Goal: Transaction & Acquisition: Purchase product/service

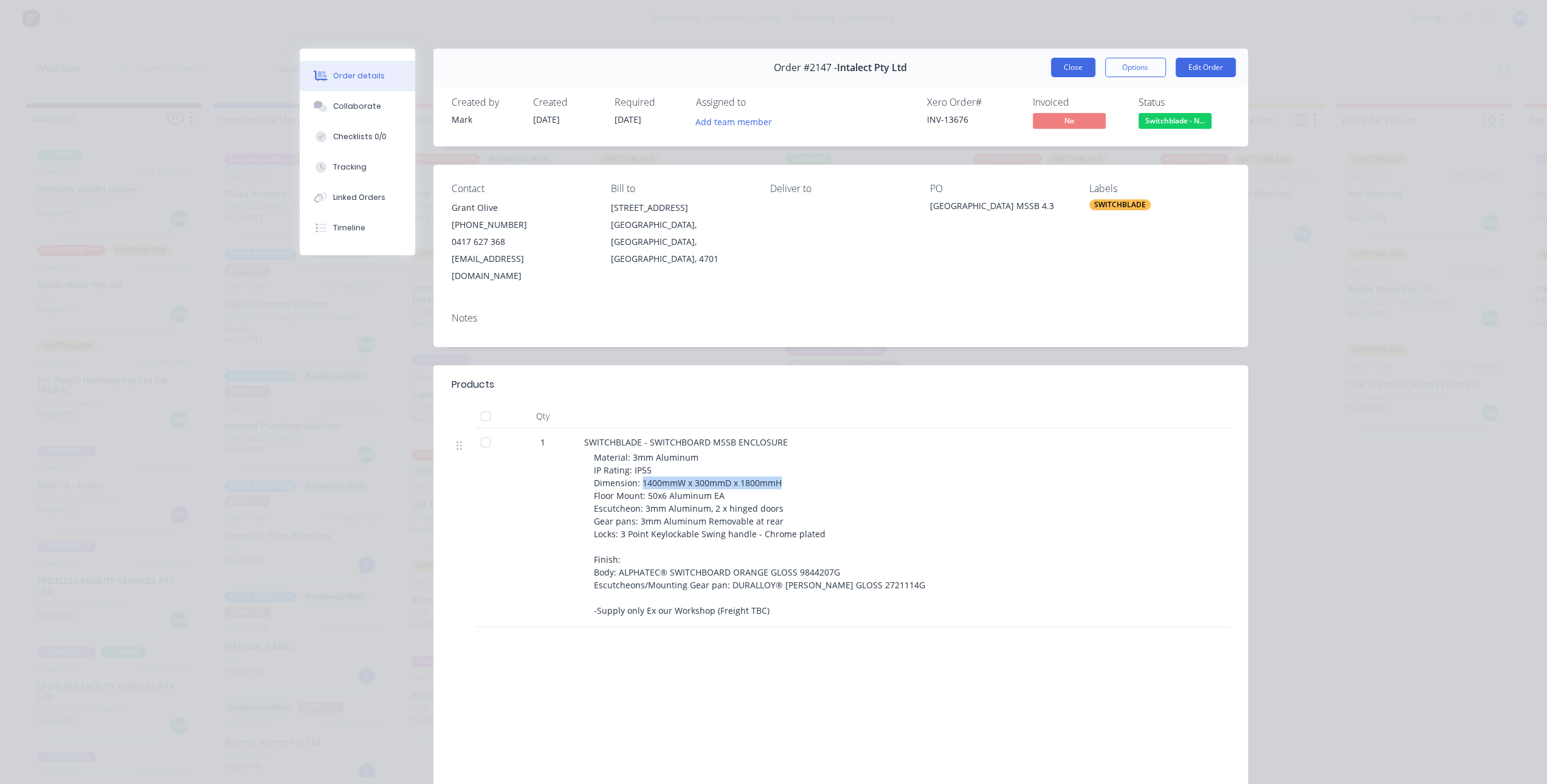
click at [1080, 65] on button "Close" at bounding box center [1073, 67] width 45 height 19
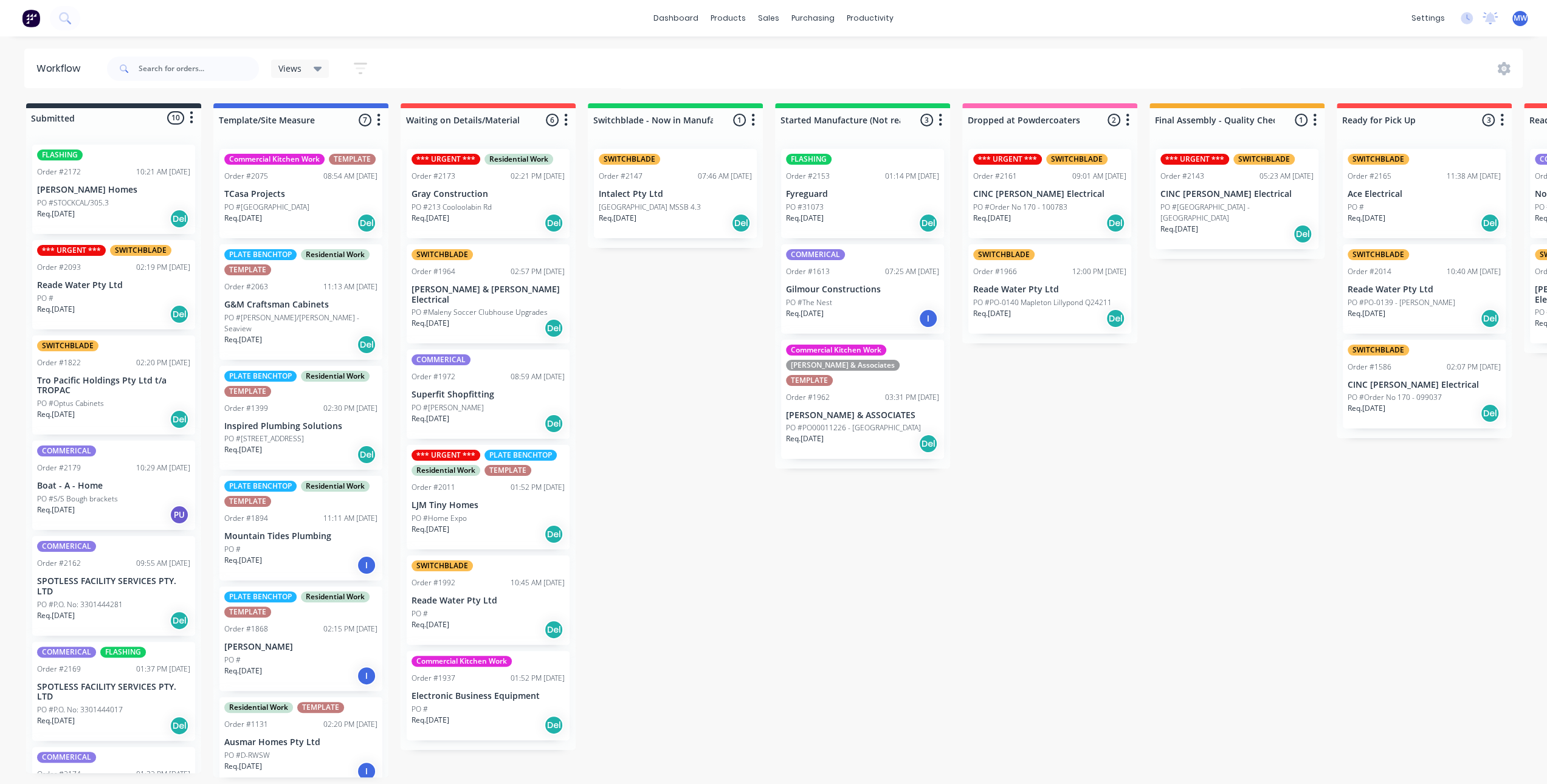
click at [92, 183] on div "FLASHING Order #2172 10:21 AM 14/08/25 Stroud Homes PO #STOCKCAL/305.3 Req. 16/…" at bounding box center [113, 189] width 163 height 89
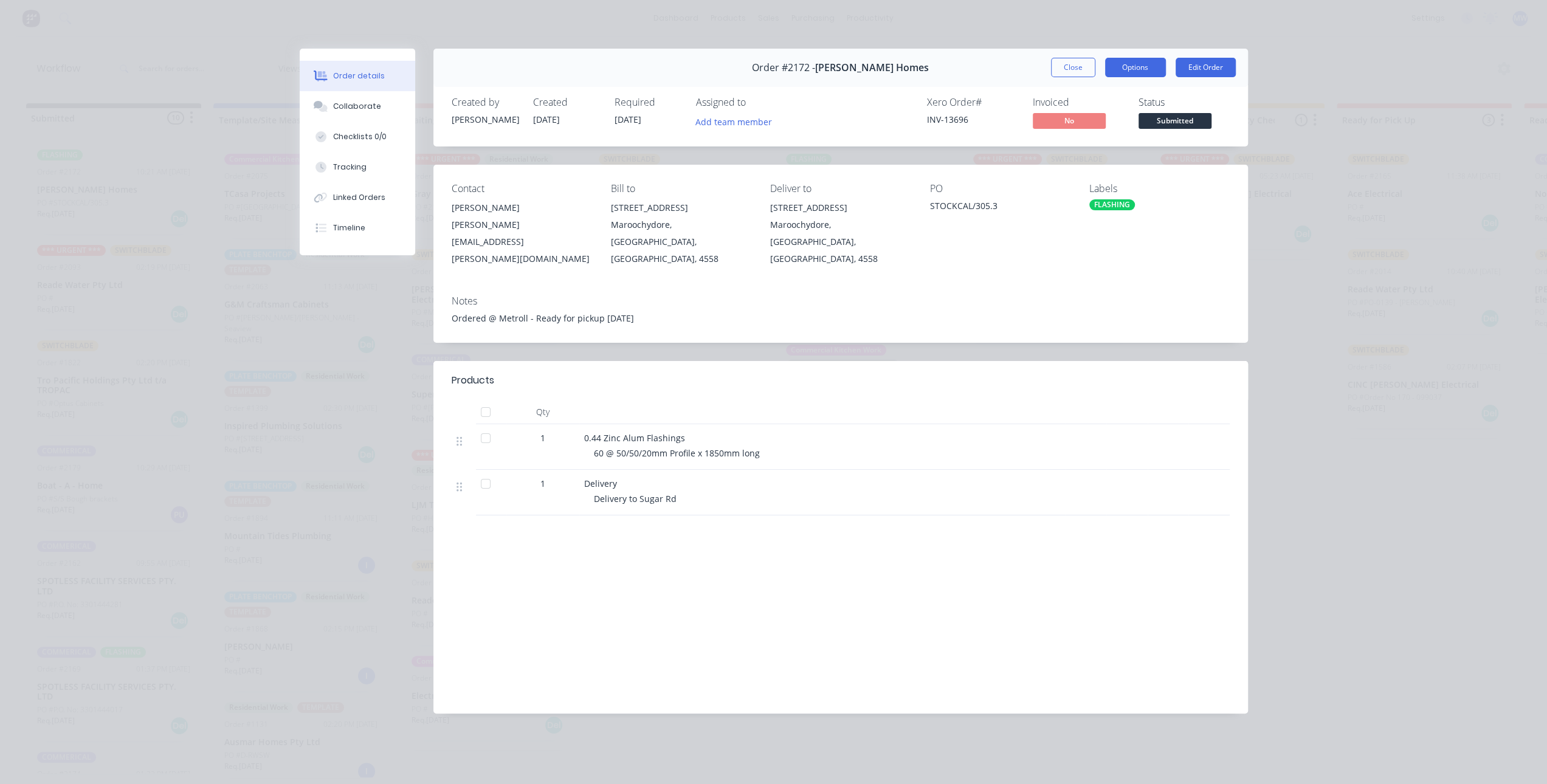
click at [1134, 64] on button "Options" at bounding box center [1136, 67] width 61 height 19
click at [1072, 73] on button "Close" at bounding box center [1073, 67] width 45 height 19
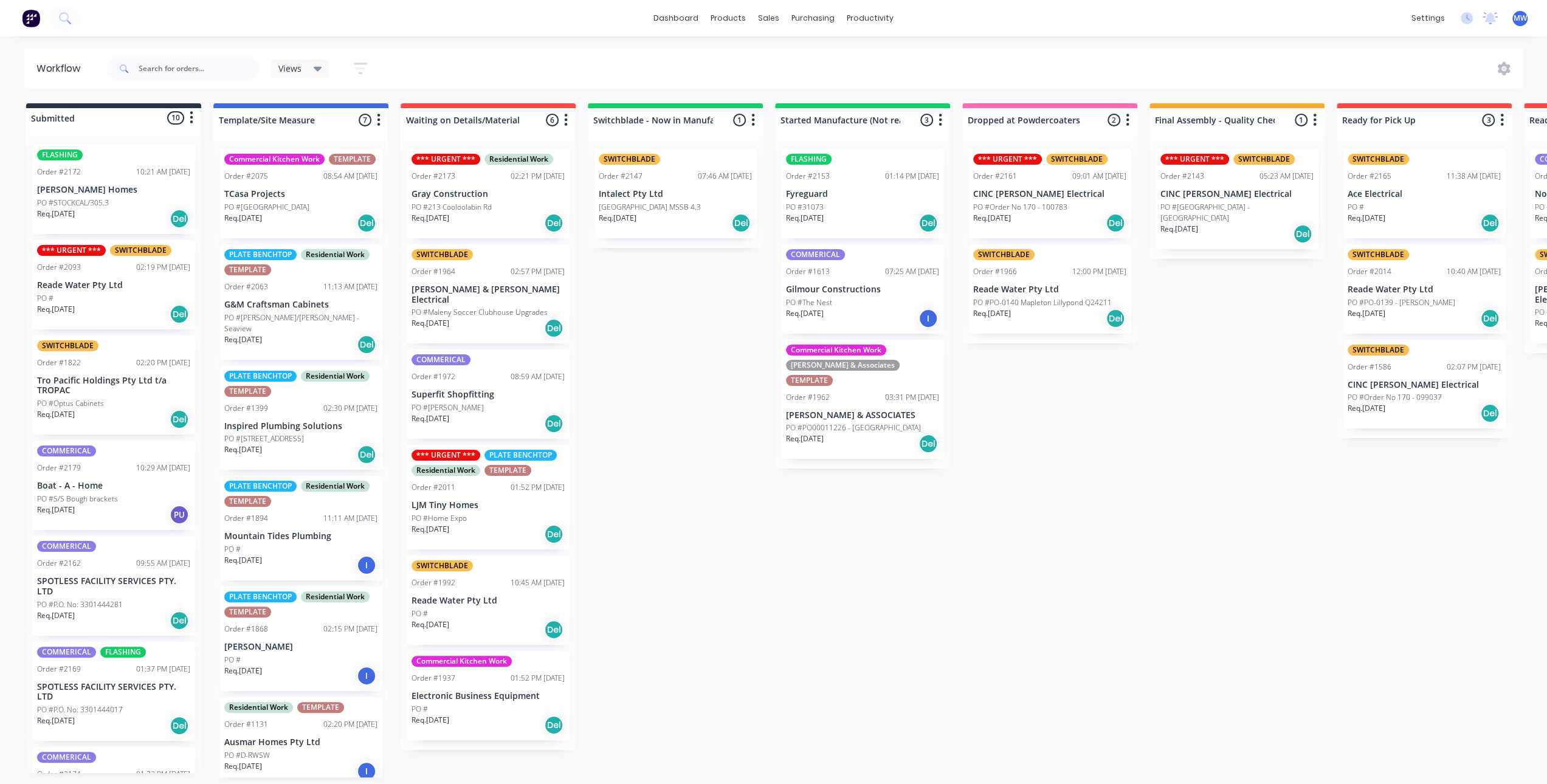
click at [665, 343] on div "Submitted 10 Status colour #273444 hex #273444 Save Cancel Summaries Total orde…" at bounding box center [1004, 440] width 2027 height 673
click at [641, 374] on div "Submitted 10 Status colour #273444 hex #273444 Save Cancel Summaries Total orde…" at bounding box center [1004, 440] width 2027 height 673
click at [695, 214] on div "Req. [DATE] Del" at bounding box center [675, 223] width 153 height 20
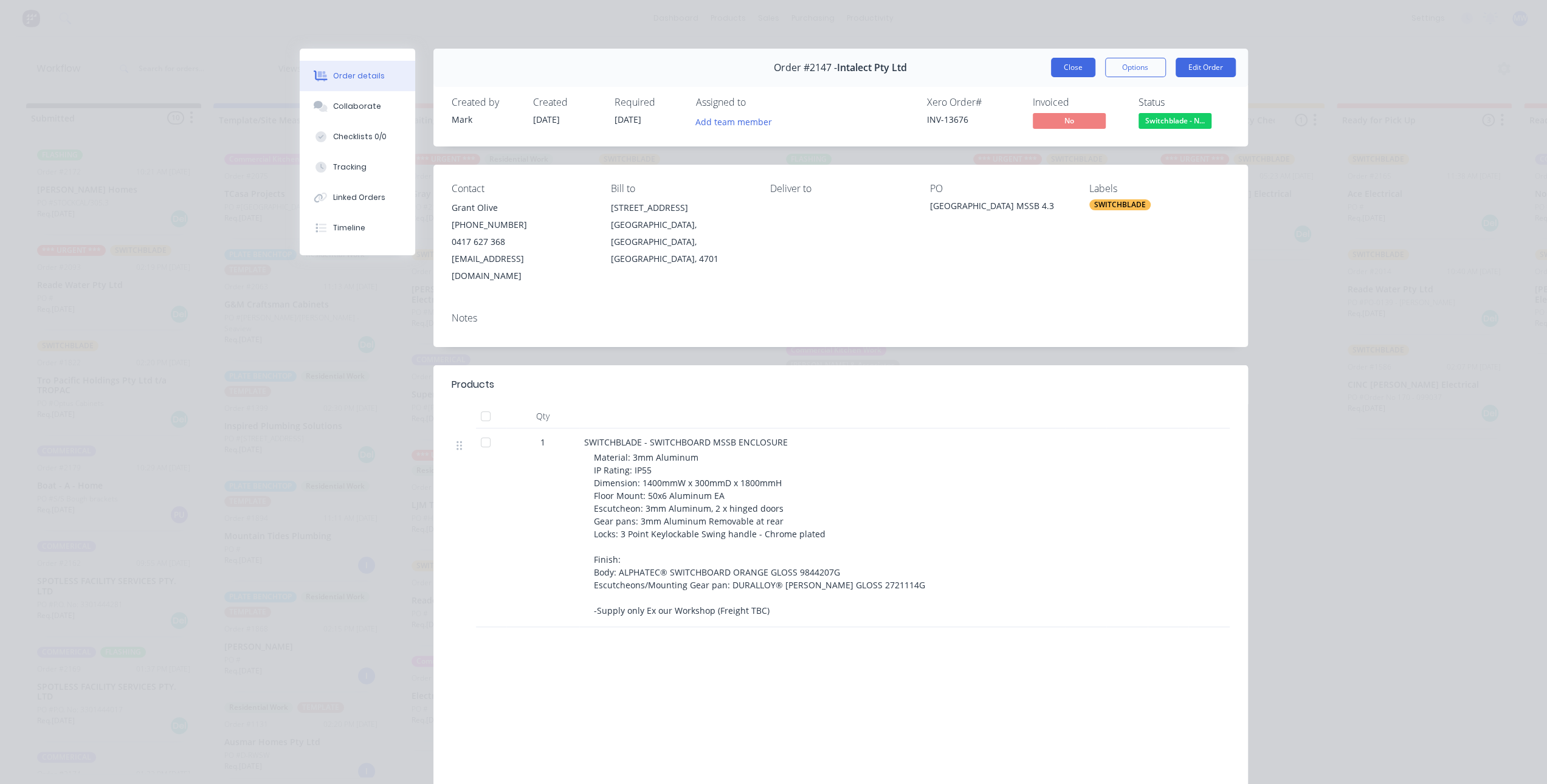
click at [1062, 68] on button "Close" at bounding box center [1073, 67] width 45 height 19
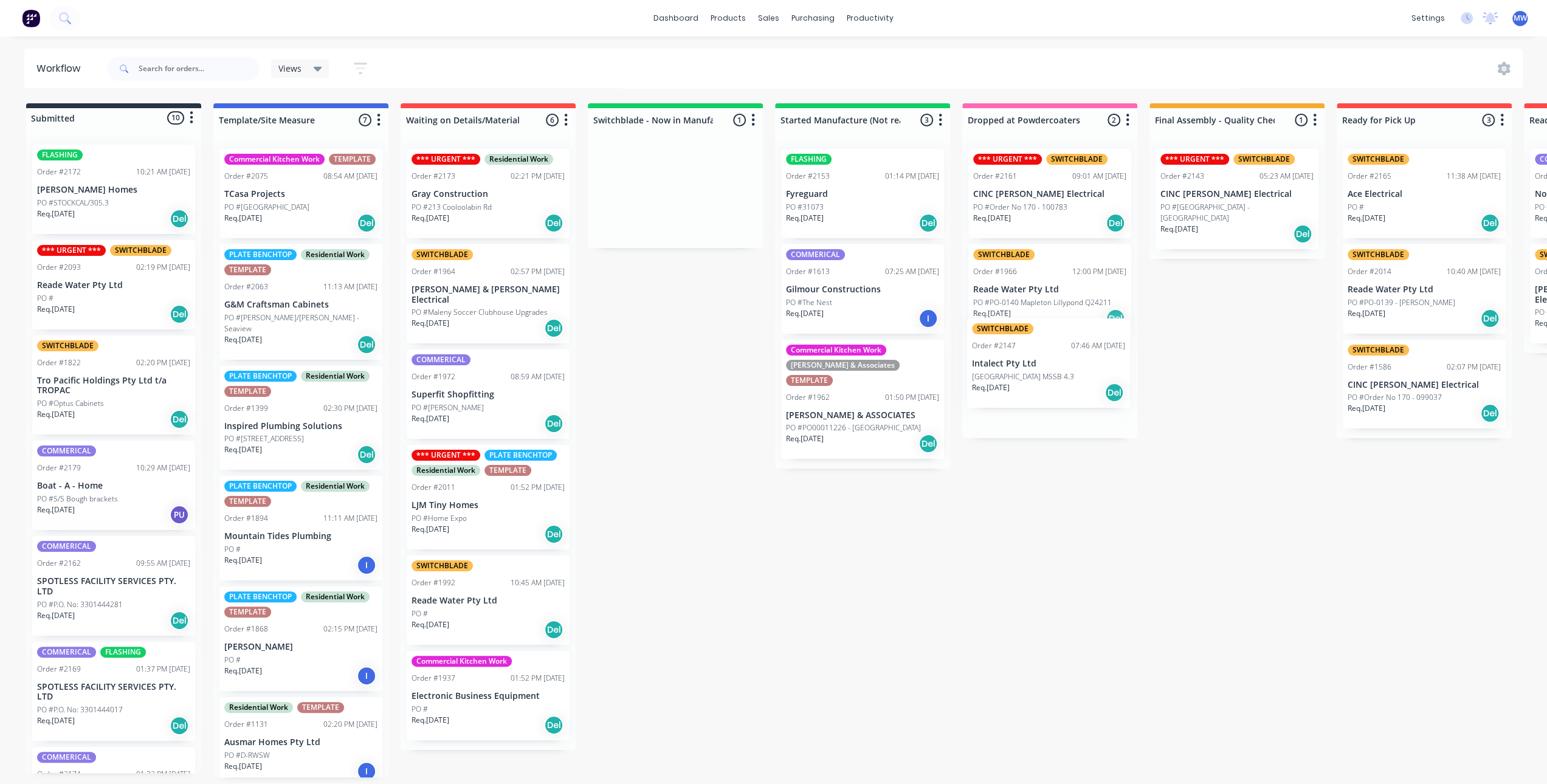
drag, startPoint x: 688, startPoint y: 205, endPoint x: 1061, endPoint y: 520, distance: 488.2
click at [1064, 376] on div "Submitted 10 Status colour #273444 hex #273444 Save Cancel Summaries Total orde…" at bounding box center [1004, 440] width 2027 height 673
click at [1045, 411] on div "Req. 06/08/25 Del" at bounding box center [1050, 413] width 153 height 20
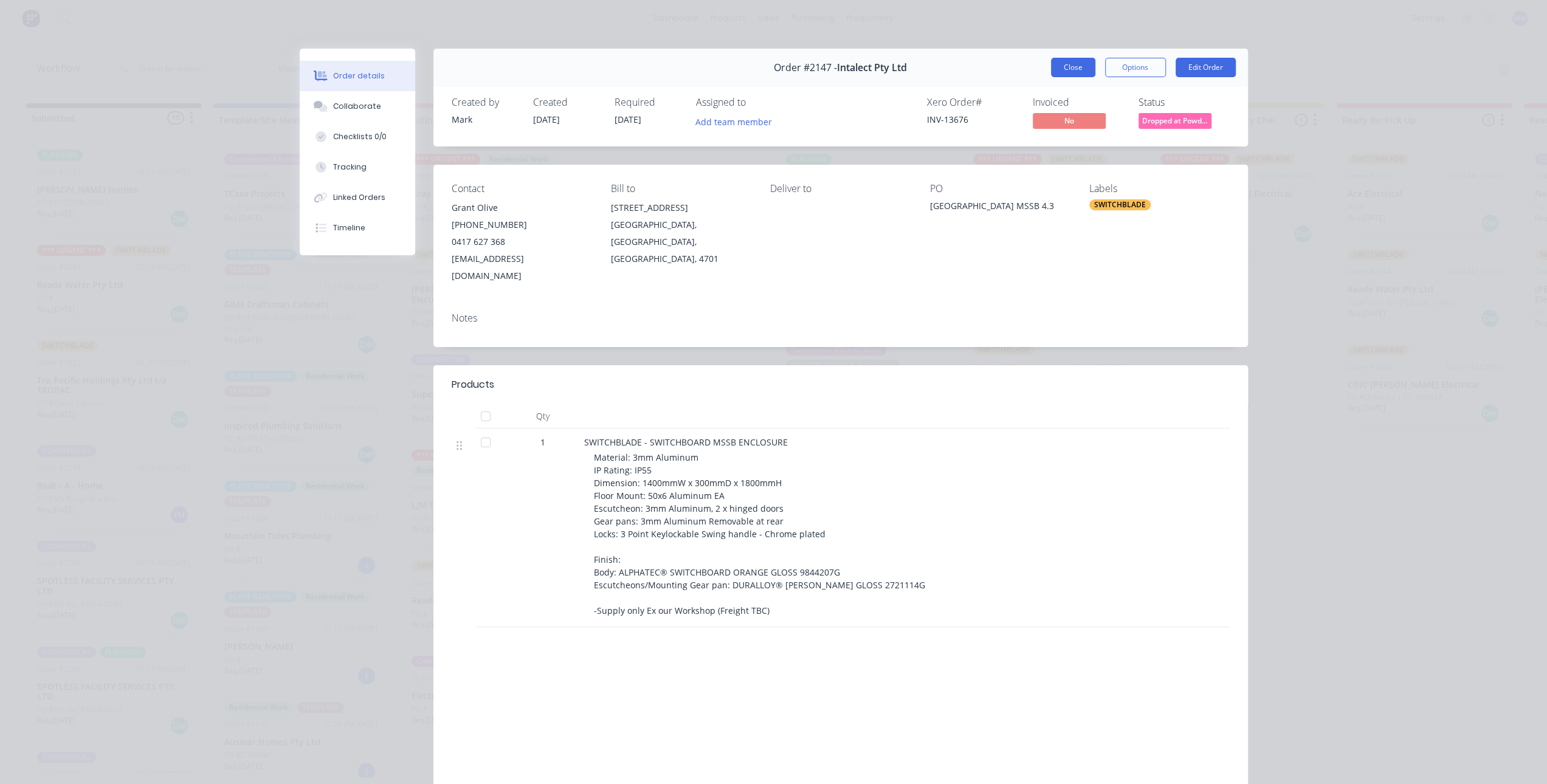
click at [1076, 73] on button "Close" at bounding box center [1073, 67] width 45 height 19
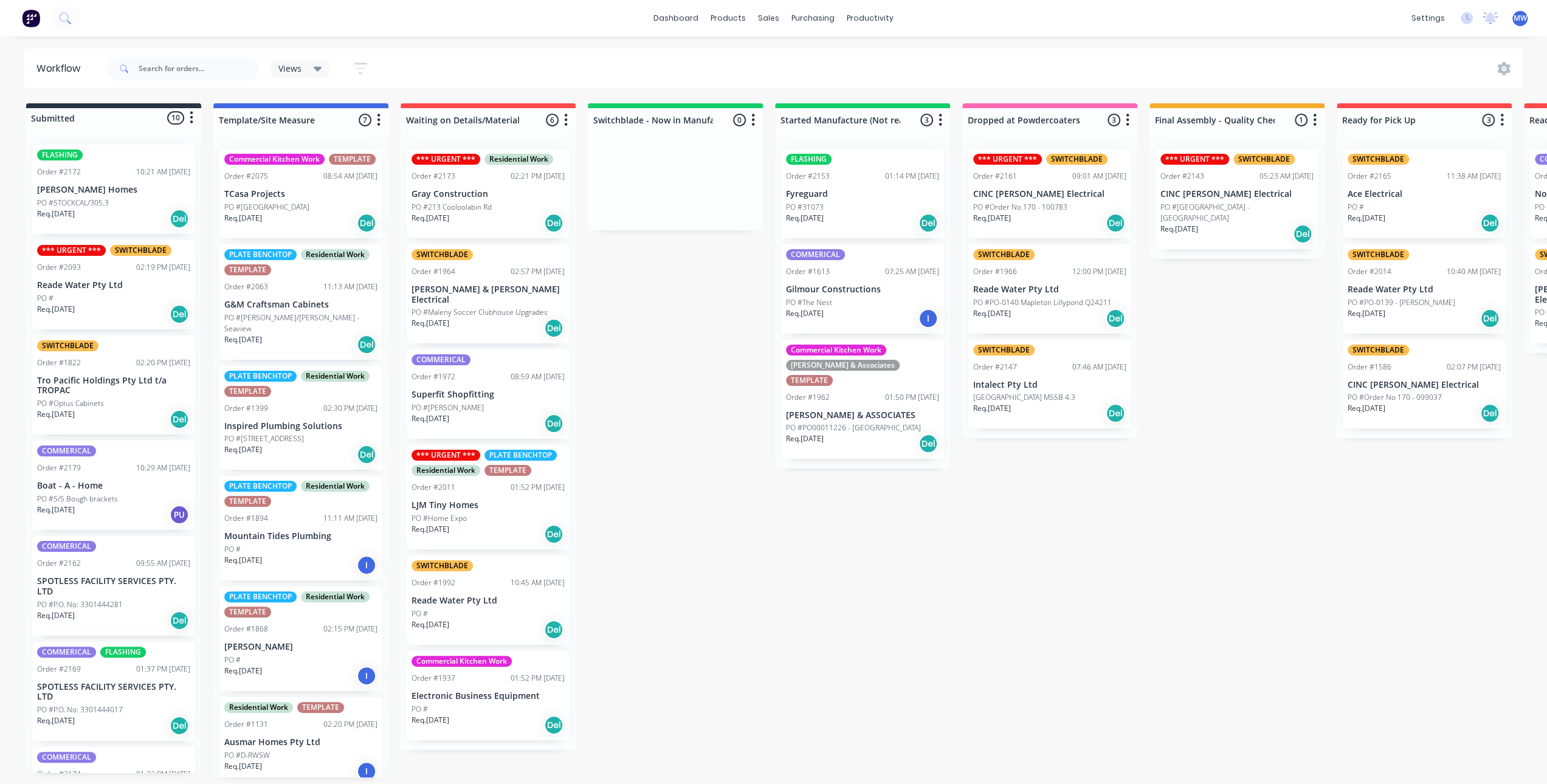
click at [859, 517] on div "Submitted 10 Status colour #273444 hex #273444 Save Cancel Summaries Total orde…" at bounding box center [1004, 440] width 2027 height 673
click at [750, 364] on div "Submitted 10 Status colour #273444 hex #273444 Save Cancel Summaries Total orde…" at bounding box center [1004, 440] width 2027 height 673
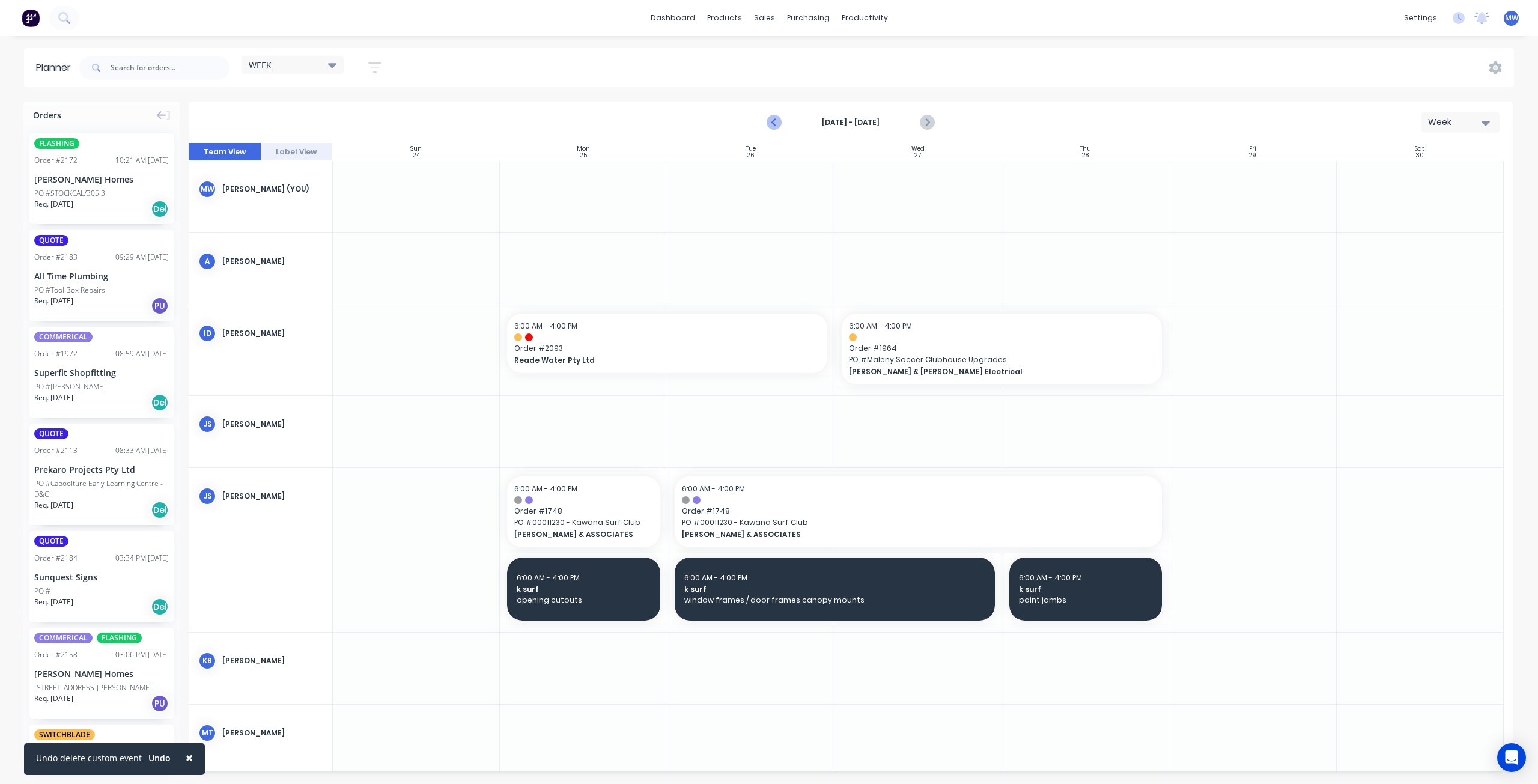
click at [775, 119] on icon "Previous page" at bounding box center [774, 123] width 5 height 10
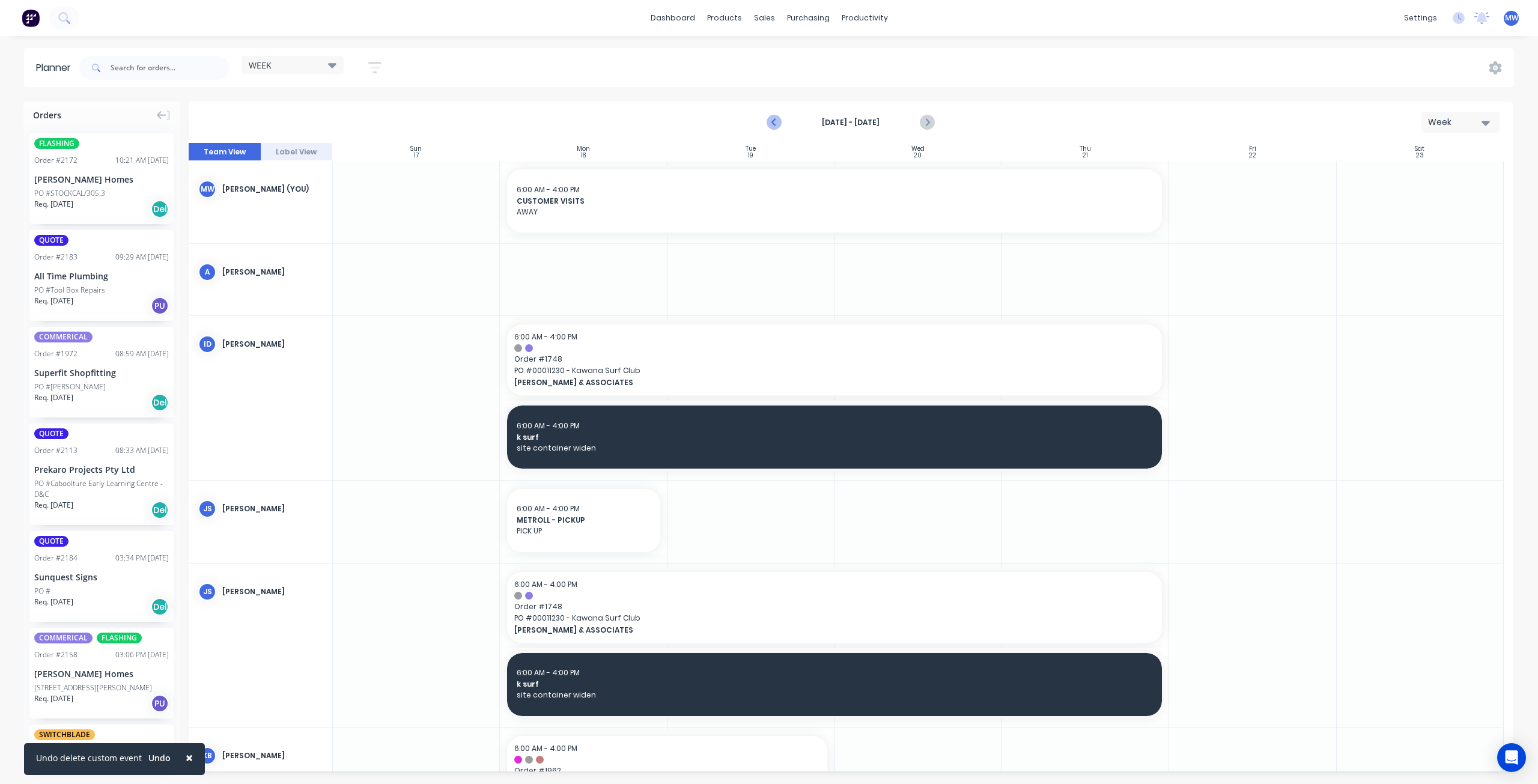
click at [775, 119] on icon "Previous page" at bounding box center [774, 123] width 5 height 10
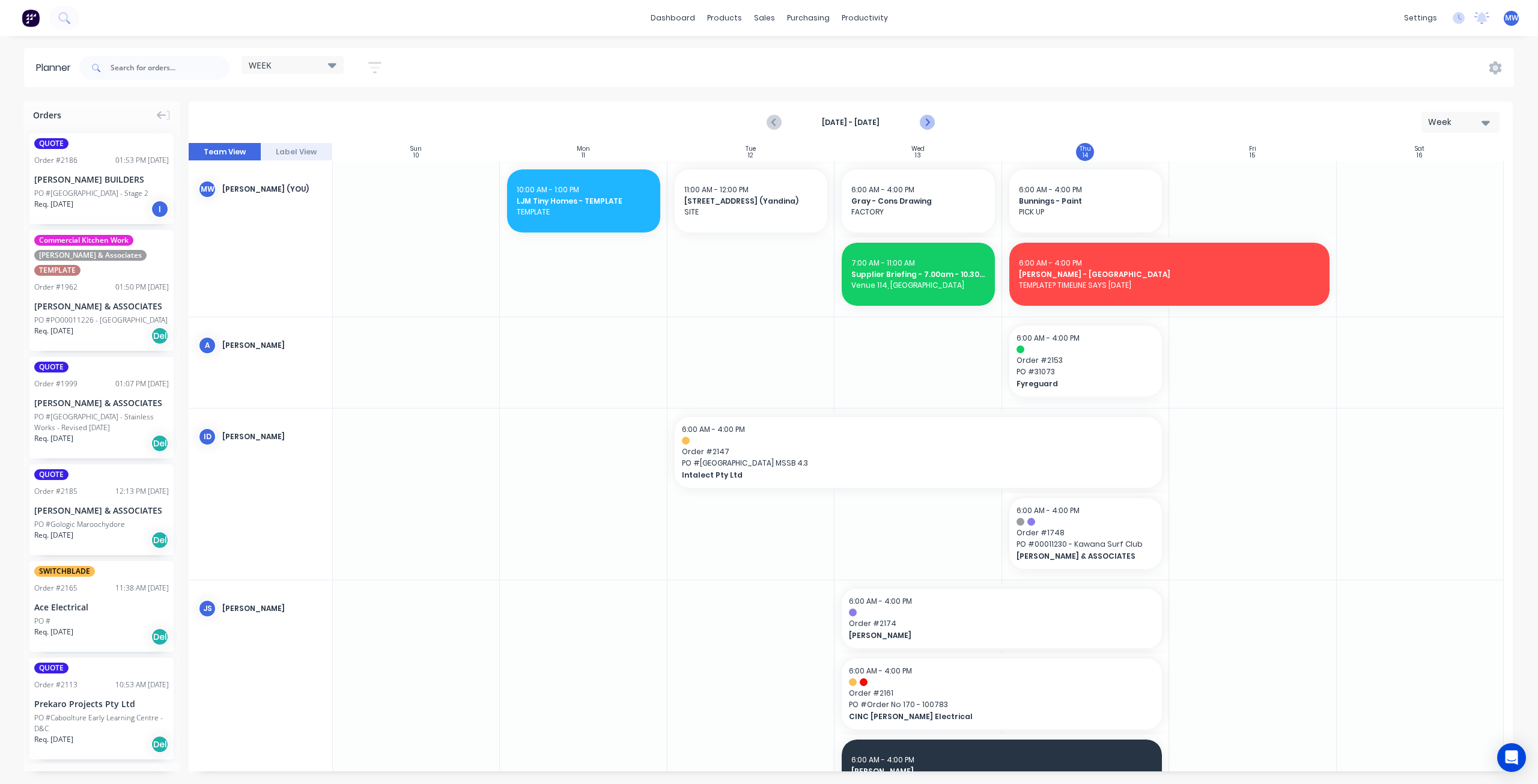
click at [930, 119] on icon "Next page" at bounding box center [926, 122] width 14 height 14
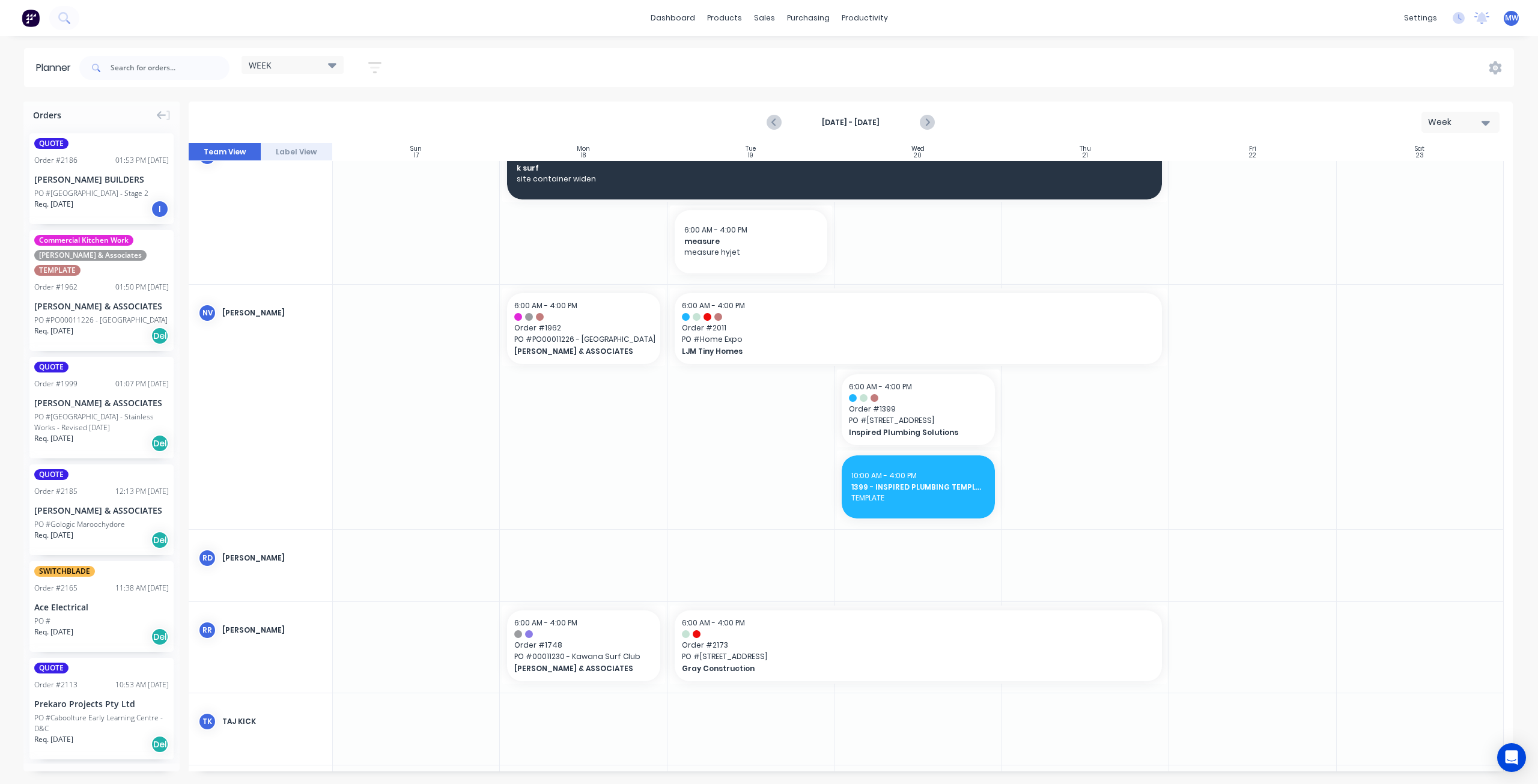
scroll to position [620, 0]
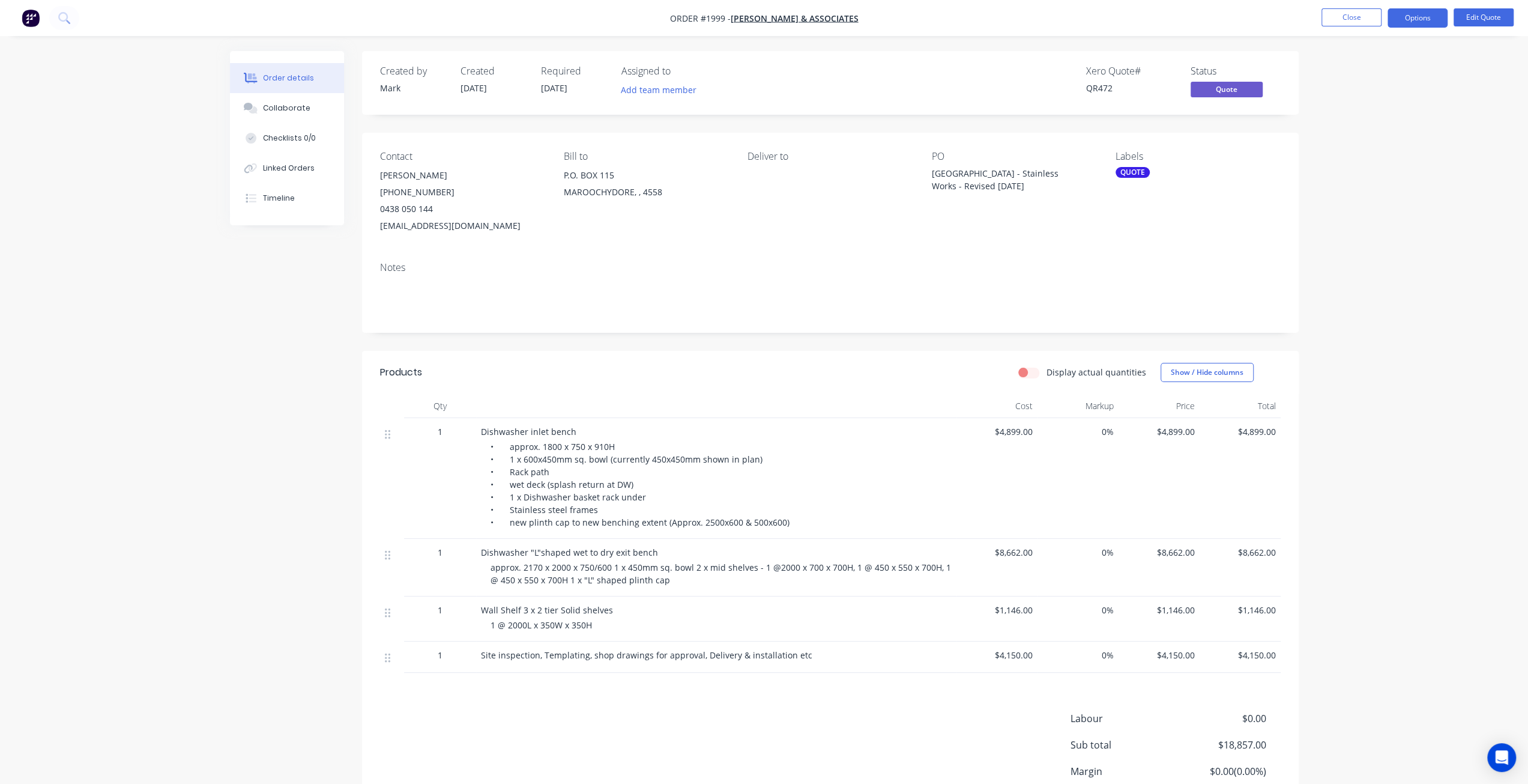
click at [1330, 219] on div "Order details Collaborate Checklists 0/0 Linked Orders Timeline Order details C…" at bounding box center [764, 443] width 1528 height 887
click at [1341, 168] on div "Order details Collaborate Checklists 0/0 Linked Orders Timeline Order details C…" at bounding box center [764, 443] width 1528 height 887
click at [1355, 16] on button "Close" at bounding box center [1352, 18] width 60 height 18
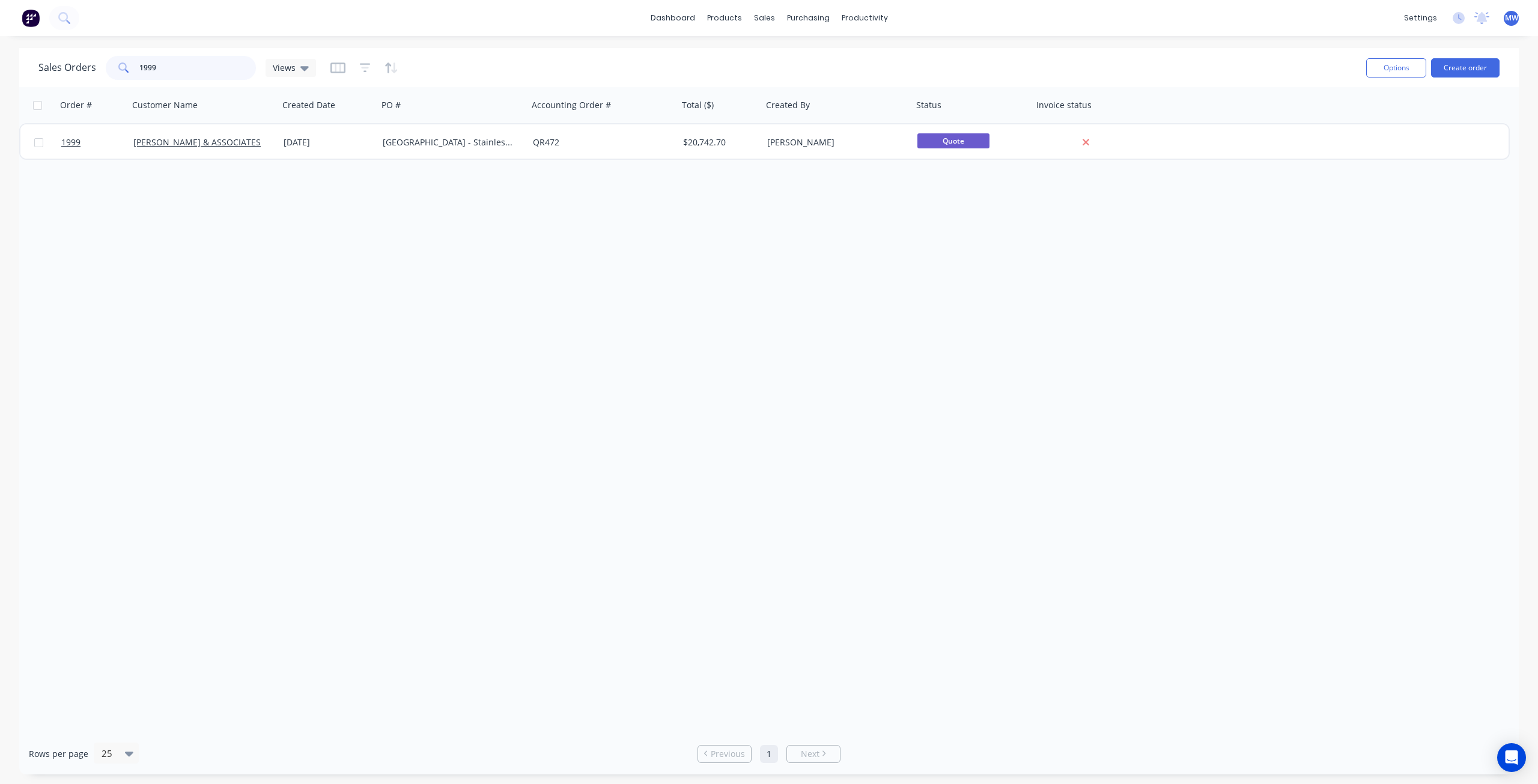
drag, startPoint x: 202, startPoint y: 65, endPoint x: 88, endPoint y: 77, distance: 114.6
click at [89, 78] on div "Sales Orders 1999 Views" at bounding box center [177, 68] width 278 height 24
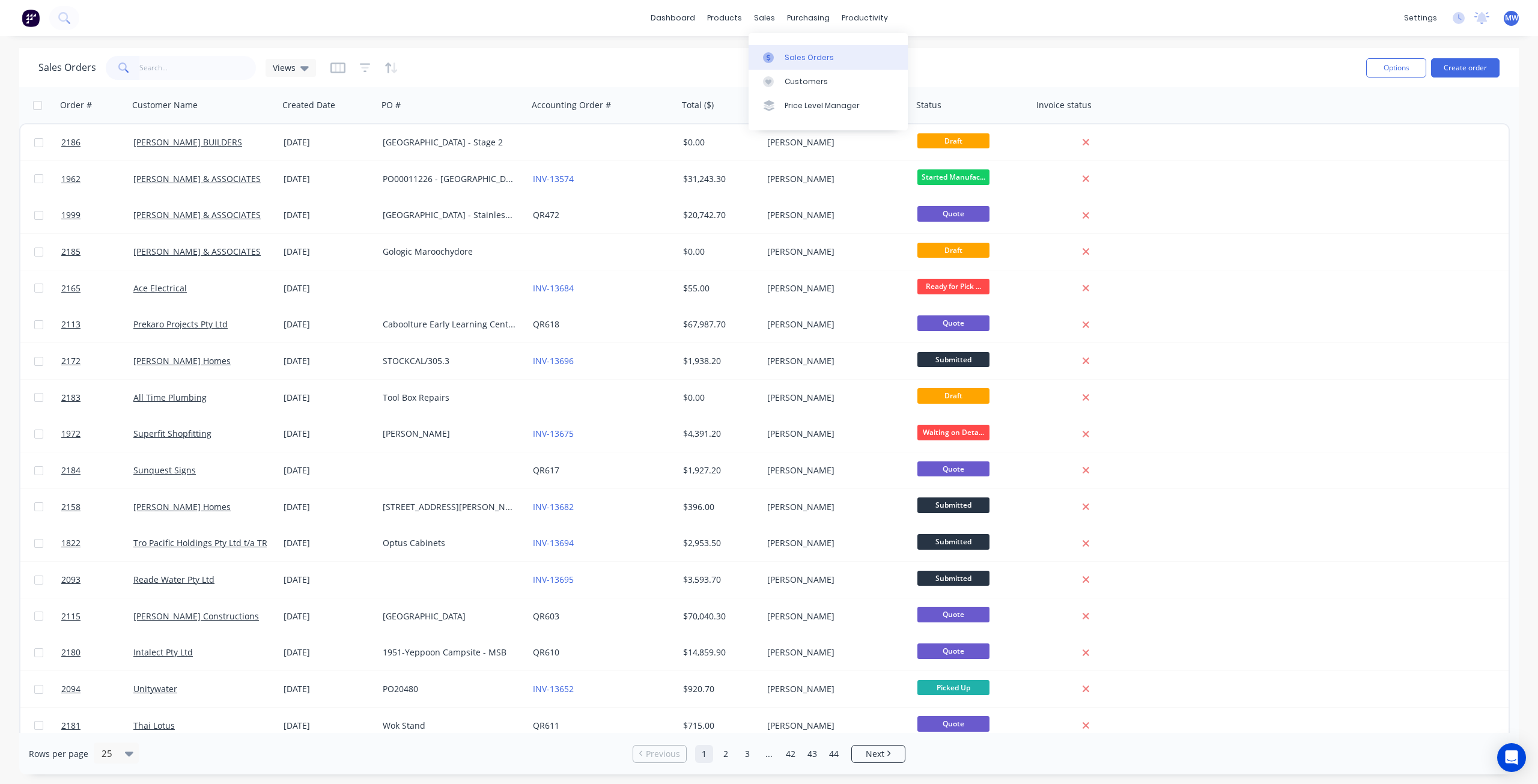
click at [790, 53] on div "Sales Orders" at bounding box center [809, 58] width 49 height 11
click at [1013, 43] on div "dashboard products sales purchasing productivity dashboard products Product Cat…" at bounding box center [769, 392] width 1538 height 784
click at [297, 68] on div "Views" at bounding box center [290, 68] width 36 height 11
click at [311, 192] on button "DRAFT QUOTES" at bounding box center [338, 193] width 137 height 14
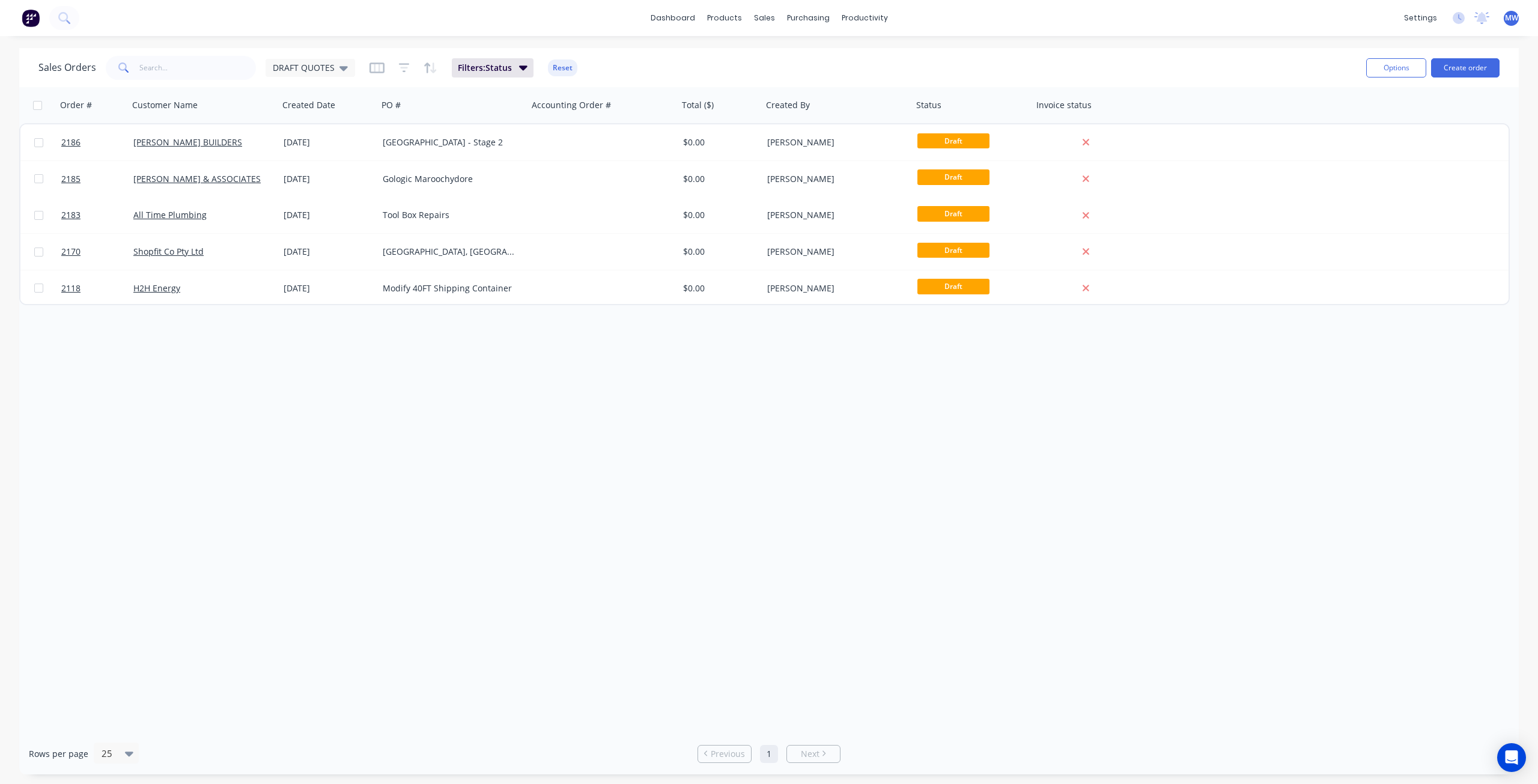
click at [423, 389] on div "Order # Customer Name Created Date PO # Accounting Order # Total ($) Created By…" at bounding box center [769, 410] width 1500 height 646
click at [444, 439] on div "Order # Customer Name Created Date PO # Accounting Order # Total ($) Created By…" at bounding box center [769, 410] width 1500 height 646
click at [653, 403] on div "Order # Customer Name Created Date PO # Accounting Order # Total ($) Created By…" at bounding box center [769, 410] width 1500 height 646
click at [314, 67] on span "DRAFT QUOTES" at bounding box center [304, 67] width 62 height 13
click at [331, 177] on div "None (Default) edit" at bounding box center [350, 169] width 161 height 24
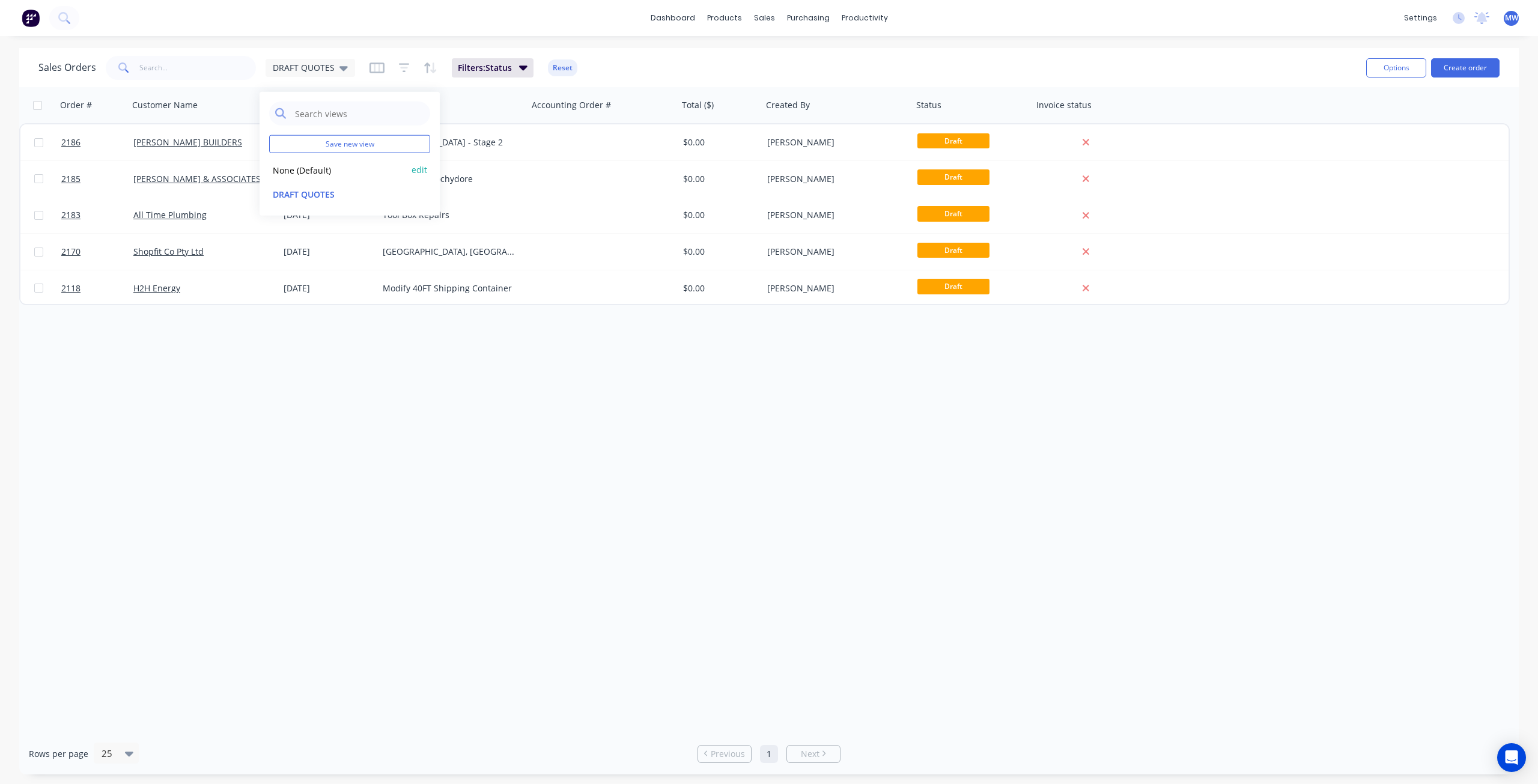
click at [330, 171] on button "None (Default)" at bounding box center [338, 169] width 137 height 14
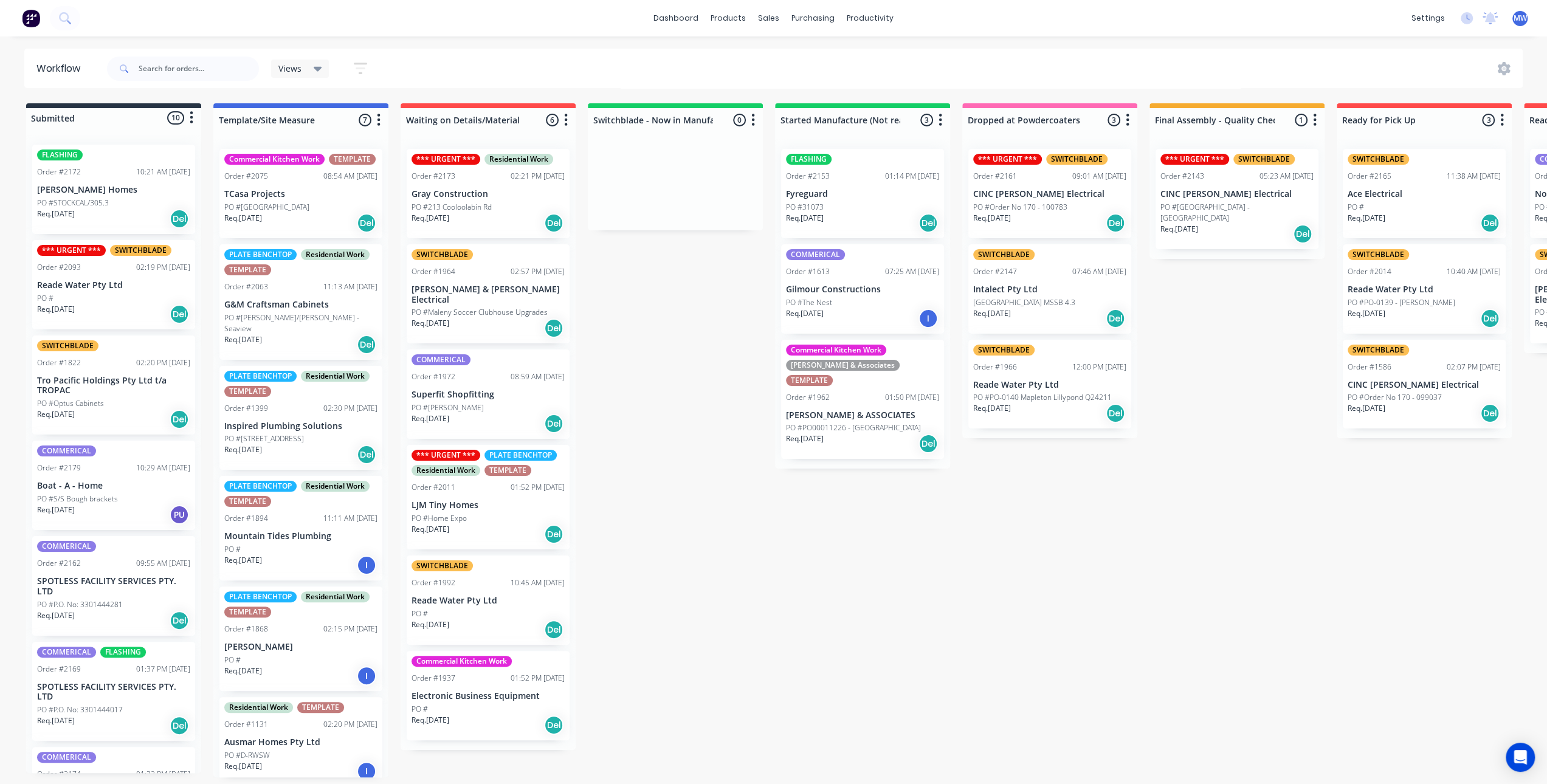
click at [632, 335] on div "Submitted 10 Status colour #273444 hex #273444 Save Cancel Summaries Total orde…" at bounding box center [1004, 440] width 2027 height 673
drag, startPoint x: 733, startPoint y: 346, endPoint x: 638, endPoint y: 154, distance: 214.2
click at [732, 344] on div "Submitted 10 Status colour #273444 hex #273444 Save Cancel Summaries Total orde…" at bounding box center [1004, 440] width 2027 height 673
drag, startPoint x: 656, startPoint y: 381, endPoint x: 304, endPoint y: 22, distance: 502.8
click at [652, 376] on div "Submitted 10 Status colour #273444 hex #273444 Save Cancel Summaries Total orde…" at bounding box center [1004, 440] width 2027 height 673
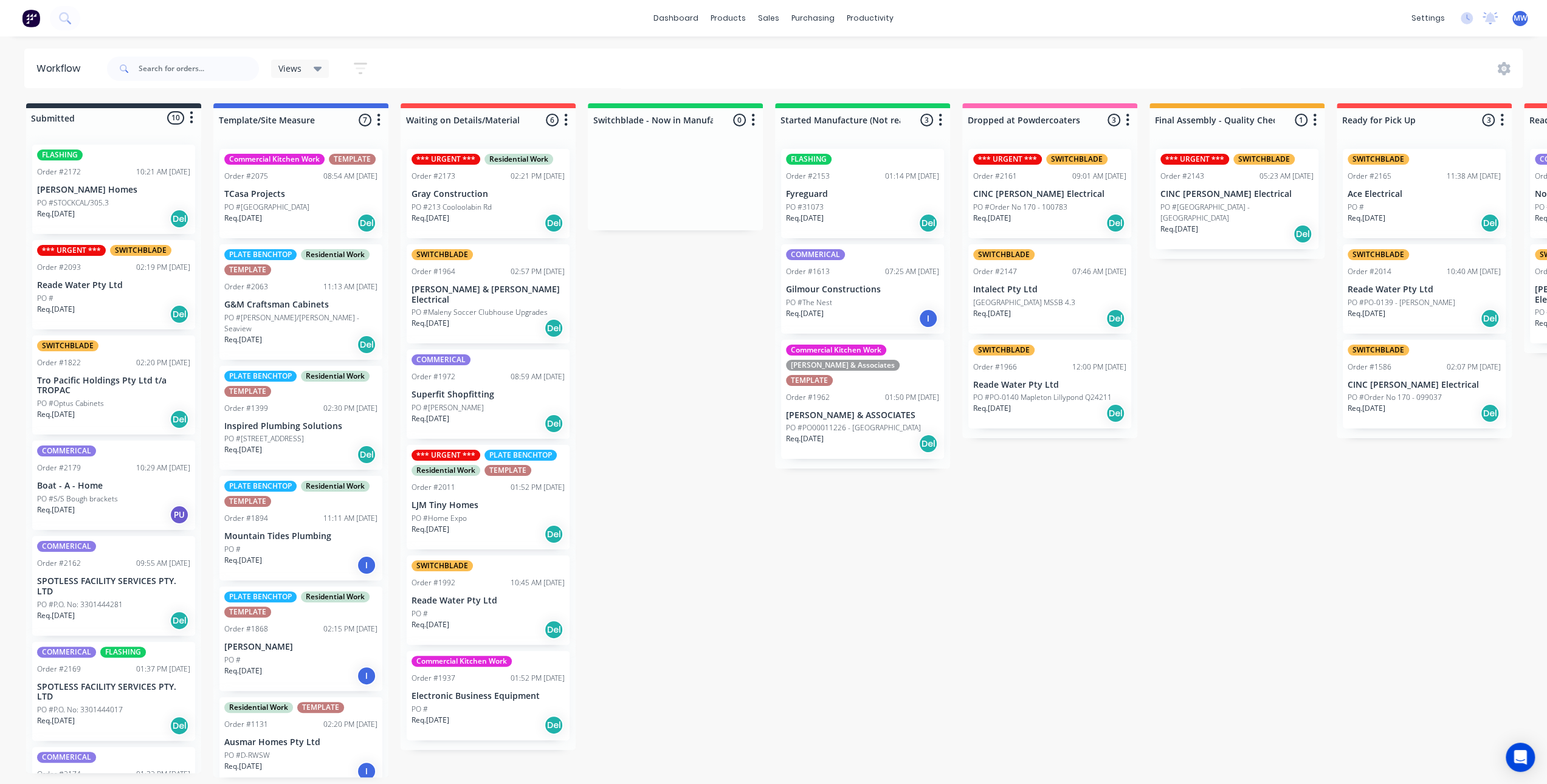
click at [696, 446] on div "Submitted 10 Status colour #273444 hex #273444 Save Cancel Summaries Total orde…" at bounding box center [1004, 440] width 2027 height 673
click at [765, 576] on div "Submitted 10 Status colour #273444 hex #273444 Save Cancel Summaries Total orde…" at bounding box center [1004, 440] width 2027 height 673
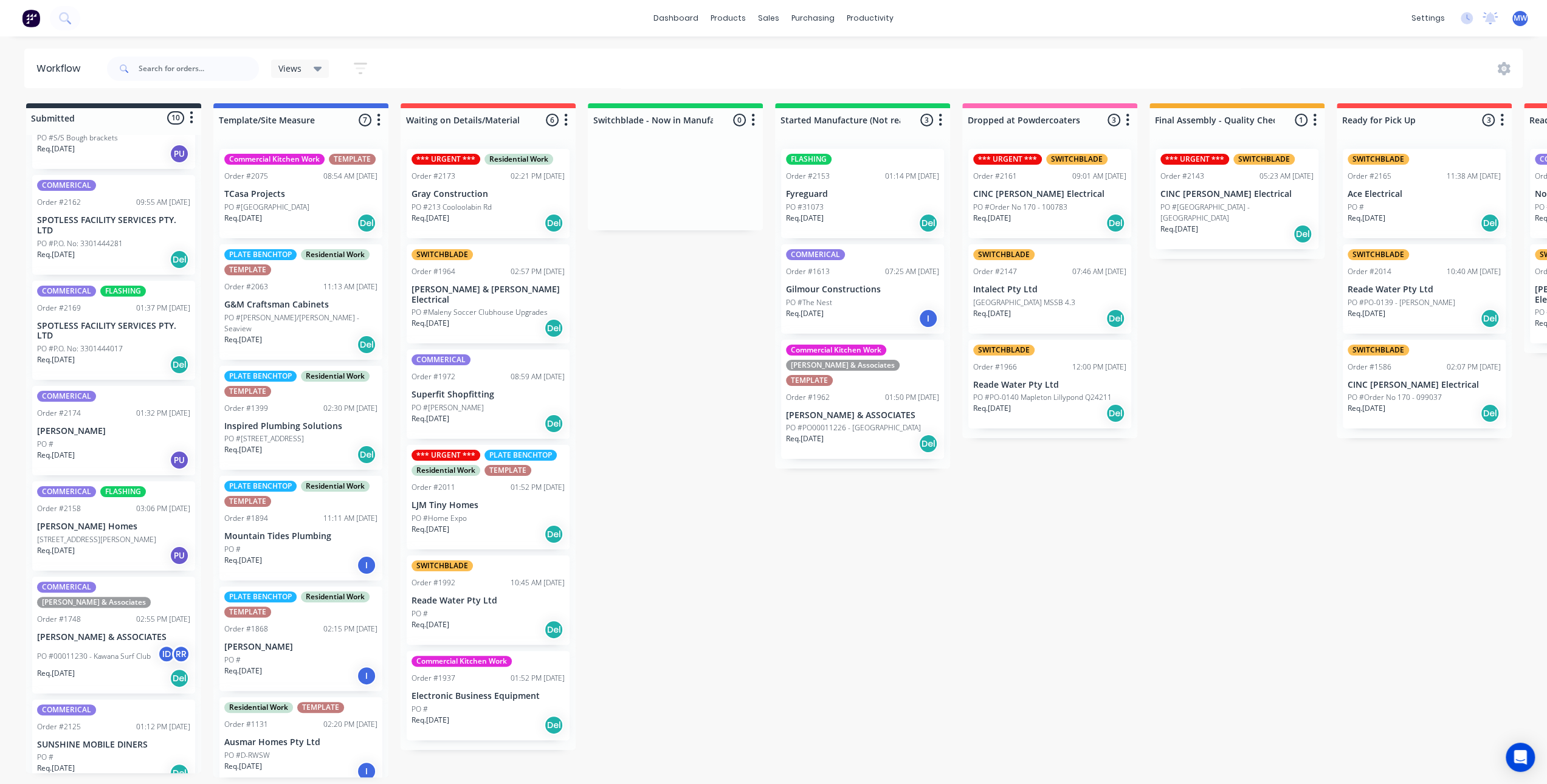
scroll to position [3, 0]
click at [730, 328] on div "Submitted 10 Status colour #273444 hex #273444 Save Cancel Summaries Total orde…" at bounding box center [1004, 440] width 2027 height 673
click at [811, 60] on div "Sales Orders" at bounding box center [814, 61] width 50 height 11
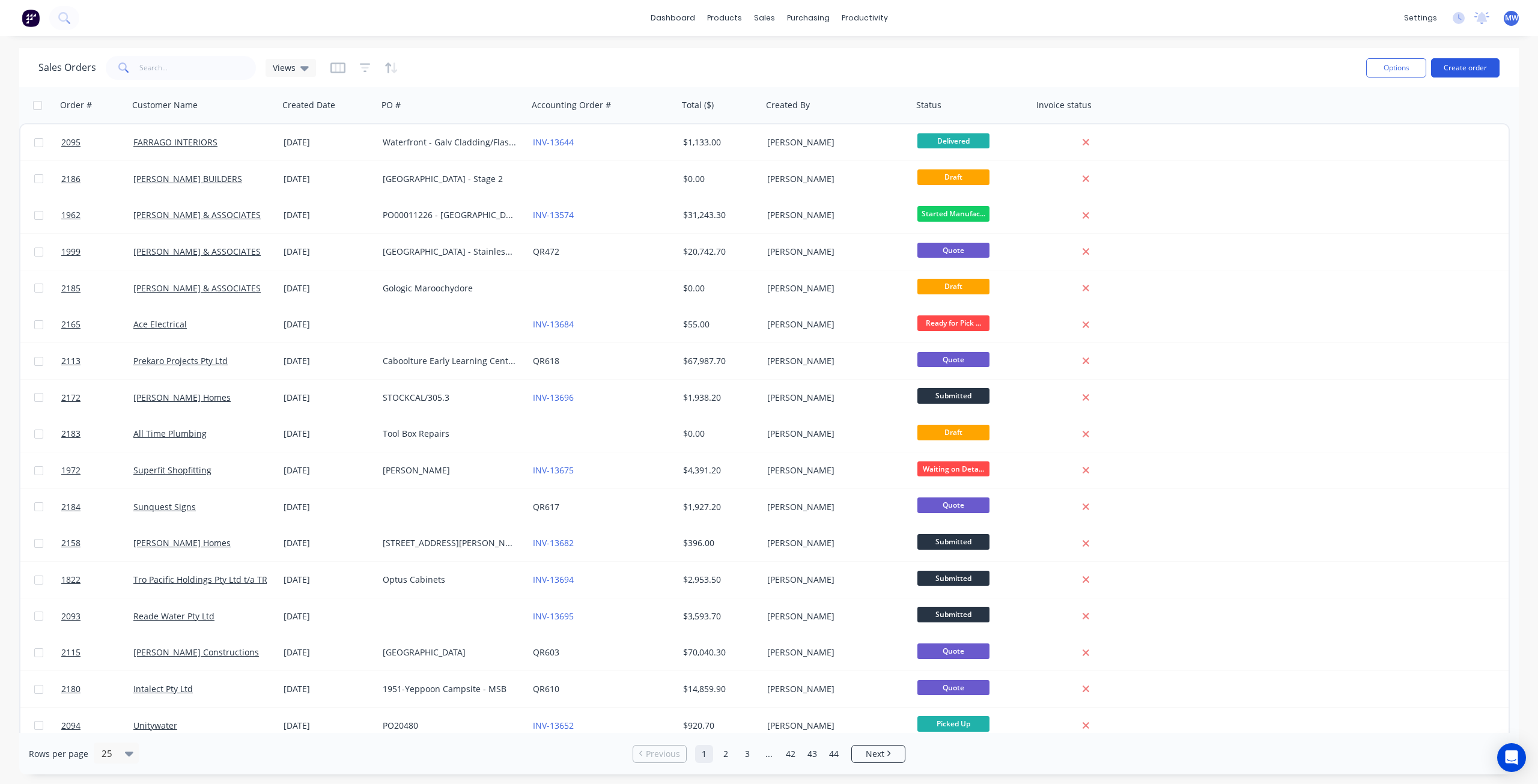
click at [1465, 67] on button "Create order" at bounding box center [1465, 68] width 68 height 19
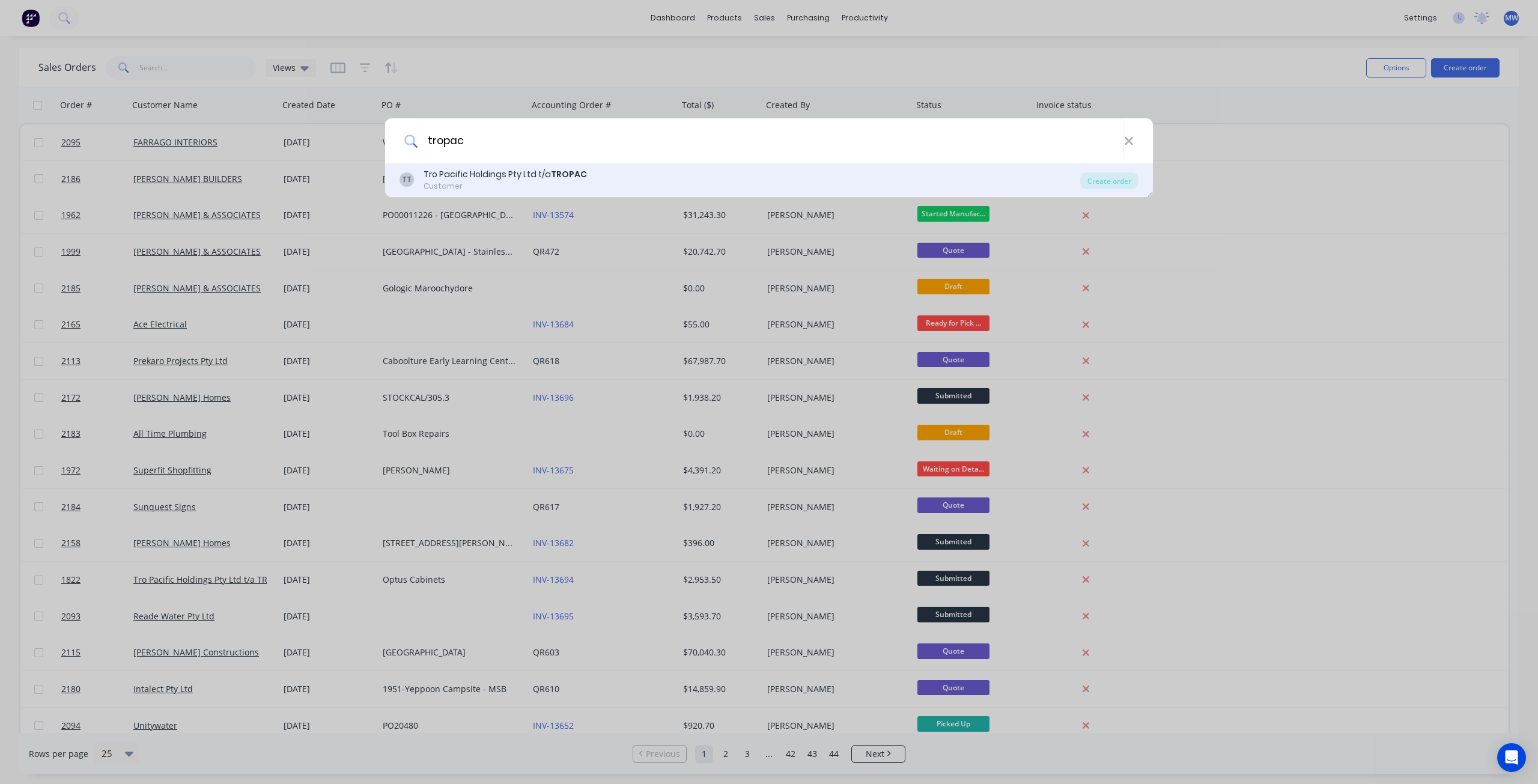
type input "tropac"
click at [872, 178] on div "TT Tro Pacific Holdings Pty Ltd t/a TROPAC Customer" at bounding box center [740, 180] width 681 height 23
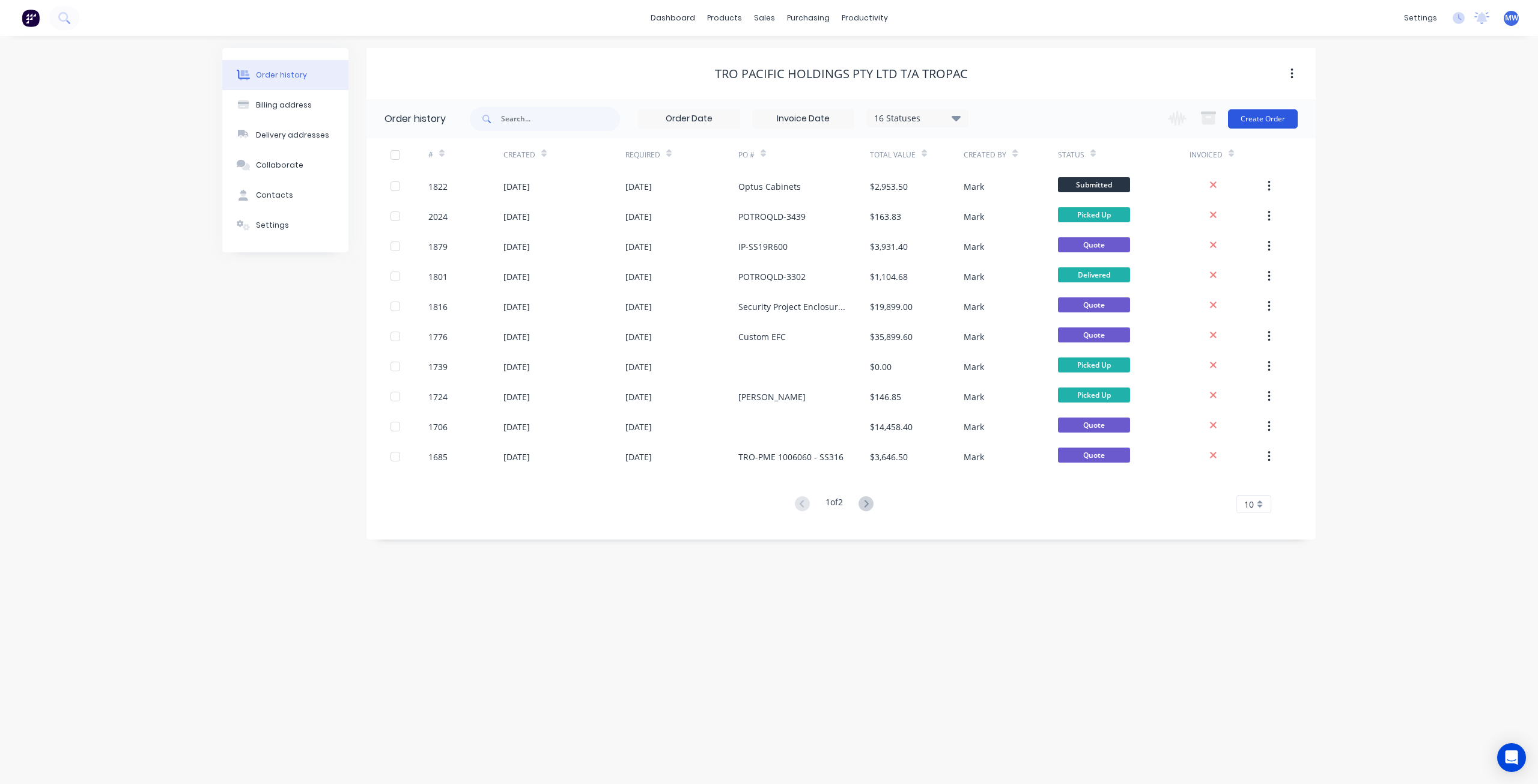
click at [1278, 115] on button "Create Order" at bounding box center [1263, 118] width 70 height 19
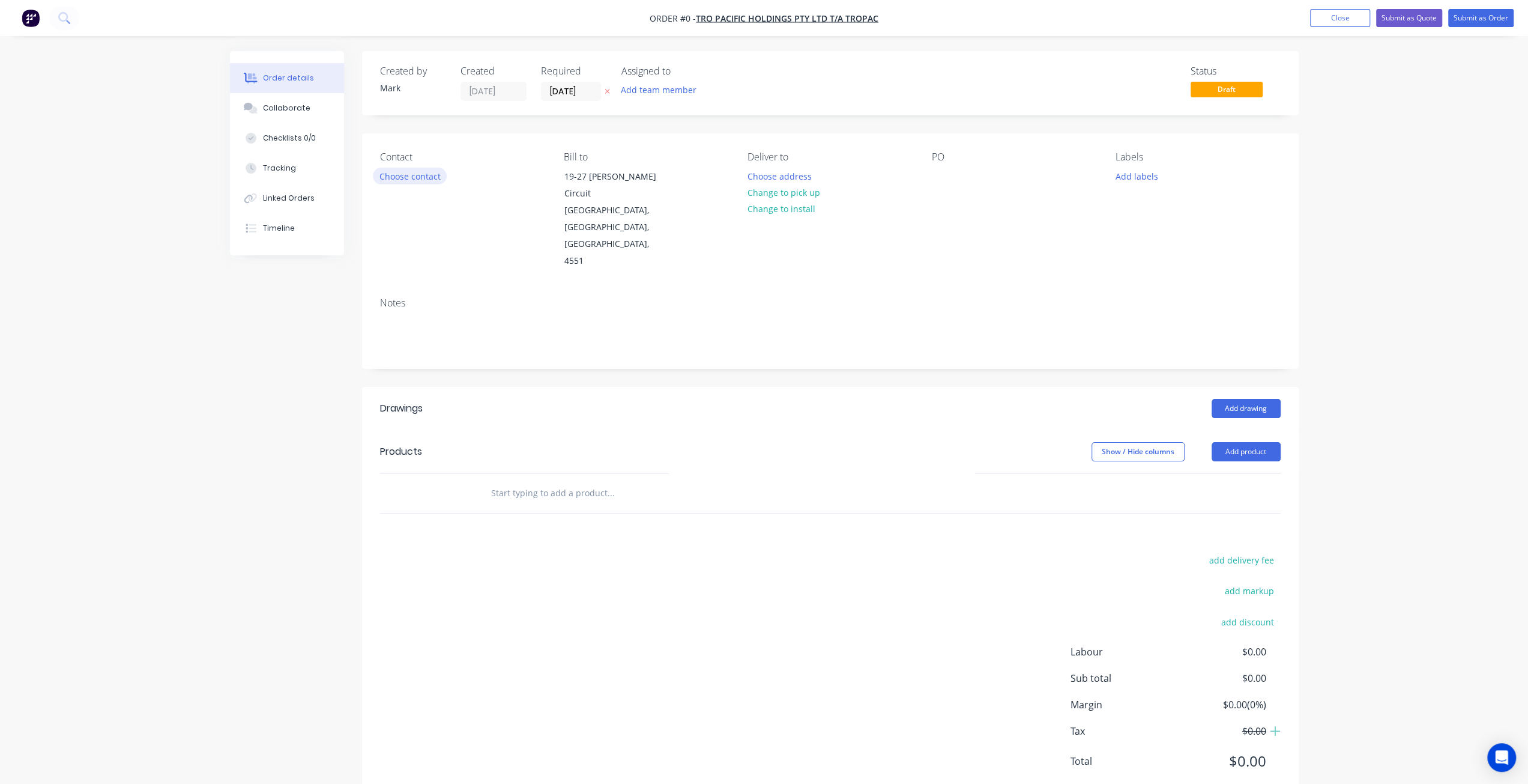
click at [416, 177] on button "Choose contact" at bounding box center [410, 175] width 74 height 16
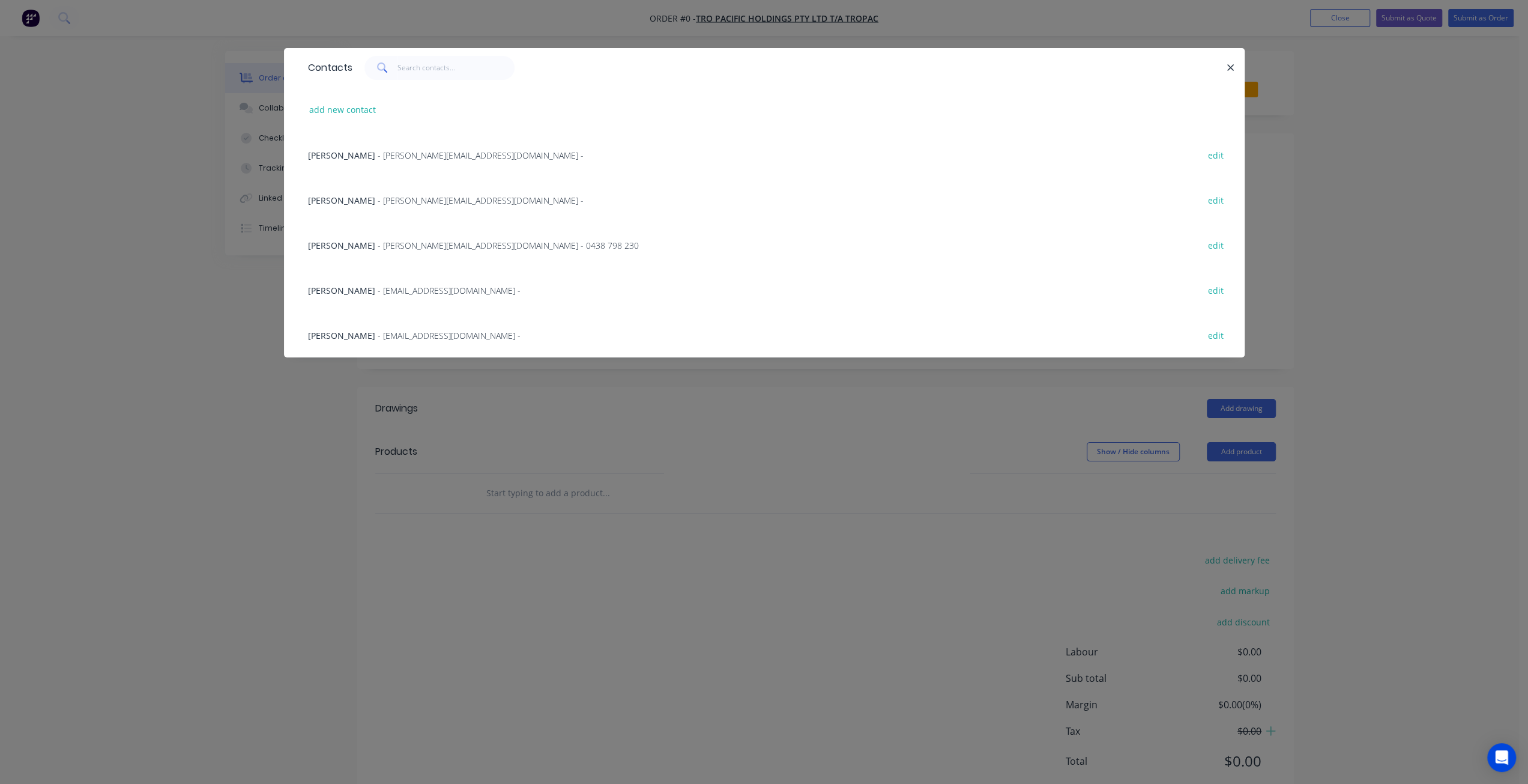
click at [378, 157] on span "- marty.f@tropac.com.au -" at bounding box center [480, 155] width 206 height 12
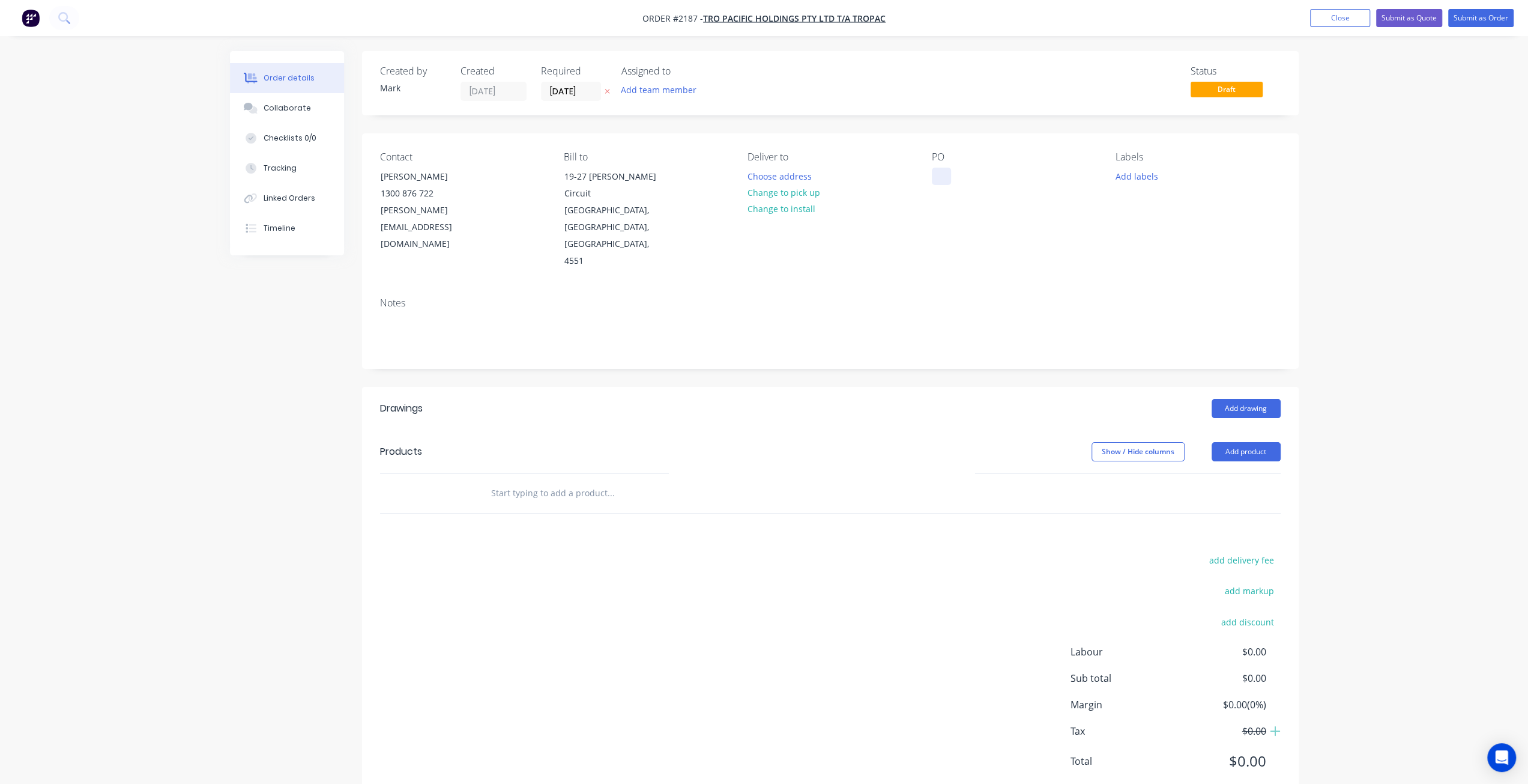
click at [947, 170] on div at bounding box center [941, 176] width 19 height 18
click at [1151, 178] on button "Add labels" at bounding box center [1137, 175] width 55 height 16
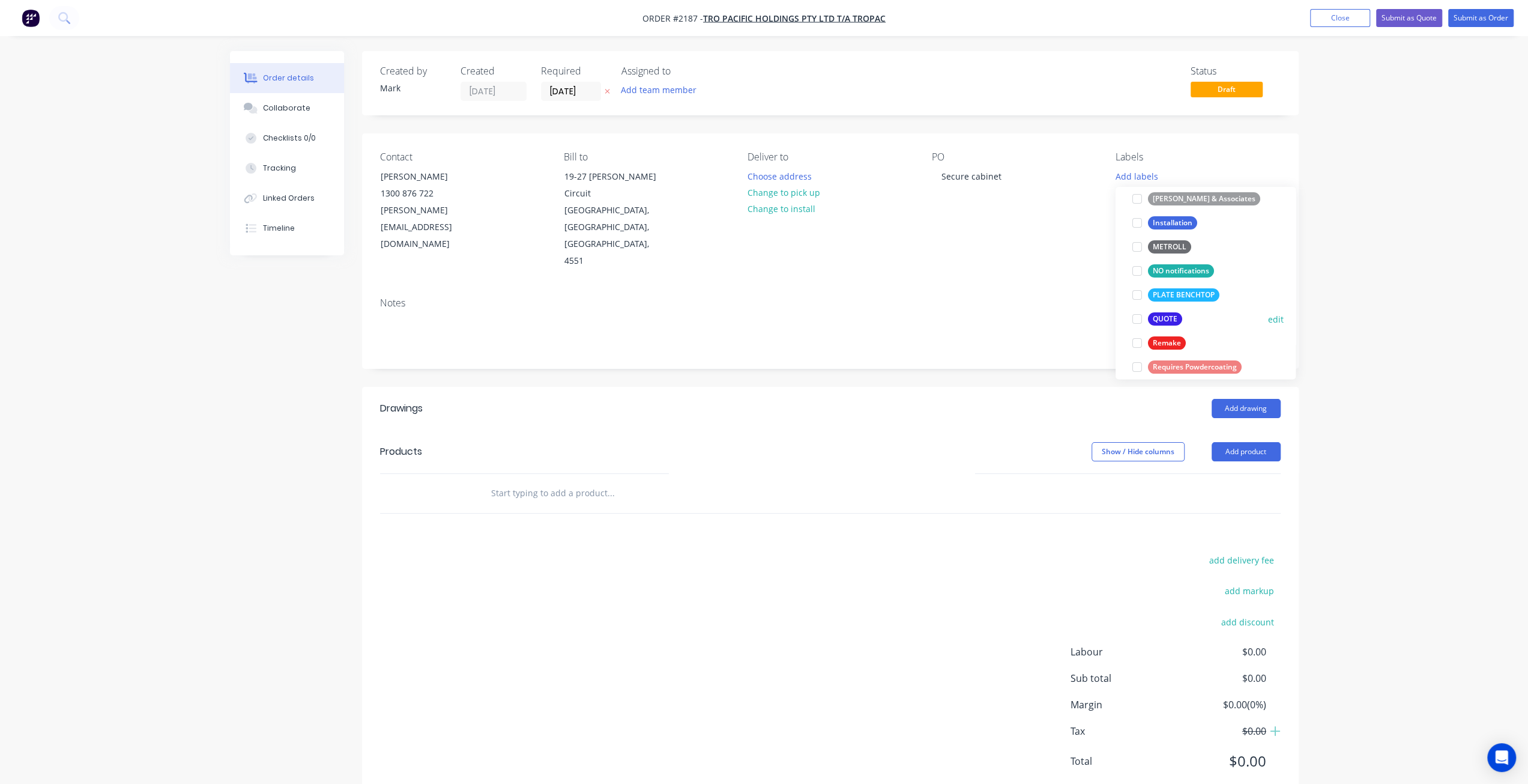
click at [1136, 318] on div at bounding box center [1137, 319] width 24 height 24
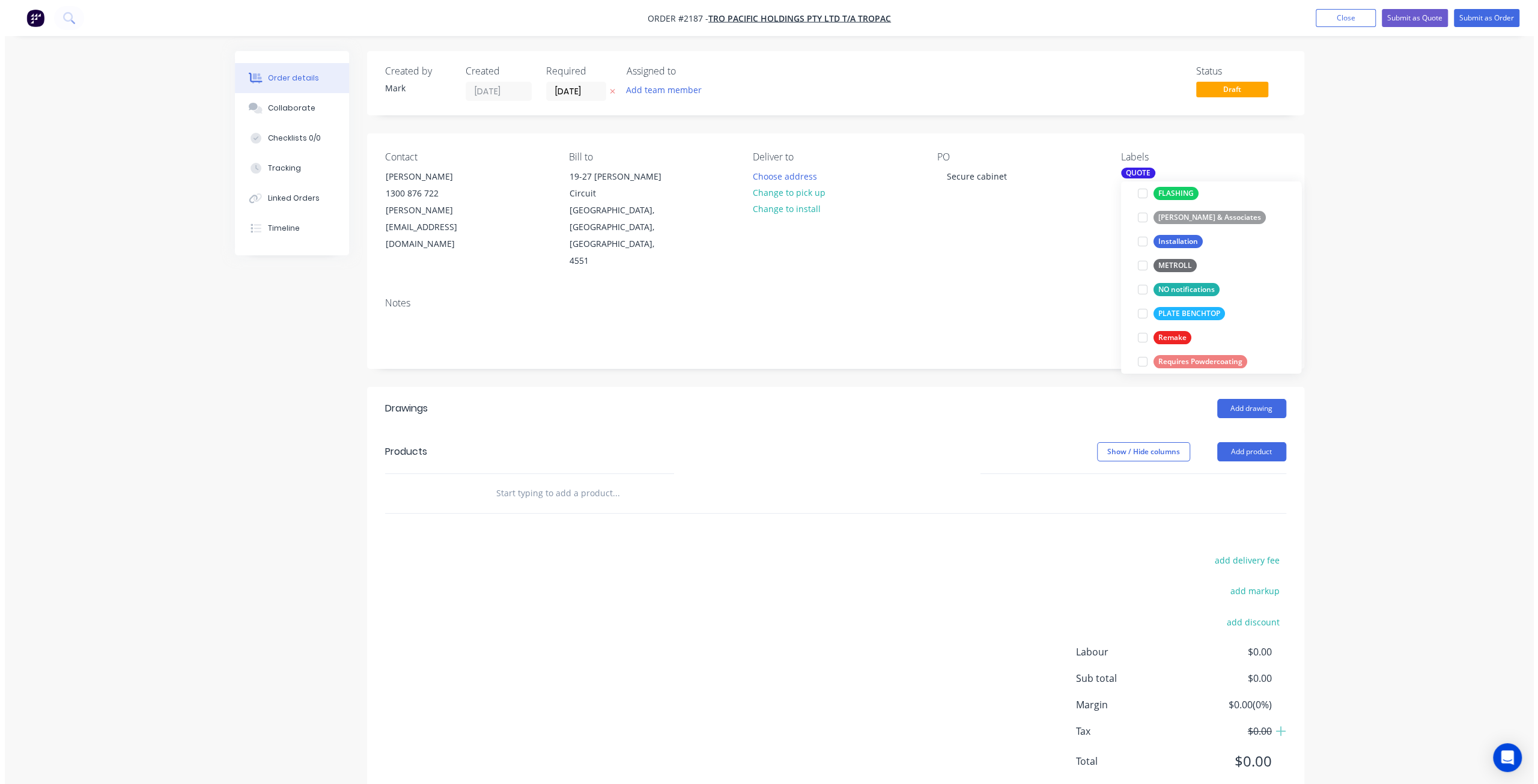
scroll to position [0, 0]
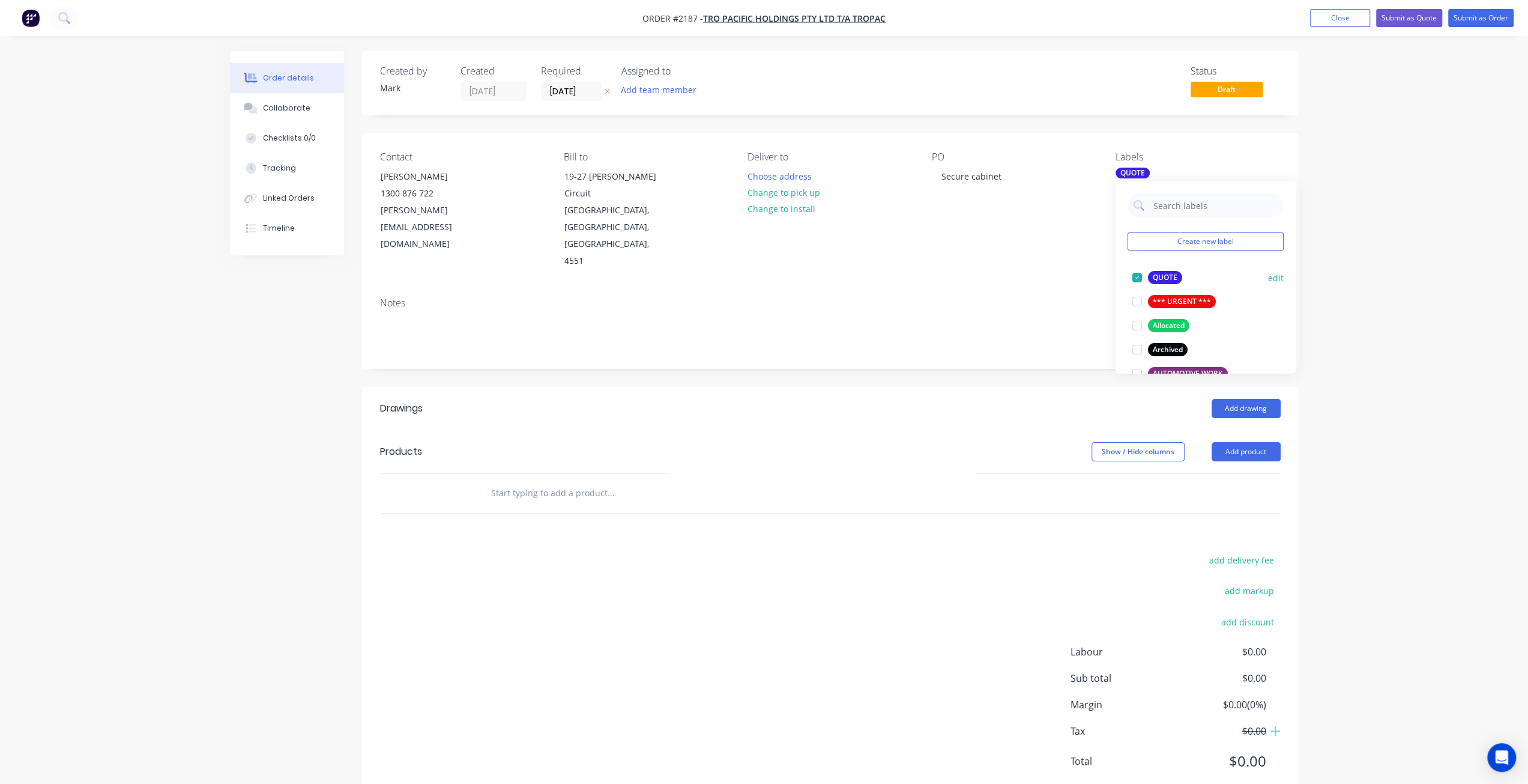
click at [1139, 275] on div at bounding box center [1137, 277] width 24 height 24
click at [1138, 284] on div at bounding box center [1137, 283] width 24 height 24
click at [561, 481] on input "text" at bounding box center [611, 493] width 240 height 24
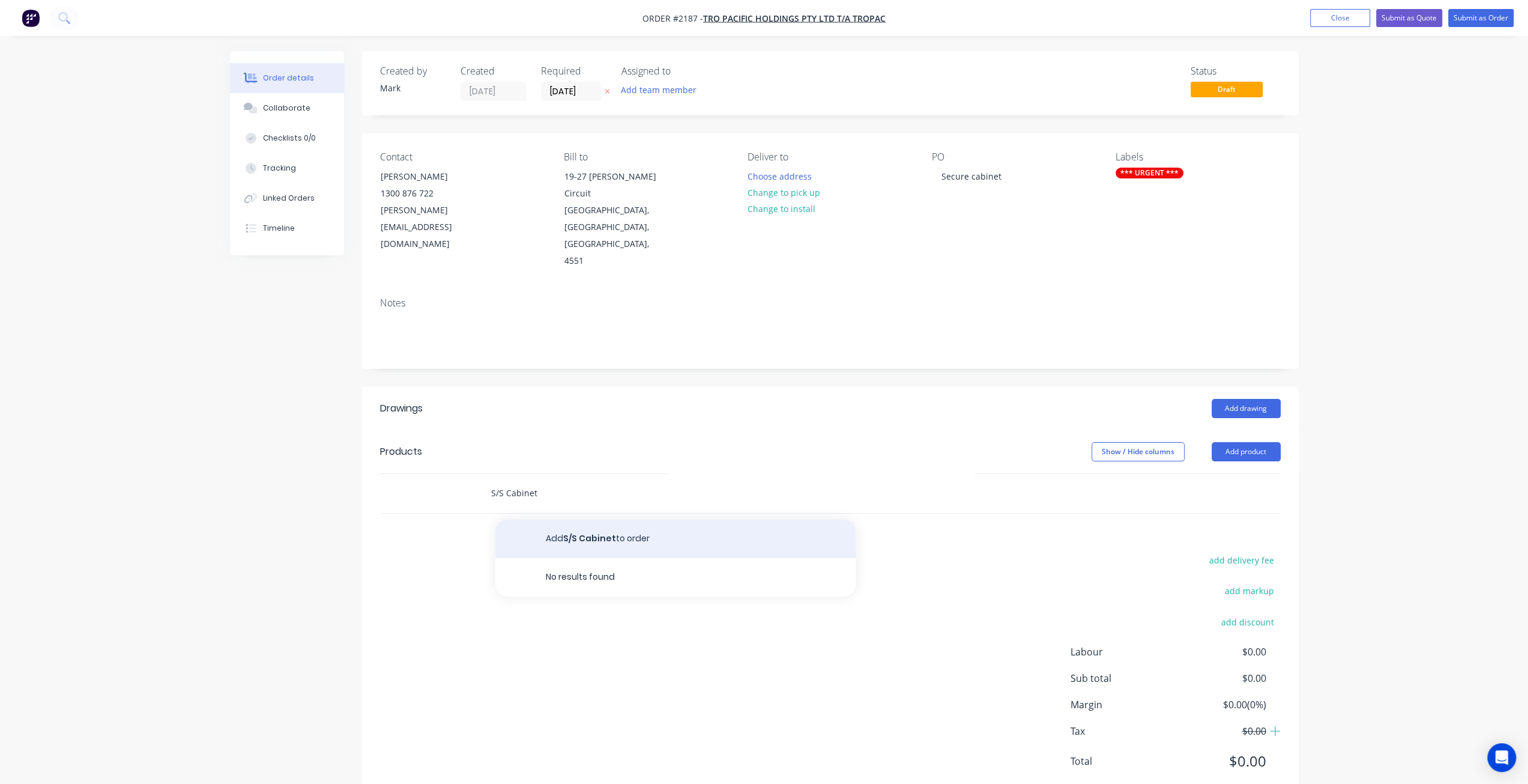
type input "S/S Cabinet"
click at [584, 520] on button "Add S/S Cabinet to order" at bounding box center [676, 539] width 360 height 38
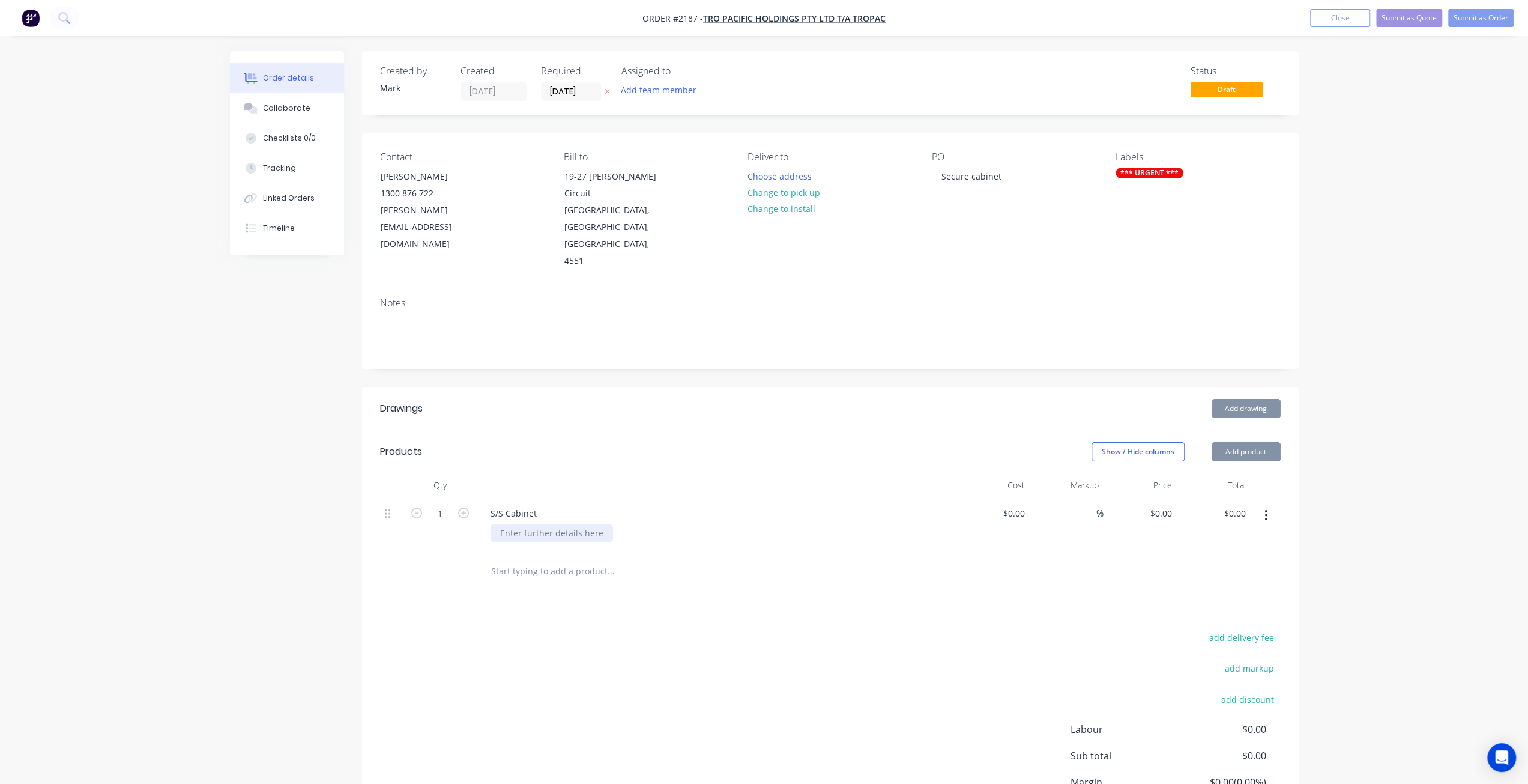
click at [537, 525] on div at bounding box center [551, 533] width 123 height 18
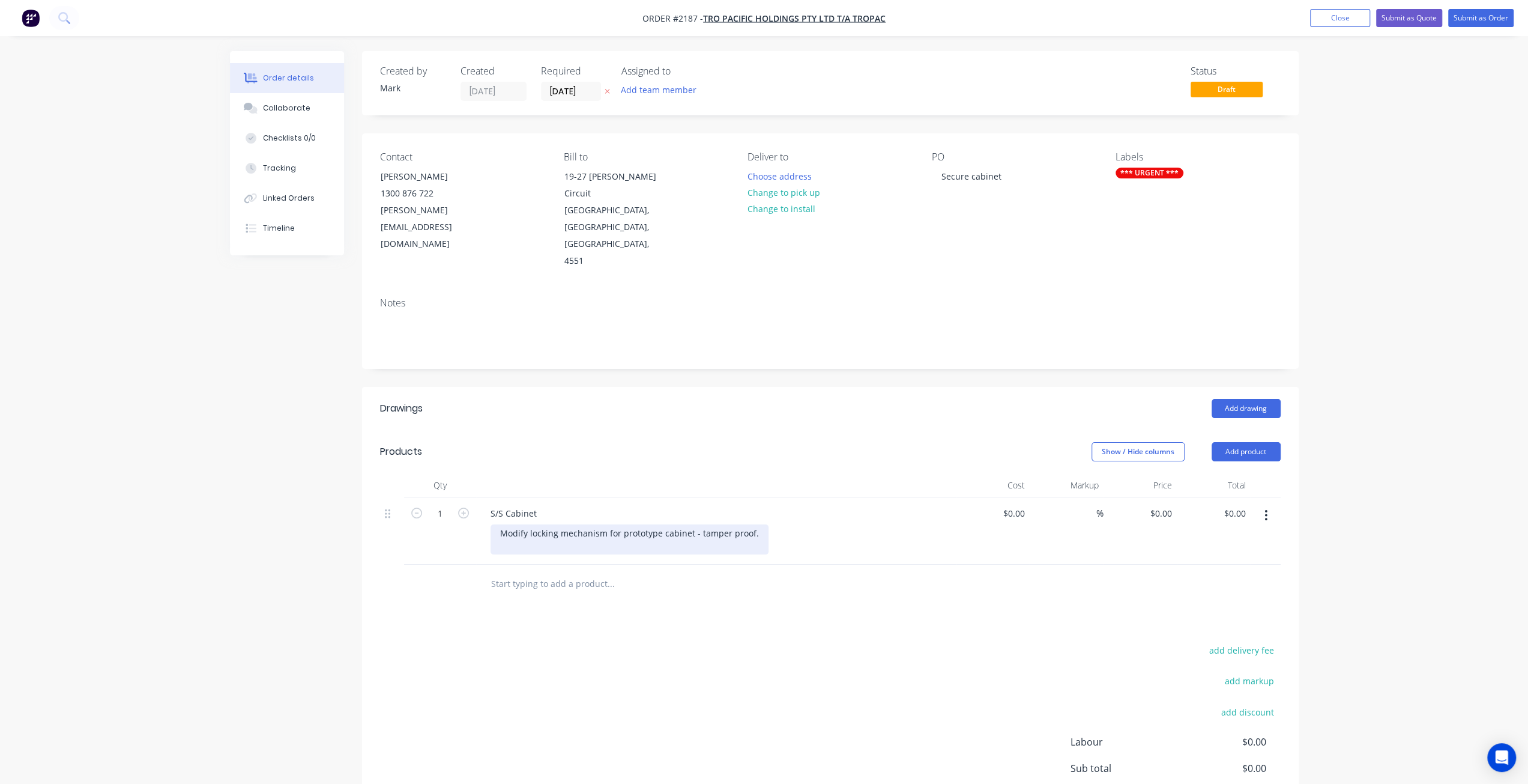
click at [756, 525] on div "Modify locking mechanism for prototype cabinet - tamper proof." at bounding box center [629, 540] width 278 height 30
click at [1370, 475] on div "Order details Collaborate Checklists 0/0 Tracking Linked Orders Timeline Order …" at bounding box center [764, 455] width 1528 height 910
click at [1341, 334] on div "Order details Collaborate Checklists 0/0 Tracking Linked Orders Timeline Order …" at bounding box center [764, 449] width 1528 height 897
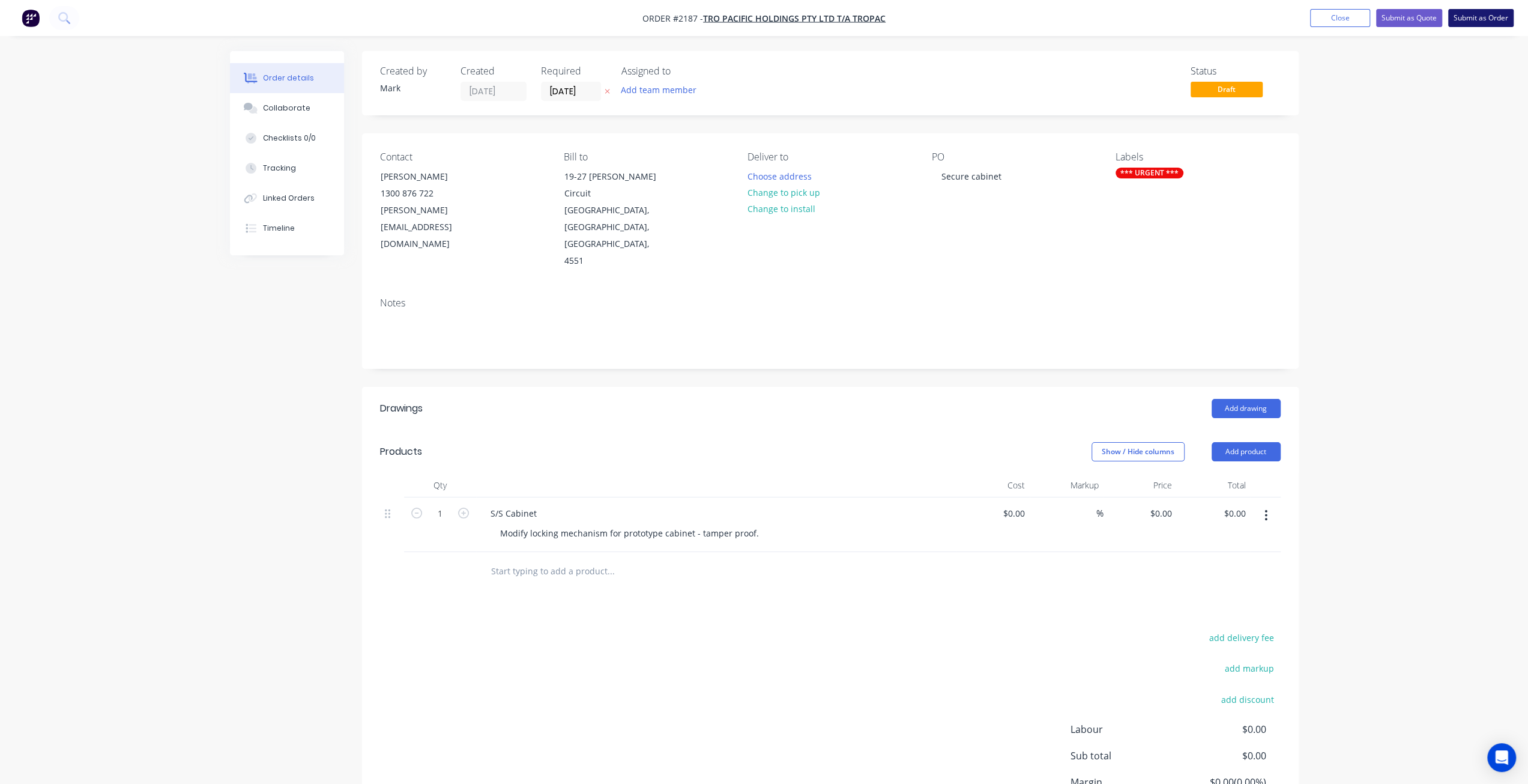
click at [1481, 22] on button "Submit as Order" at bounding box center [1481, 18] width 65 height 18
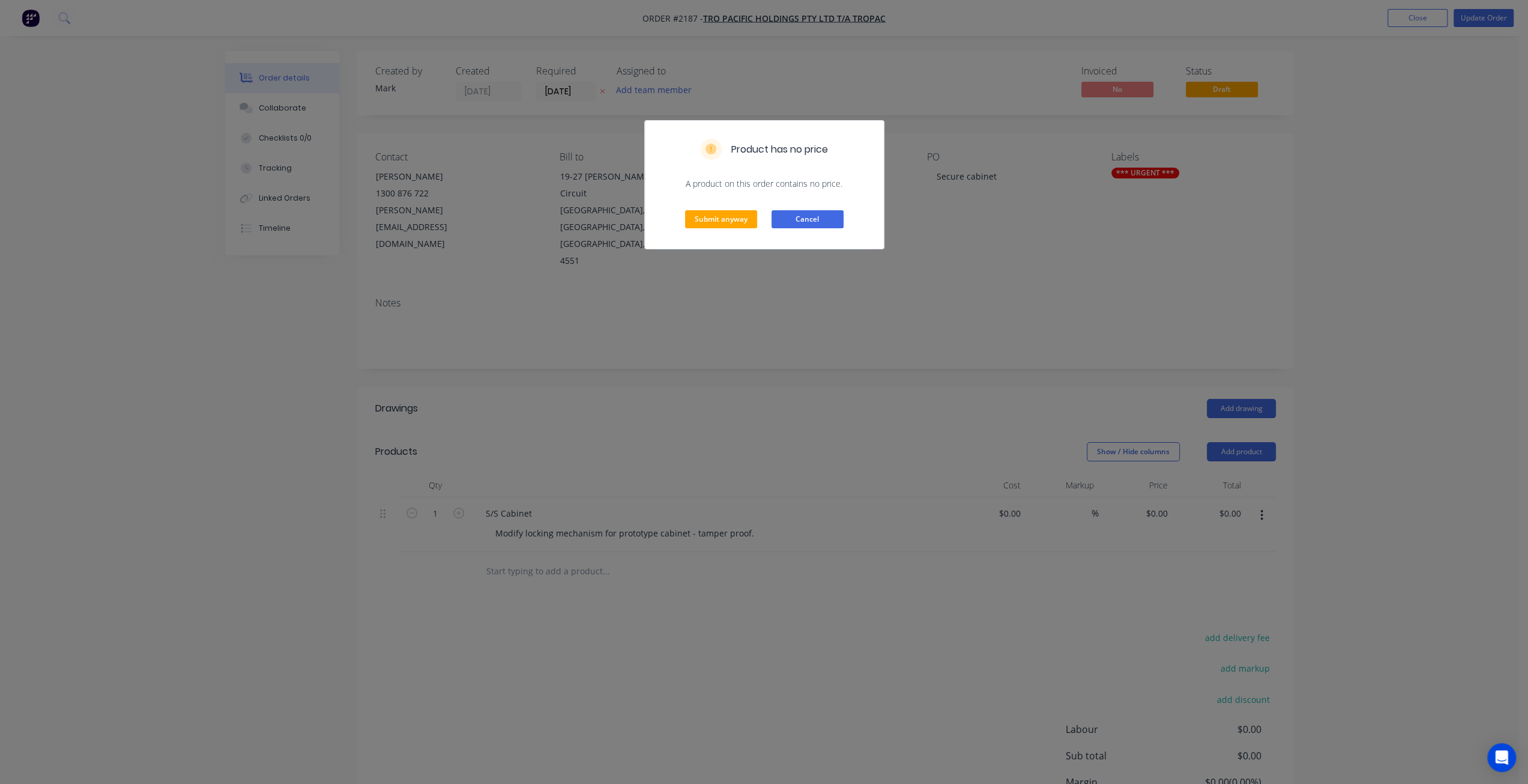
click at [795, 226] on button "Cancel" at bounding box center [807, 219] width 72 height 18
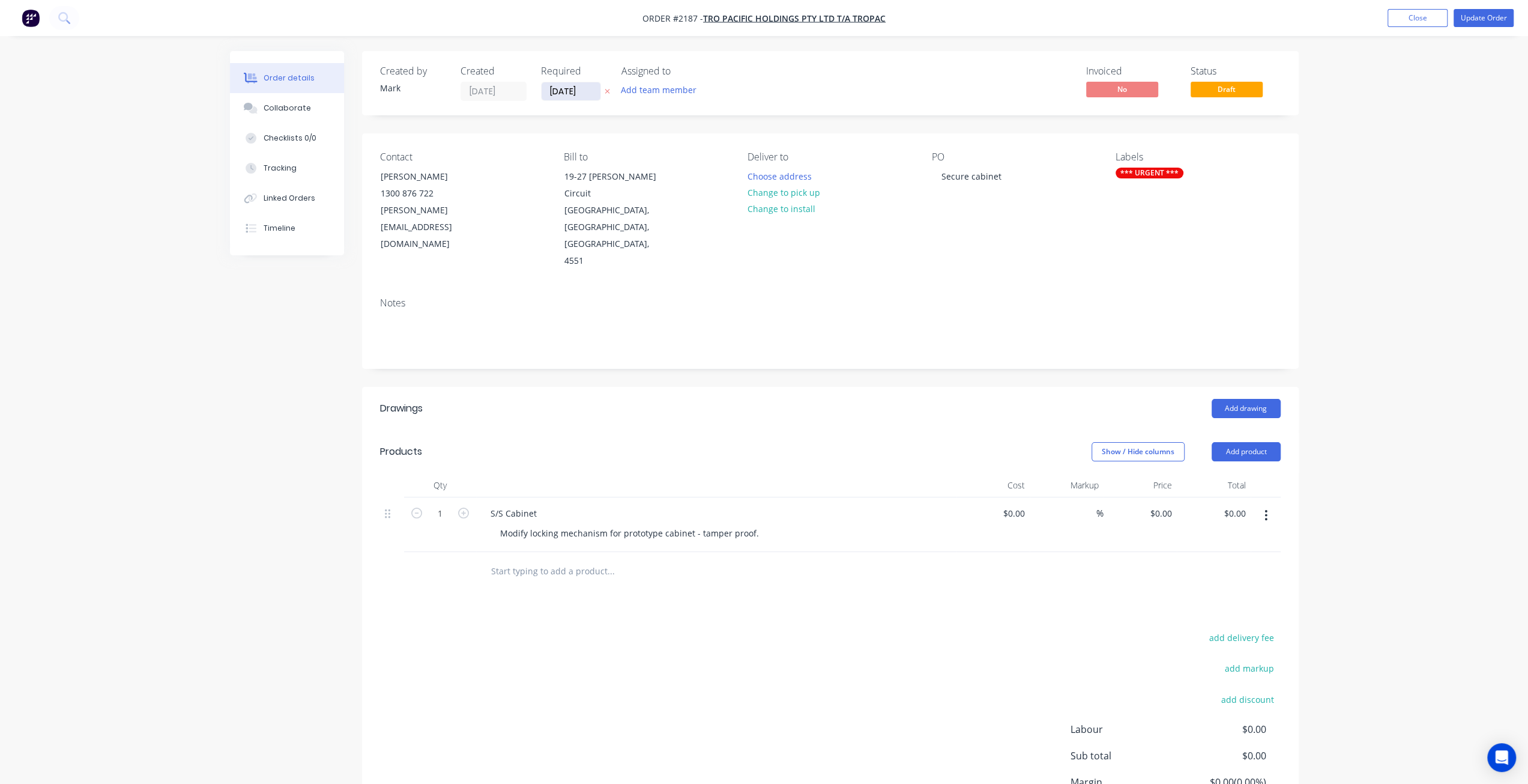
click at [570, 93] on input "[DATE]" at bounding box center [570, 92] width 59 height 18
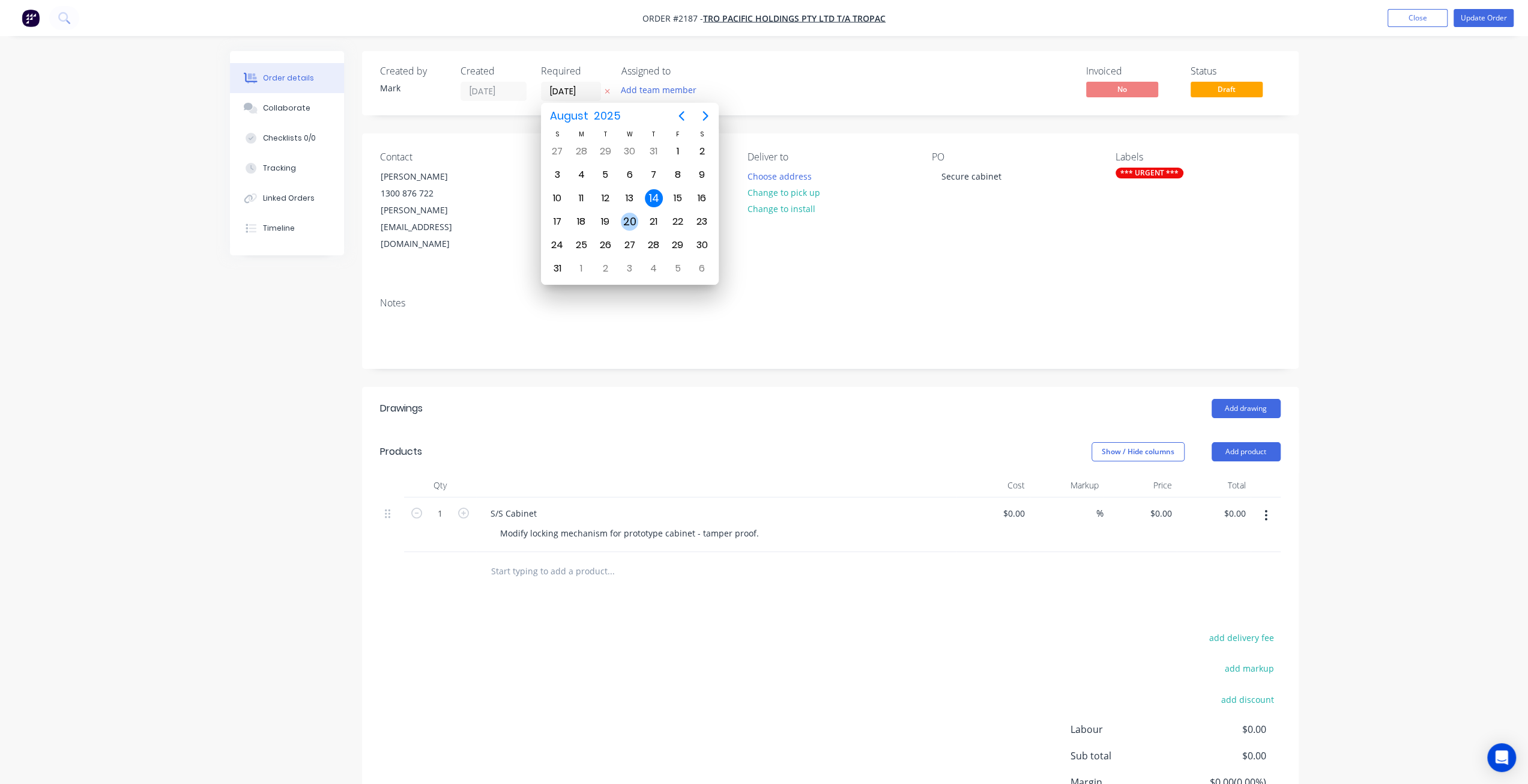
click at [623, 220] on div "20" at bounding box center [630, 222] width 18 height 18
type input "20/08/25"
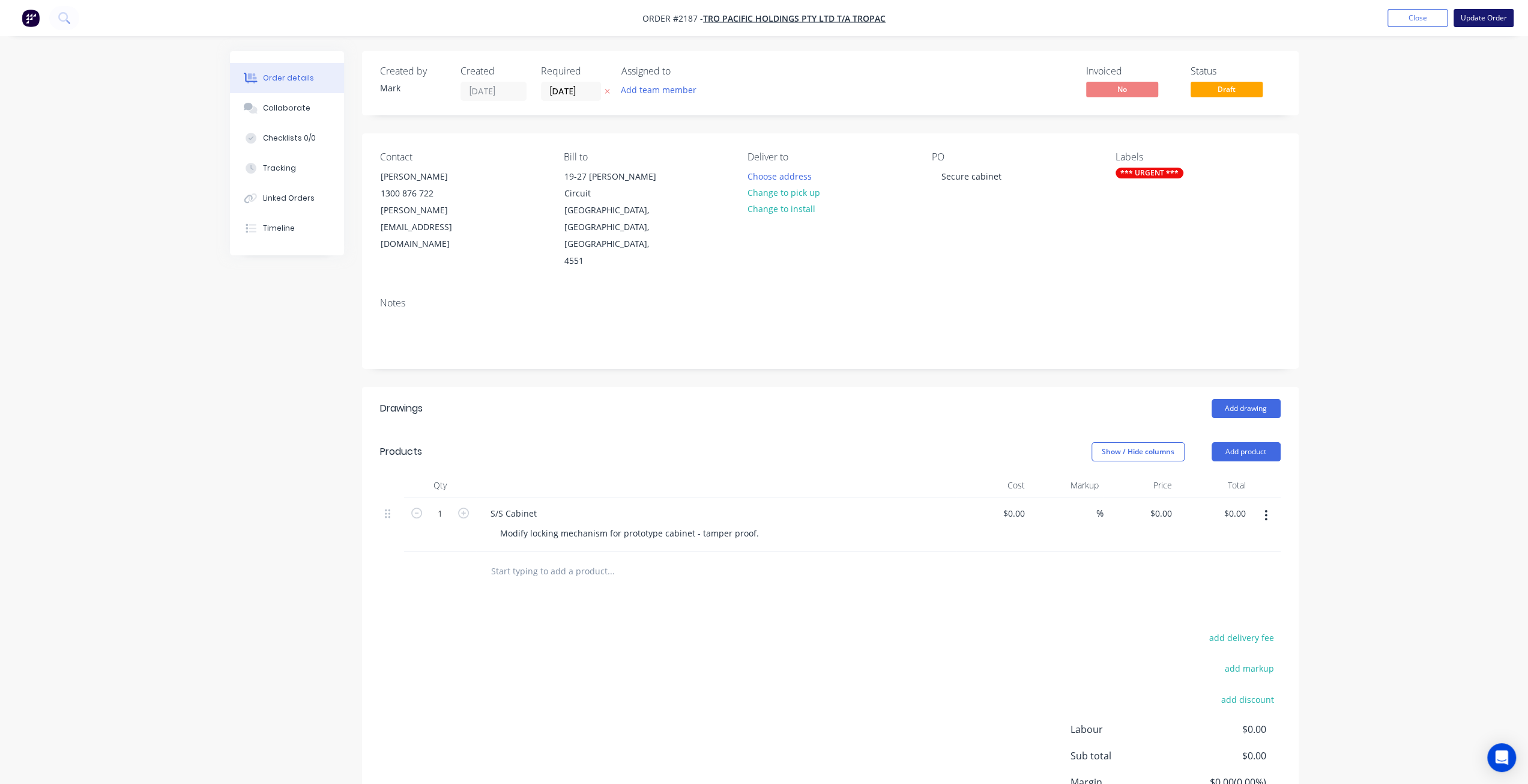
click at [1480, 23] on button "Update Order" at bounding box center [1484, 18] width 60 height 18
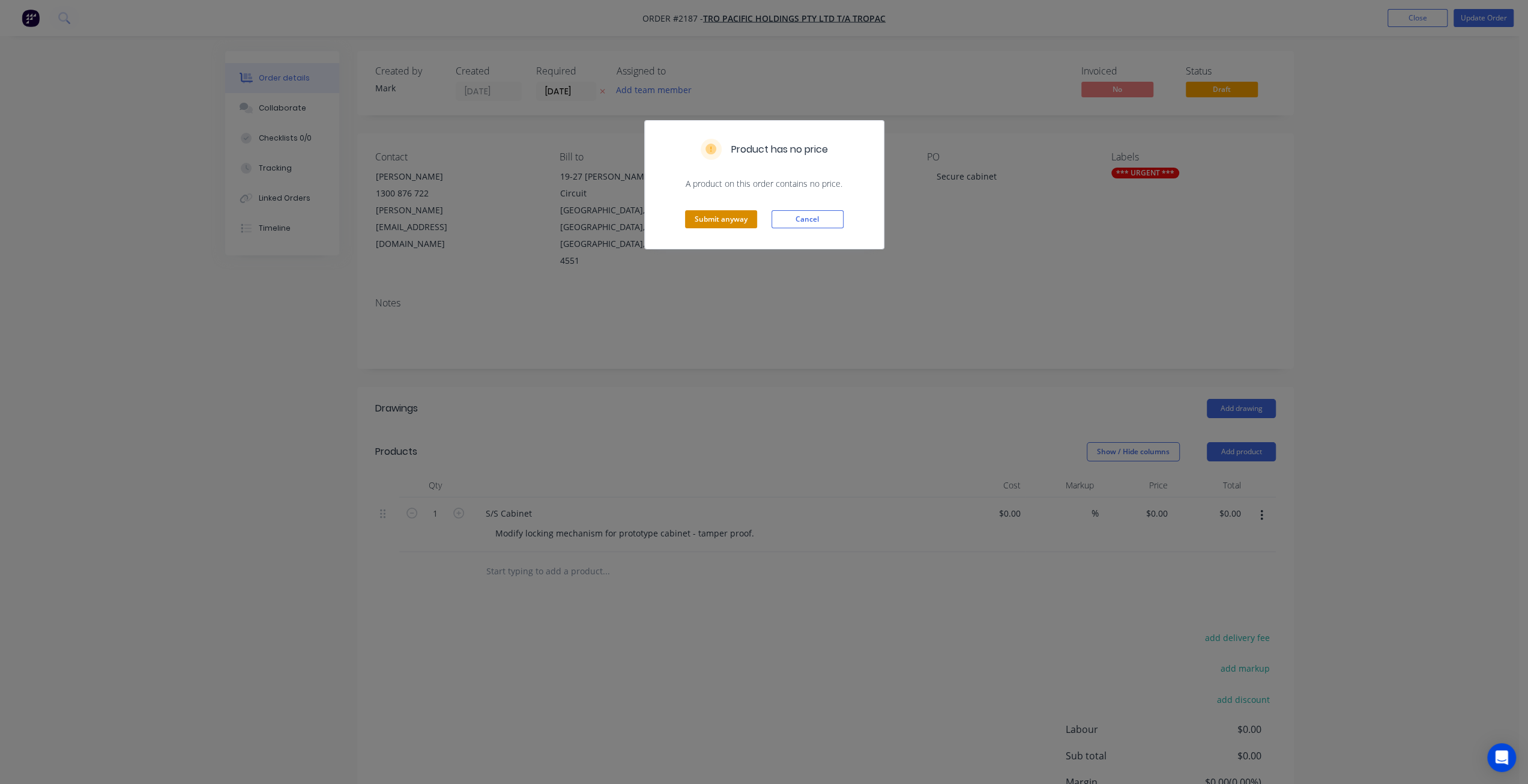
click at [696, 223] on button "Submit anyway" at bounding box center [721, 219] width 72 height 18
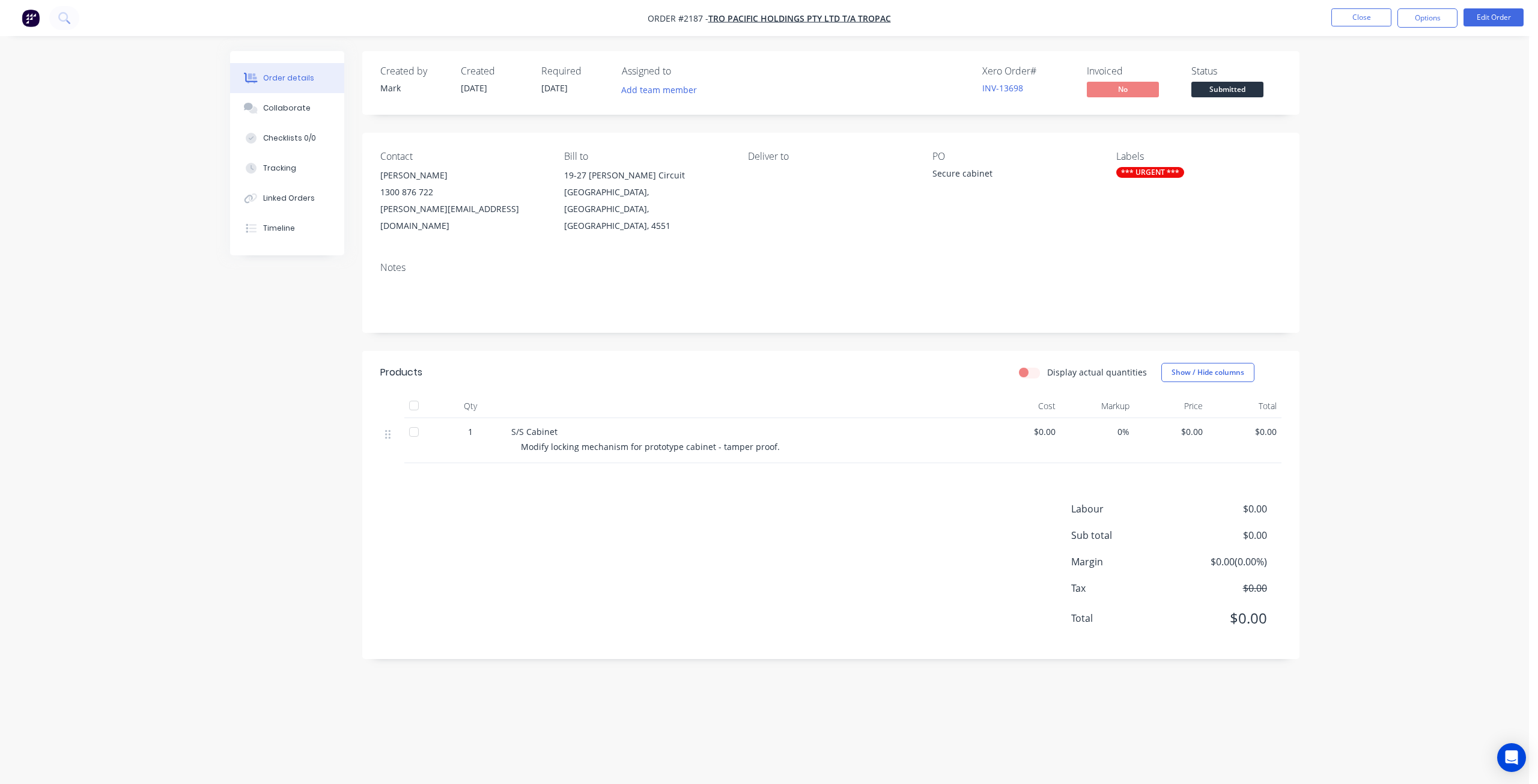
click at [1410, 242] on div "Order details Collaborate Checklists 0/0 Tracking Linked Orders Timeline Order …" at bounding box center [764, 392] width 1529 height 784
click at [1420, 21] on button "Options" at bounding box center [1428, 18] width 60 height 19
click at [1411, 136] on div "Work Order" at bounding box center [1391, 144] width 110 height 18
click at [1403, 118] on div "Without pricing" at bounding box center [1391, 121] width 110 height 18
click at [158, 466] on div "Order details Collaborate Checklists 0/0 Tracking Linked Orders Timeline Order …" at bounding box center [764, 392] width 1529 height 784
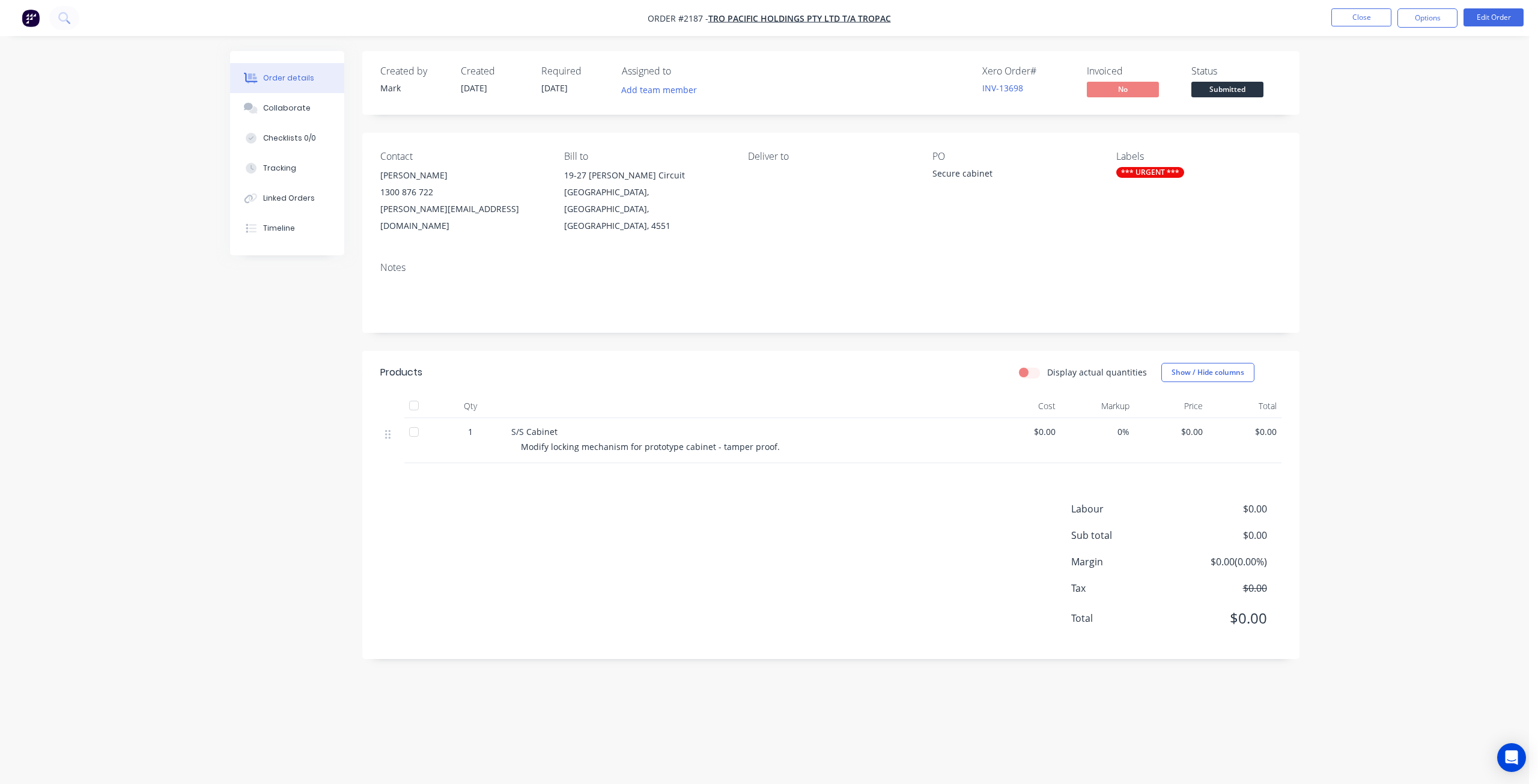
click at [161, 395] on div "Order details Collaborate Checklists 0/0 Tracking Linked Orders Timeline Order …" at bounding box center [764, 392] width 1529 height 784
click at [1375, 334] on div "Order details Collaborate Checklists 0/0 Tracking Linked Orders Timeline Order …" at bounding box center [764, 392] width 1529 height 784
click at [1374, 334] on div "Order details Collaborate Checklists 0/0 Tracking Linked Orders Timeline Order …" at bounding box center [764, 392] width 1529 height 784
click at [214, 515] on div "Order details Collaborate Checklists 0/0 Tracking Linked Orders Timeline Order …" at bounding box center [764, 392] width 1529 height 784
click at [215, 514] on div "Order details Collaborate Checklists 0/0 Tracking Linked Orders Timeline Order …" at bounding box center [764, 392] width 1529 height 784
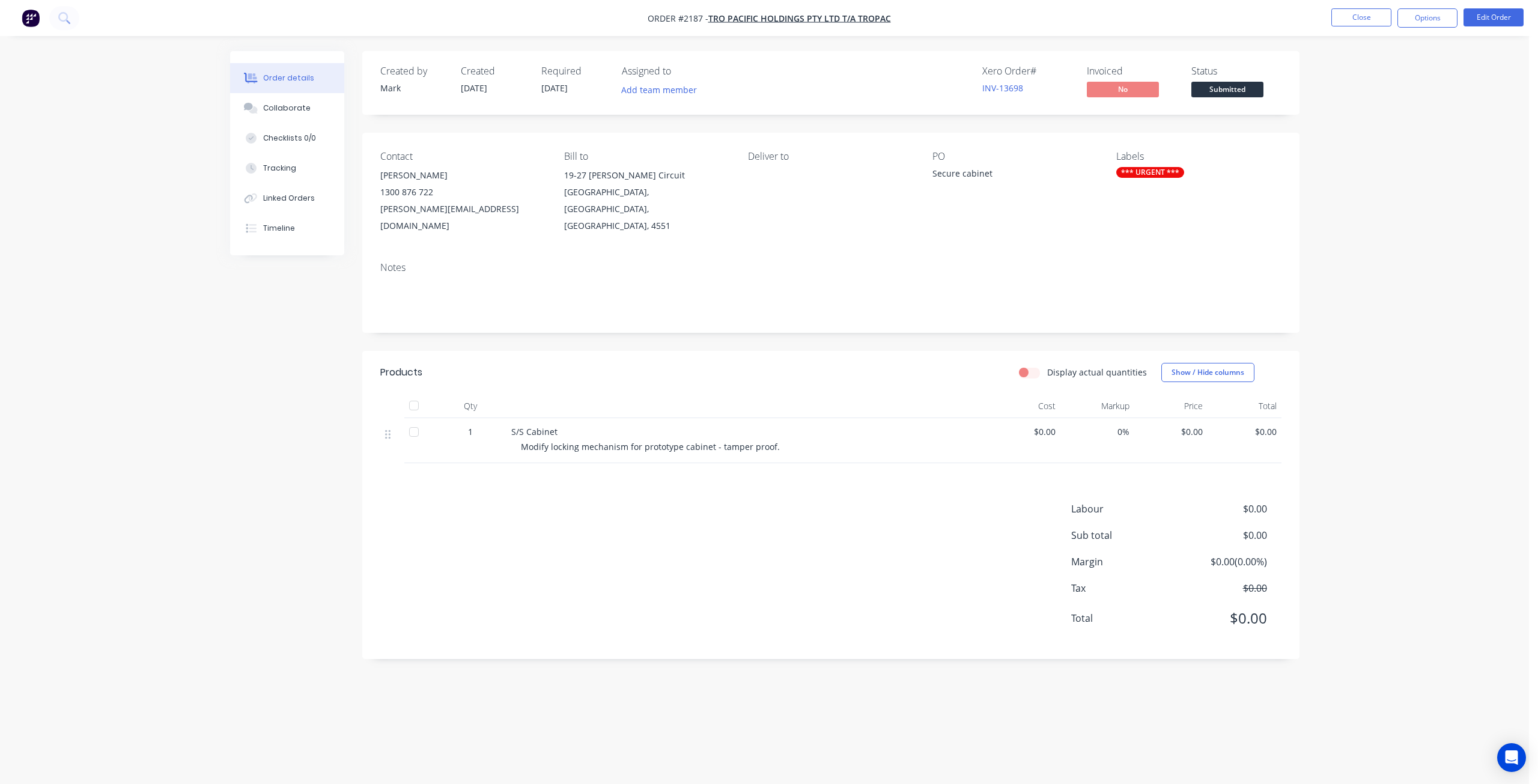
click at [176, 425] on div "Order details Collaborate Checklists 0/0 Tracking Linked Orders Timeline Order …" at bounding box center [764, 392] width 1529 height 784
click at [242, 544] on div "Created by Mark Created 14/08/25 Required 20/08/25 Assigned to Add team member …" at bounding box center [765, 369] width 1070 height 636
click at [1397, 375] on div "Order details Collaborate Checklists 0/0 Tracking Linked Orders Timeline Order …" at bounding box center [764, 392] width 1529 height 784
click at [1426, 21] on button "Options" at bounding box center [1428, 18] width 60 height 19
click at [1419, 121] on div "Order Confirmation" at bounding box center [1391, 121] width 110 height 18
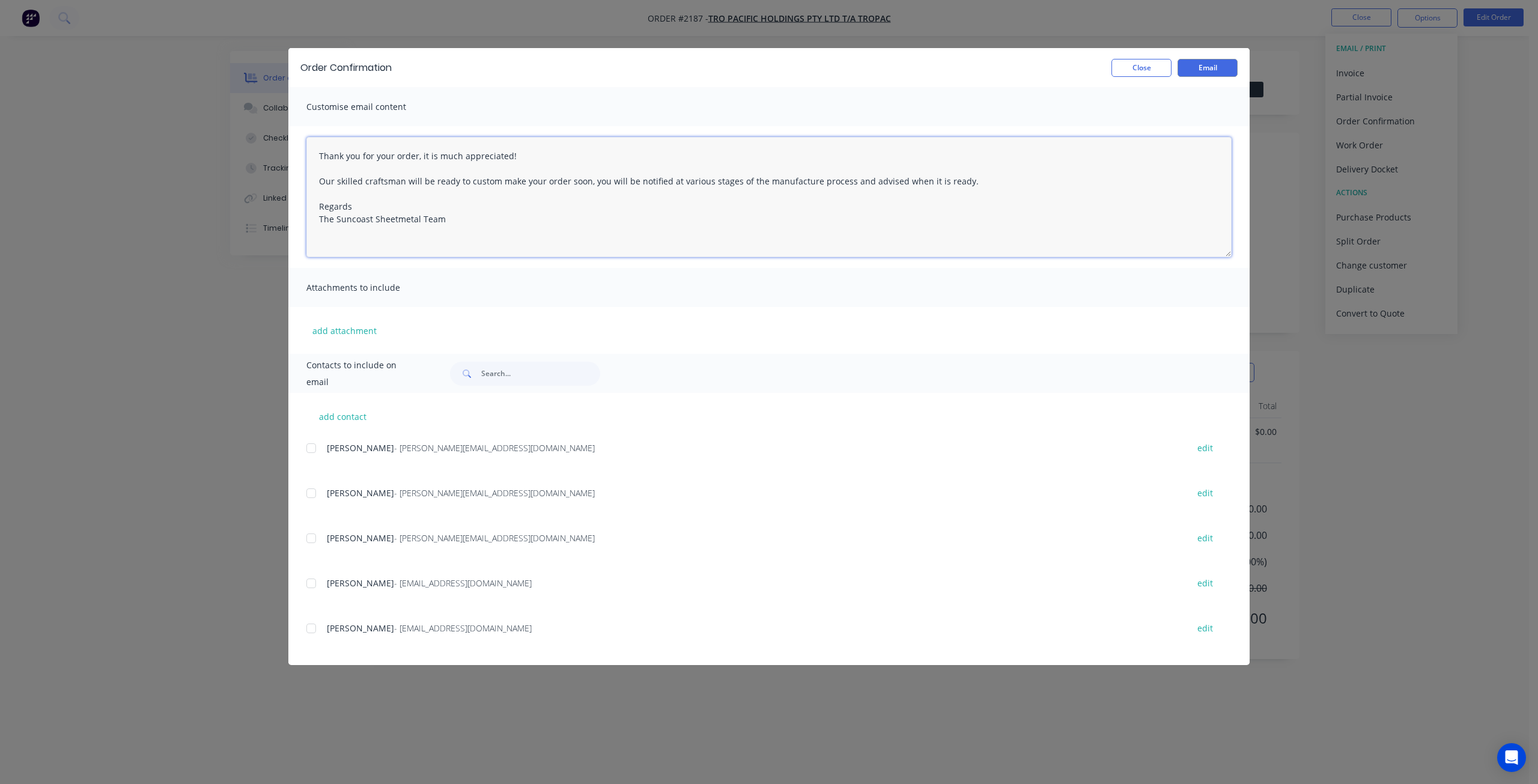
click at [451, 205] on textarea "Thank you for your order, it is much appreciated! Our skilled craftsman will be…" at bounding box center [769, 197] width 925 height 120
click at [395, 190] on textarea "Thank you for your order, it is much appreciated! Our skilled craftsman will be…" at bounding box center [769, 197] width 925 height 120
click at [451, 203] on textarea "Thank you for your order, it is much appreciated! Our skilled craftsman will be…" at bounding box center [769, 197] width 925 height 120
click at [372, 205] on textarea "Thank you for your order, it is much appreciated! Our skilled craftsman will be…" at bounding box center [769, 197] width 925 height 120
click at [320, 151] on textarea "Thank you for your order, it is much appreciated! Our skilled craftsman will be…" at bounding box center [769, 197] width 925 height 120
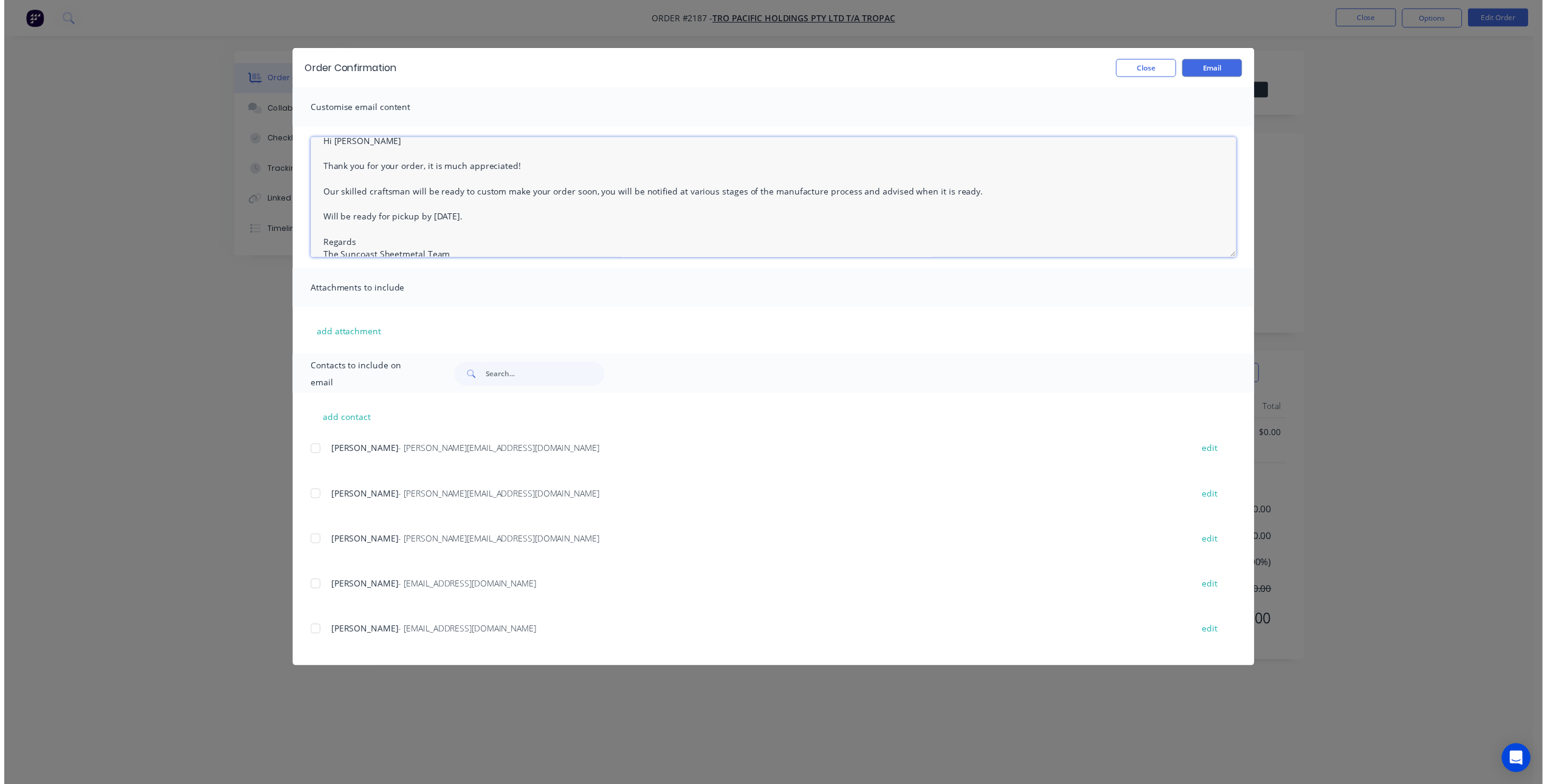
scroll to position [31, 0]
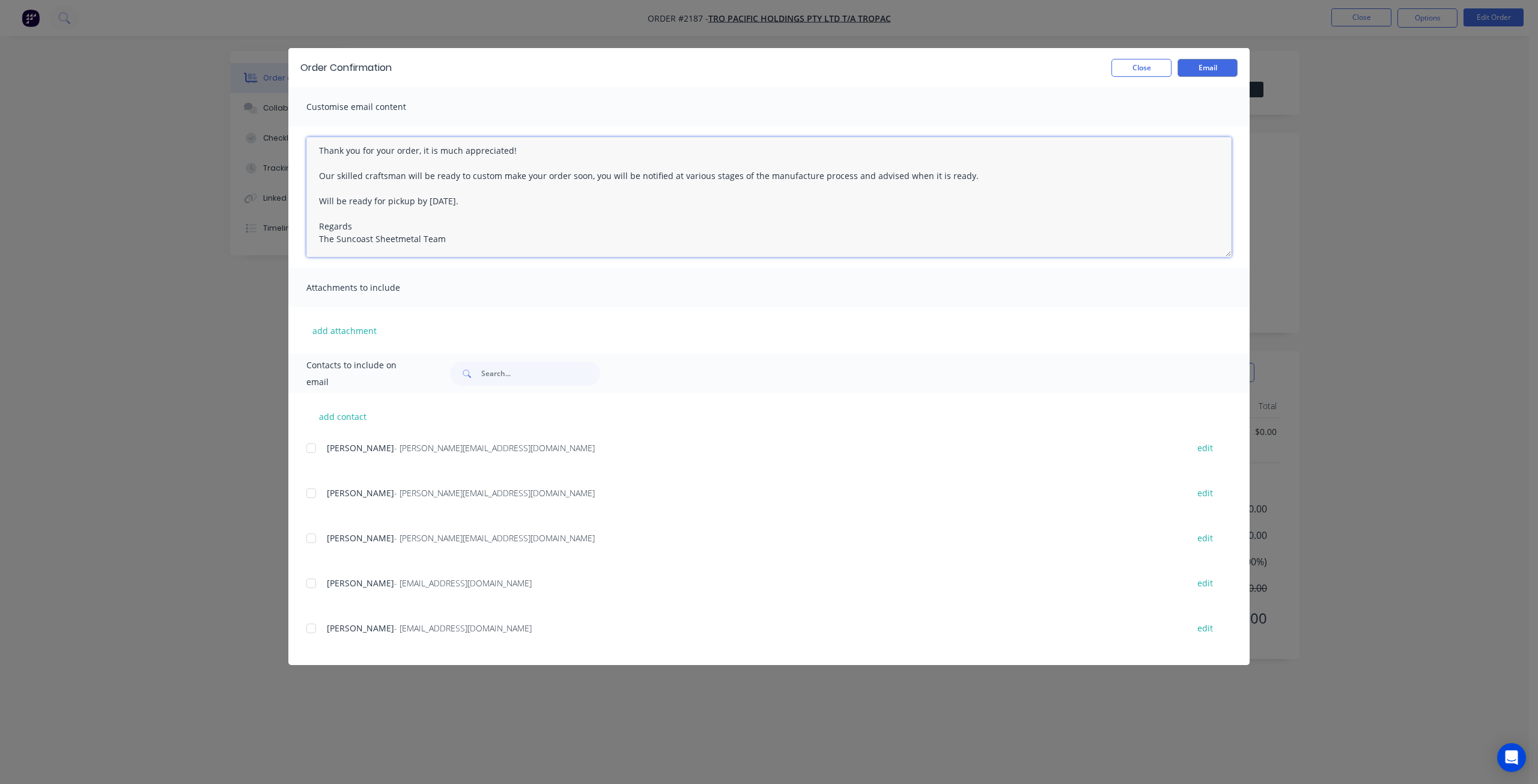
click at [311, 450] on div at bounding box center [311, 448] width 24 height 24
type textarea "Hi Marty Thank you for your order, it is much appreciated! Our skilled craftsma…"
click at [1208, 69] on button "Email" at bounding box center [1208, 68] width 60 height 18
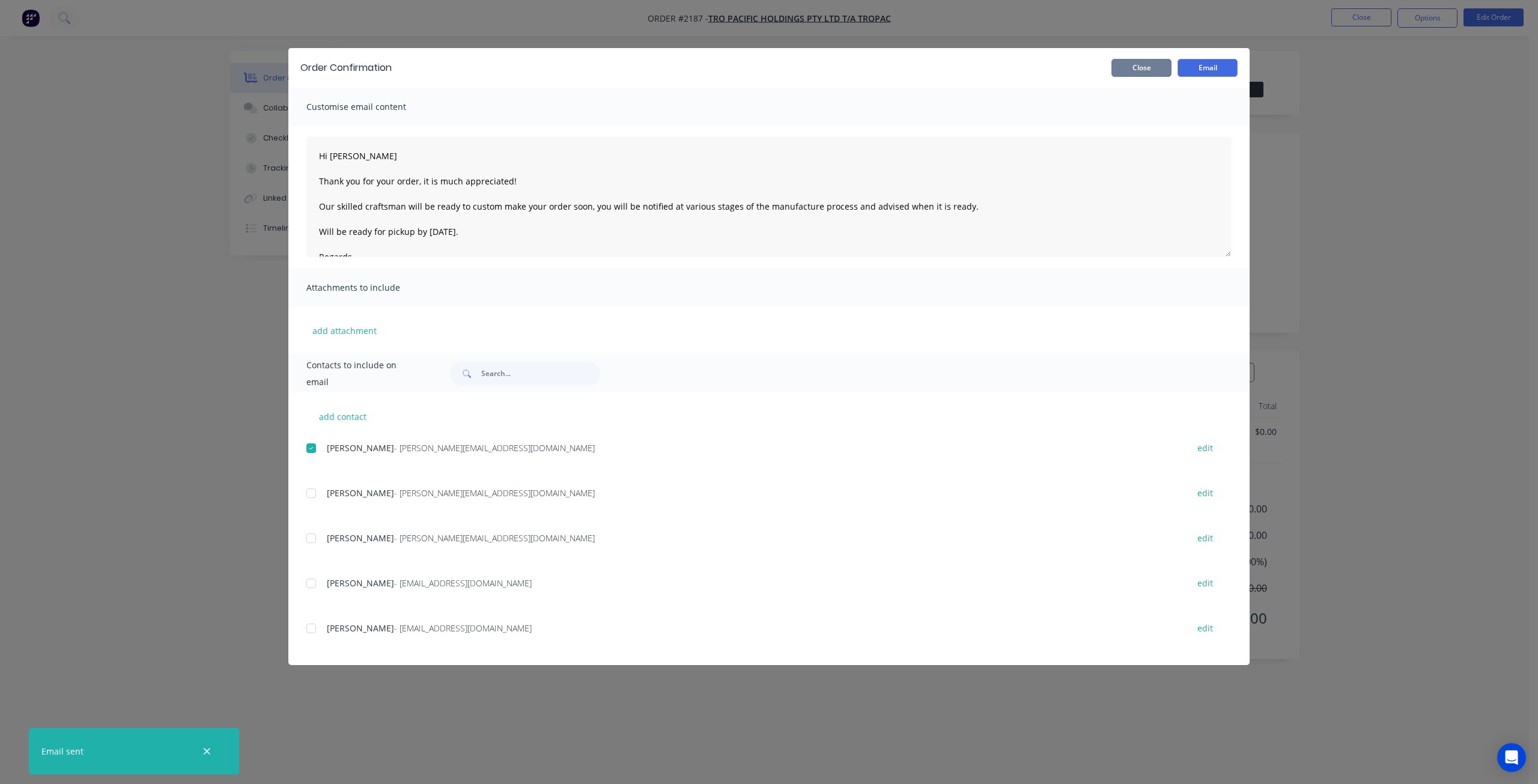
click at [1140, 73] on button "Close" at bounding box center [1142, 68] width 60 height 18
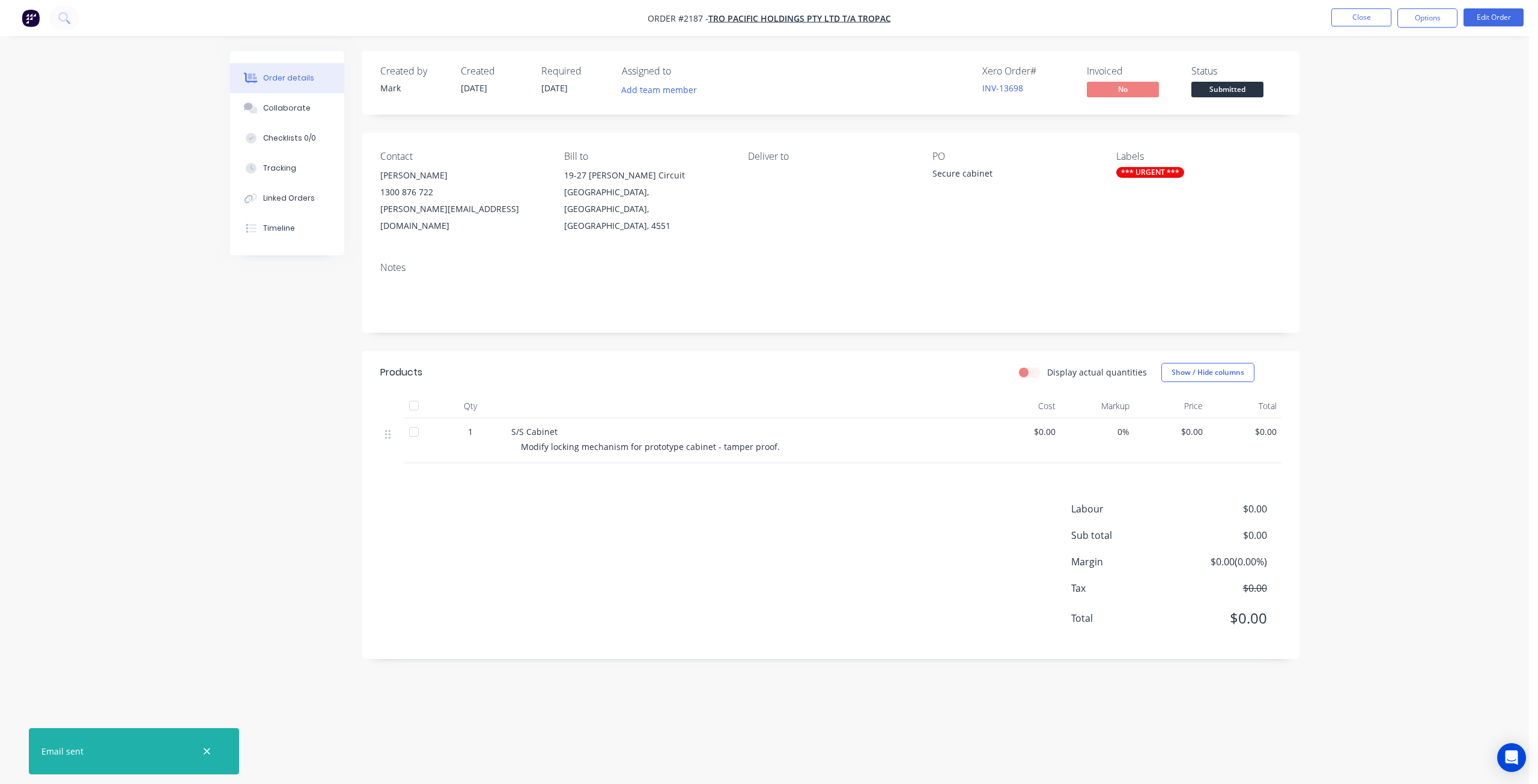
click at [224, 465] on div "Order details Collaborate Checklists 0/0 Tracking Linked Orders Timeline Order …" at bounding box center [764, 369] width 1093 height 636
drag, startPoint x: 1470, startPoint y: 237, endPoint x: 1419, endPoint y: 75, distance: 169.8
click at [1470, 237] on div "Order details Collaborate Checklists 0/0 Tracking Linked Orders Timeline Order …" at bounding box center [764, 392] width 1529 height 784
click at [1366, 18] on button "Close" at bounding box center [1361, 18] width 60 height 18
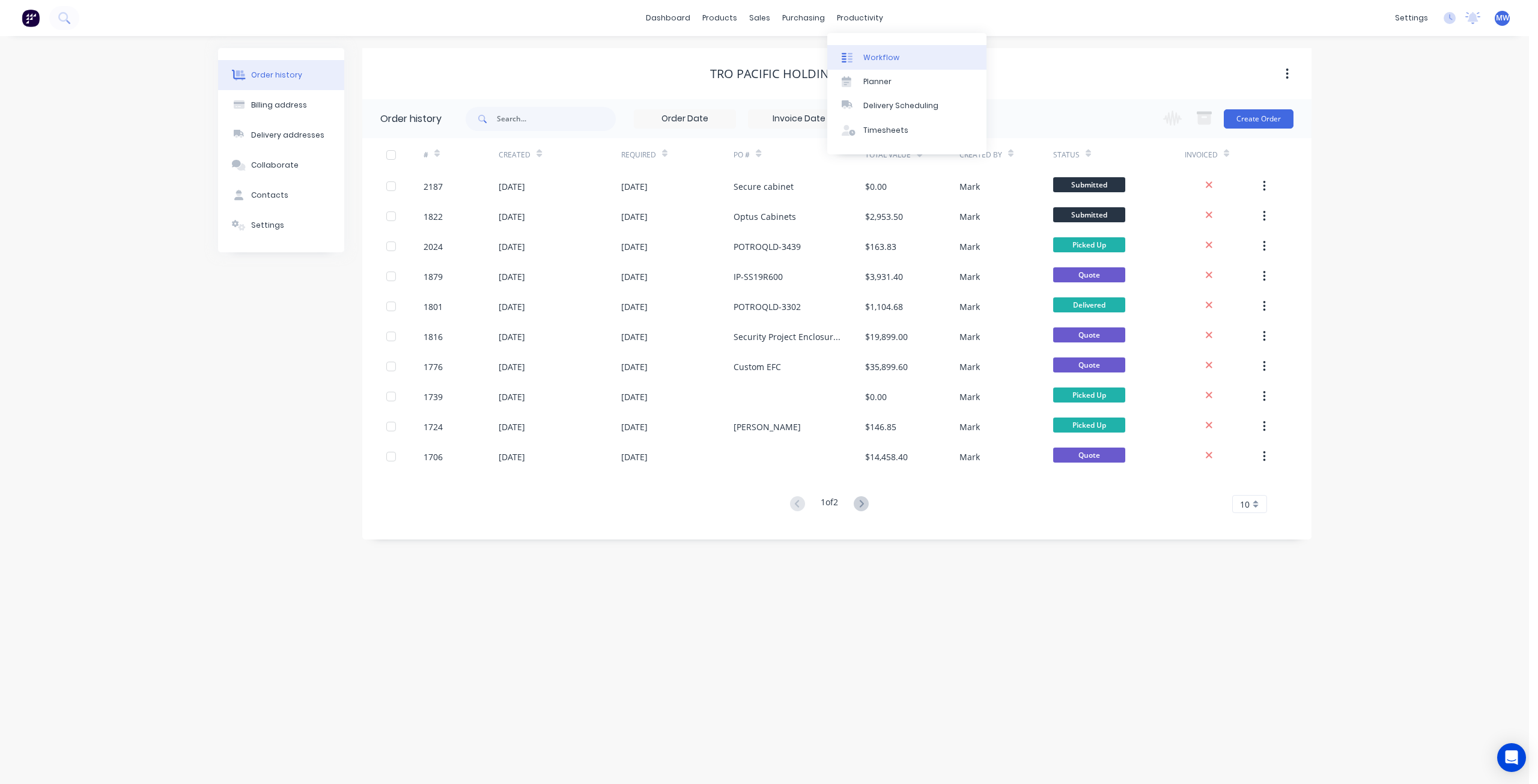
click at [885, 57] on div "Workflow" at bounding box center [881, 58] width 36 height 11
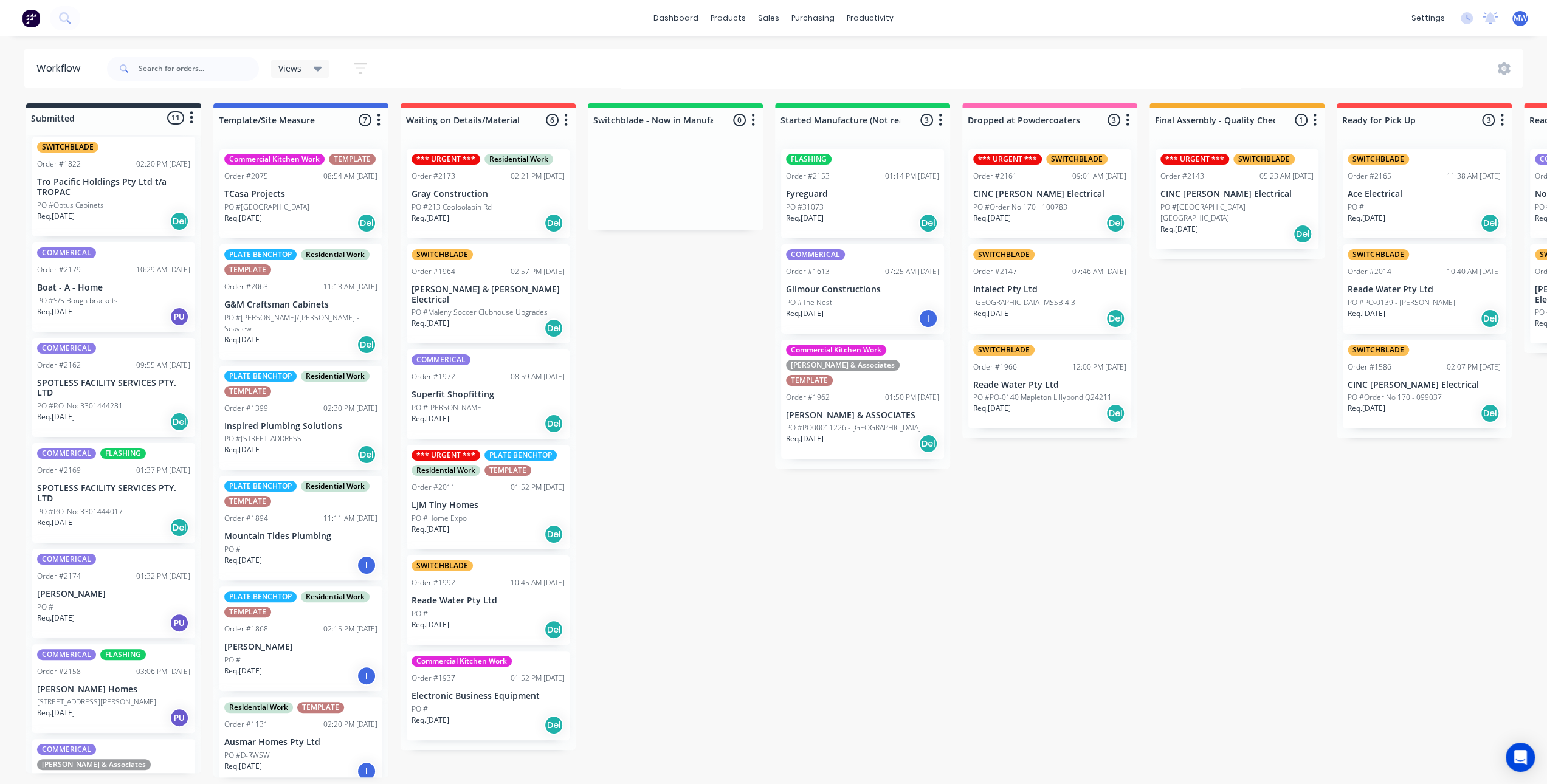
scroll to position [425, 0]
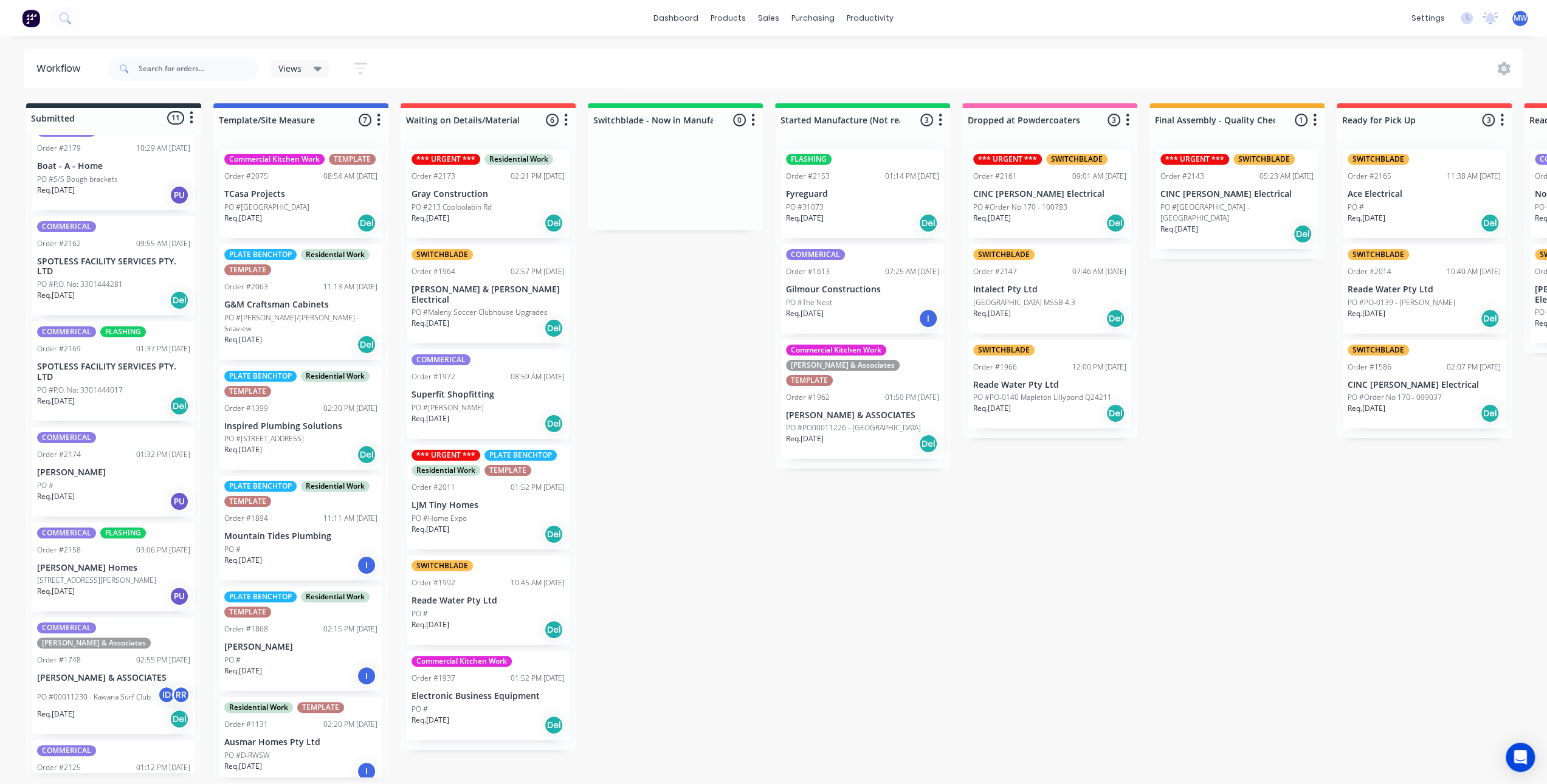
click at [92, 292] on div "Req. 03/09/25 Del" at bounding box center [113, 300] width 153 height 20
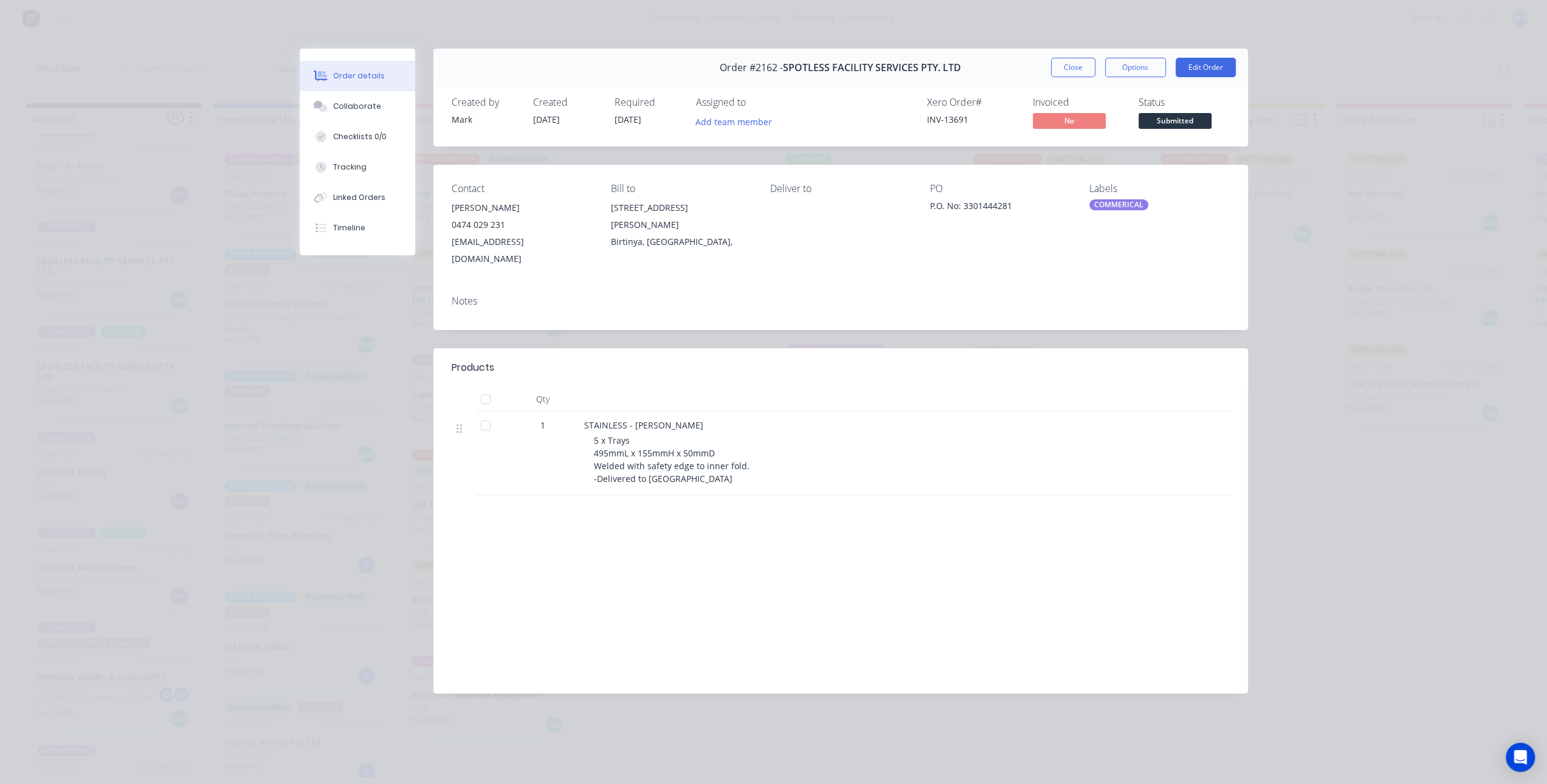
click at [1068, 68] on button "Close" at bounding box center [1073, 67] width 45 height 19
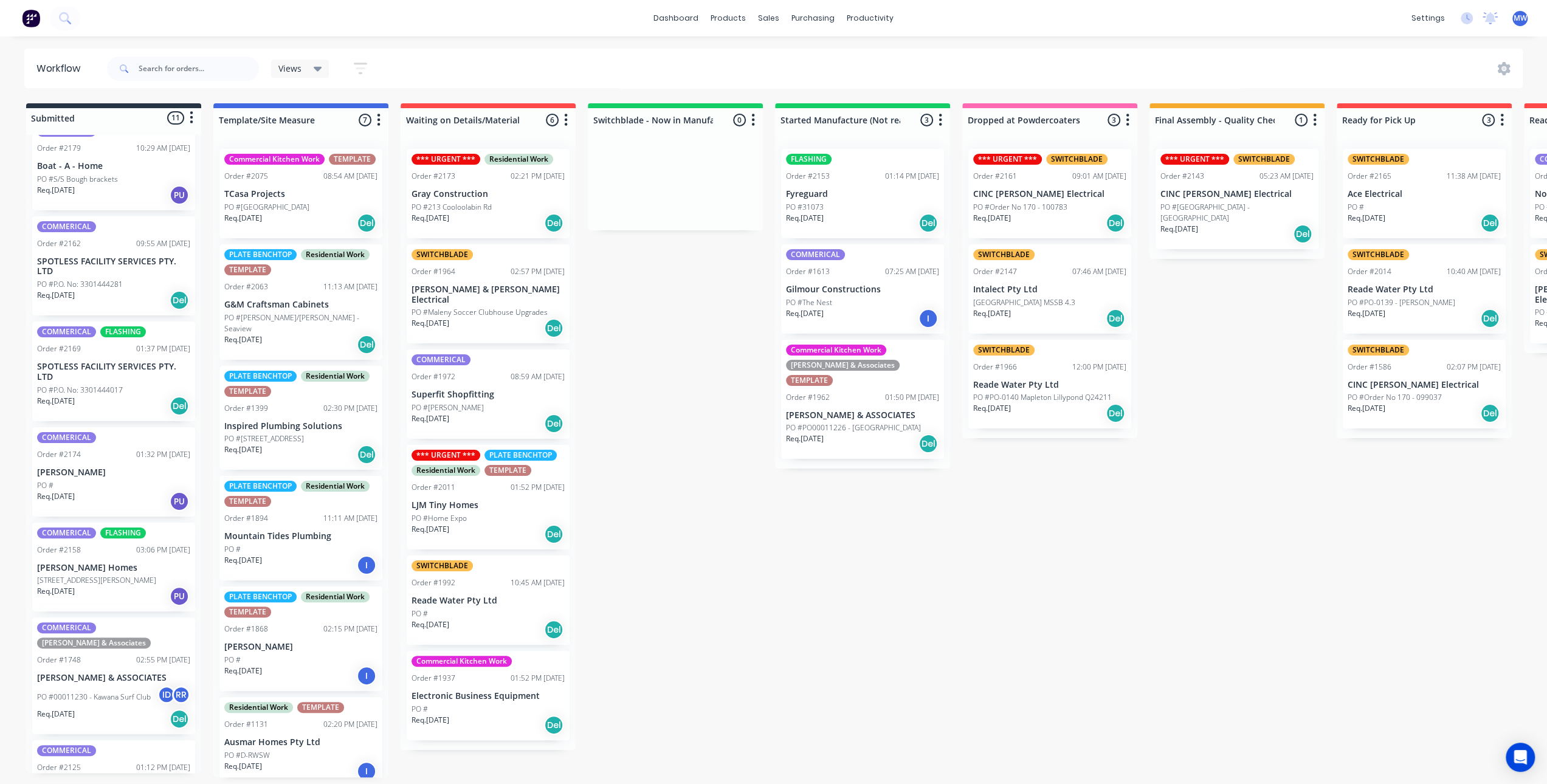
click at [122, 388] on div "PO #P.O. No: 3301444017" at bounding box center [113, 390] width 153 height 11
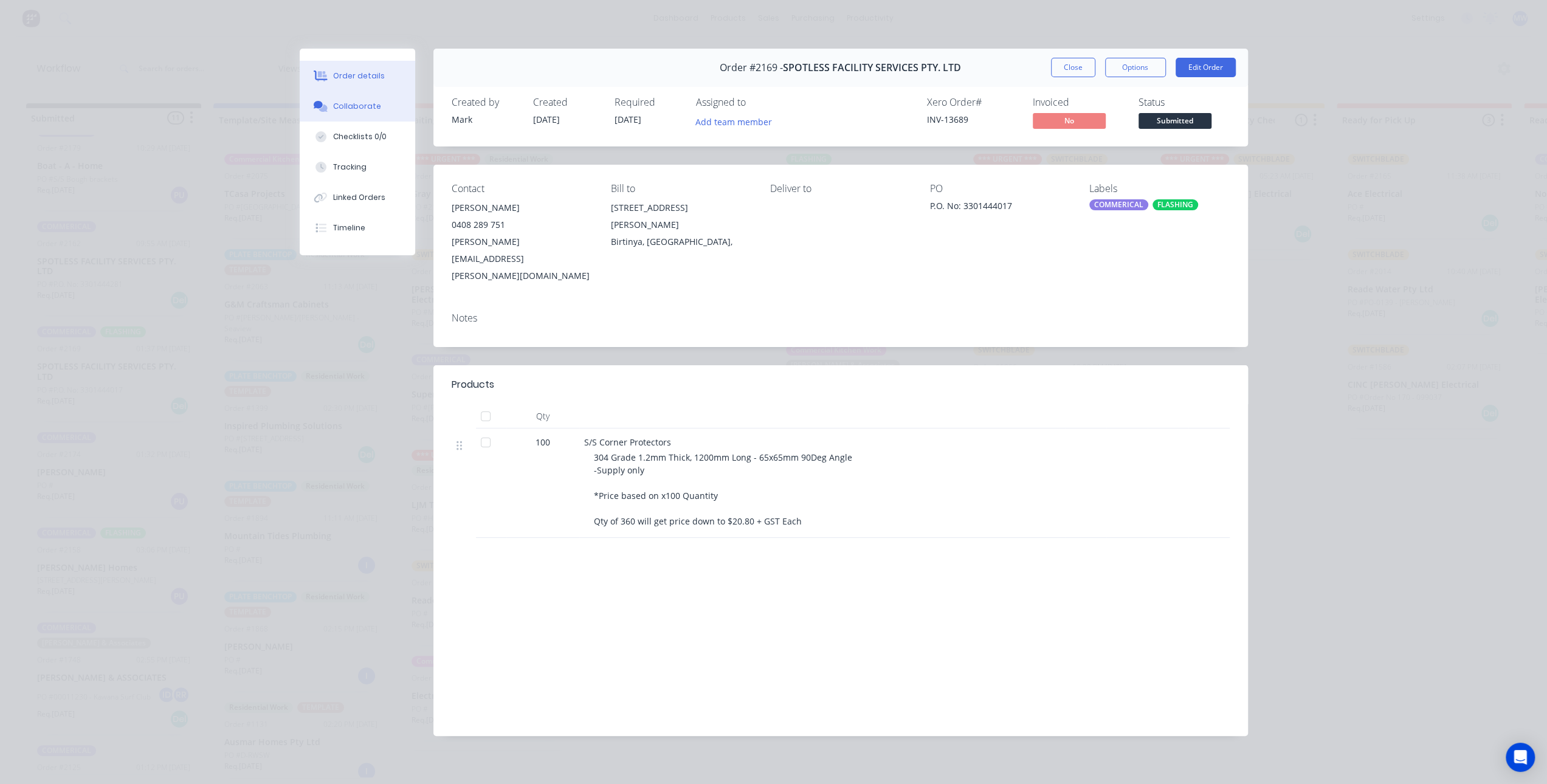
click at [357, 115] on button "Collaborate" at bounding box center [357, 106] width 116 height 30
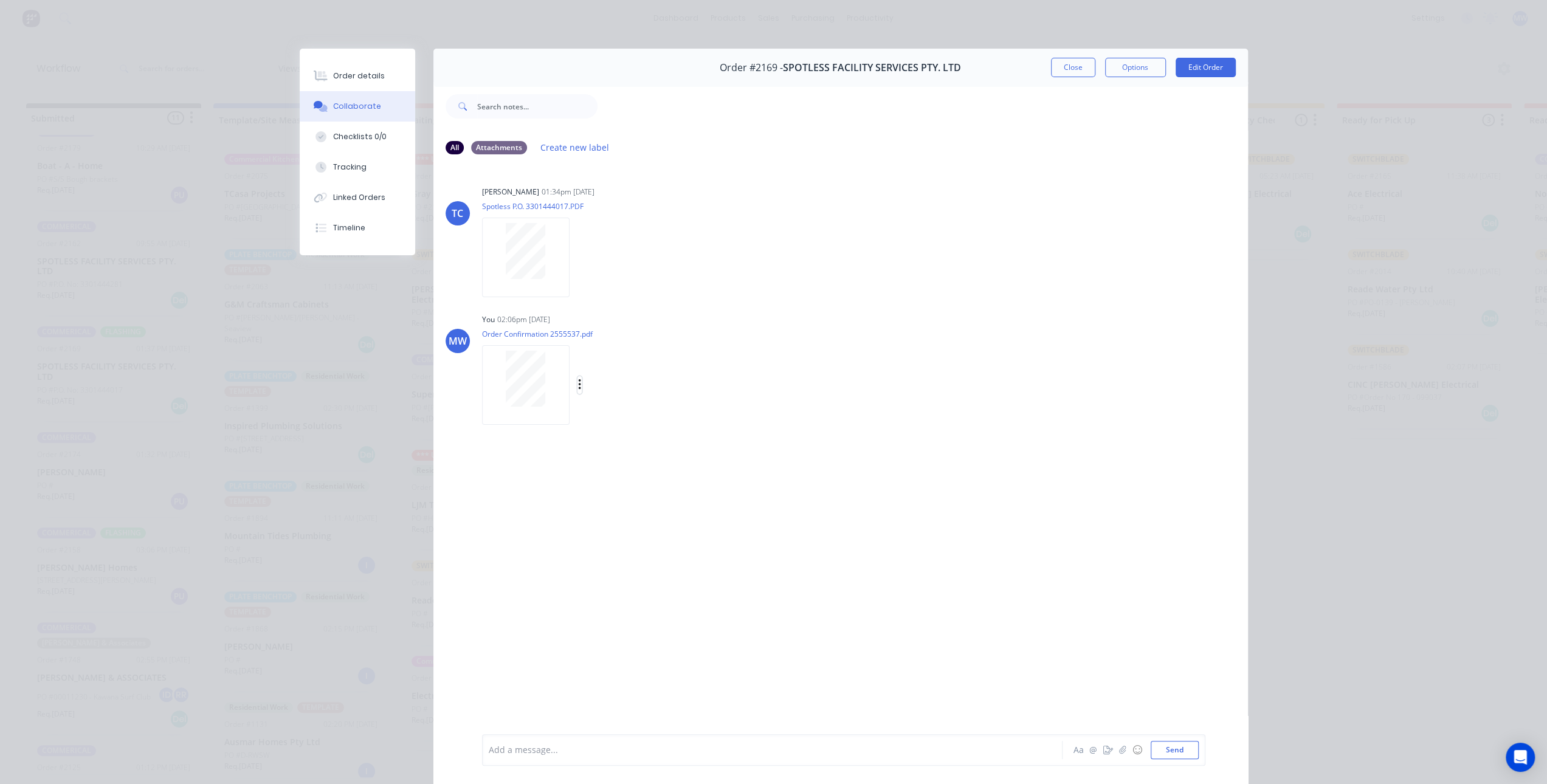
click at [578, 382] on icon "button" at bounding box center [580, 385] width 3 height 14
click at [611, 435] on button "Delete" at bounding box center [659, 444] width 137 height 27
click at [555, 748] on div at bounding box center [756, 749] width 532 height 13
click at [1175, 752] on button "Send" at bounding box center [1175, 750] width 48 height 19
click at [1054, 68] on button "Close" at bounding box center [1073, 67] width 45 height 19
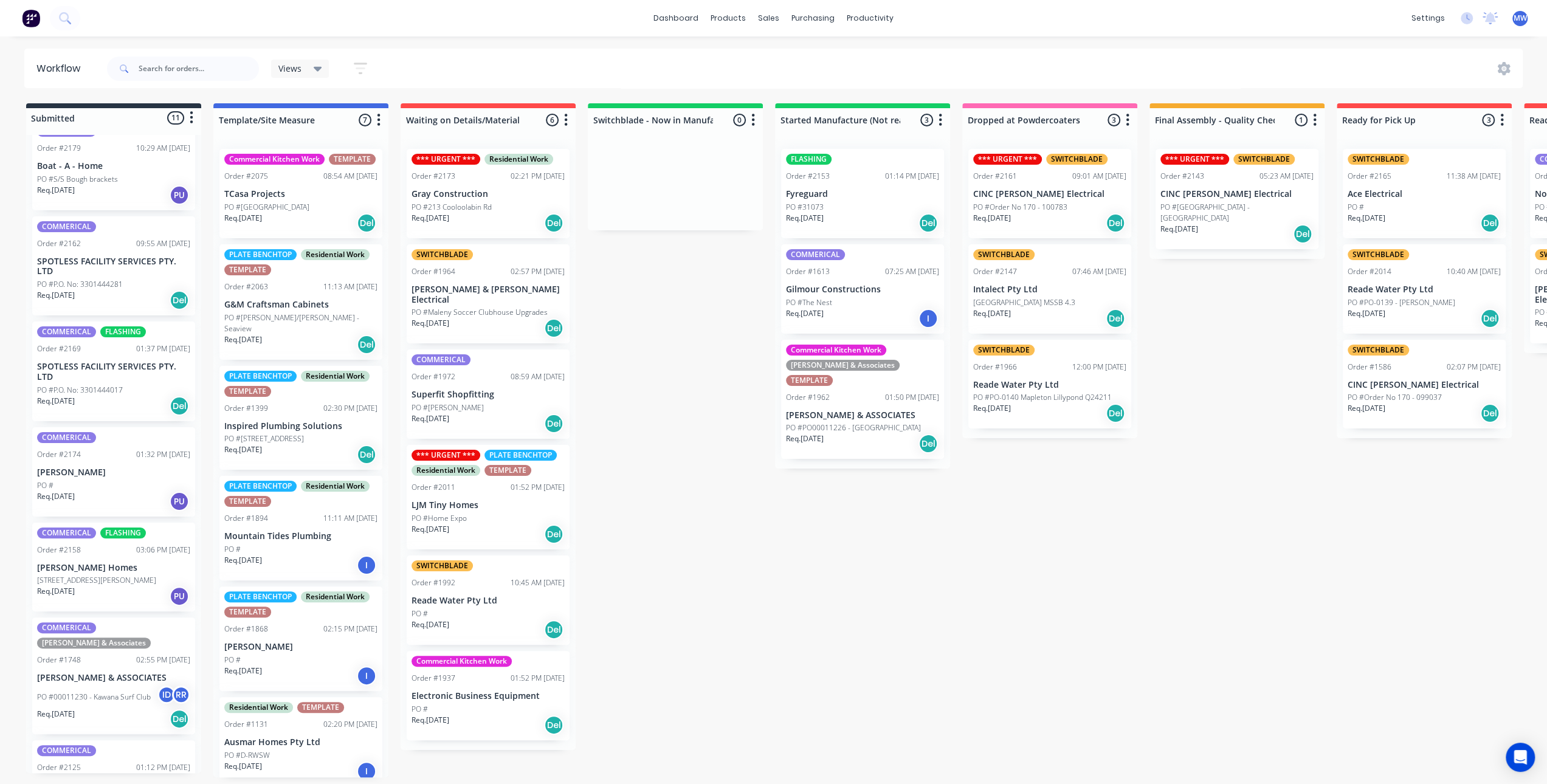
click at [687, 480] on div "Submitted 11 Status colour #273444 hex #273444 Save Cancel Summaries Total orde…" at bounding box center [1004, 440] width 2027 height 673
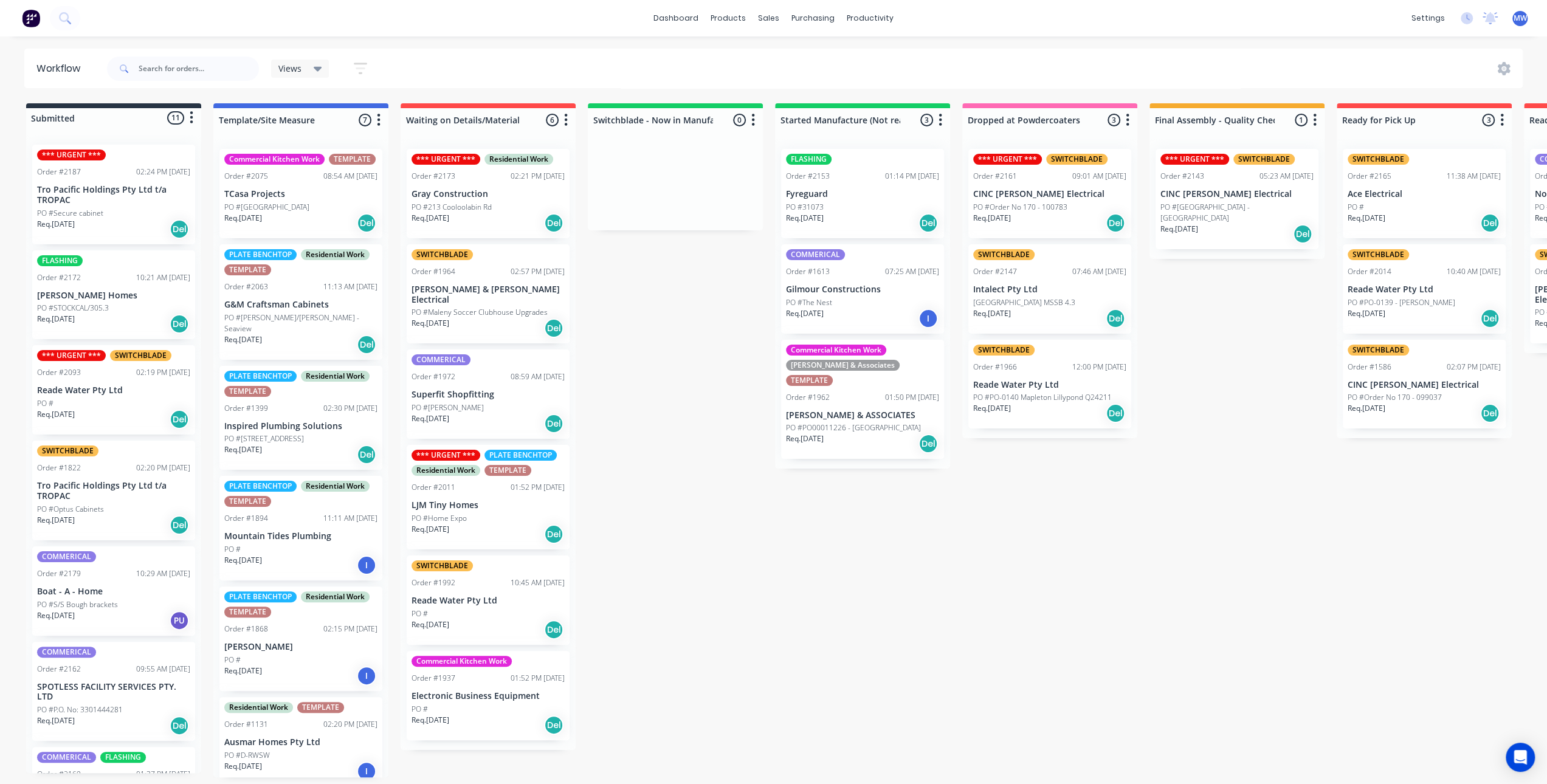
drag, startPoint x: 632, startPoint y: 348, endPoint x: 602, endPoint y: 314, distance: 45.3
click at [632, 347] on div "Submitted 11 Status colour #273444 hex #273444 Save Cancel Summaries Total orde…" at bounding box center [1004, 440] width 2027 height 673
click at [712, 413] on div "Submitted 11 Status colour #273444 hex #273444 Save Cancel Summaries Total orde…" at bounding box center [1004, 440] width 2027 height 673
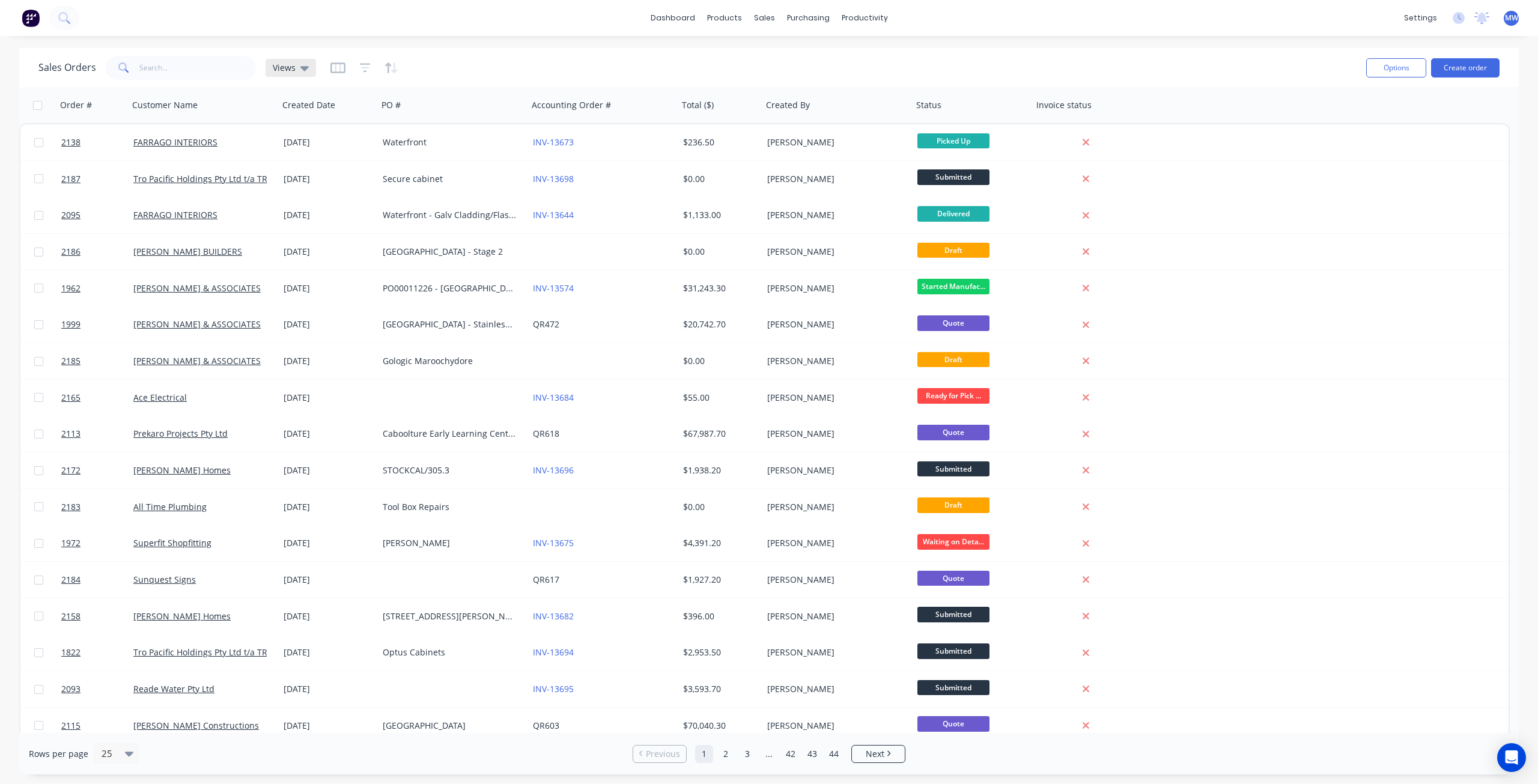
click at [304, 68] on icon at bounding box center [305, 68] width 8 height 5
click at [292, 193] on button "DRAFT QUOTES" at bounding box center [338, 193] width 137 height 14
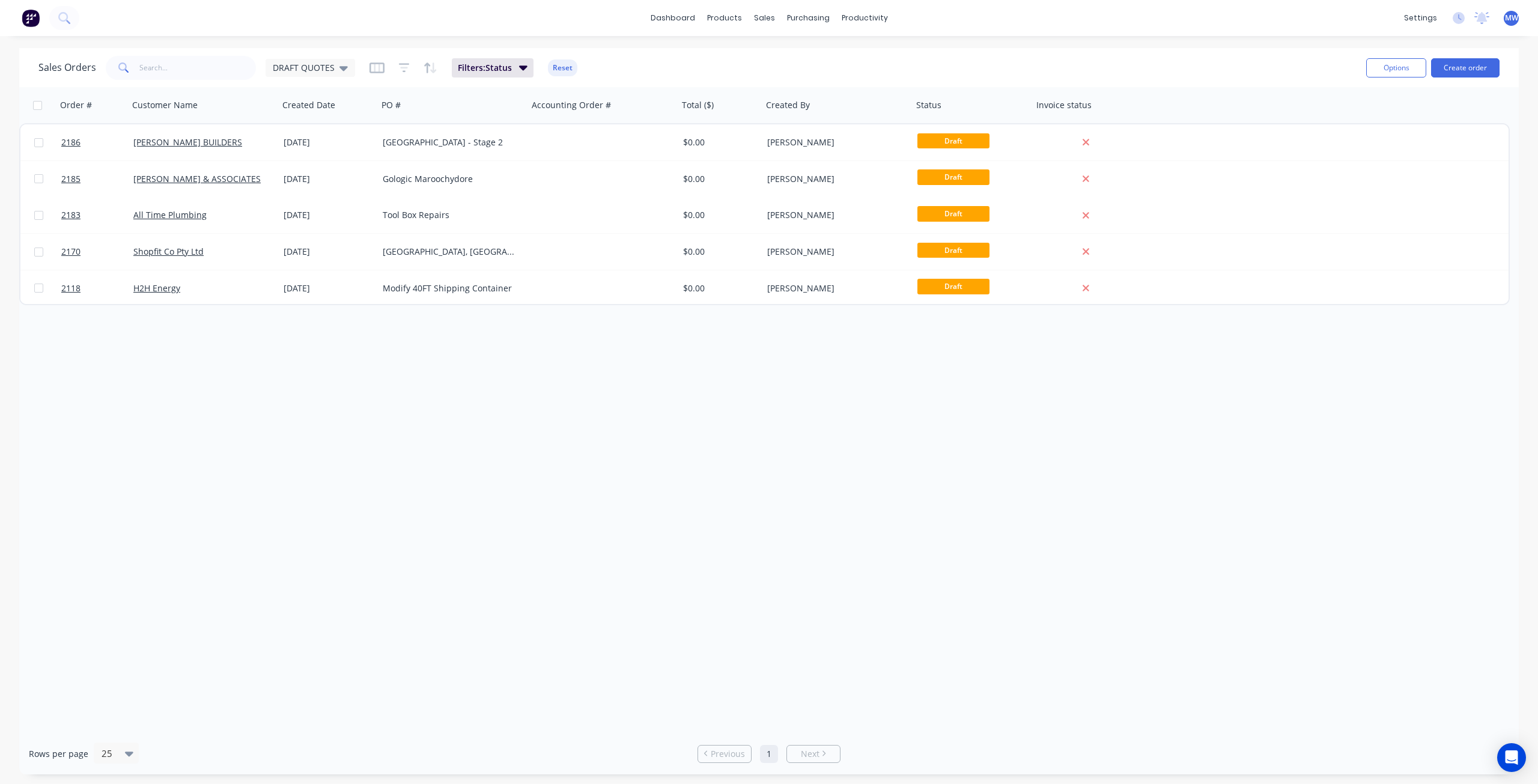
click at [411, 371] on div "Order # Customer Name Created Date PO # Accounting Order # Total ($) Created By…" at bounding box center [769, 410] width 1500 height 646
click at [324, 68] on span "DRAFT QUOTES" at bounding box center [304, 67] width 62 height 13
click at [337, 173] on button "None (Default)" at bounding box center [338, 169] width 137 height 14
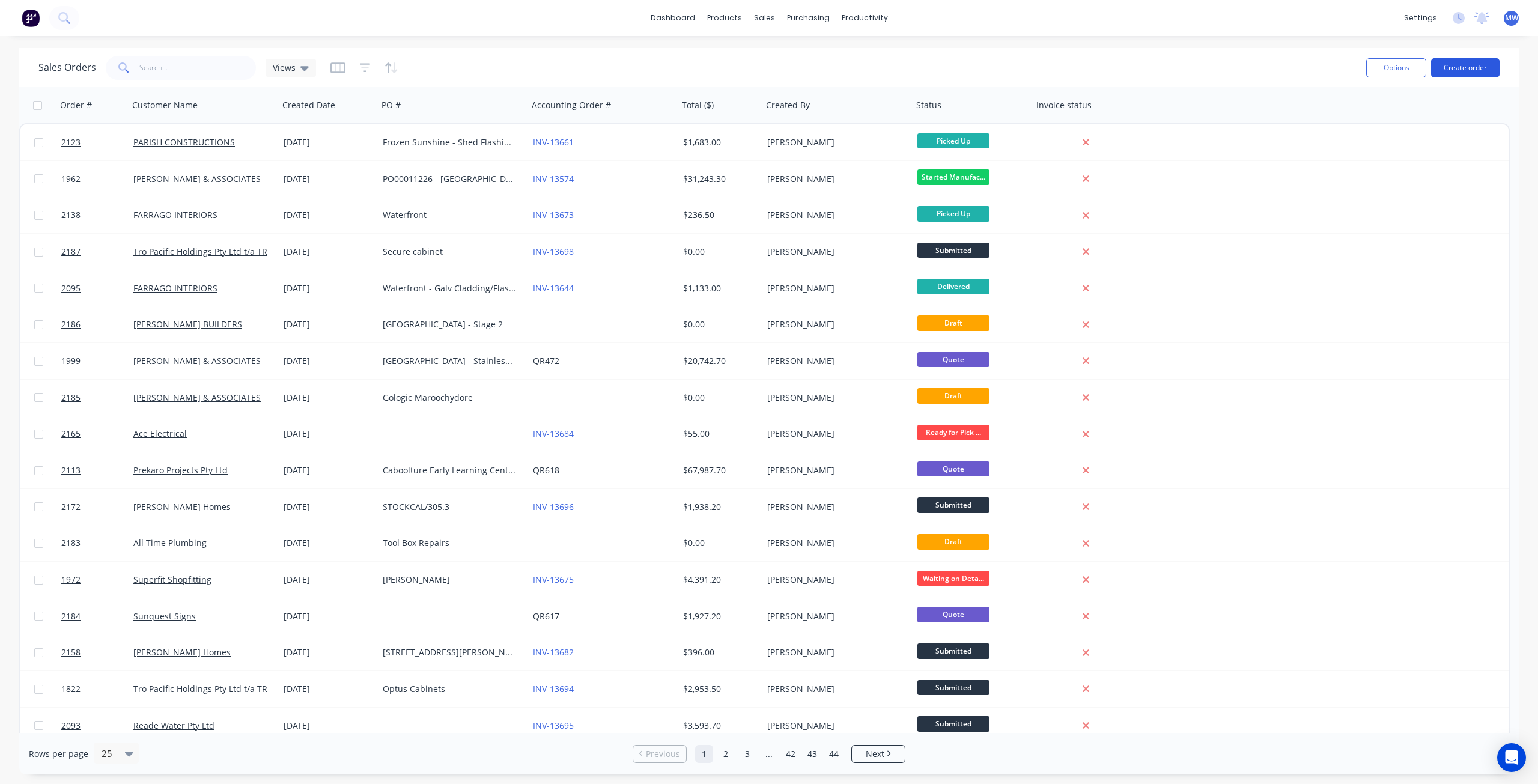
click at [1473, 67] on button "Create order" at bounding box center [1465, 68] width 68 height 19
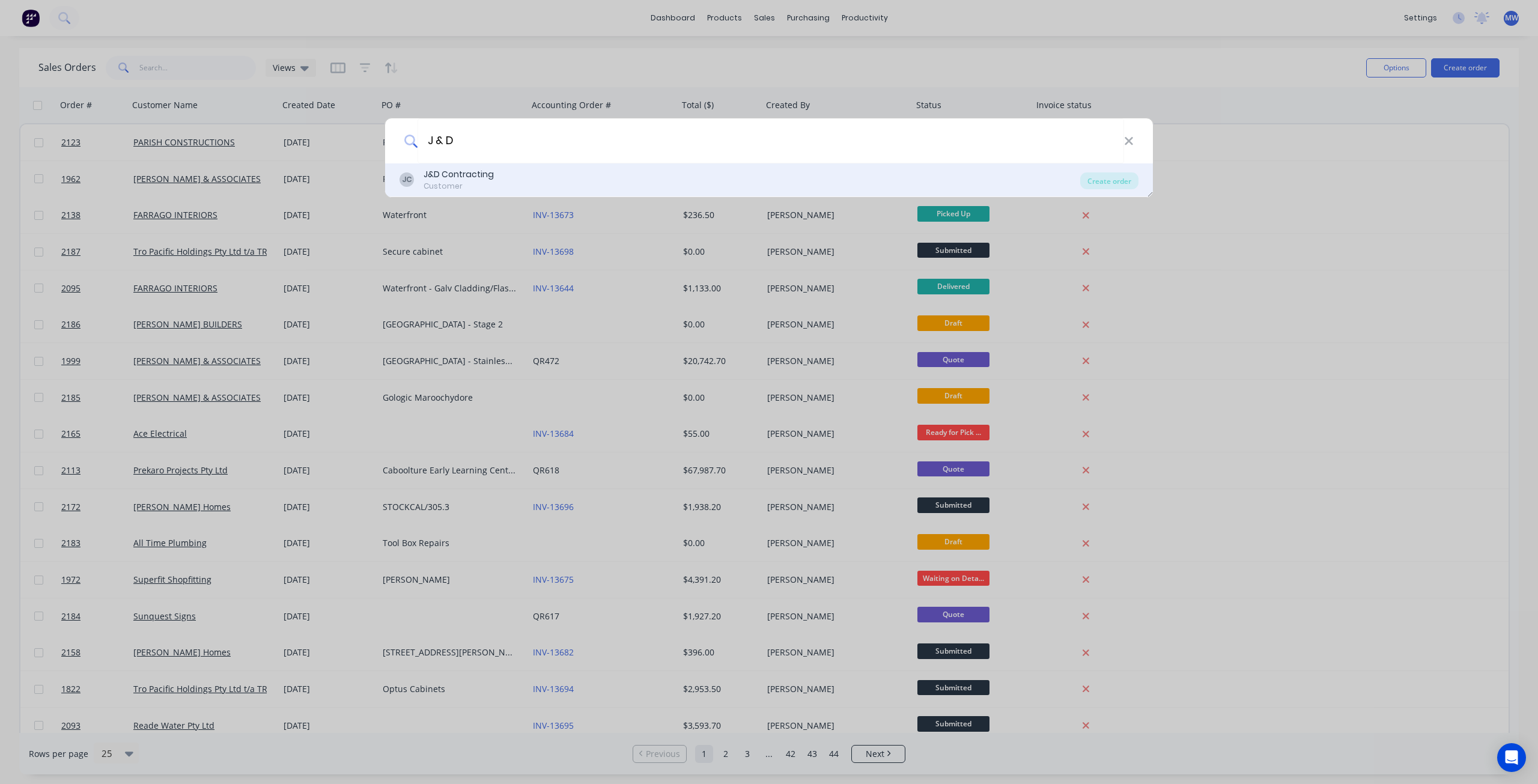
type input "J & D"
click at [556, 182] on div "JC J&D Contracting Customer" at bounding box center [740, 180] width 681 height 23
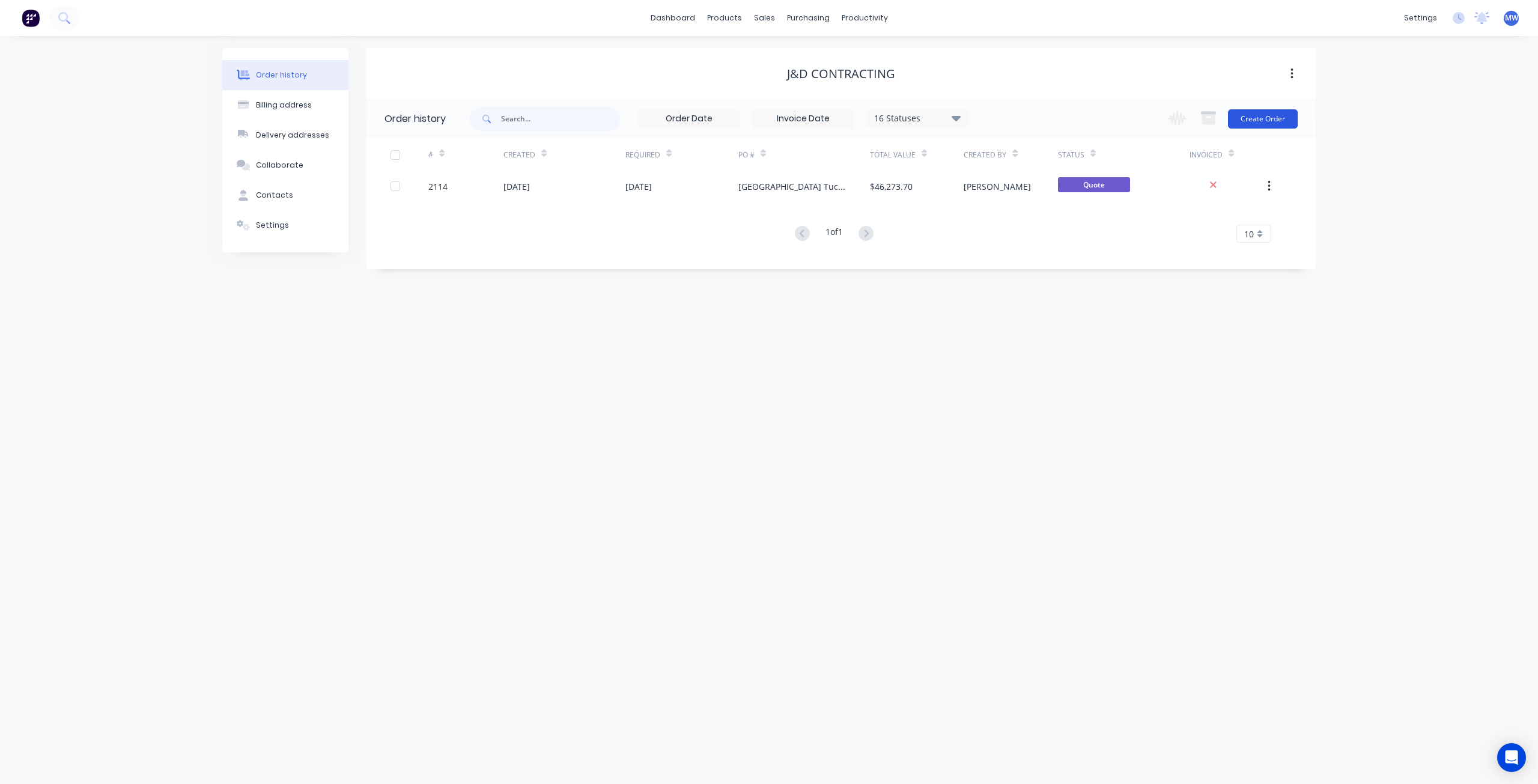
click at [1257, 119] on button "Create Order" at bounding box center [1263, 118] width 70 height 19
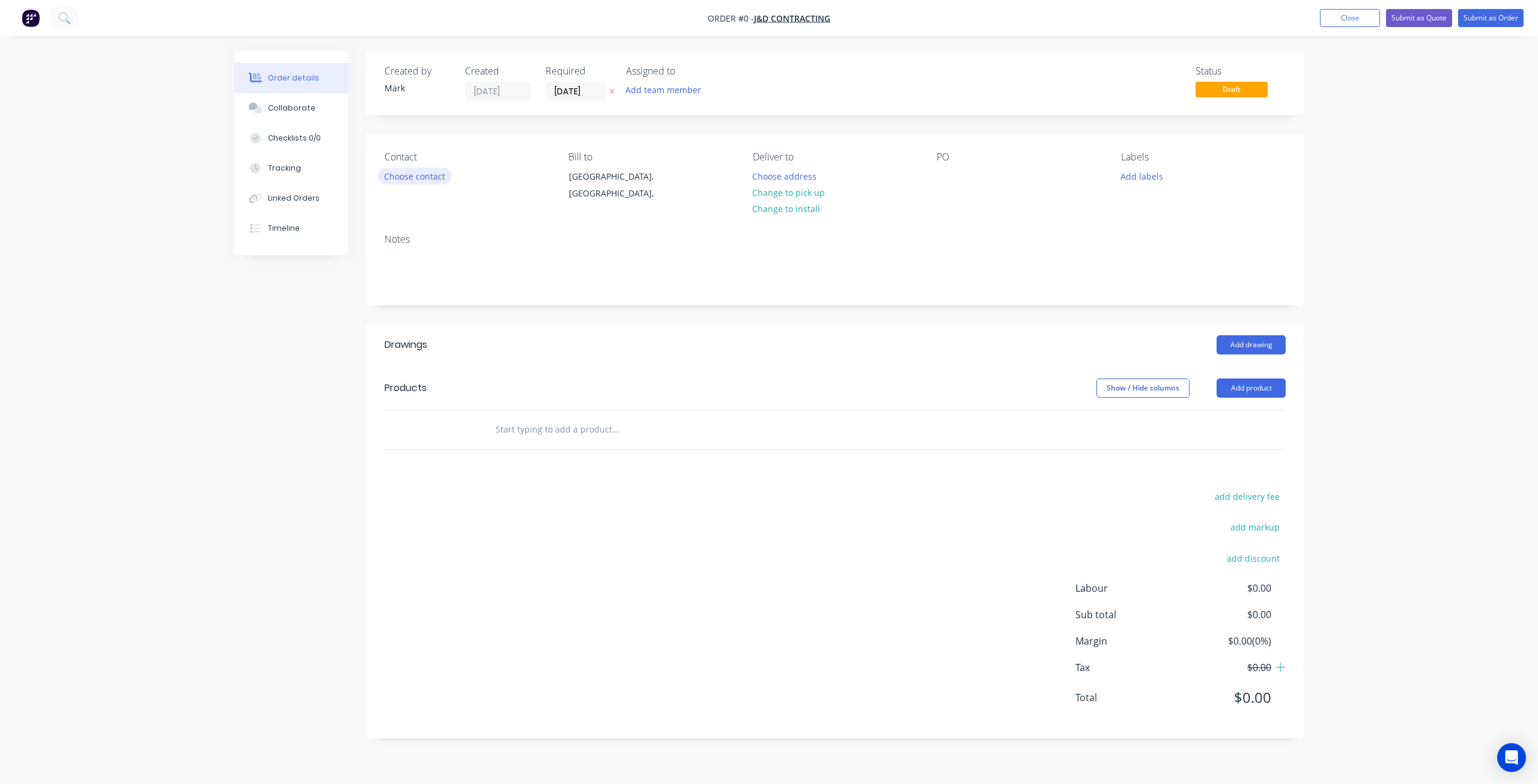
click at [411, 178] on button "Choose contact" at bounding box center [415, 175] width 74 height 16
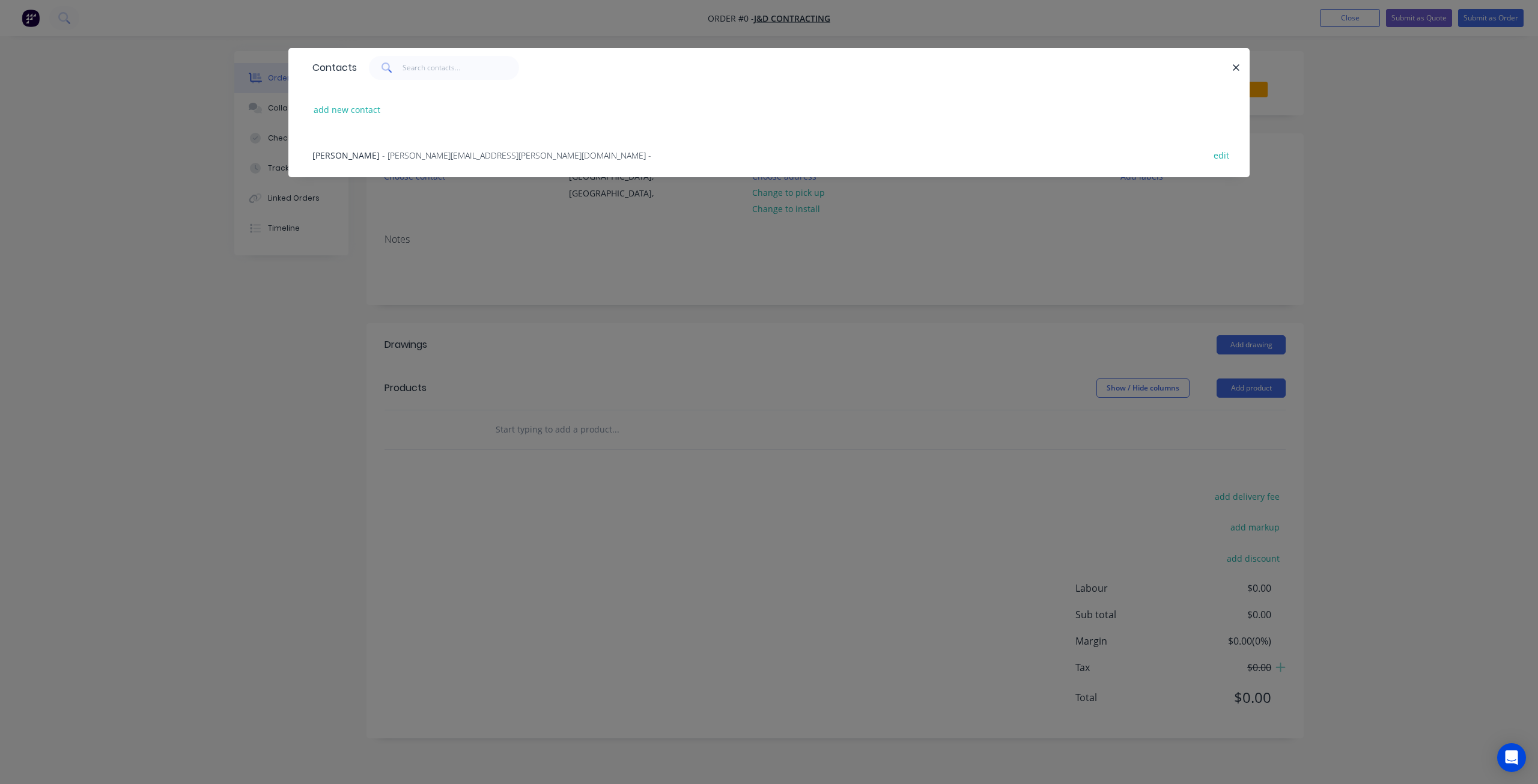
click at [410, 156] on span "- chris.zahnow@janddcontracting.com.au -" at bounding box center [517, 155] width 270 height 12
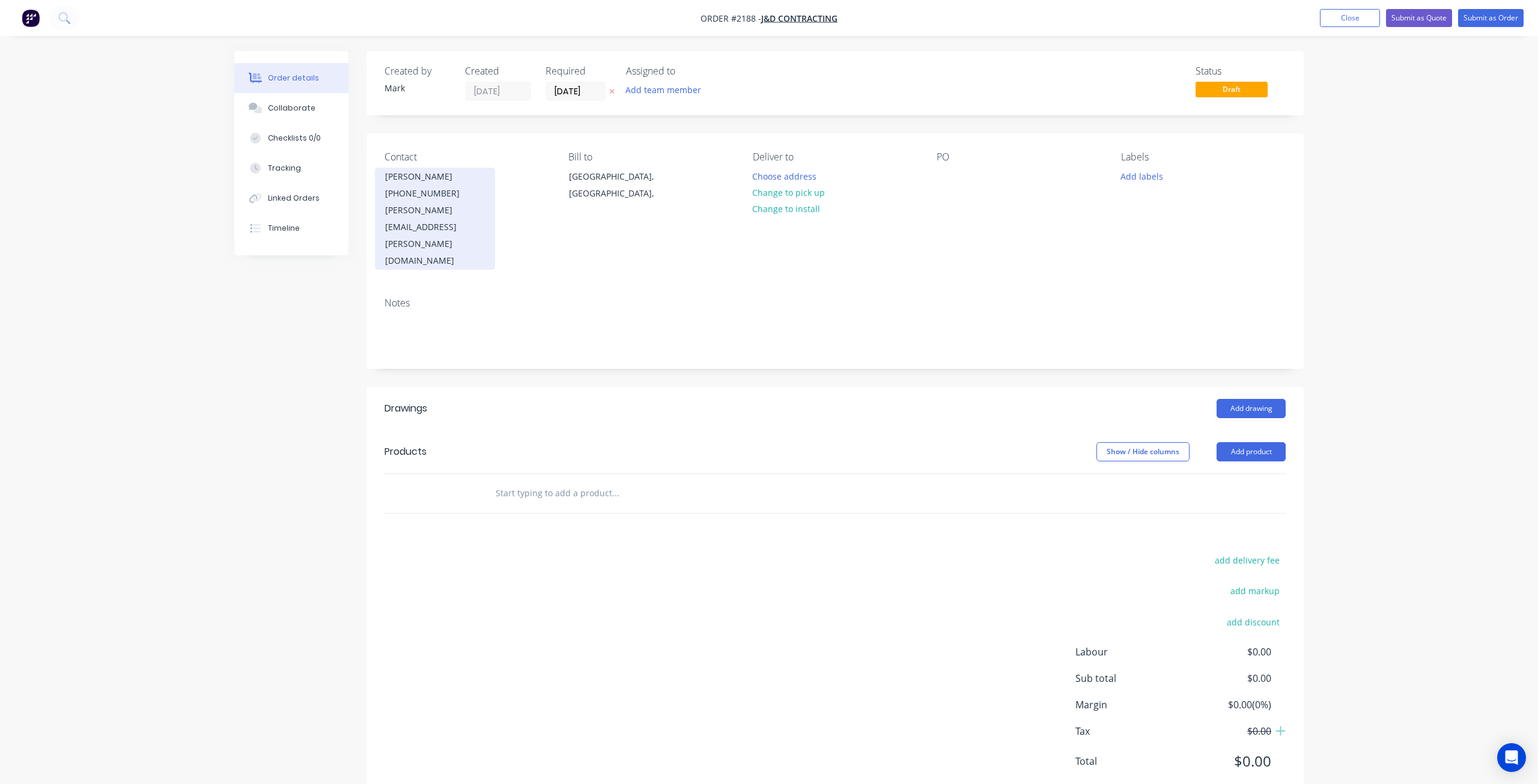
click at [472, 183] on div "Chris Zahnow" at bounding box center [435, 177] width 100 height 17
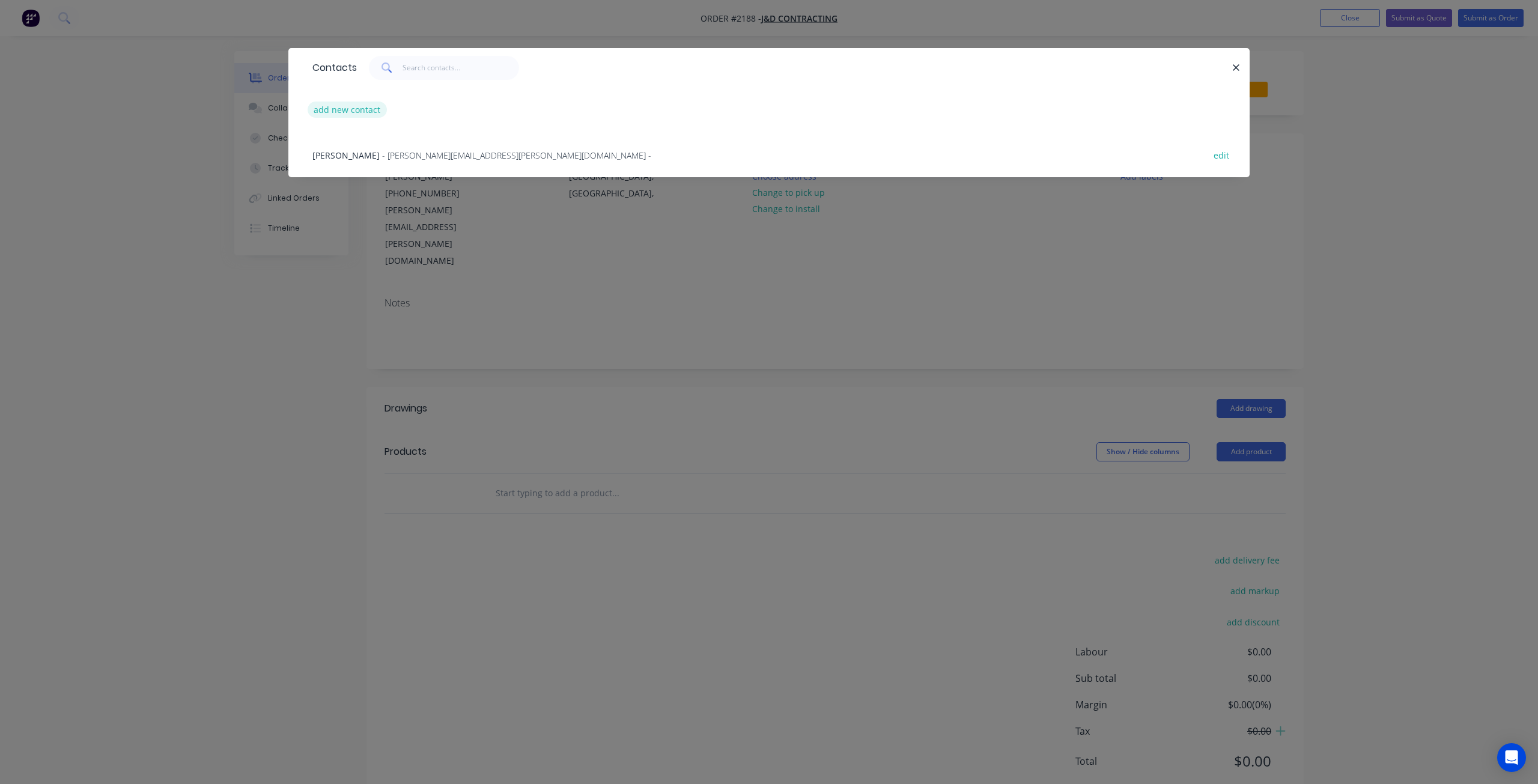
click at [346, 115] on button "add new contact" at bounding box center [347, 109] width 79 height 16
select select "AU"
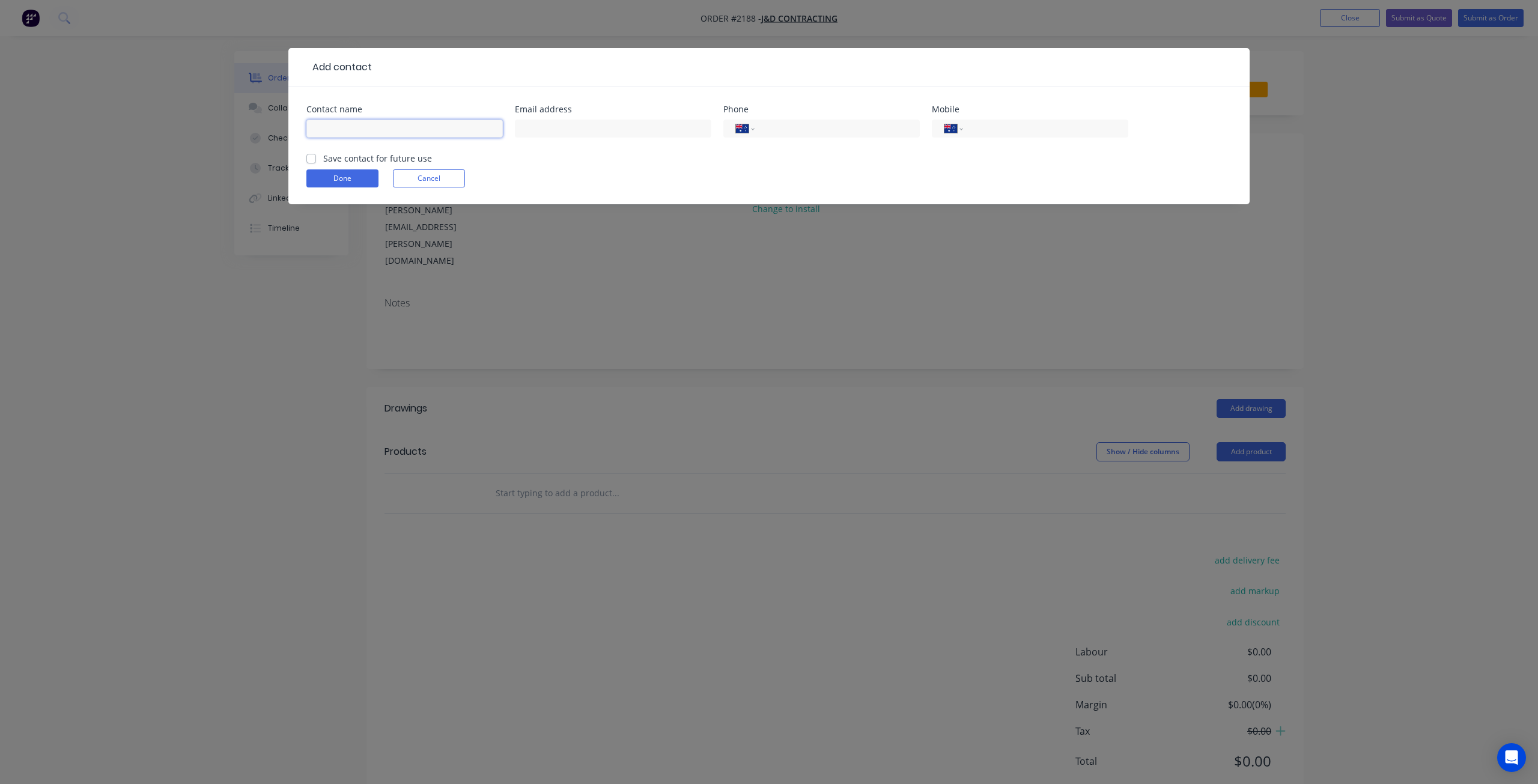
click at [381, 130] on input "text" at bounding box center [404, 128] width 196 height 18
type input "Jacob Stewart"
click at [555, 127] on input "text" at bounding box center [613, 128] width 196 height 18
type input "jacob.stewart@janddcontracting.com.au"
click at [1046, 128] on input "tel" at bounding box center [1043, 128] width 144 height 14
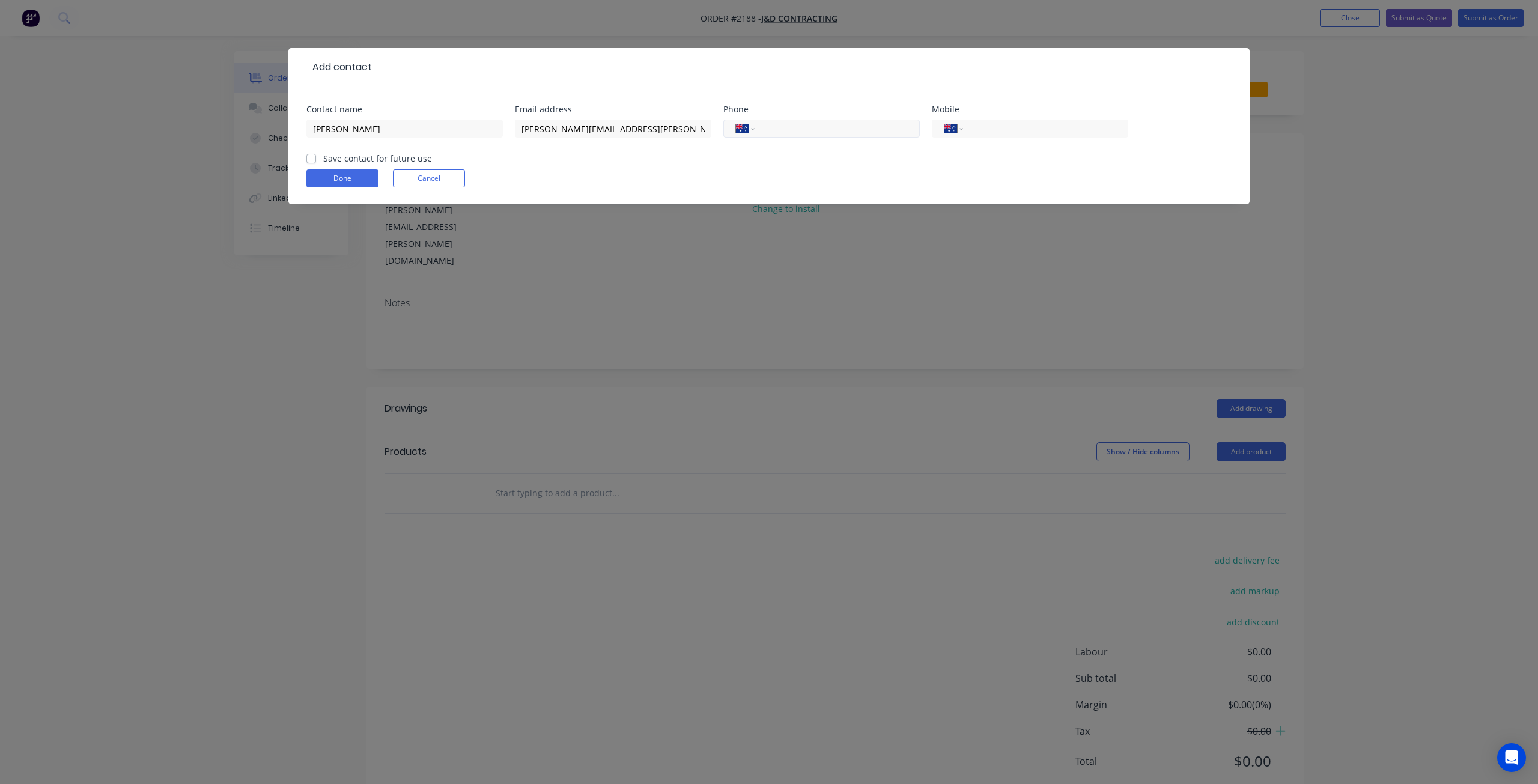
click at [810, 133] on input "tel" at bounding box center [835, 128] width 144 height 14
type input "(07) 3205 1971"
click at [323, 157] on label "Save contact for future use" at bounding box center [377, 158] width 108 height 13
click at [314, 157] on input "Save contact for future use" at bounding box center [311, 158] width 10 height 12
checkbox input "true"
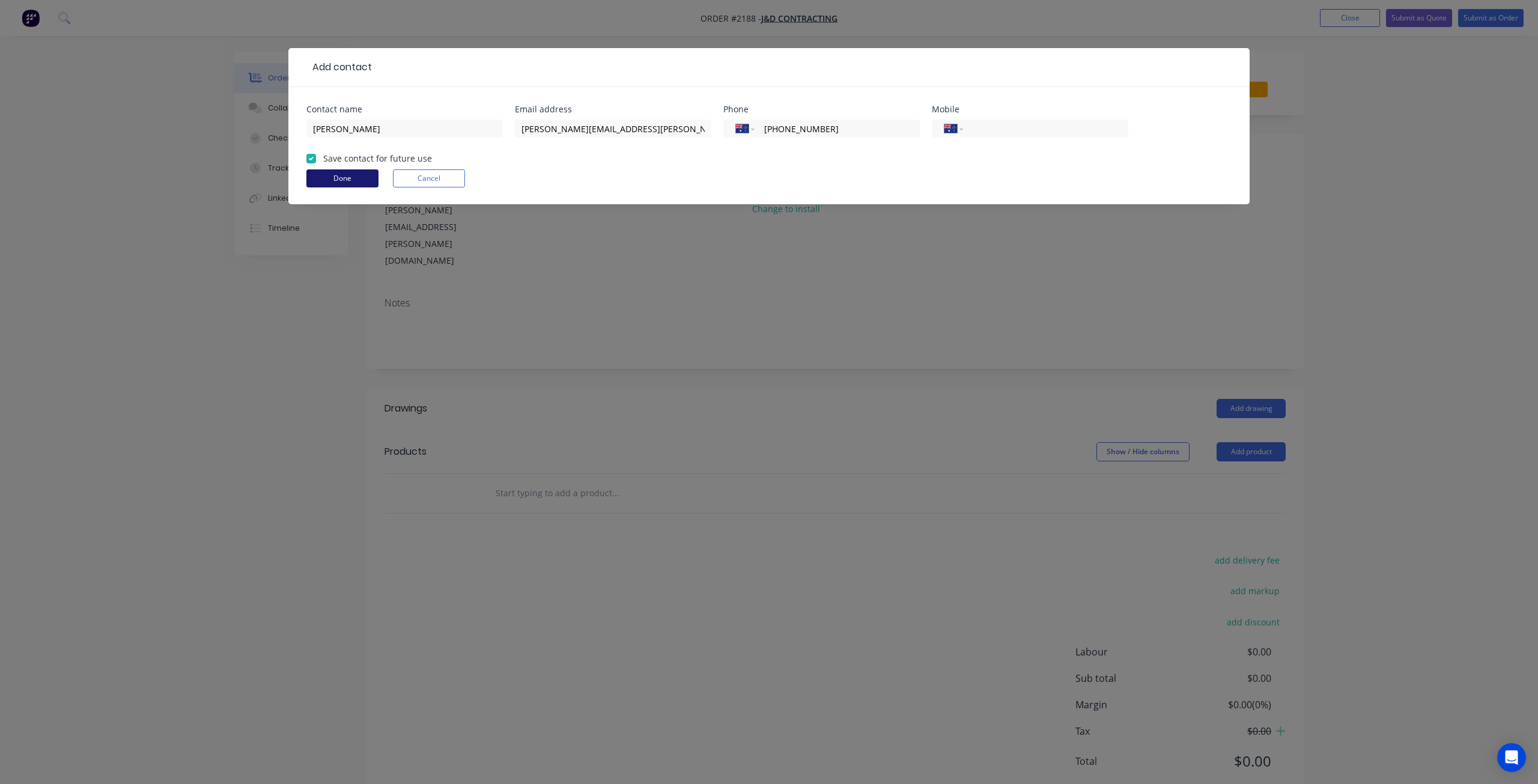
click at [325, 179] on button "Done" at bounding box center [342, 178] width 72 height 18
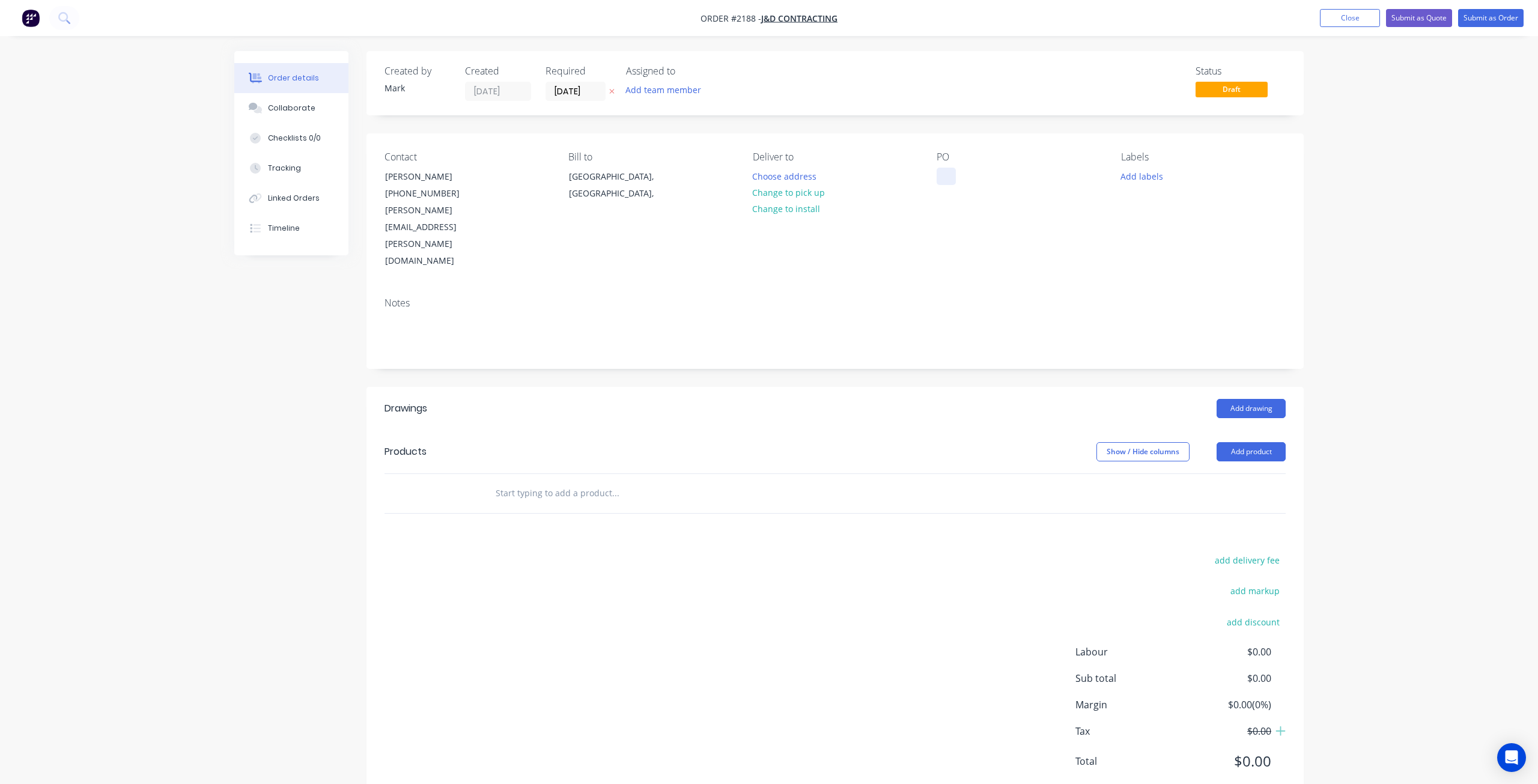
click at [949, 178] on div at bounding box center [945, 176] width 19 height 18
click at [1135, 176] on button "Add labels" at bounding box center [1142, 175] width 55 height 16
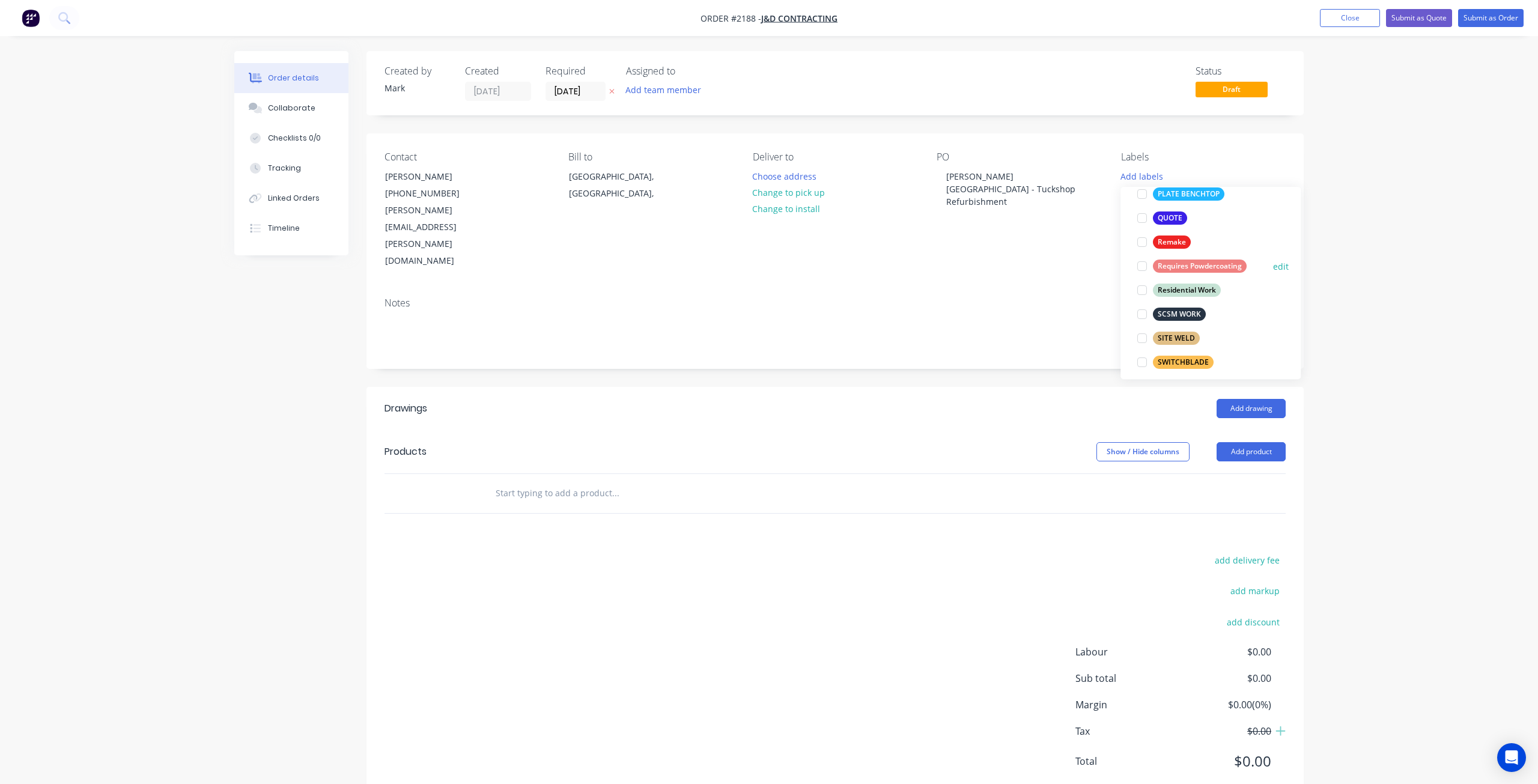
scroll to position [420, 0]
click at [1140, 201] on div at bounding box center [1142, 199] width 24 height 24
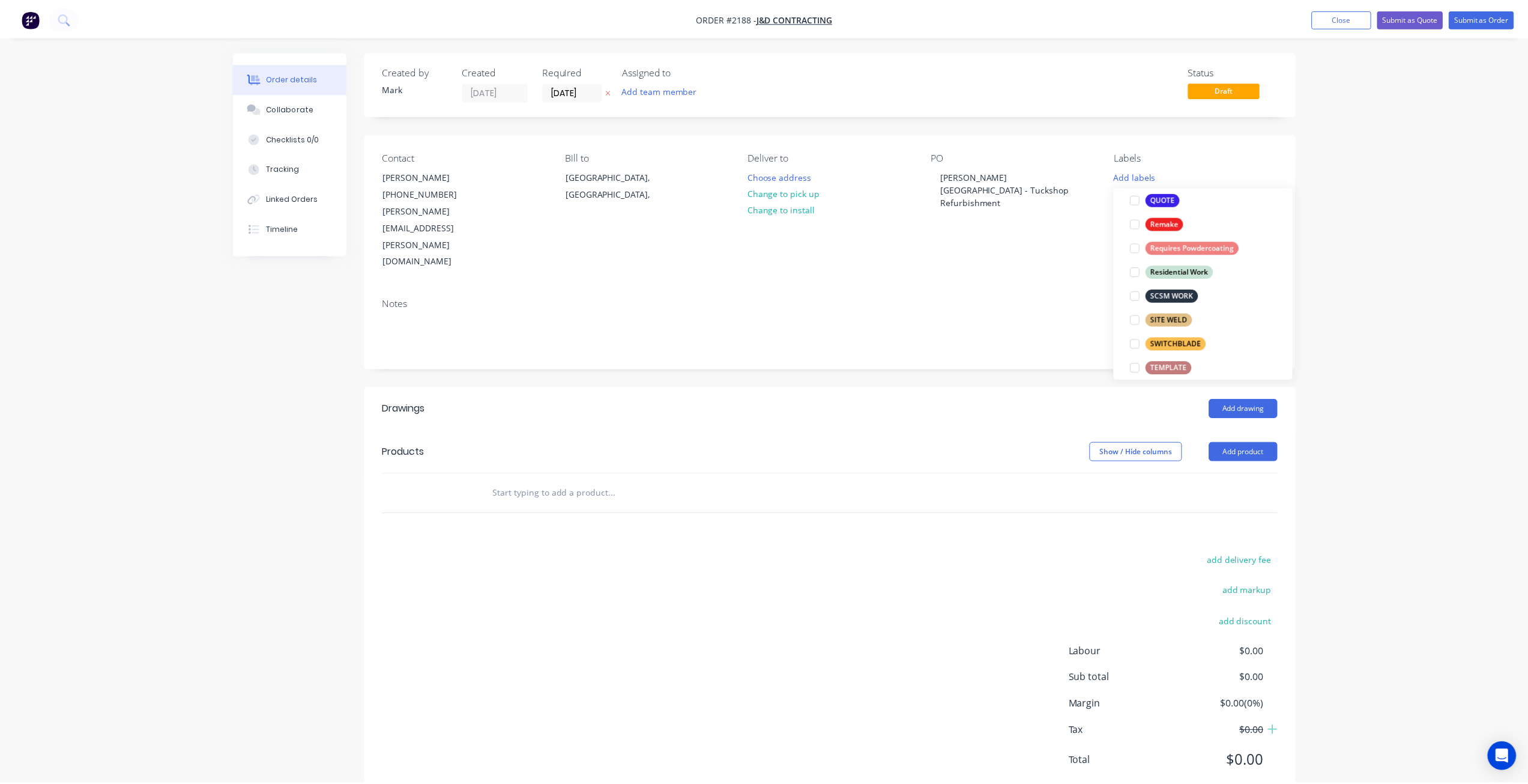
scroll to position [84, 0]
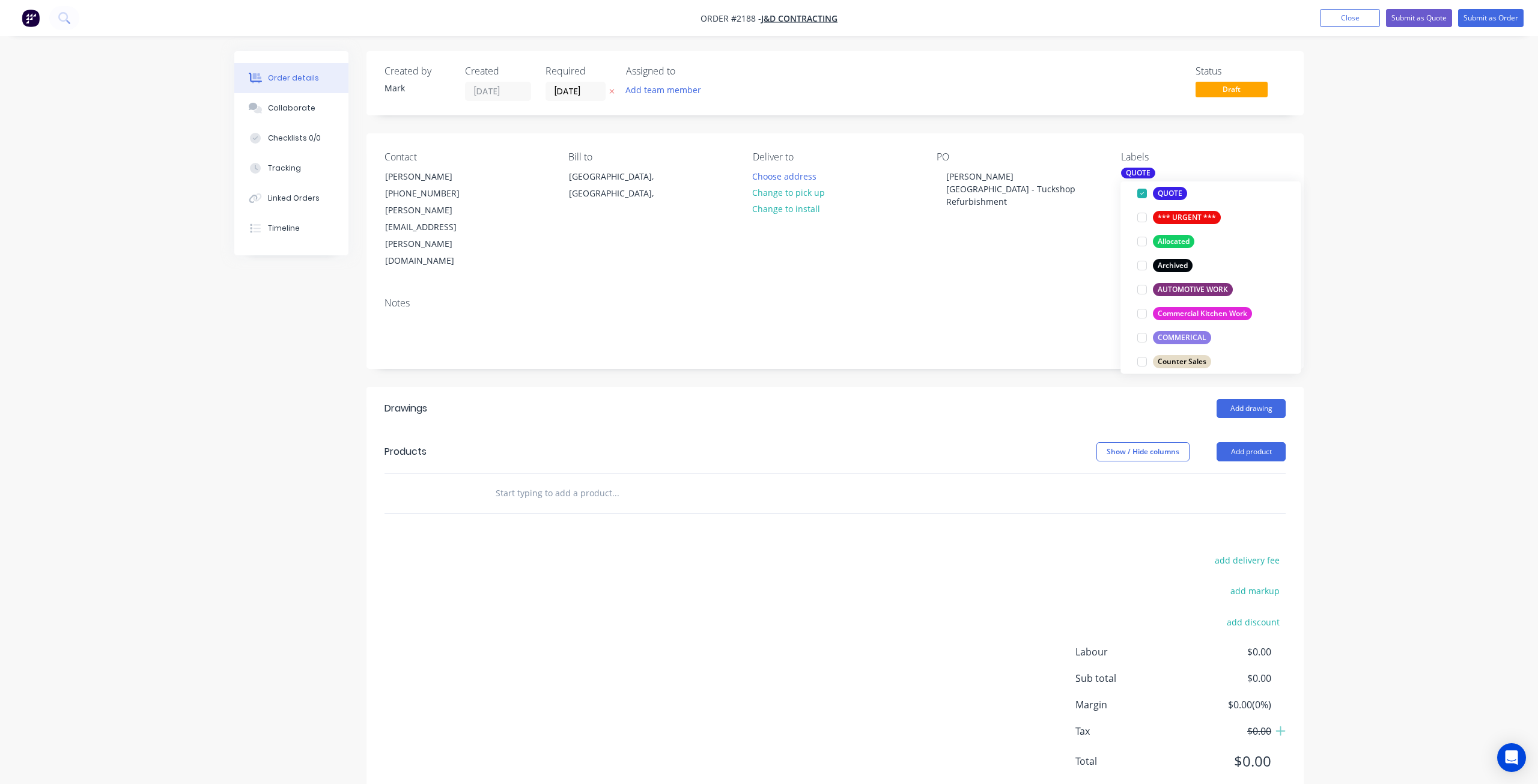
click at [583, 481] on input "text" at bounding box center [615, 493] width 240 height 24
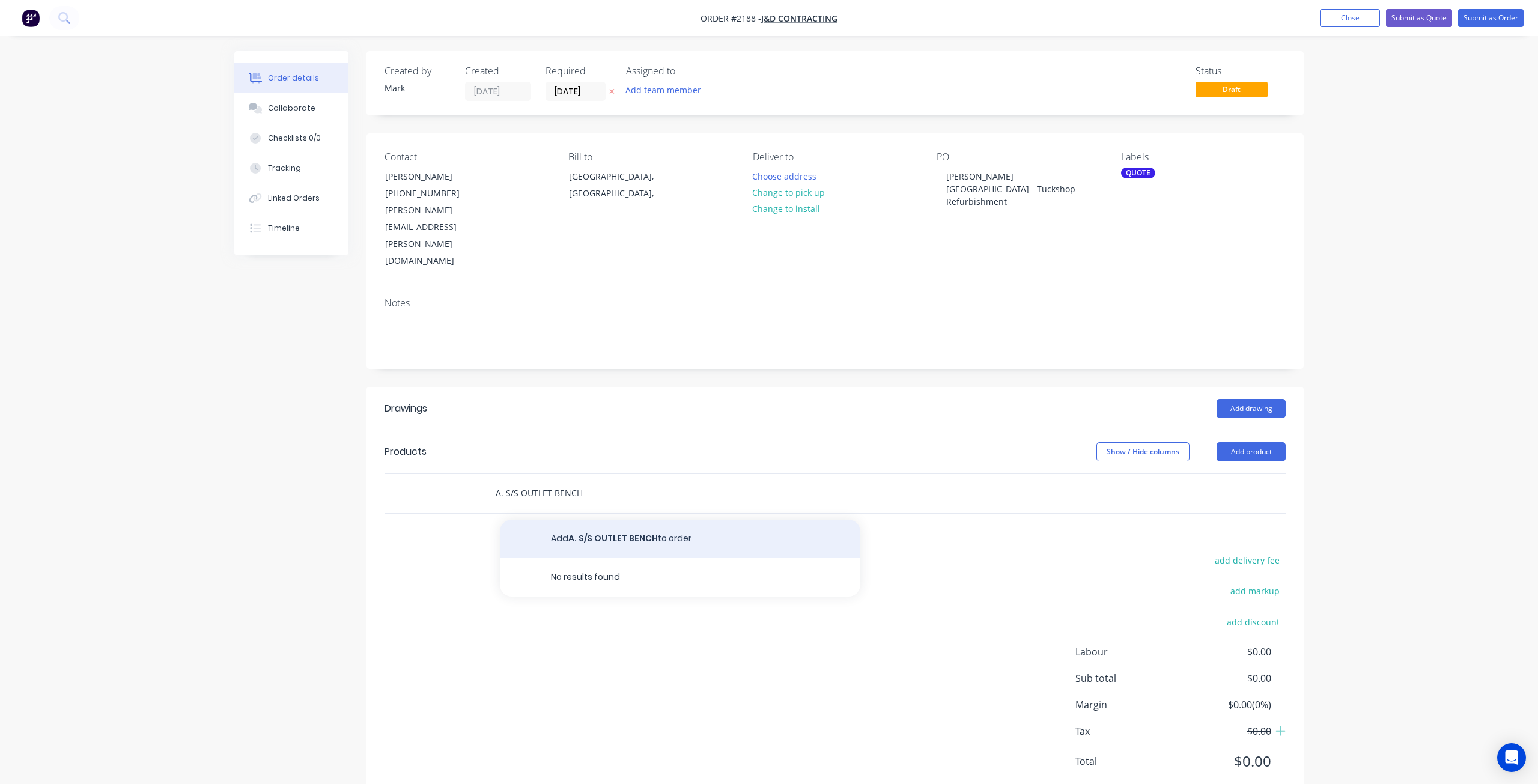
type input "A. S/S OUTLET BENCH"
click at [576, 520] on button "Add A. S/S OUTLET BENCH to order" at bounding box center [680, 539] width 361 height 38
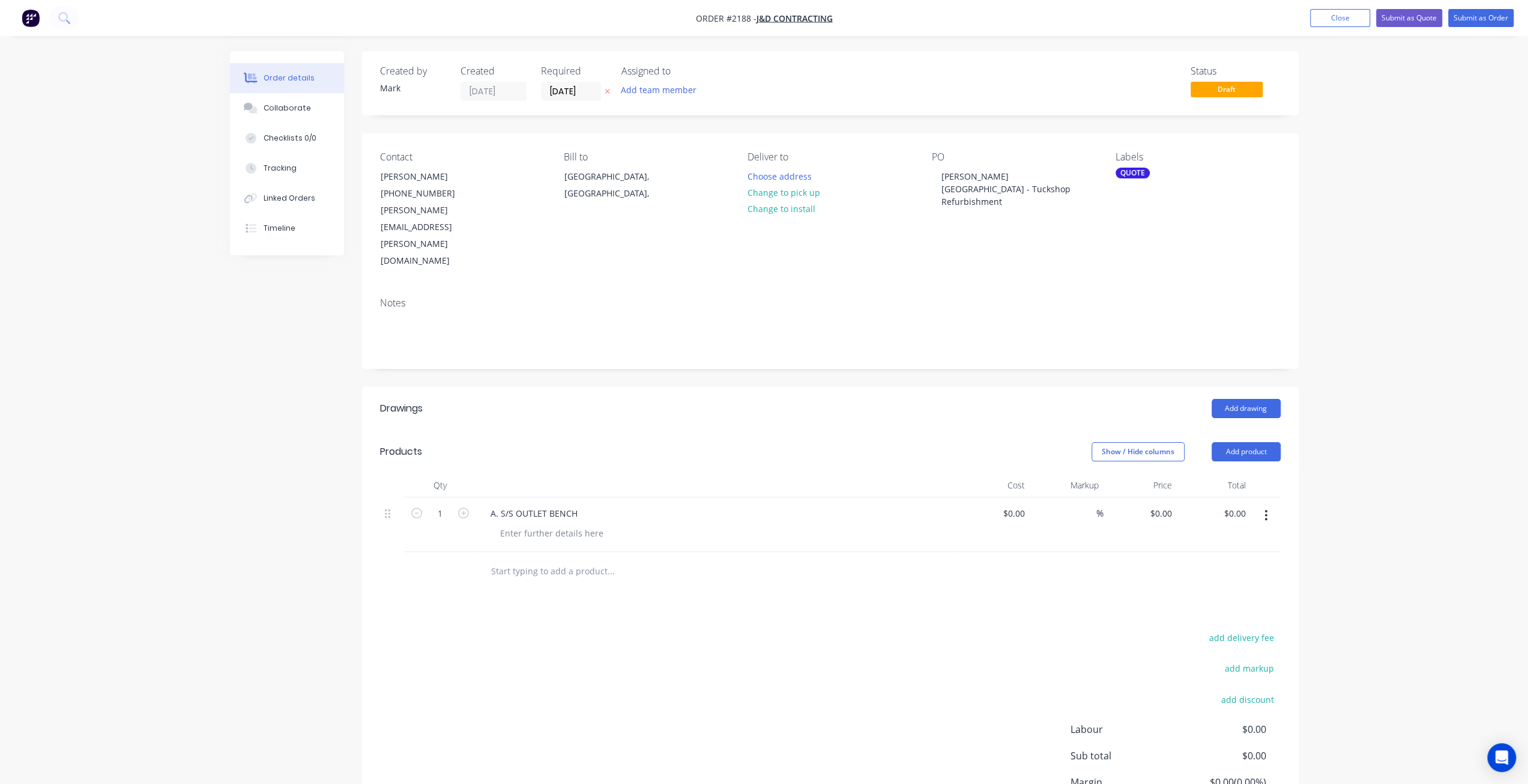
click at [530, 559] on input "text" at bounding box center [611, 570] width 240 height 24
type input "b"
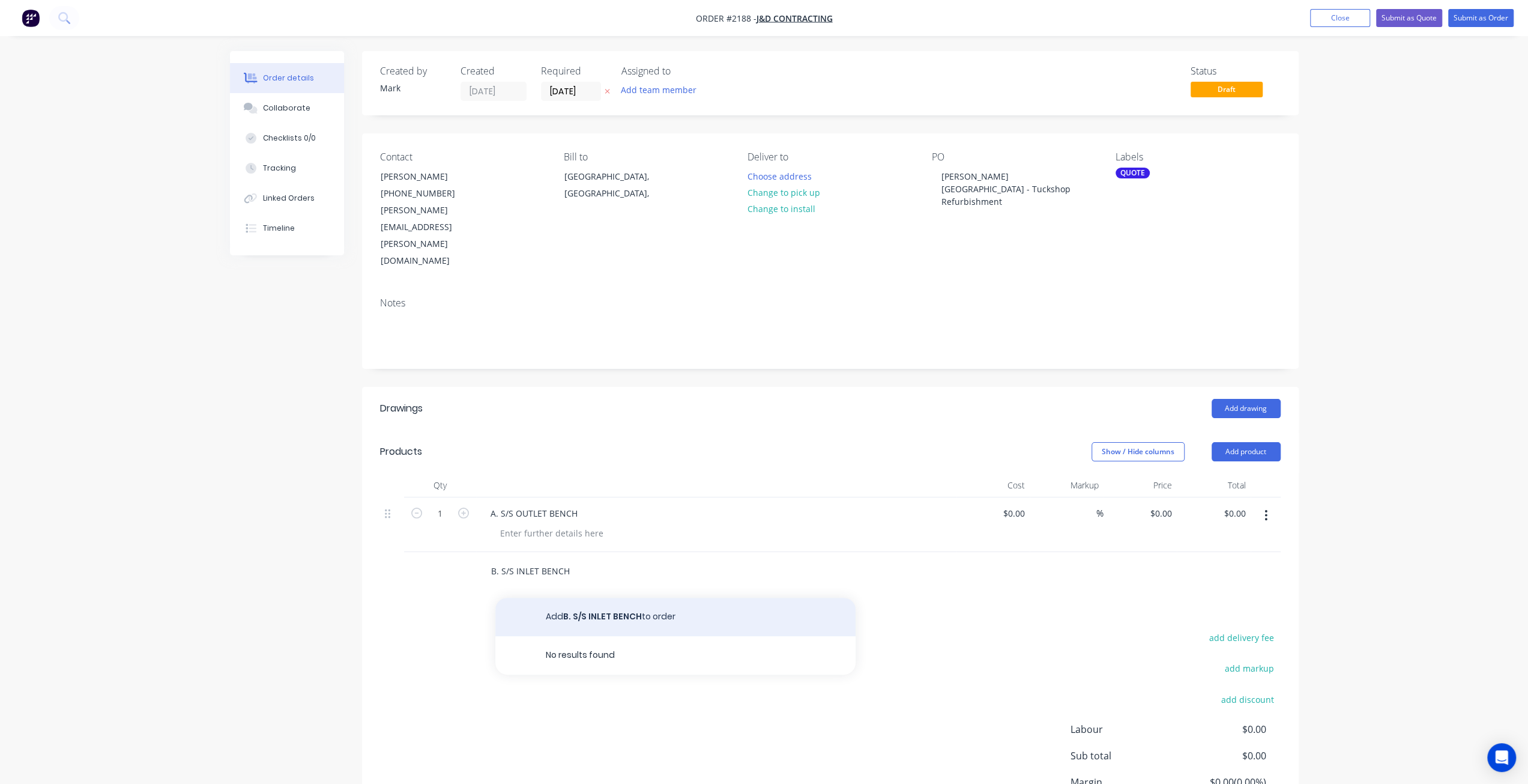
type input "B. S/S INLET BENCH"
click at [583, 597] on button "Add B. S/S INLET BENCH to order" at bounding box center [676, 616] width 360 height 38
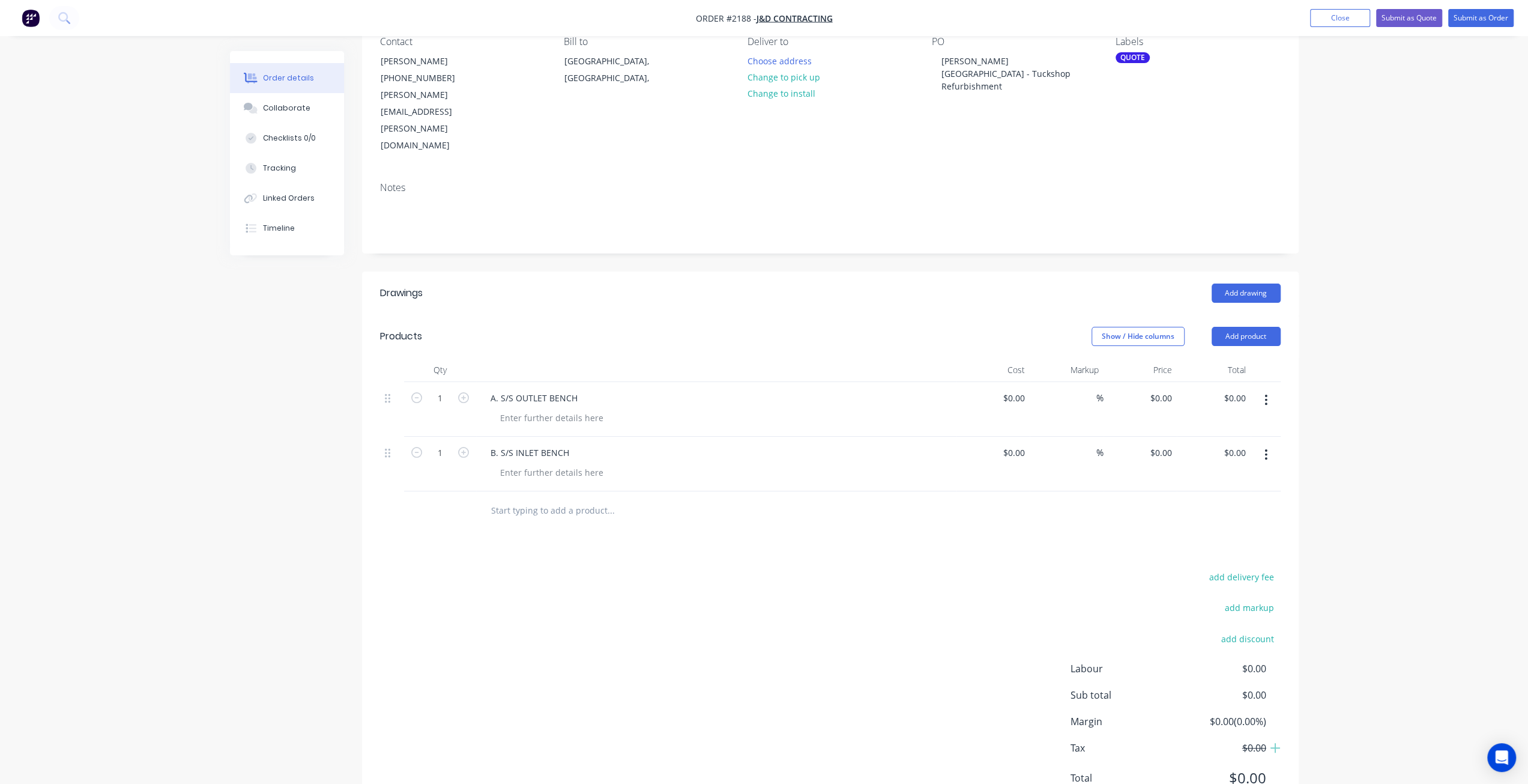
scroll to position [115, 0]
click at [527, 491] on div at bounding box center [692, 510] width 432 height 39
click at [529, 499] on input "text" at bounding box center [611, 510] width 240 height 24
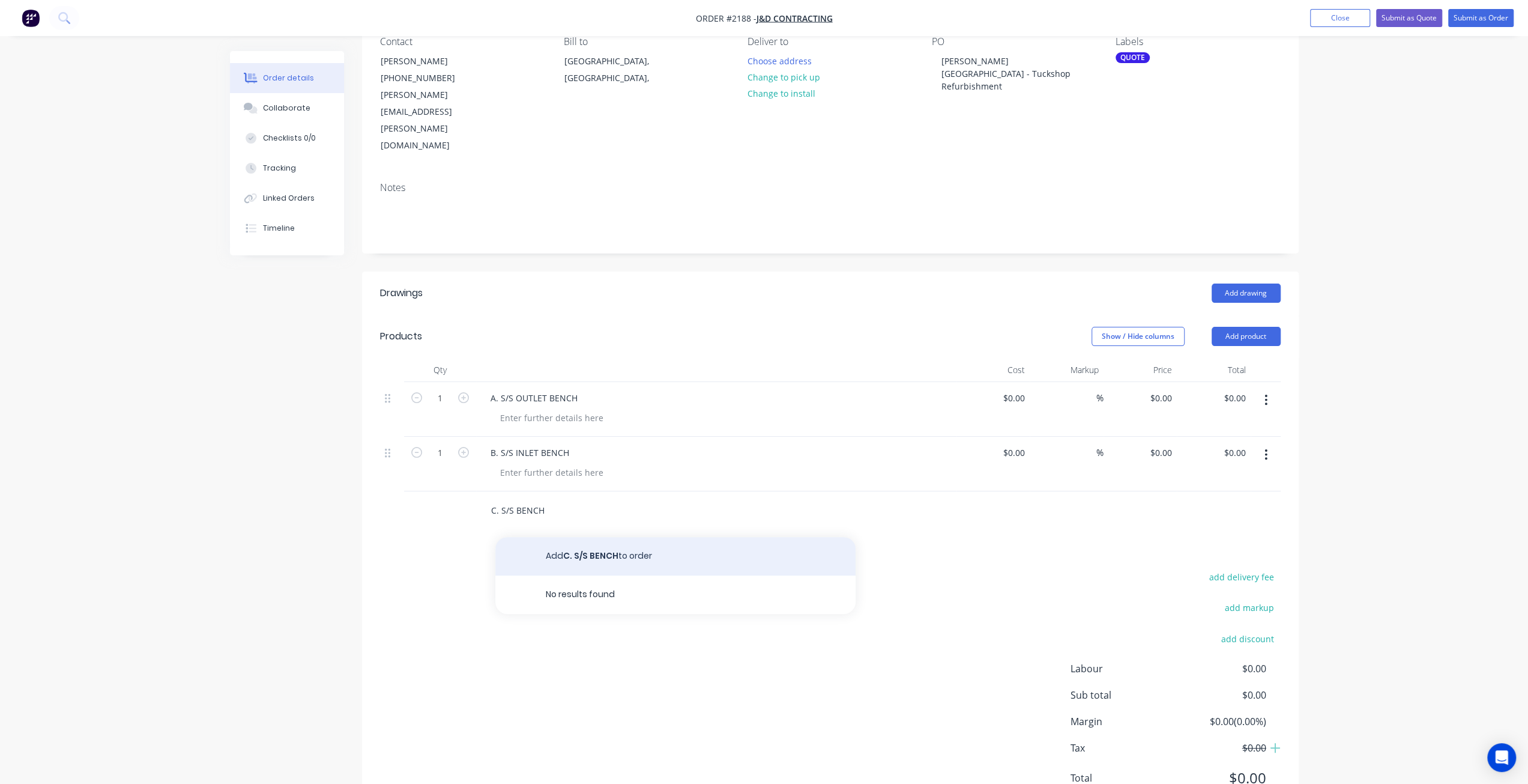
type input "C. S/S BENCH"
click at [606, 537] on button "Add C. S/S BENCH to order" at bounding box center [676, 556] width 360 height 38
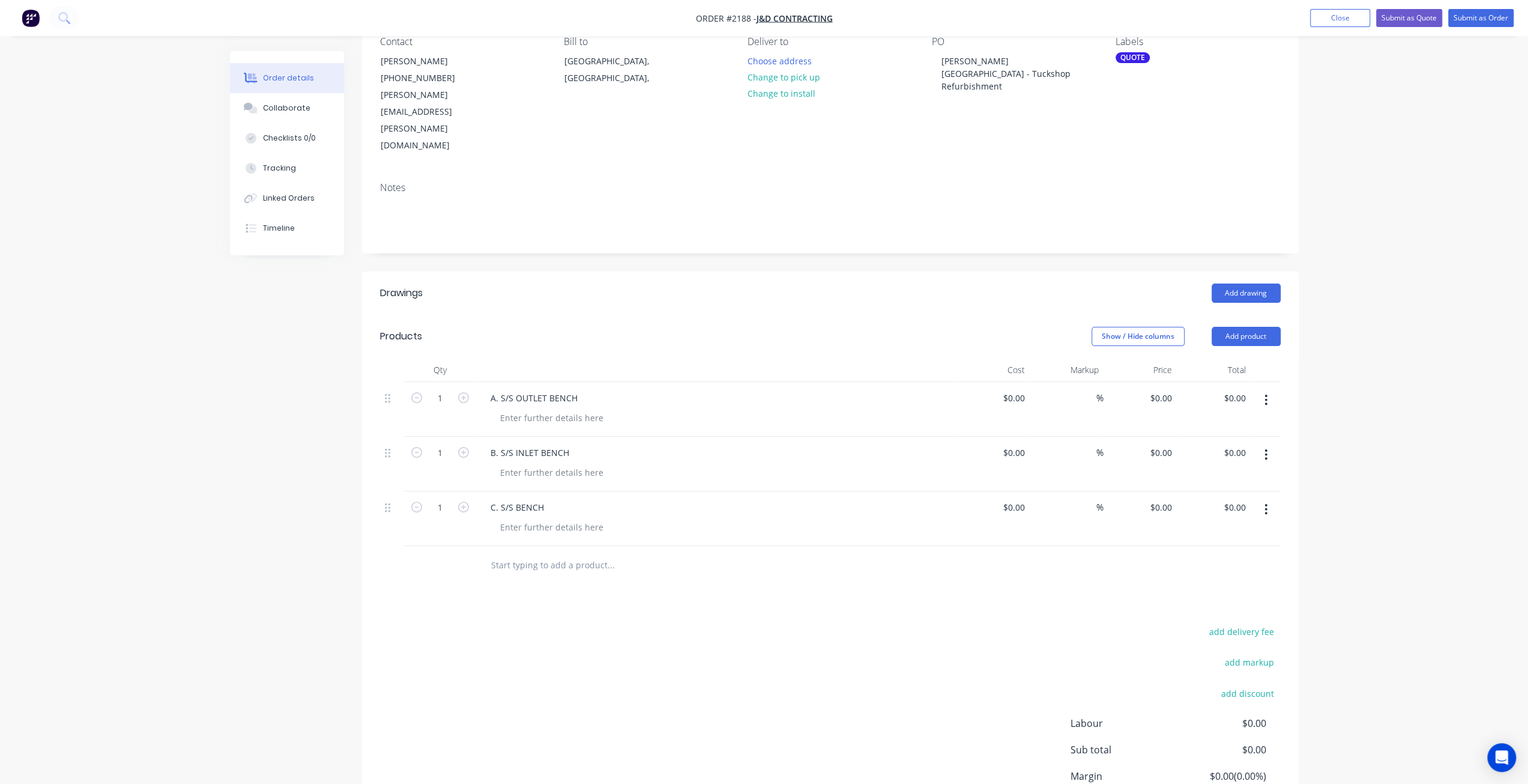
click at [535, 553] on input "text" at bounding box center [611, 565] width 240 height 24
type input "D. S/S BENCH"
click at [595, 591] on button "Add D. S/S BENCH to order" at bounding box center [676, 611] width 360 height 38
click at [548, 608] on input "text" at bounding box center [611, 620] width 240 height 24
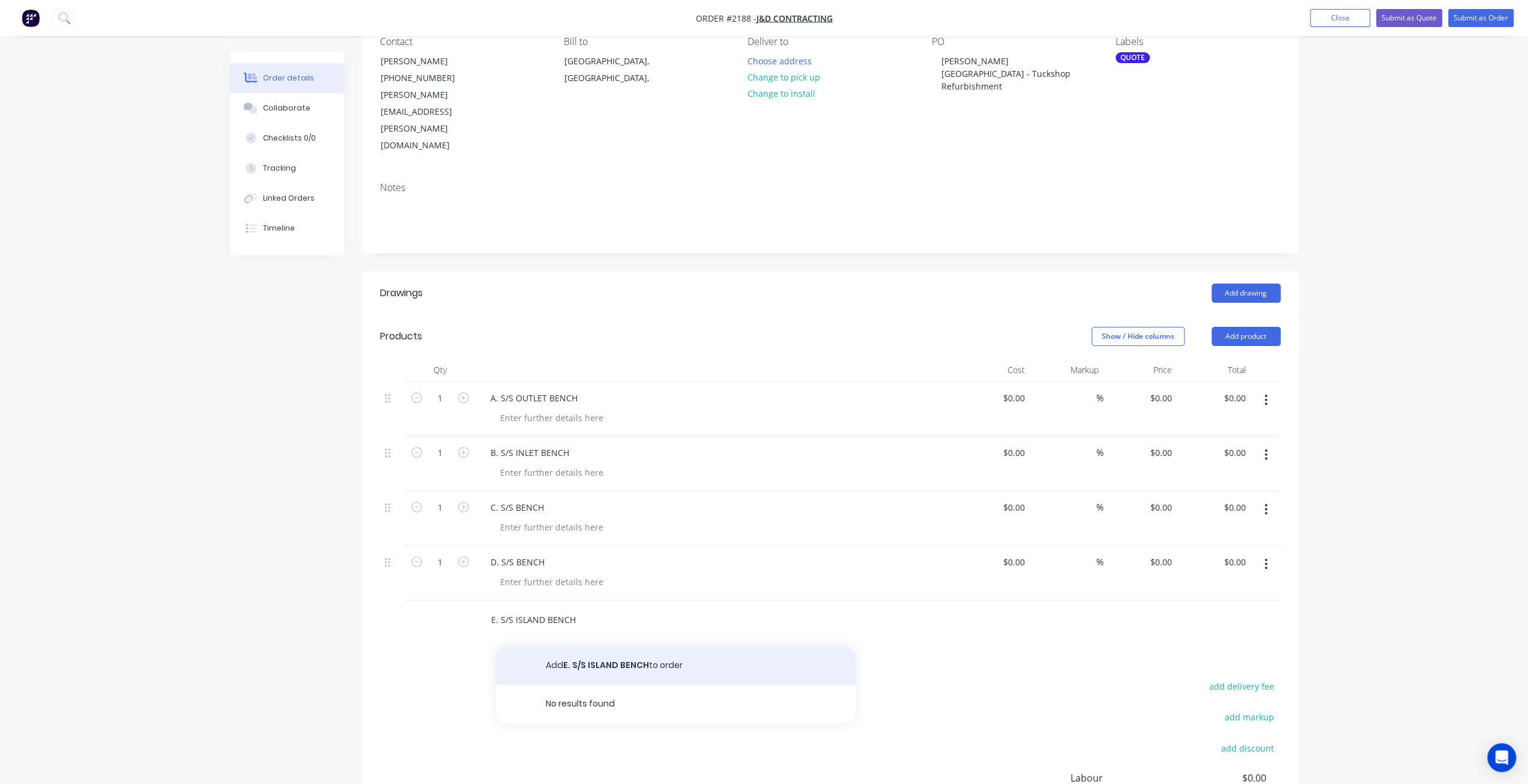
type input "E. S/S ISLAND BENCH"
click at [586, 646] on button "Add E. S/S ISLAND BENCH to order" at bounding box center [676, 666] width 360 height 38
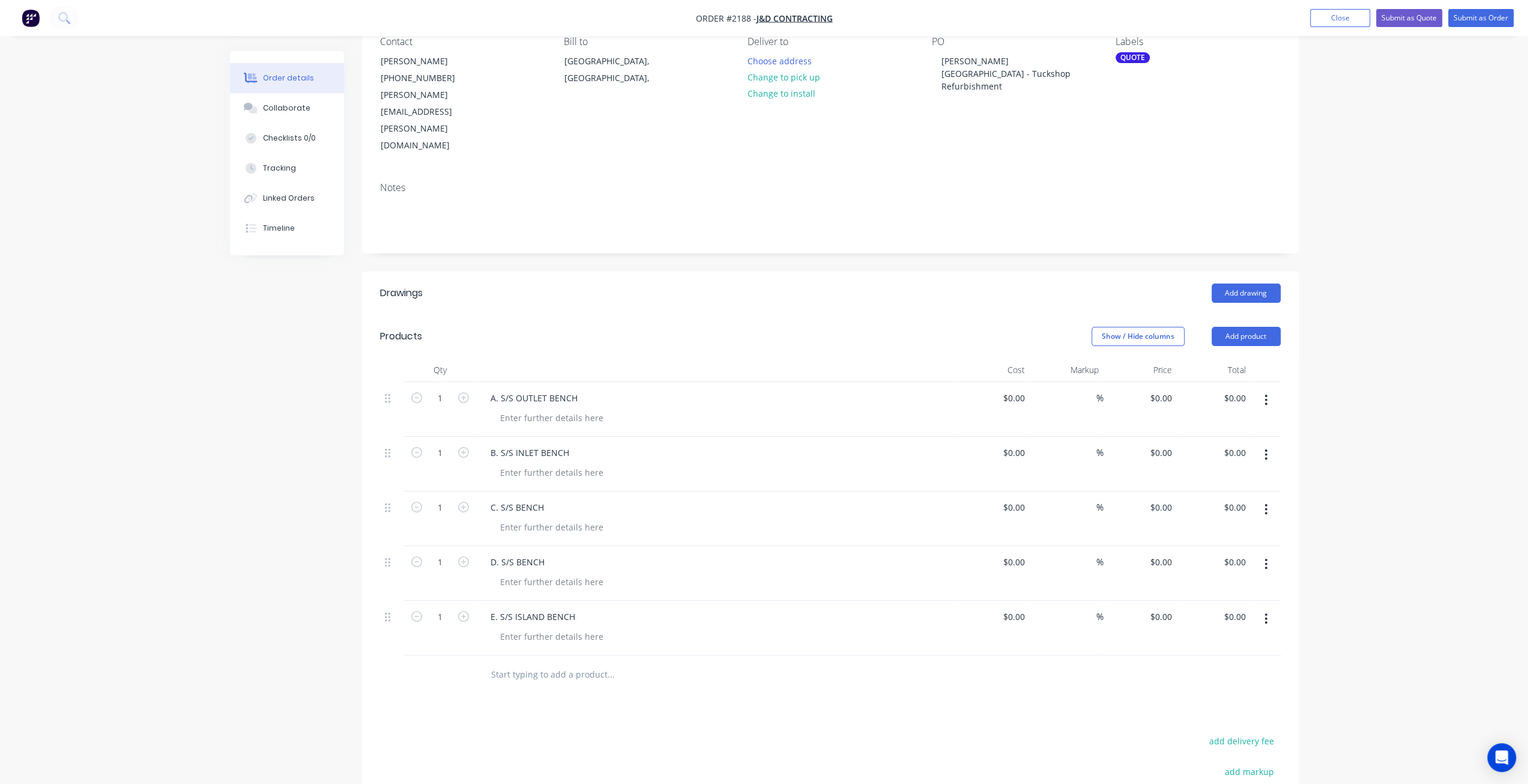
click at [541, 662] on input "text" at bounding box center [611, 674] width 240 height 24
type input "F. S/S ISLAND BENCH"
click at [644, 701] on button "Add F. S/S ISLAND BENCH to order" at bounding box center [676, 720] width 360 height 38
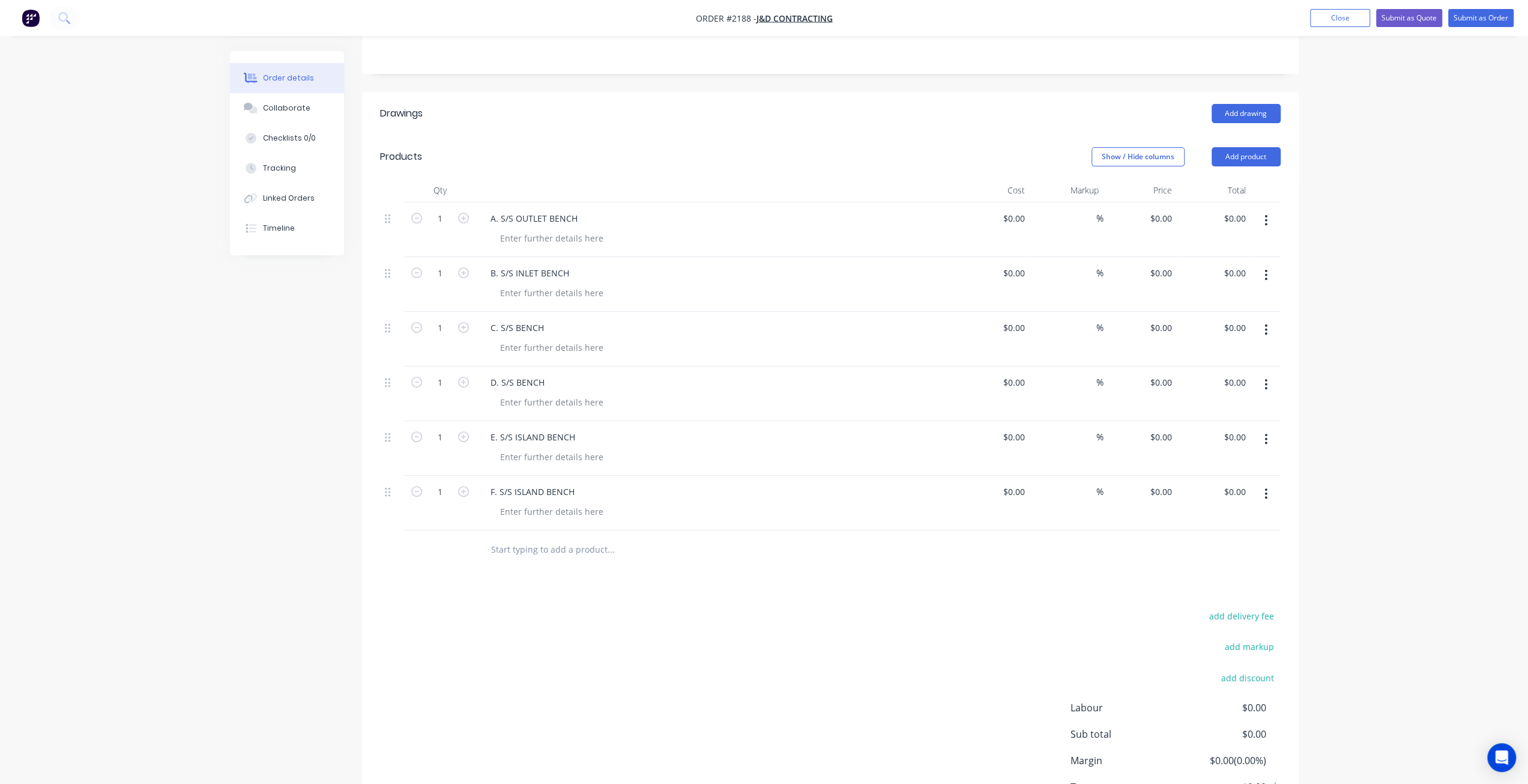
scroll to position [295, 0]
click at [548, 537] on input "text" at bounding box center [611, 549] width 240 height 24
type input "G. S/S WAL SHELF - 2 TIER"
click at [591, 575] on button "Add G. S/S WAL SHELF - 2 TIER to order" at bounding box center [676, 595] width 360 height 38
click at [543, 591] on input "text" at bounding box center [611, 603] width 240 height 24
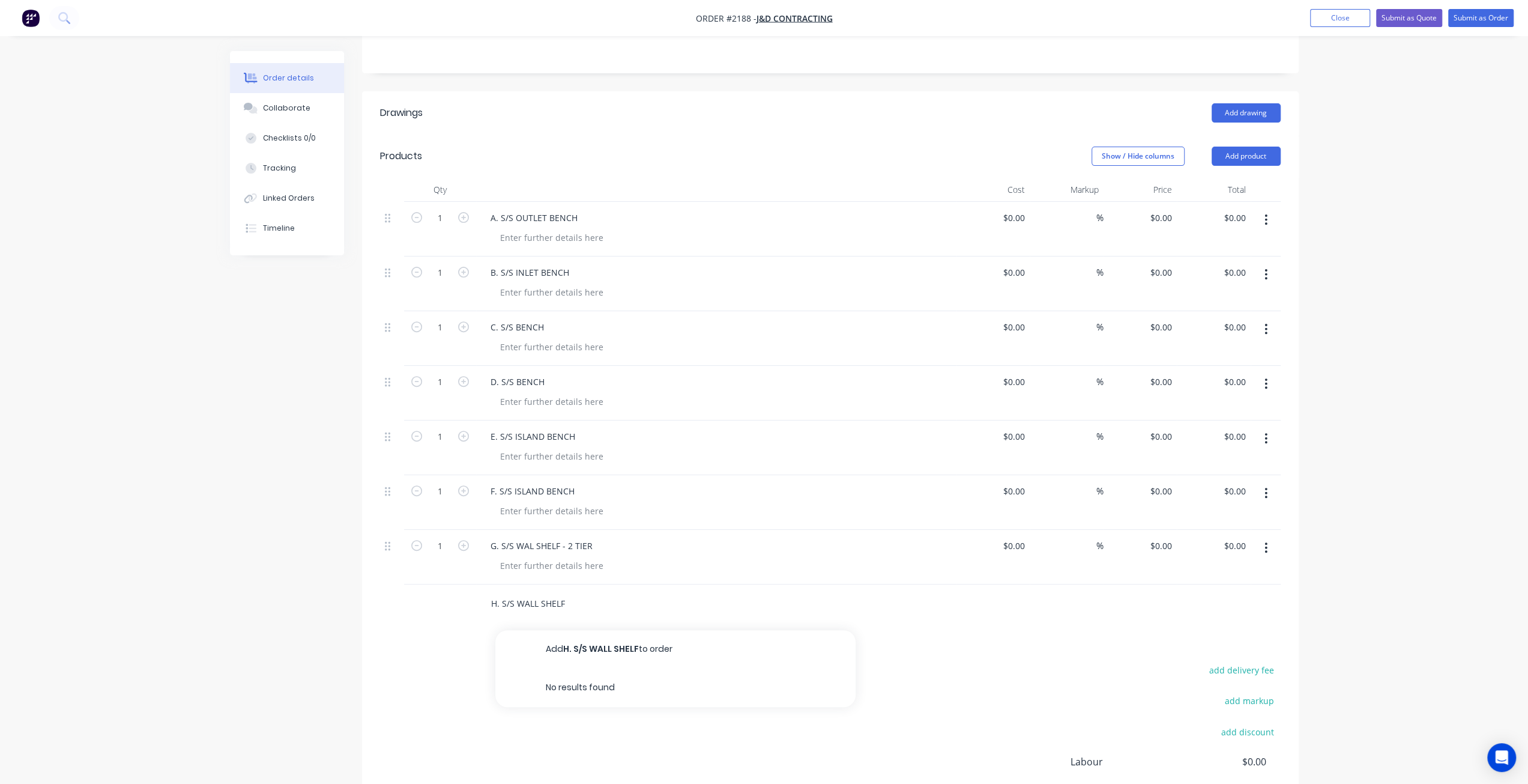
type input "H. S/S WALL SHELF"
click at [588, 630] on button "Add H. S/S WALL SHELF to order" at bounding box center [676, 649] width 360 height 38
click at [462, 595] on icon "button" at bounding box center [463, 600] width 11 height 11
type input "2"
click at [523, 646] on input "text" at bounding box center [611, 658] width 240 height 24
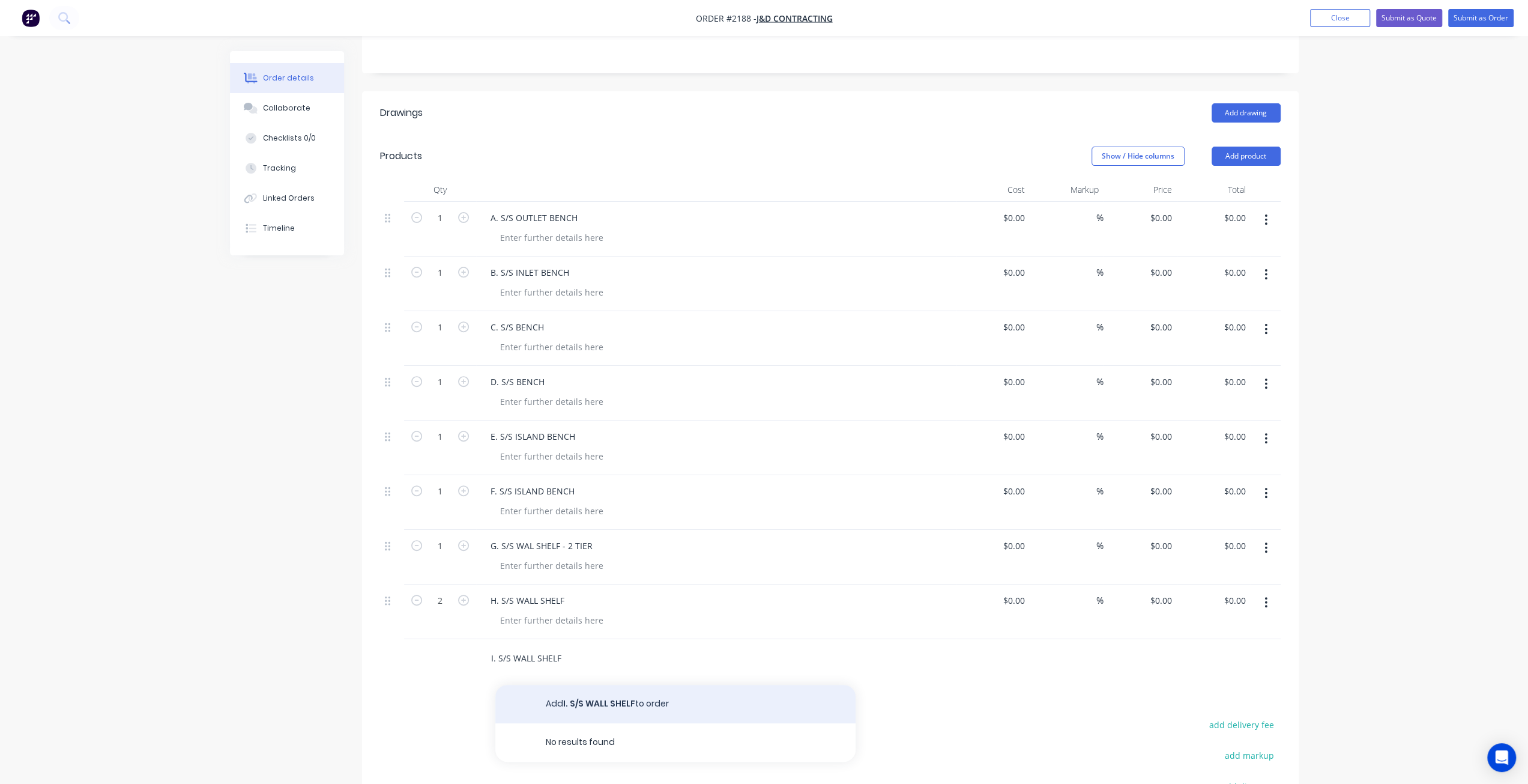
type input "I. S/S WALL SHELF"
click at [586, 685] on button "Add I. S/S WALL SHELF to order" at bounding box center [676, 704] width 360 height 38
click at [584, 701] on input "text" at bounding box center [611, 712] width 240 height 24
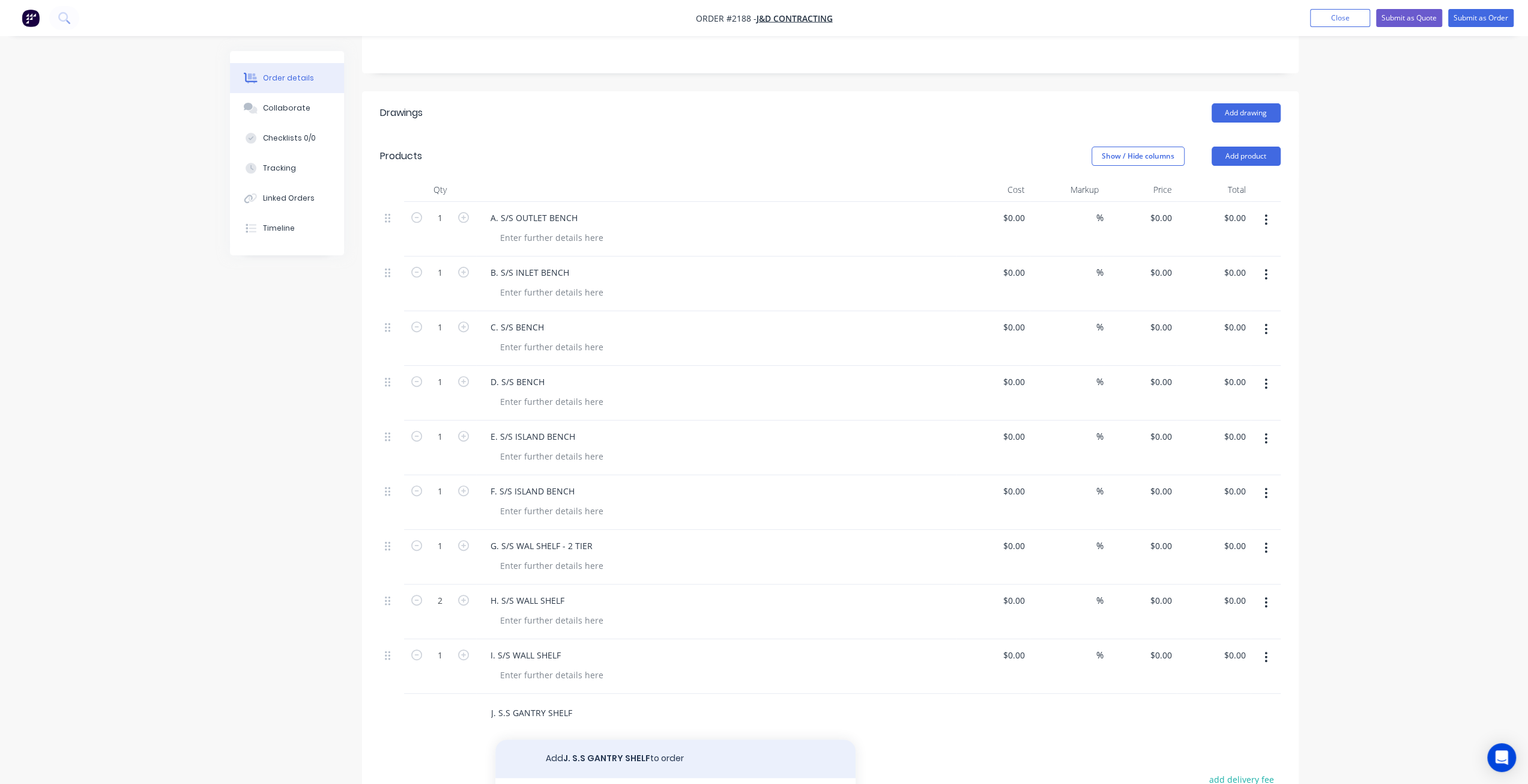
type input "J. S.S GANTRY SHELF"
click at [593, 739] on button "Add J. S.S GANTRY SHELF to order" at bounding box center [676, 758] width 360 height 38
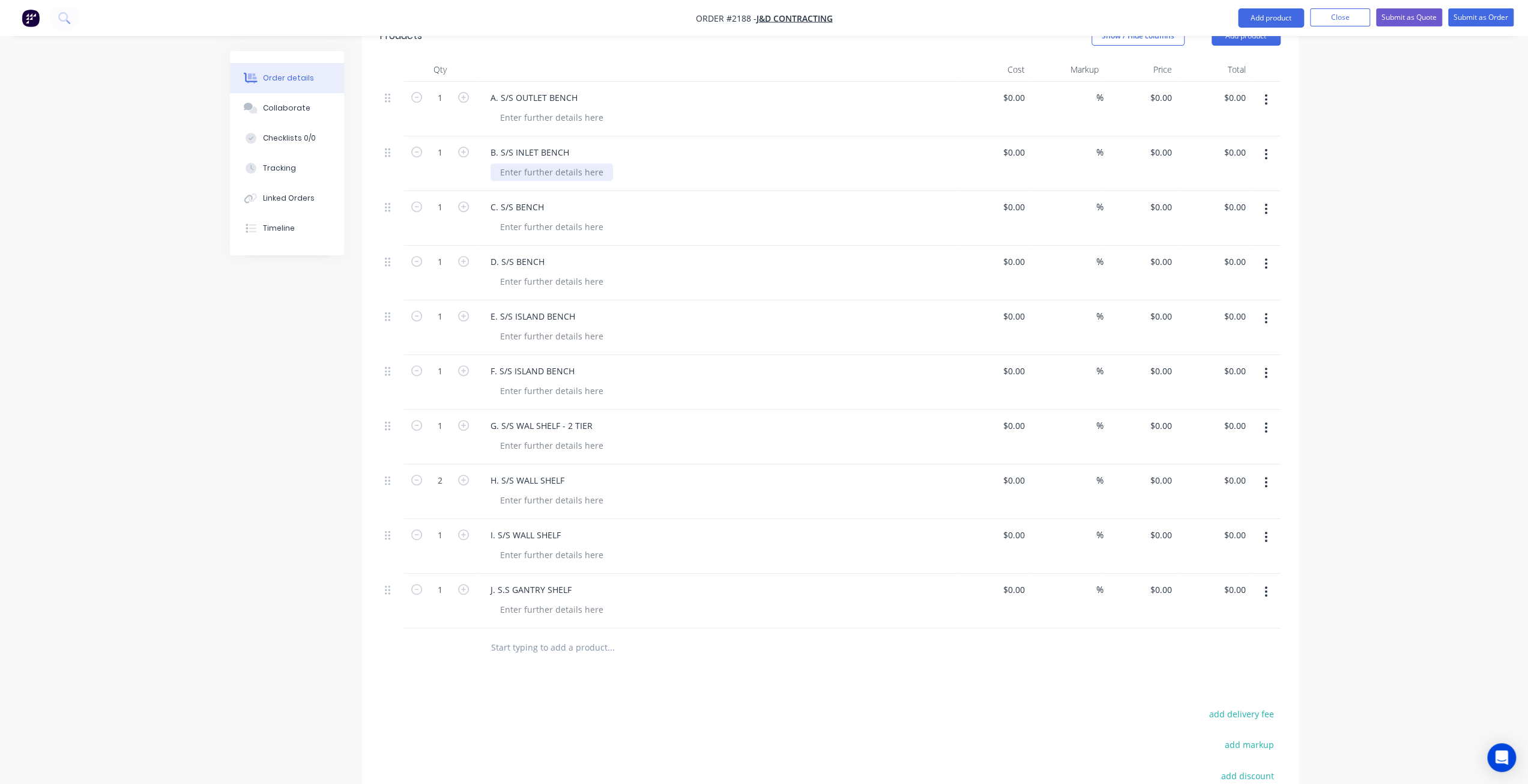
click at [526, 163] on div at bounding box center [551, 172] width 123 height 18
paste div
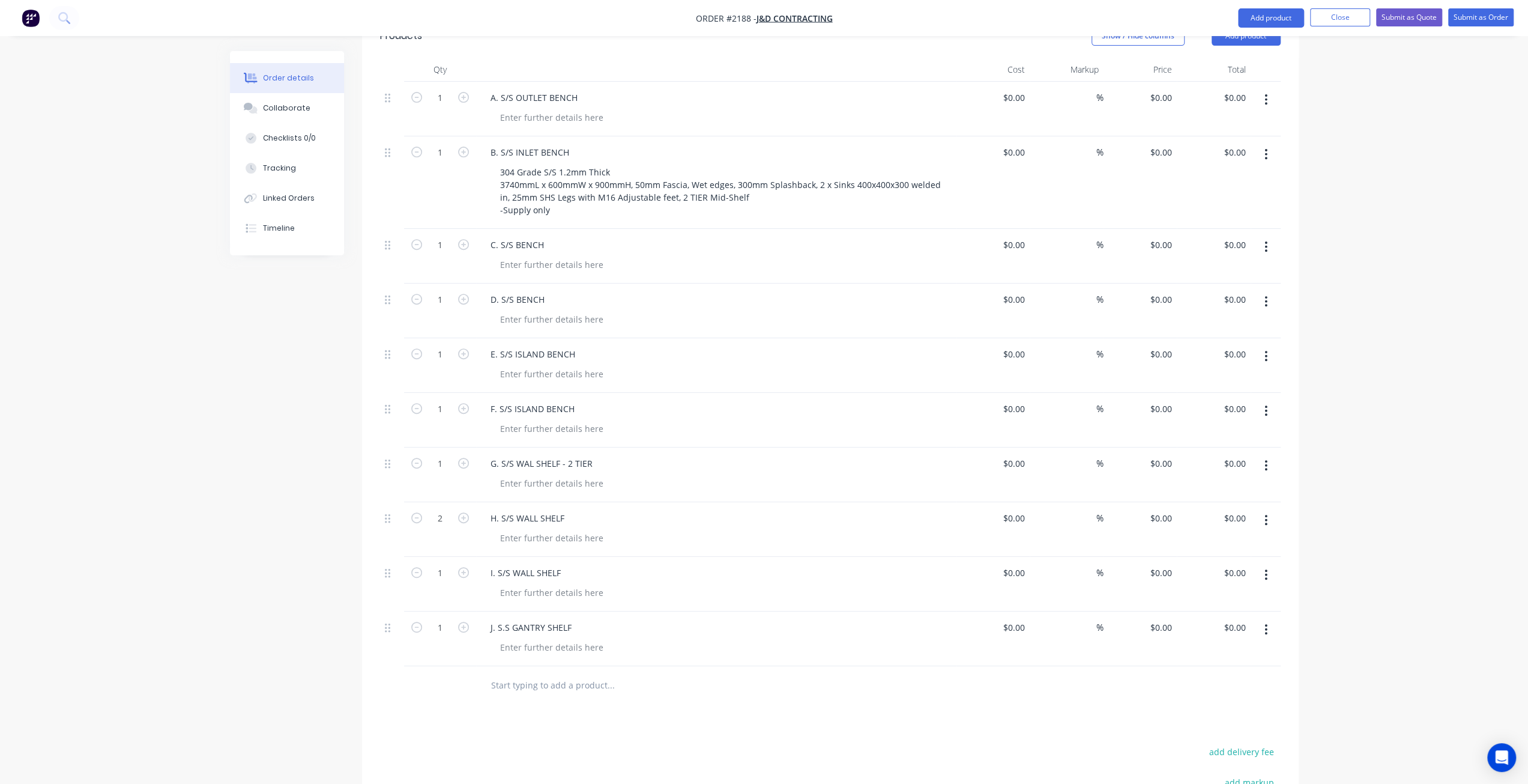
click at [248, 405] on div "Created by Mark Created 14/08/25 Required 14/08/25 Assigned to Add team member …" at bounding box center [765, 323] width 1069 height 1375
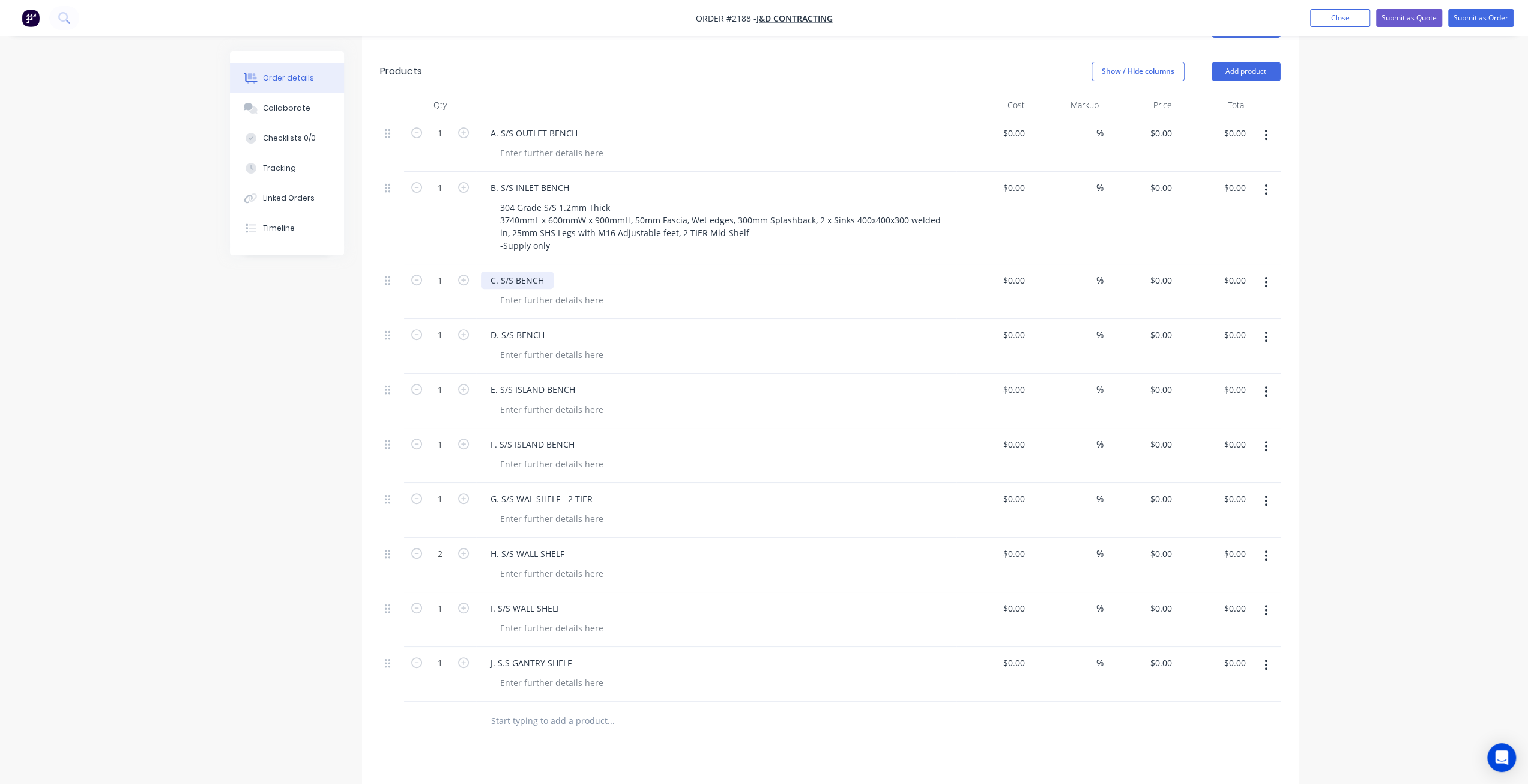
scroll to position [355, 0]
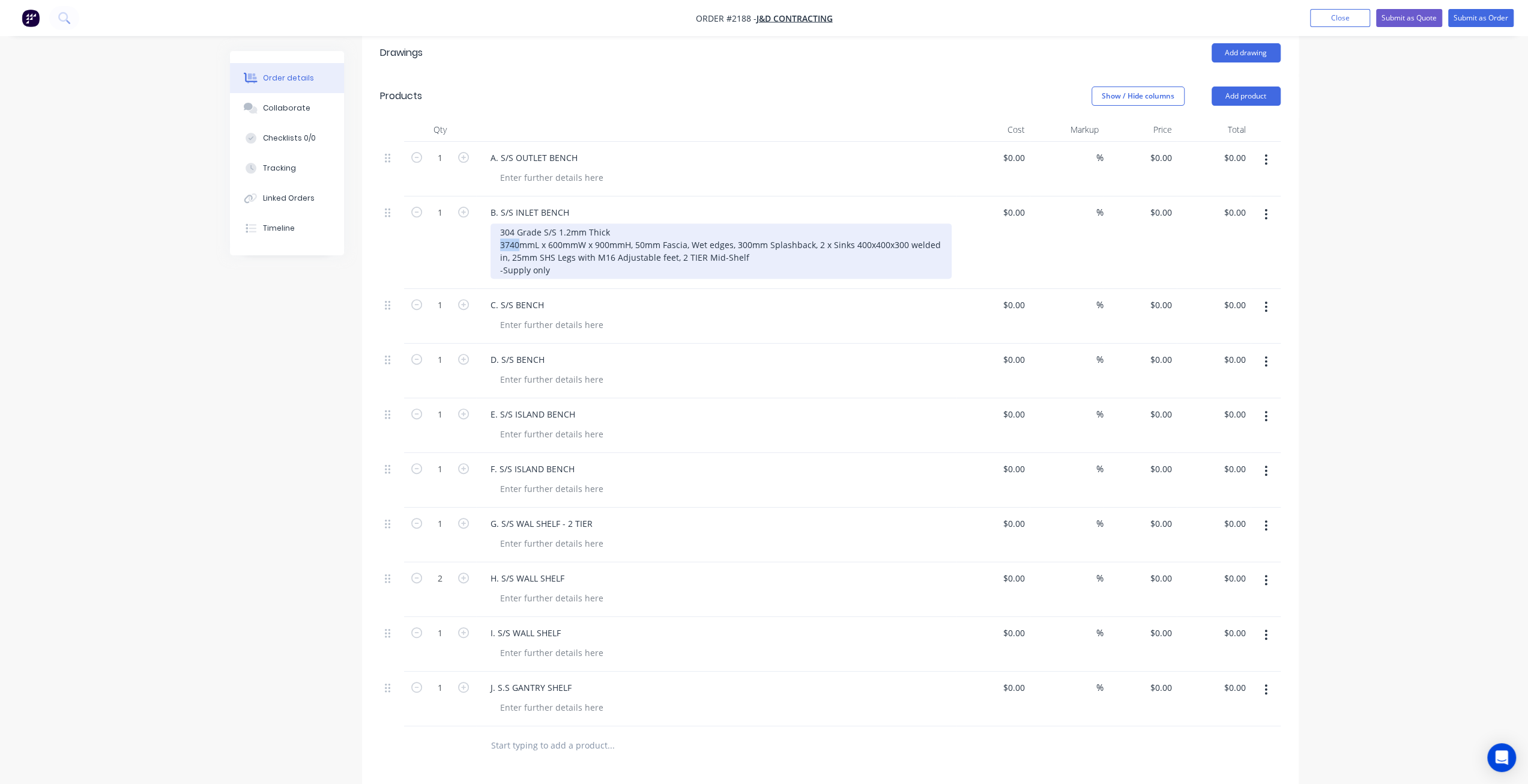
click at [496, 224] on div "304 Grade S/S 1.2mm Thick 3740mmL x 600mmW x 900mmH, 50mm Fascia, Wet edges, 30…" at bounding box center [721, 251] width 461 height 55
click at [510, 224] on div "304 Grade S/S 1.2mm Thick 4180mmL x 1300mmL x 600mmW x 900mmH, 50mm Fascia, Wet…" at bounding box center [721, 251] width 461 height 55
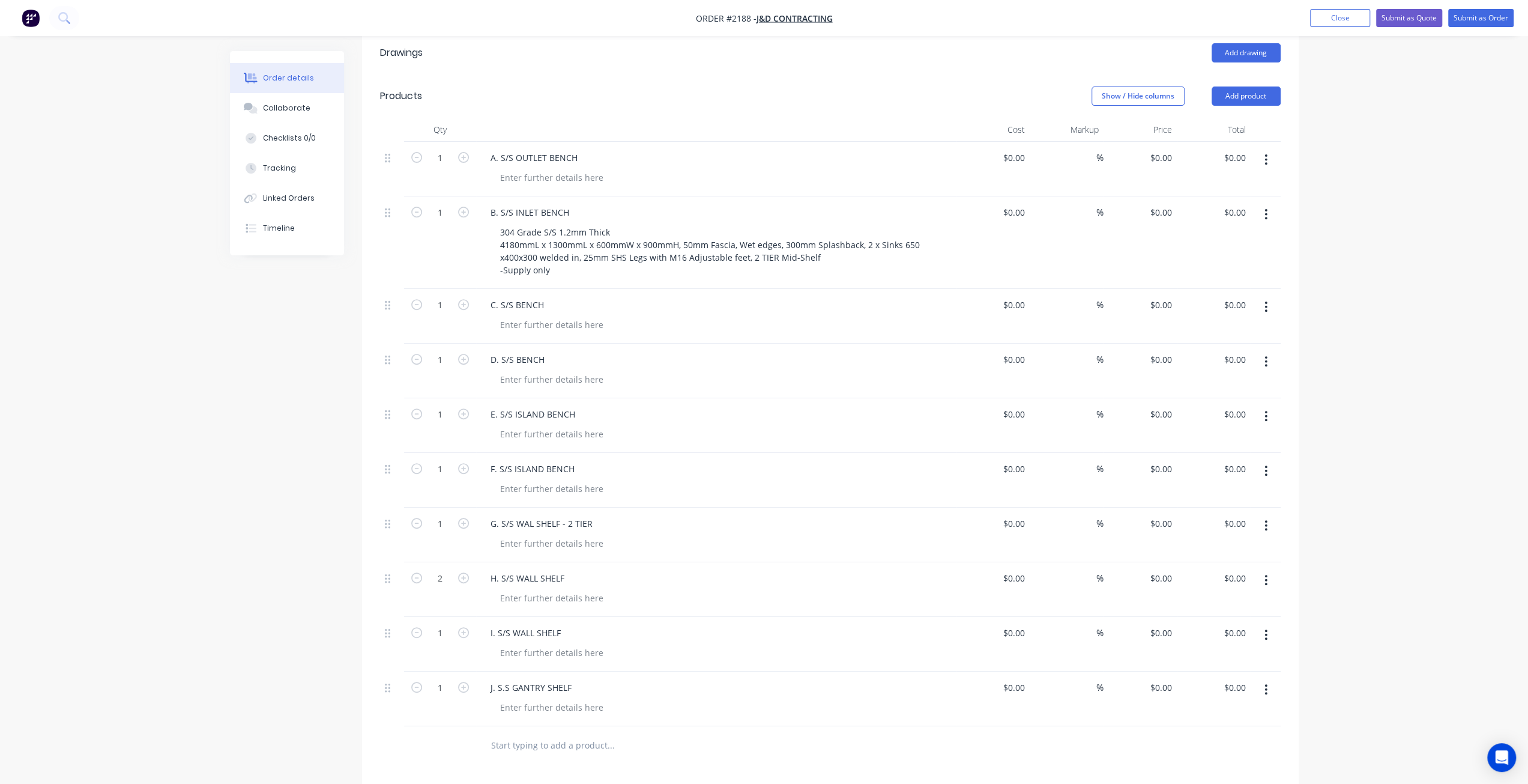
drag, startPoint x: 261, startPoint y: 596, endPoint x: 284, endPoint y: 605, distance: 24.7
click at [261, 596] on div "Created by Mark Created 14/08/25 Required 14/08/25 Assigned to Add team member …" at bounding box center [765, 383] width 1069 height 1375
click at [560, 168] on div at bounding box center [551, 177] width 123 height 18
click at [546, 316] on div at bounding box center [551, 324] width 123 height 18
click at [540, 168] on div at bounding box center [551, 177] width 123 height 18
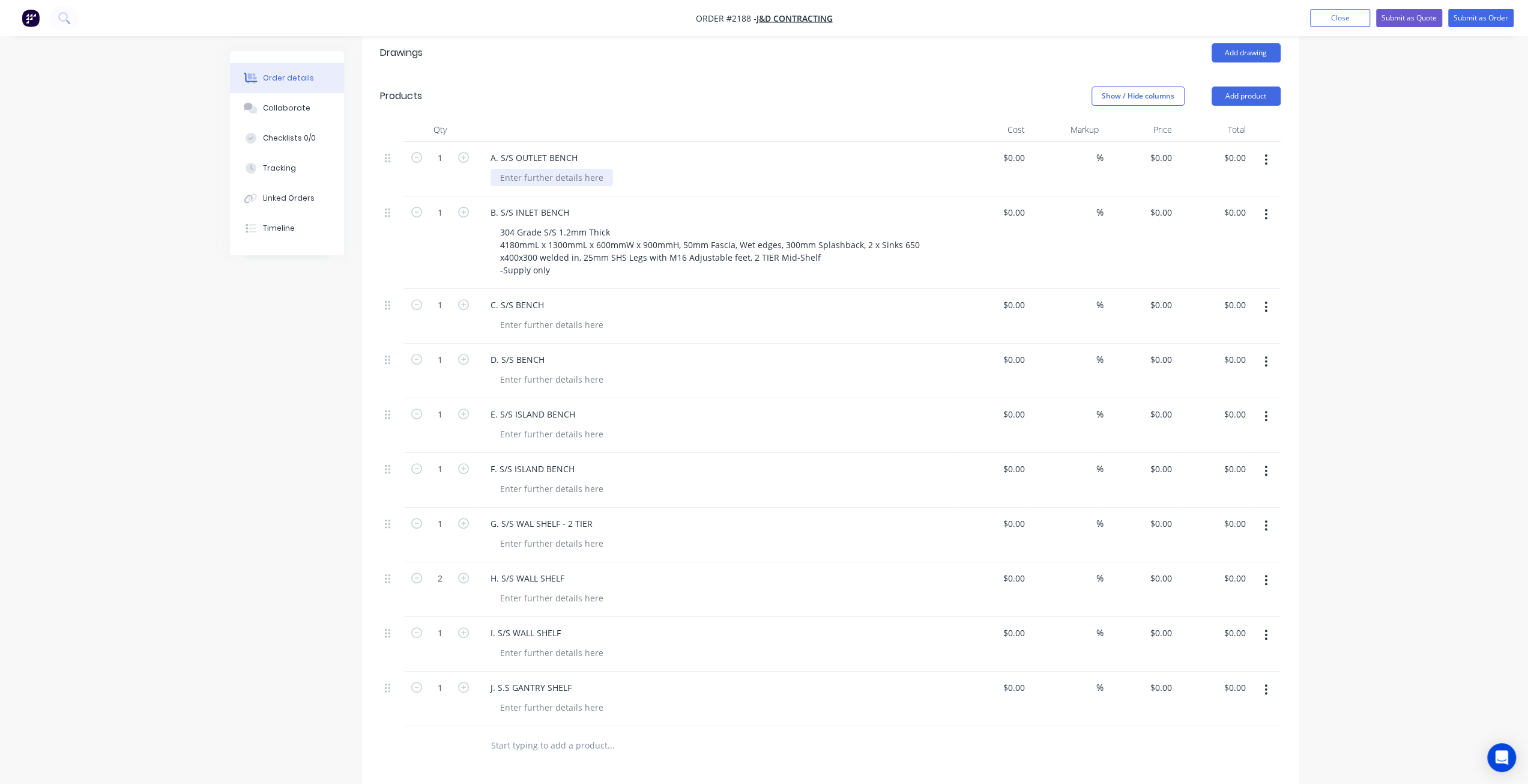
paste div
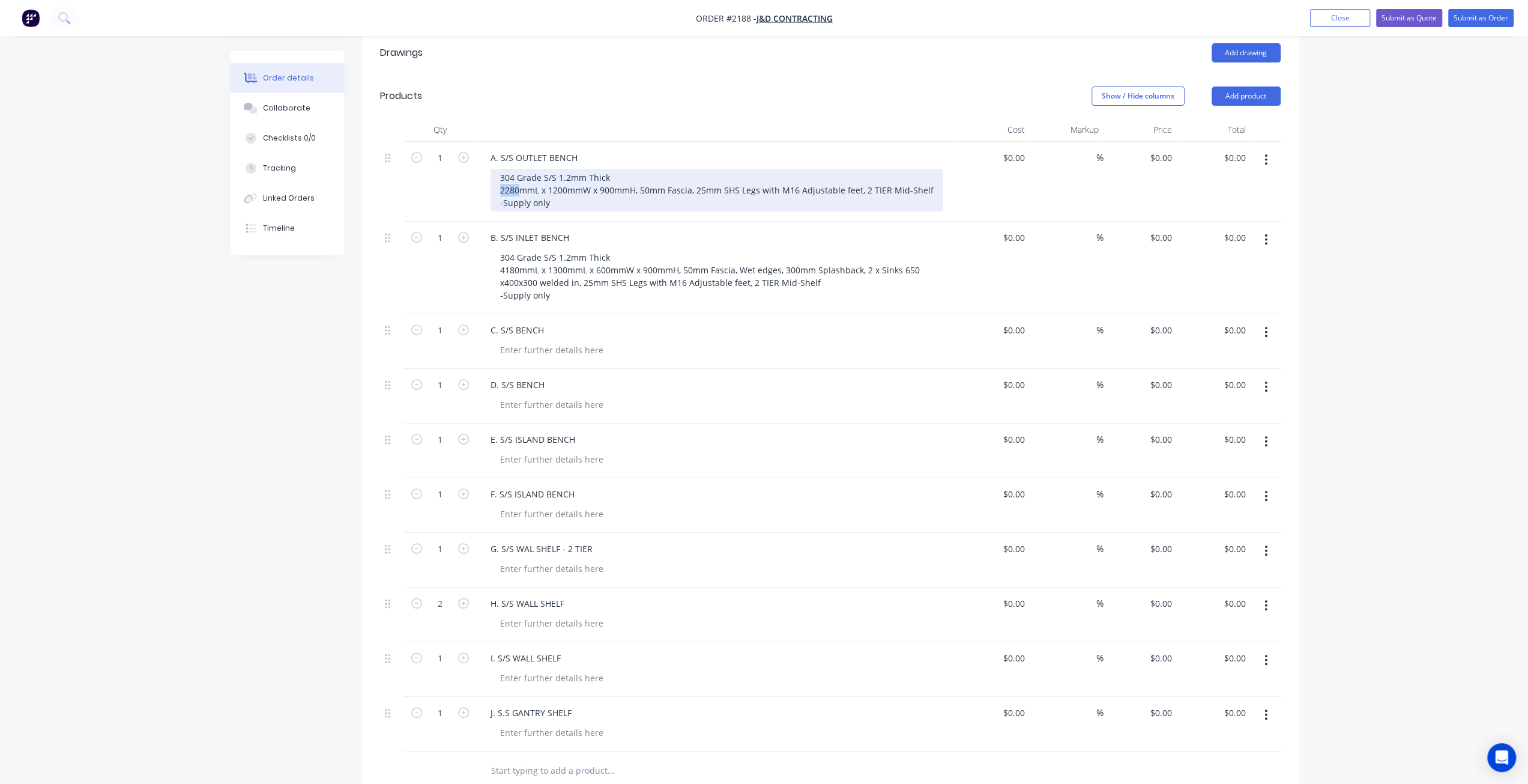
drag, startPoint x: 518, startPoint y: 138, endPoint x: 492, endPoint y: 138, distance: 26.0
click at [492, 168] on div "304 Grade S/S 1.2mm Thick 2280mmL x 1200mmW x 900mmH, 50mm Fascia, 25mm SHS Leg…" at bounding box center [716, 189] width 453 height 43
click at [750, 168] on div "304 Grade S/S 1.2mm Thick 700mmL x 750mmW x 900mmH, 50mm Fascia, 25mm SHS Legs …" at bounding box center [711, 189] width 443 height 43
drag, startPoint x: 917, startPoint y: 138, endPoint x: 852, endPoint y: 136, distance: 65.0
click at [852, 168] on div "304 Grade S/S 1.2mm Thick 700mmL x 750mmW x 900mmH, 50mm Fascia, 25mm SHS Legs …" at bounding box center [711, 189] width 443 height 43
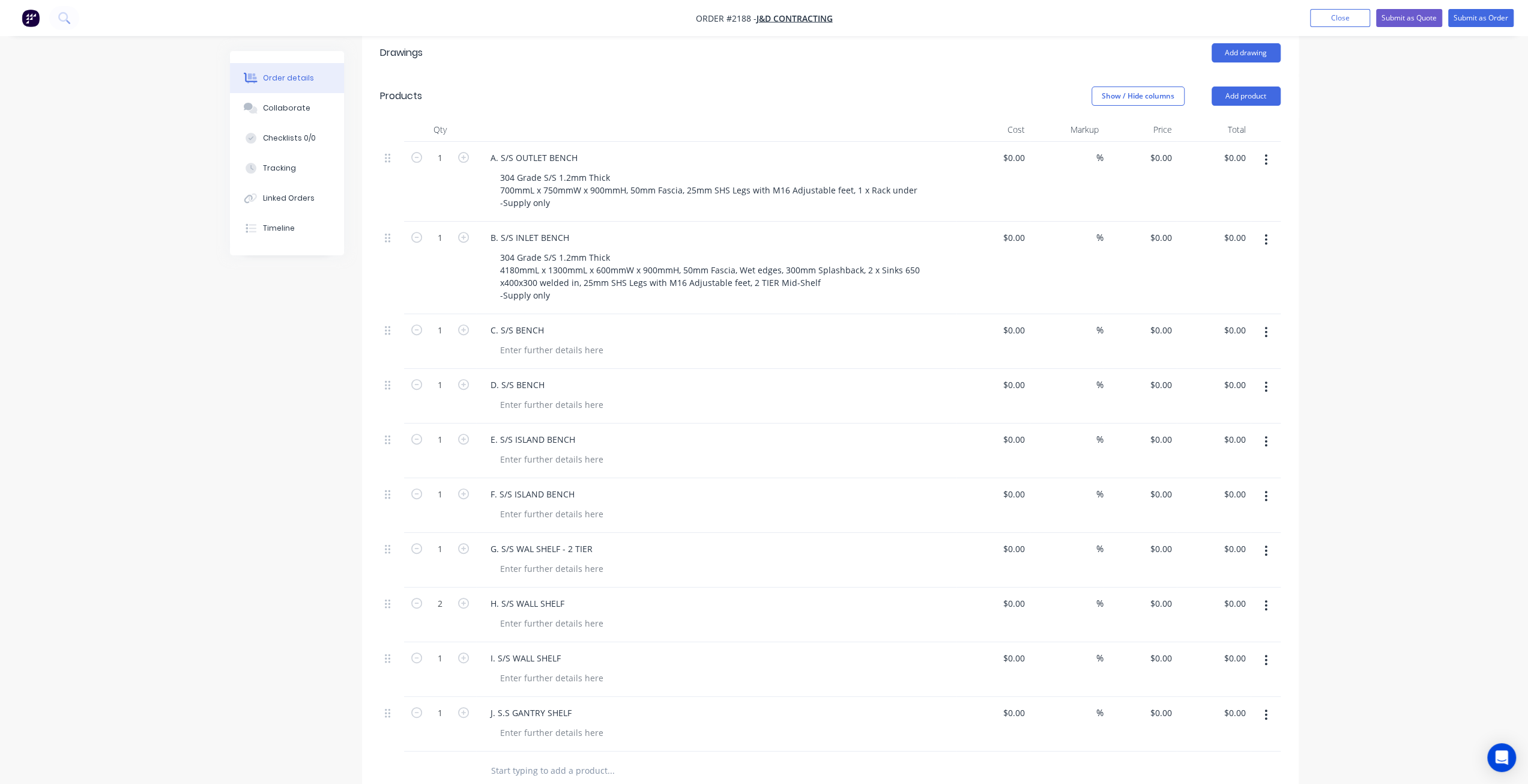
click at [1332, 316] on div "Order details Collaborate Checklists 0/0 Tracking Linked Orders Timeline Order …" at bounding box center [764, 370] width 1528 height 1452
click at [1133, 87] on button "Show / Hide columns" at bounding box center [1138, 96] width 93 height 19
click at [1106, 84] on span at bounding box center [1110, 83] width 10 height 10
click at [1096, 78] on input "Cost" at bounding box center [1096, 78] width 0 height 0
click at [1105, 103] on label "Markup" at bounding box center [1106, 100] width 21 height 10
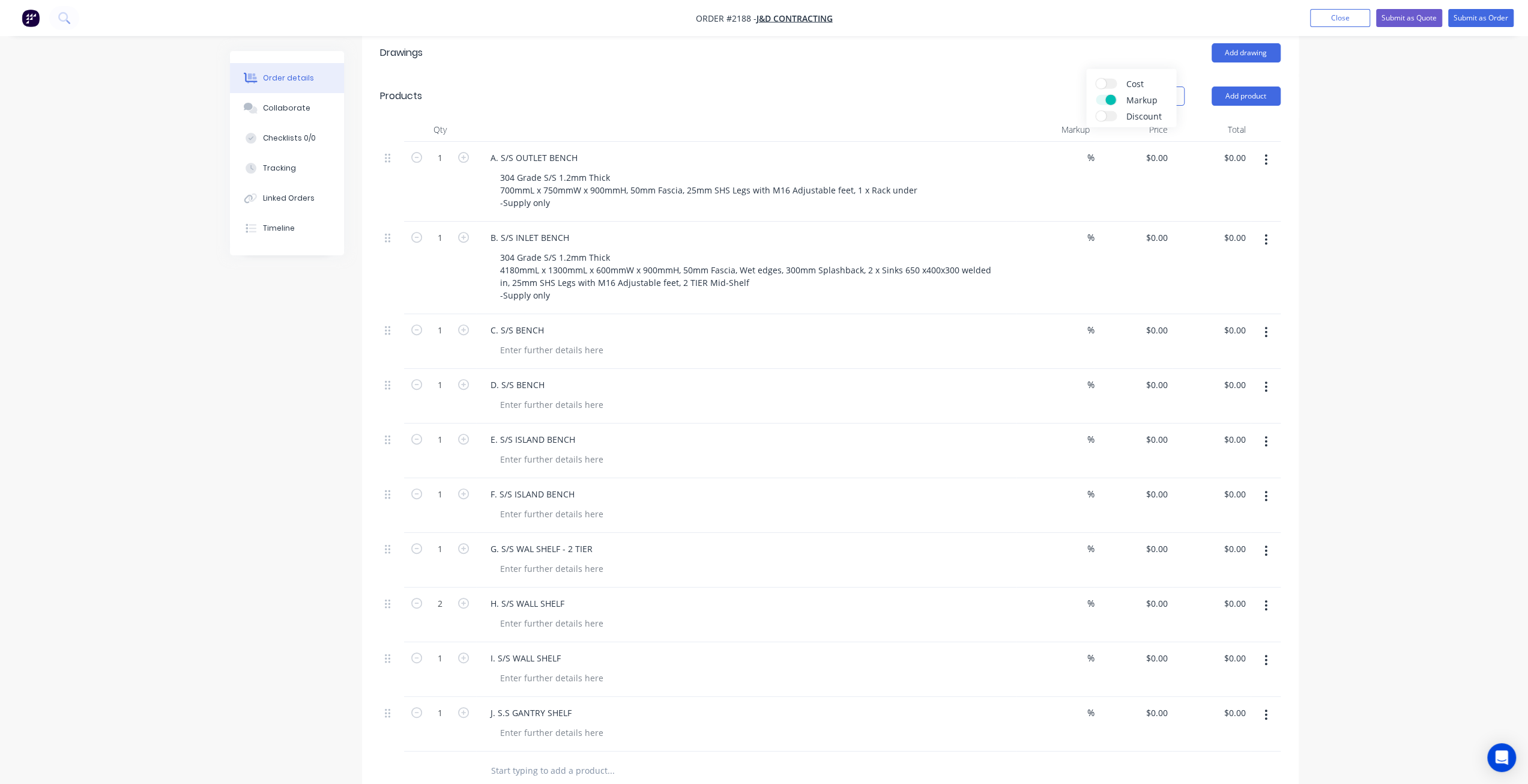
click at [1096, 95] on input "Markup" at bounding box center [1096, 95] width 0 height 0
click at [125, 364] on div "Order details Collaborate Checklists 0/0 Tracking Linked Orders Timeline Order …" at bounding box center [764, 357] width 1528 height 1425
click at [522, 341] on div at bounding box center [551, 349] width 123 height 18
paste div
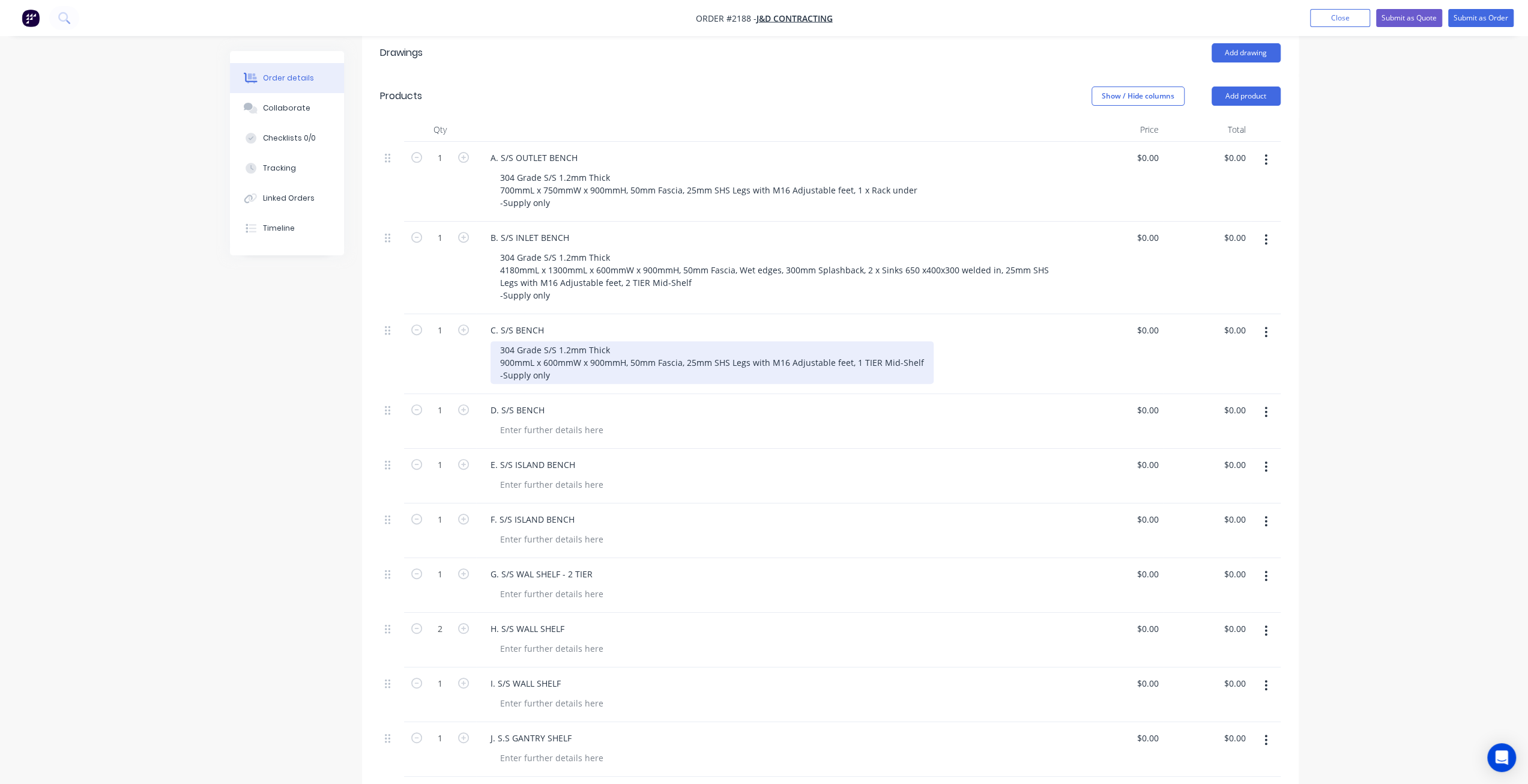
click at [579, 341] on div "304 Grade S/S 1.2mm Thick 900mmL x 600mmW x 900mmH, 50mm Fascia, 25mm SHS Legs …" at bounding box center [711, 362] width 443 height 43
drag, startPoint x: 852, startPoint y: 307, endPoint x: 875, endPoint y: 328, distance: 31.1
click at [853, 341] on div "304 Grade S/S 1.2mm Thick 900mmL x 600mmW x 900mmH, 50mm Fascia, 25mm SHS Legs …" at bounding box center [711, 362] width 443 height 43
drag, startPoint x: 1008, startPoint y: 309, endPoint x: 1061, endPoint y: 307, distance: 53.0
click at [1061, 341] on div "304 Grade S/S 1.2mm Thick 900mmL x 600mmW x 900mmH, 50mm Fascia, 25mm SHS Legs …" at bounding box center [781, 362] width 581 height 43
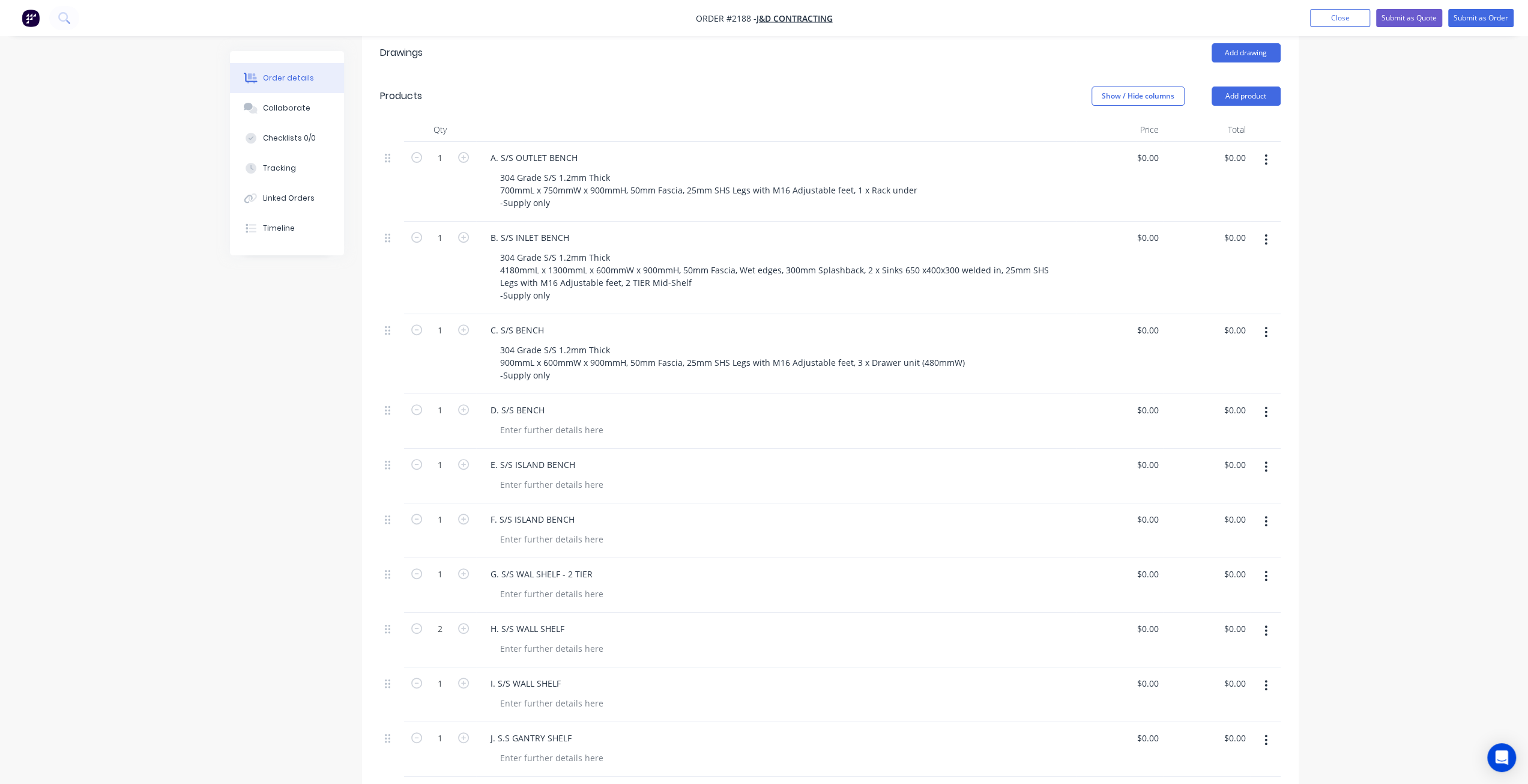
click at [1350, 292] on div "Order details Collaborate Checklists 0/0 Tracking Linked Orders Timeline Order …" at bounding box center [764, 369] width 1528 height 1450
click at [563, 421] on div at bounding box center [551, 430] width 123 height 18
paste div
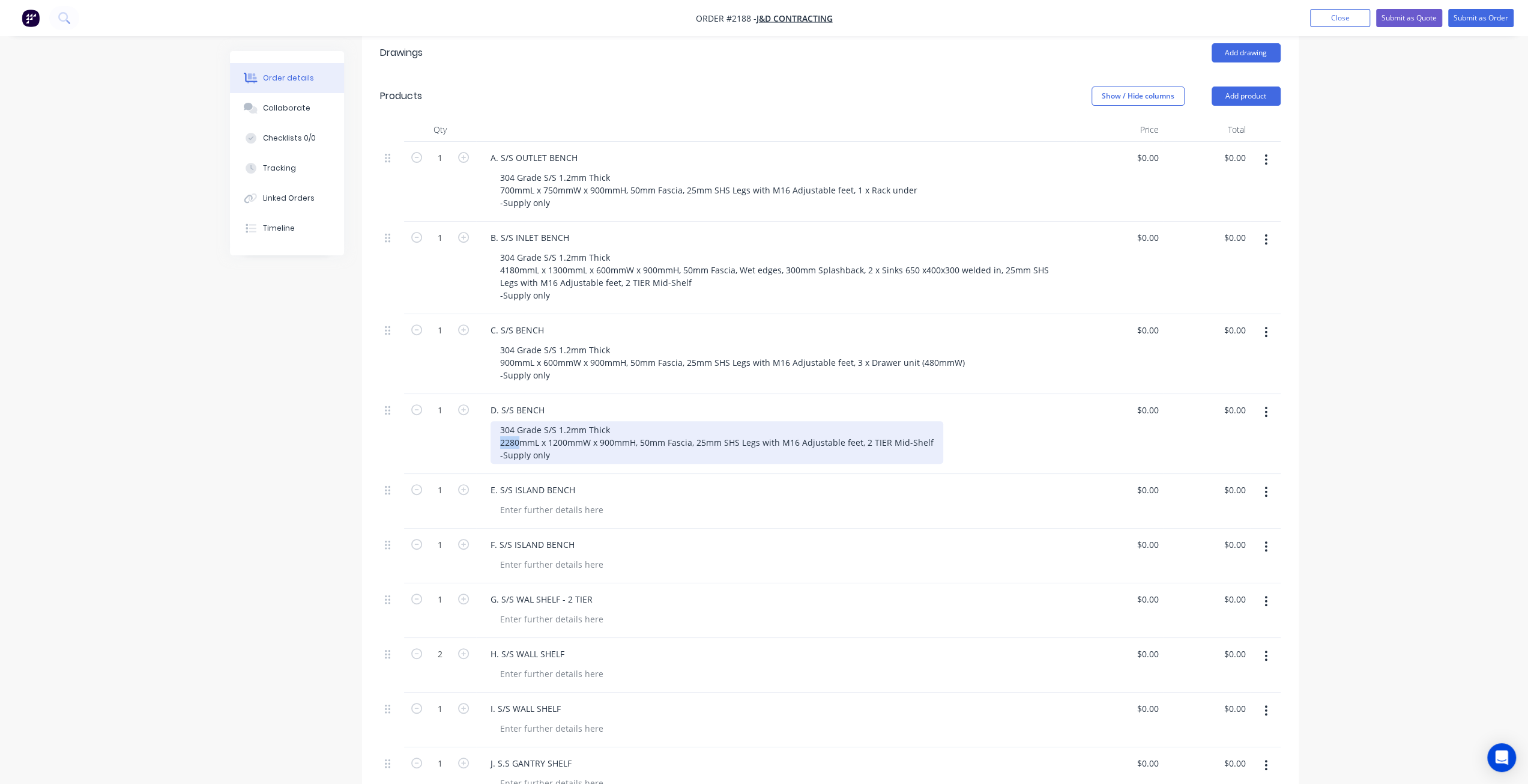
drag, startPoint x: 519, startPoint y: 389, endPoint x: 490, endPoint y: 389, distance: 29.0
click at [490, 421] on div "304 Grade S/S 1.2mm Thick 2280mmL x 1200mmW x 900mmH, 50mm Fascia, 25mm SHS Leg…" at bounding box center [716, 442] width 453 height 43
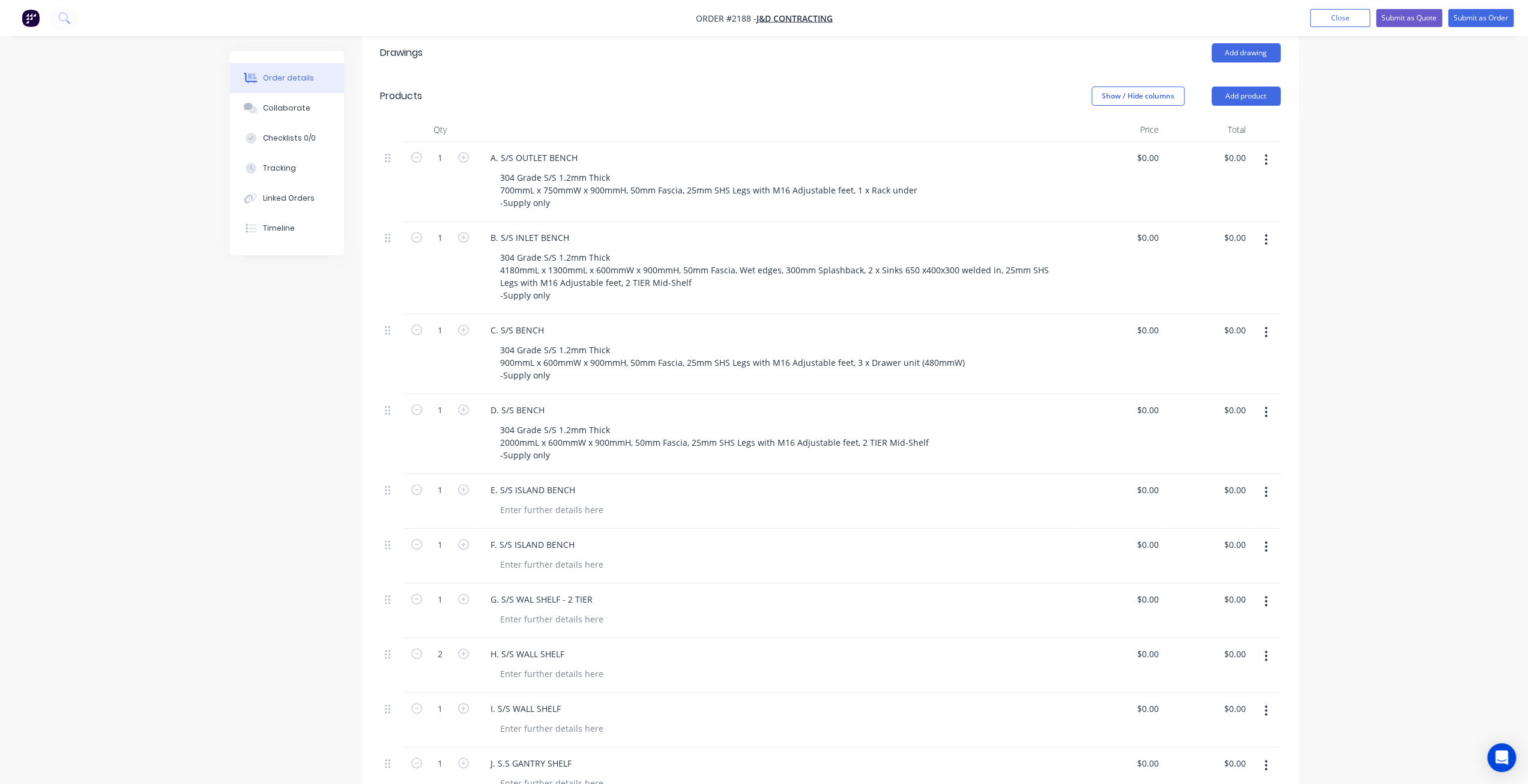
click at [307, 456] on div "Created by Mark Created 14/08/25 Required 14/08/25 Assigned to Add team member …" at bounding box center [765, 408] width 1069 height 1425
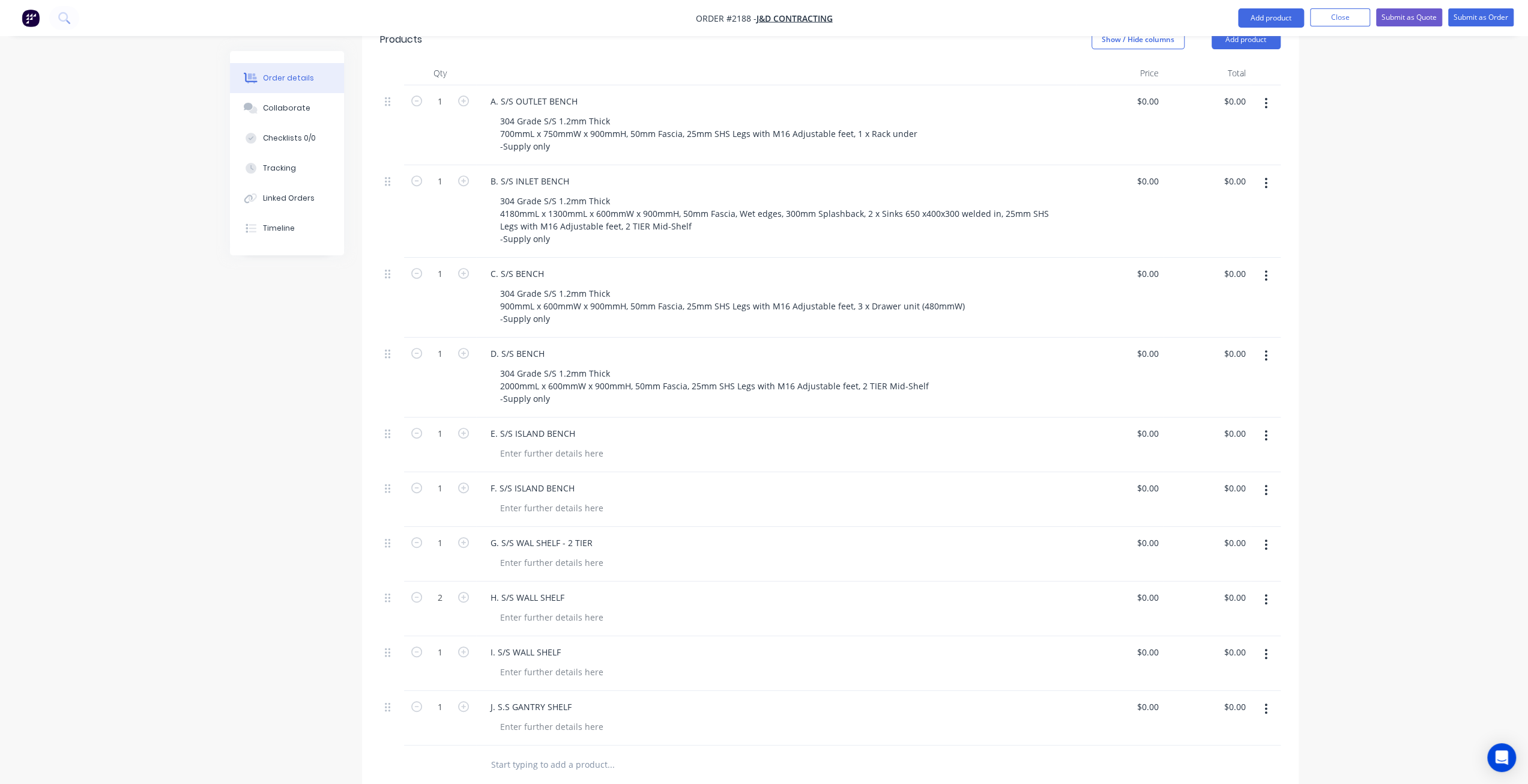
scroll to position [475, 0]
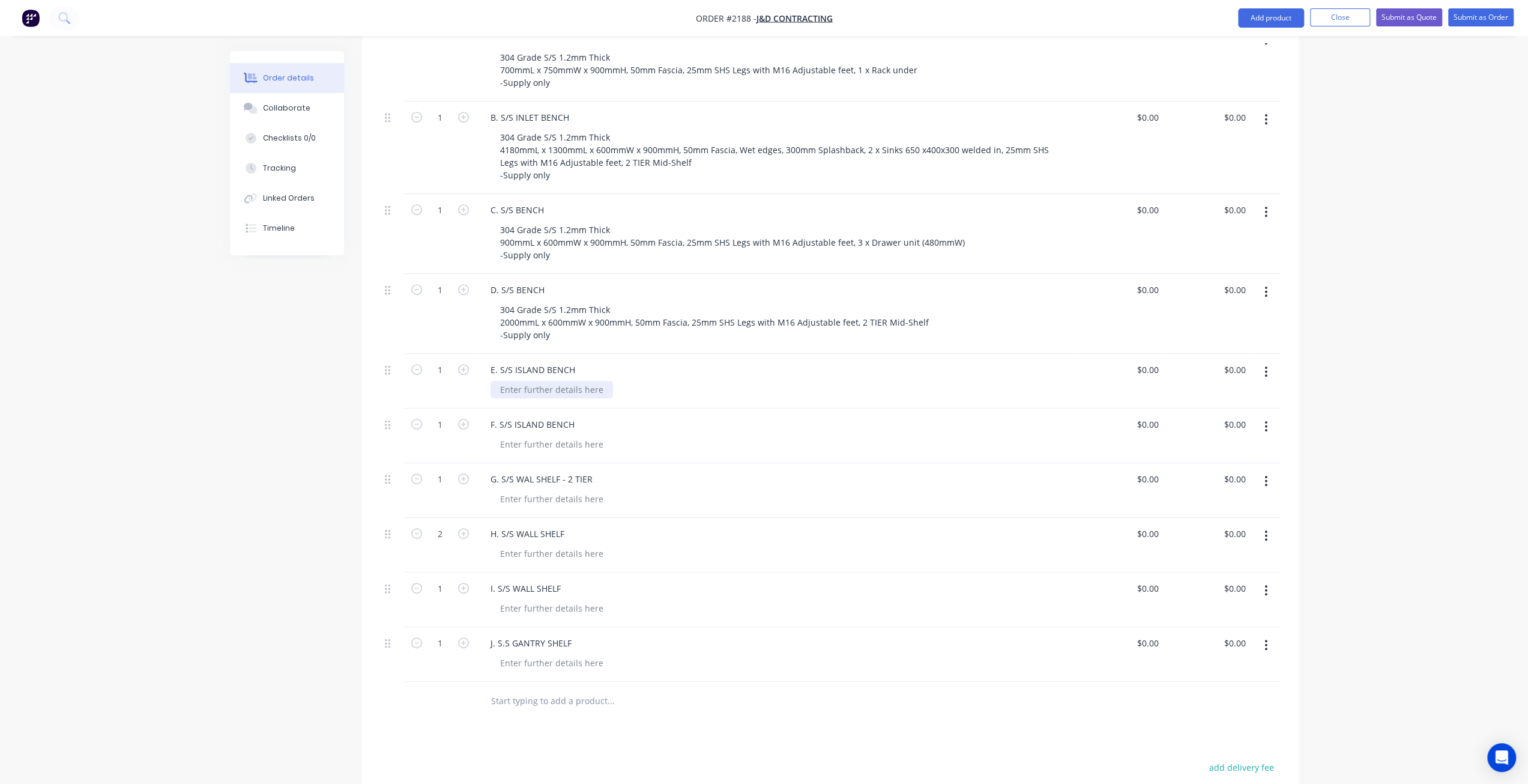
click at [548, 380] on div at bounding box center [551, 389] width 123 height 18
paste div
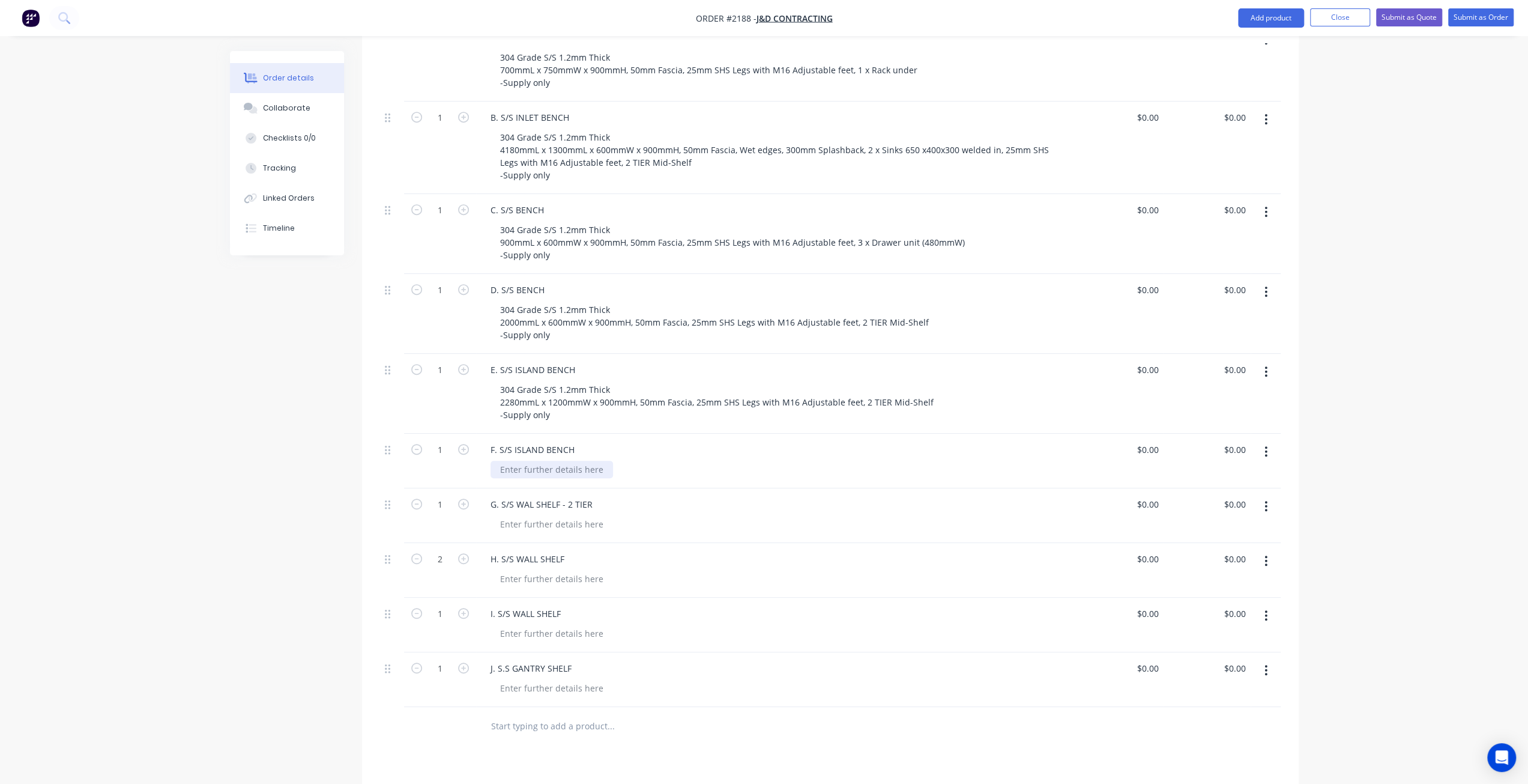
click at [548, 460] on div at bounding box center [551, 469] width 123 height 18
paste div
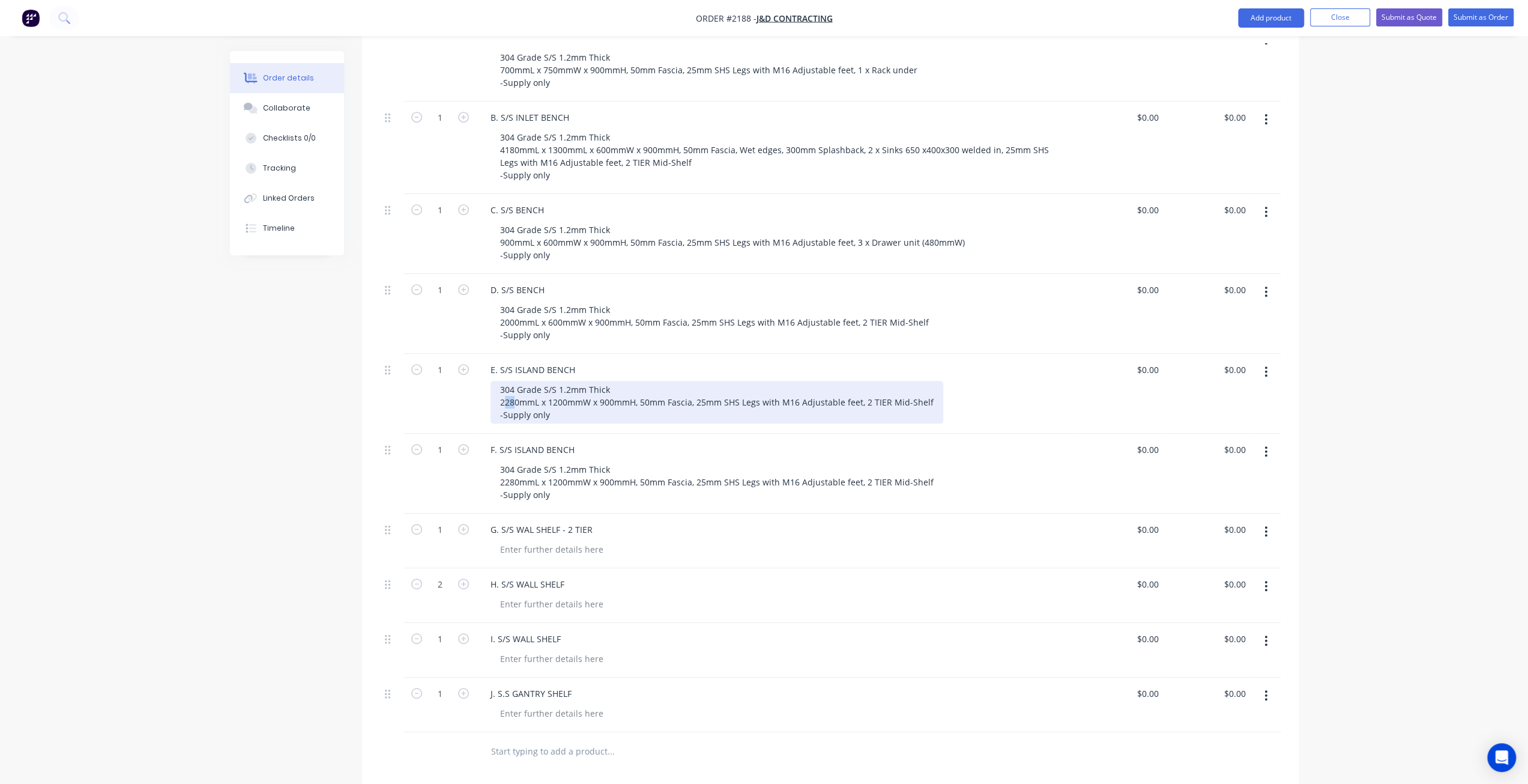
drag, startPoint x: 515, startPoint y: 348, endPoint x: 503, endPoint y: 346, distance: 12.2
click at [503, 380] on div "304 Grade S/S 1.2mm Thick 2280mmL x 1200mmW x 900mmH, 50mm Fascia, 25mm SHS Leg…" at bounding box center [716, 401] width 453 height 43
drag, startPoint x: 518, startPoint y: 350, endPoint x: 483, endPoint y: 353, distance: 35.1
click at [483, 354] on div "E. S/S ISLAND BENCH 304 Grade S/S 1.2mm Thick 2280mmL x 1200mmW x 900mmH, 50mm …" at bounding box center [777, 394] width 601 height 80
click at [737, 380] on div "304 Grade S/S 1.2mm Thick 2900mmL x 750mmW x 900mmH, 50mm Fascia, 25mm SHS Legs…" at bounding box center [714, 401] width 448 height 43
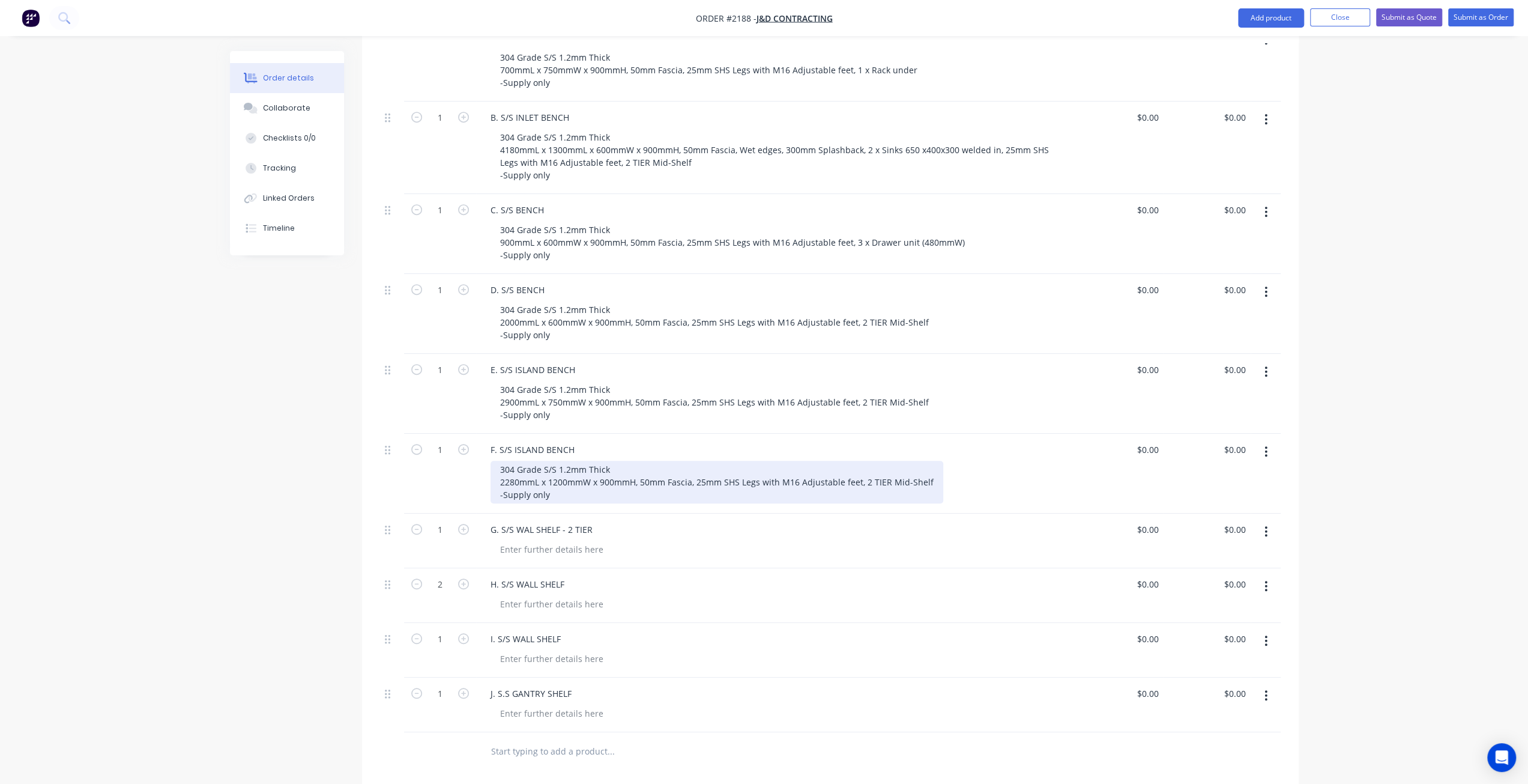
click at [598, 460] on div "304 Grade S/S 1.2mm Thick 2280mmL x 1200mmW x 900mmH, 50mm Fascia, 25mm SHS Leg…" at bounding box center [716, 481] width 453 height 43
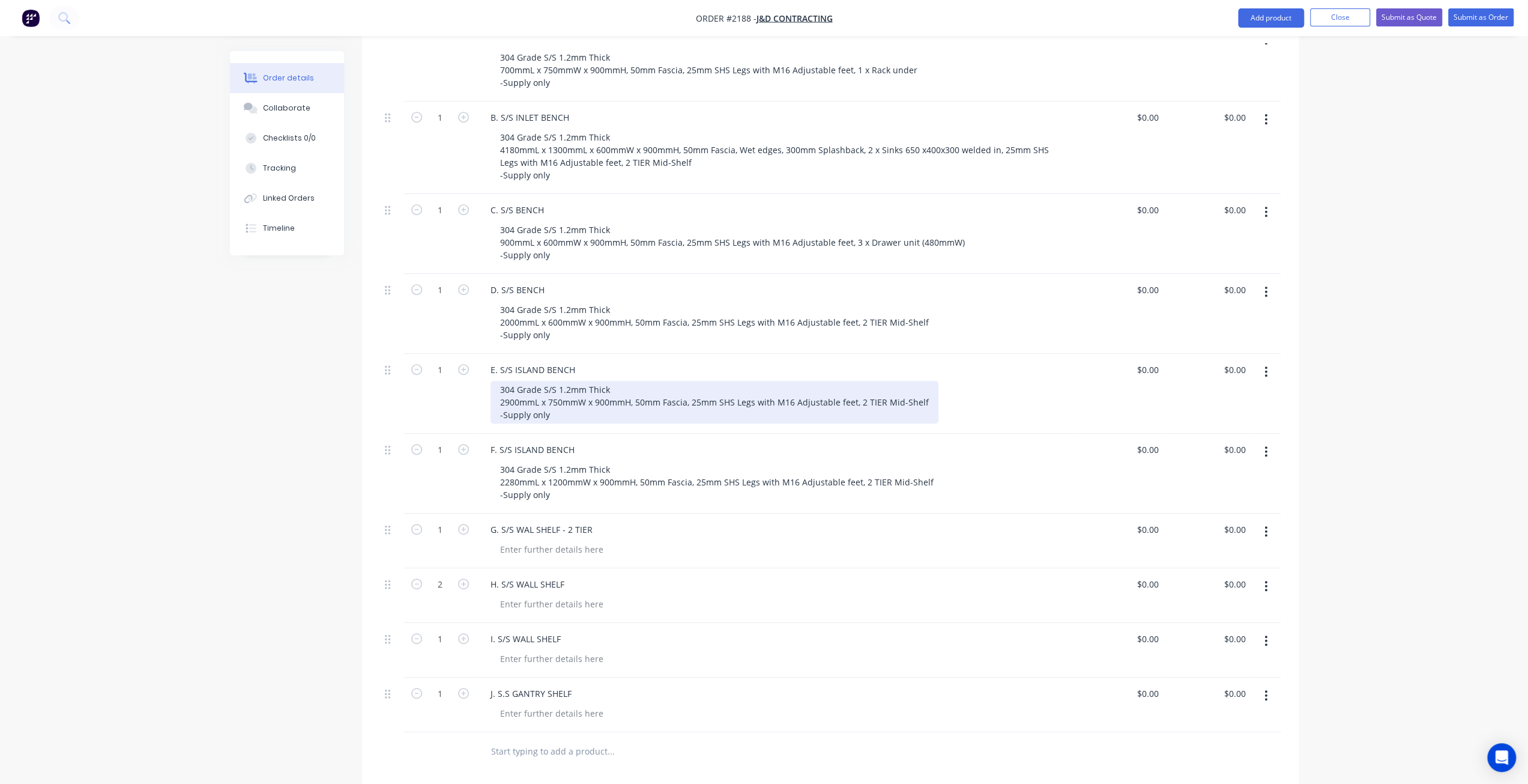
click at [857, 380] on div "304 Grade S/S 1.2mm Thick 2900mmL x 750mmW x 900mmH, 50mm Fascia, 25mm SHS Legs…" at bounding box center [714, 401] width 448 height 43
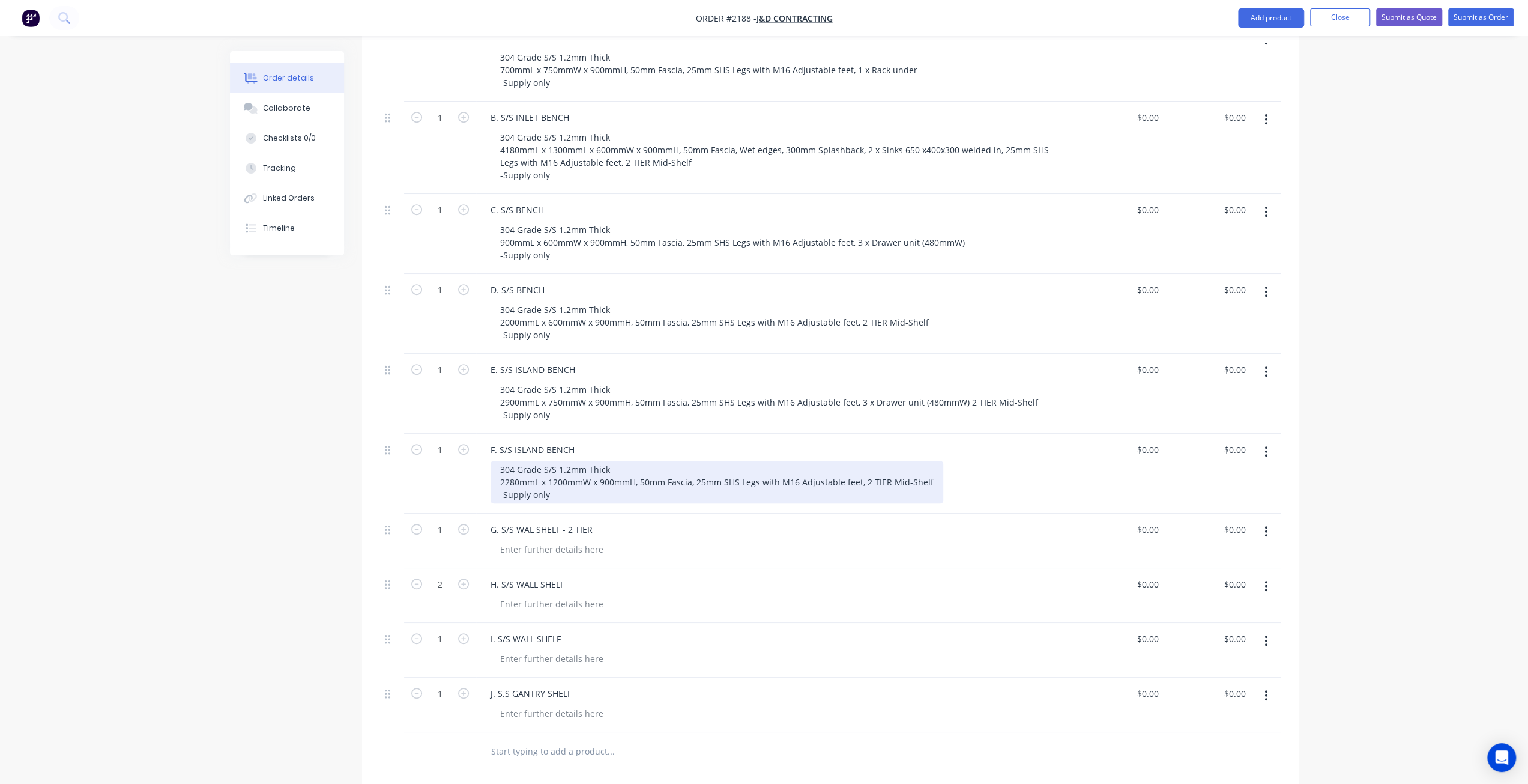
click at [566, 460] on div "304 Grade S/S 1.2mm Thick 2280mmL x 1200mmW x 900mmH, 50mm Fascia, 25mm SHS Leg…" at bounding box center [716, 481] width 453 height 43
drag, startPoint x: 519, startPoint y: 426, endPoint x: 484, endPoint y: 425, distance: 35.0
click at [484, 434] on div "F. S/S ISLAND BENCH 304 Grade S/S 1.2mm Thick 2280mmL x 1200mmW x 900mmH, 50mm …" at bounding box center [777, 474] width 601 height 80
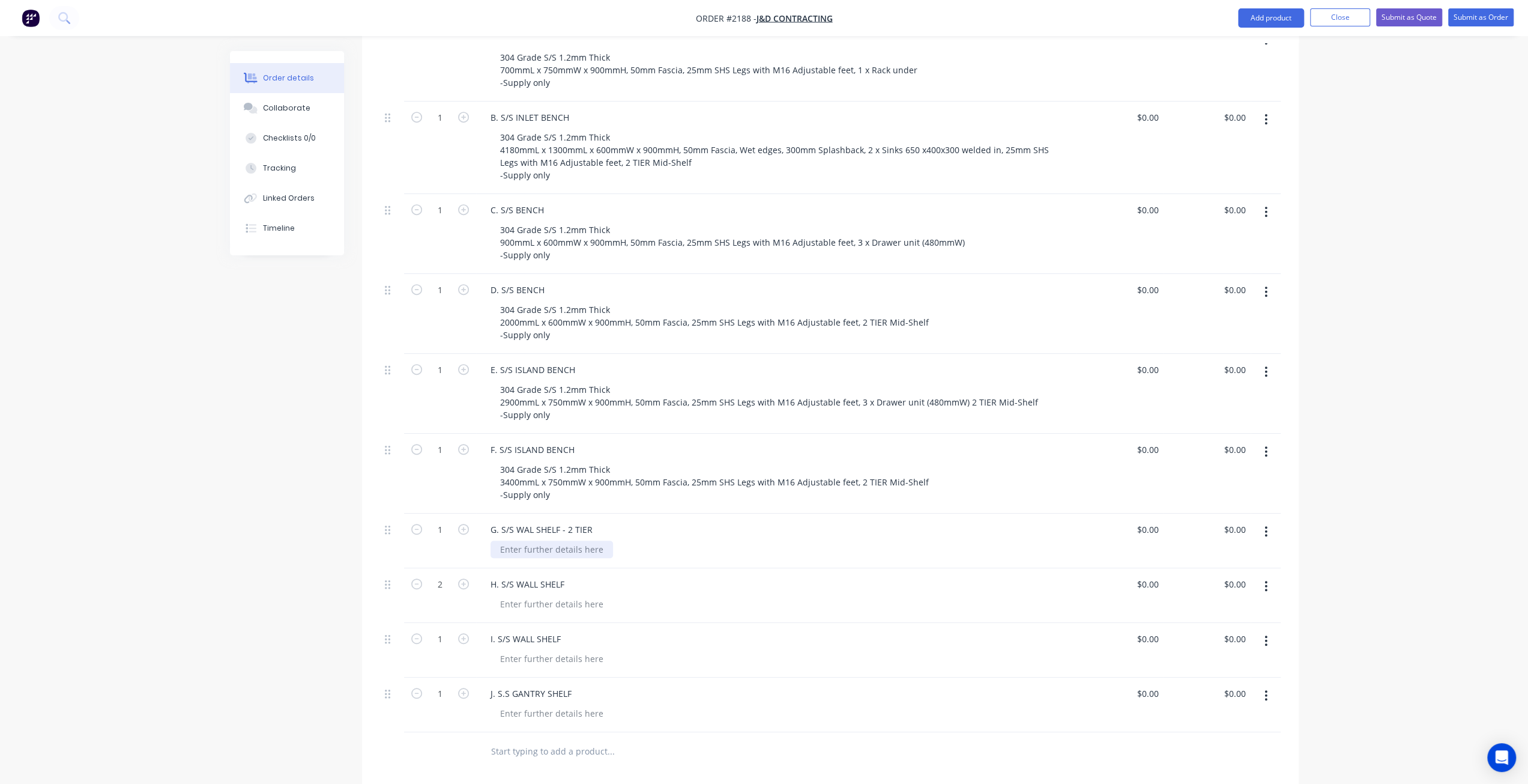
click at [581, 540] on div at bounding box center [551, 549] width 123 height 18
click at [565, 595] on div at bounding box center [551, 603] width 123 height 18
click at [545, 705] on div at bounding box center [551, 713] width 123 height 18
click at [550, 540] on div at bounding box center [551, 549] width 123 height 18
paste div
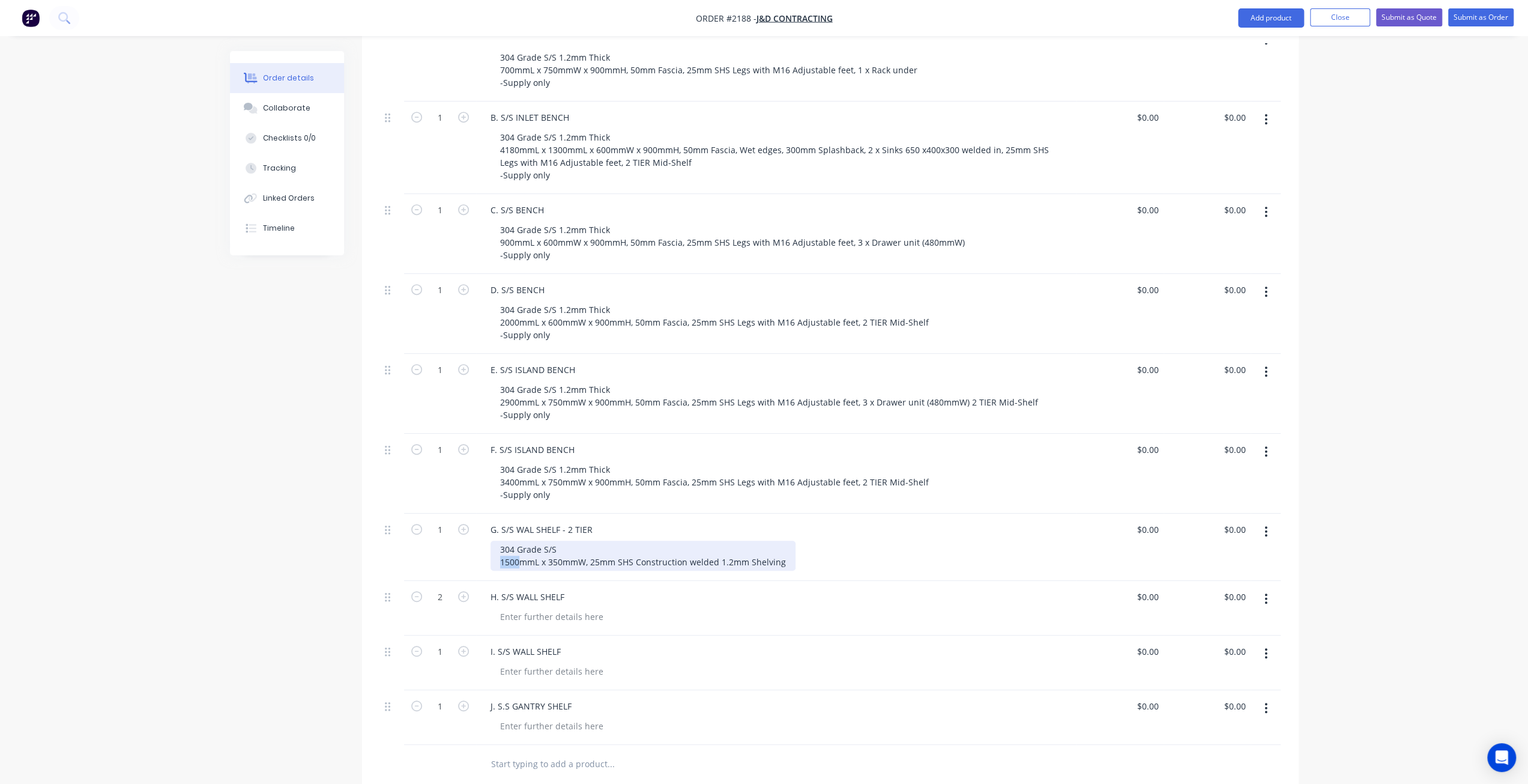
drag, startPoint x: 518, startPoint y: 510, endPoint x: 488, endPoint y: 514, distance: 30.3
click at [488, 514] on div "G. S/S WAL SHELF - 2 TIER 304 Grade S/S 1500mmL x 350mmW, 25mm SHS Construction…" at bounding box center [777, 547] width 601 height 68
click at [554, 717] on div at bounding box center [551, 726] width 123 height 18
paste div
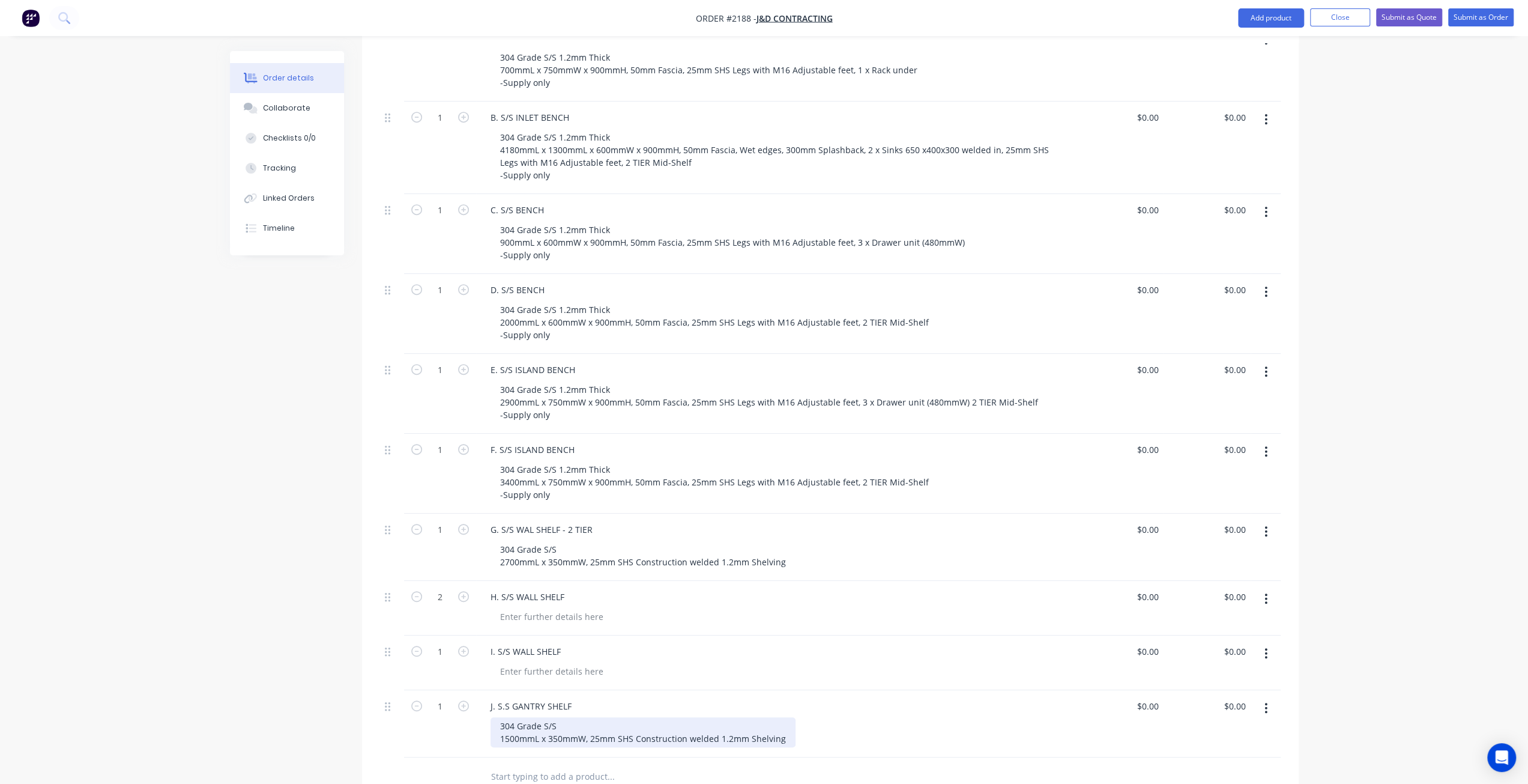
click at [563, 717] on div "304 Grade S/S 1500mmL x 350mmW, 25mm SHS Construction welded 1.2mm Shelving" at bounding box center [643, 732] width 305 height 30
drag, startPoint x: 560, startPoint y: 683, endPoint x: 532, endPoint y: 681, distance: 28.1
click at [560, 717] on div "304 Grade S/S 1500mmL x 350mmW, 25mm SHS Construction welded 1.2mm Shelving" at bounding box center [643, 732] width 305 height 30
drag, startPoint x: 520, startPoint y: 681, endPoint x: 499, endPoint y: 681, distance: 21.0
click at [500, 717] on div "304 Grade S/S 1500mmL x 350mmW, 25mm SHS Construction welded 1.2mm Shelving" at bounding box center [643, 732] width 305 height 30
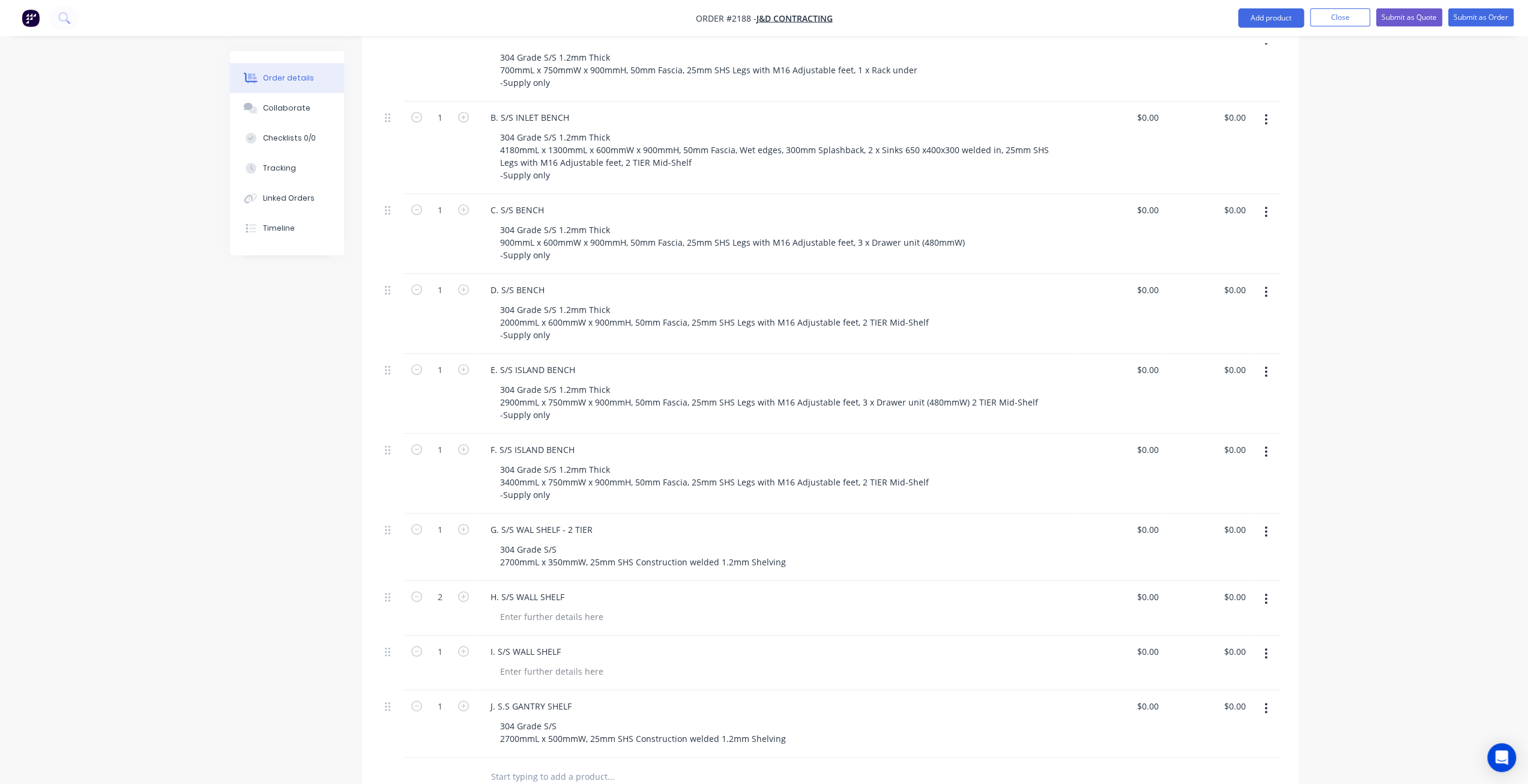
click at [299, 631] on div "Created by Mark Created 14/08/25 Required 14/08/25 Assigned to Add team member …" at bounding box center [765, 325] width 1069 height 1500
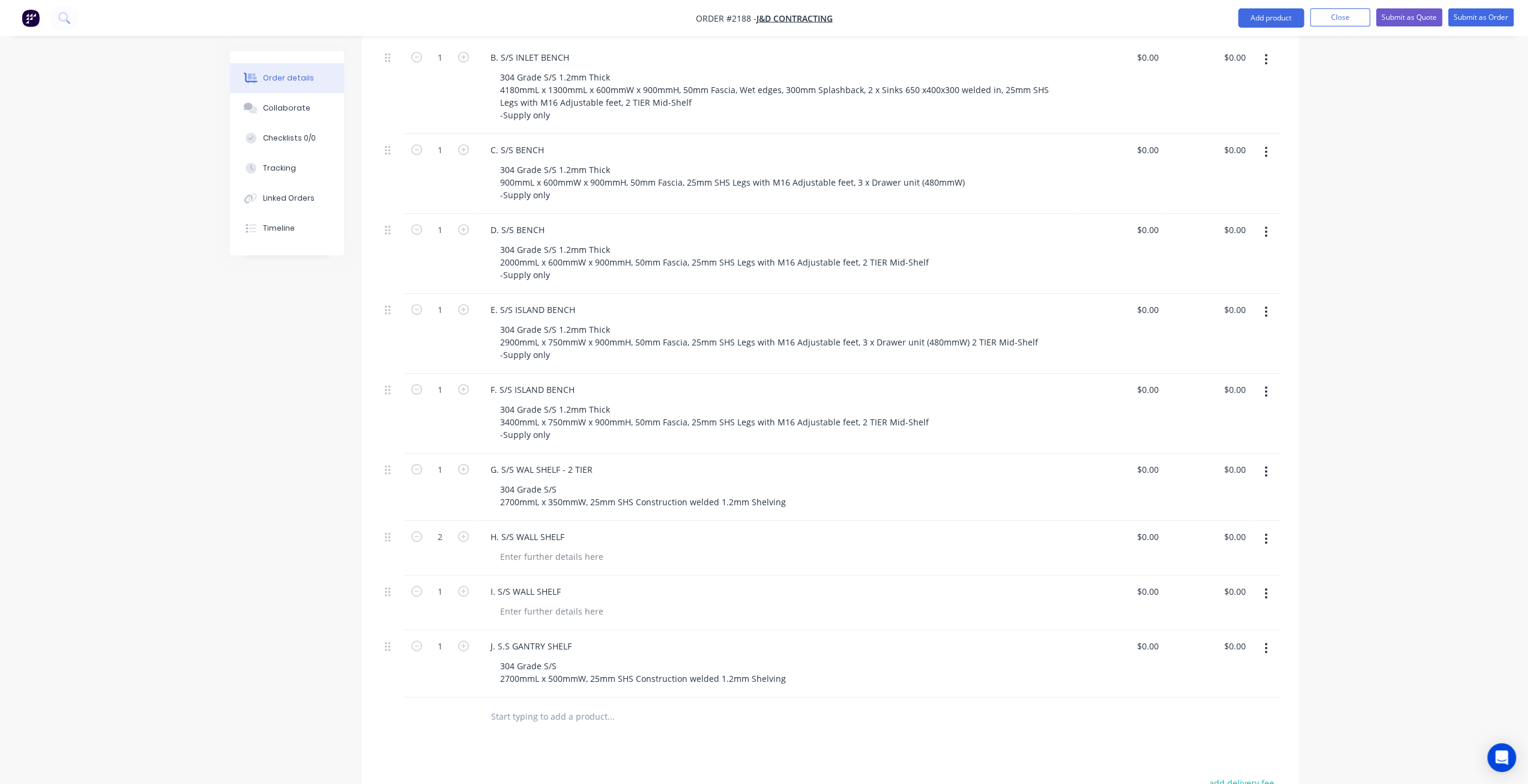
drag, startPoint x: 257, startPoint y: 655, endPoint x: 244, endPoint y: 646, distance: 15.8
click at [254, 654] on div "Created by Mark Created 14/08/25 Required 14/08/25 Assigned to Add team member …" at bounding box center [765, 265] width 1069 height 1500
click at [248, 642] on div "Created by Mark Created 14/08/25 Required 14/08/25 Assigned to Add team member …" at bounding box center [765, 265] width 1069 height 1500
click at [525, 480] on div "304 Grade S/S 2700mmL x 350mmW, 25mm SHS Construction welded 1.2mm Shelving" at bounding box center [643, 495] width 305 height 30
drag, startPoint x: 518, startPoint y: 447, endPoint x: 485, endPoint y: 447, distance: 33.0
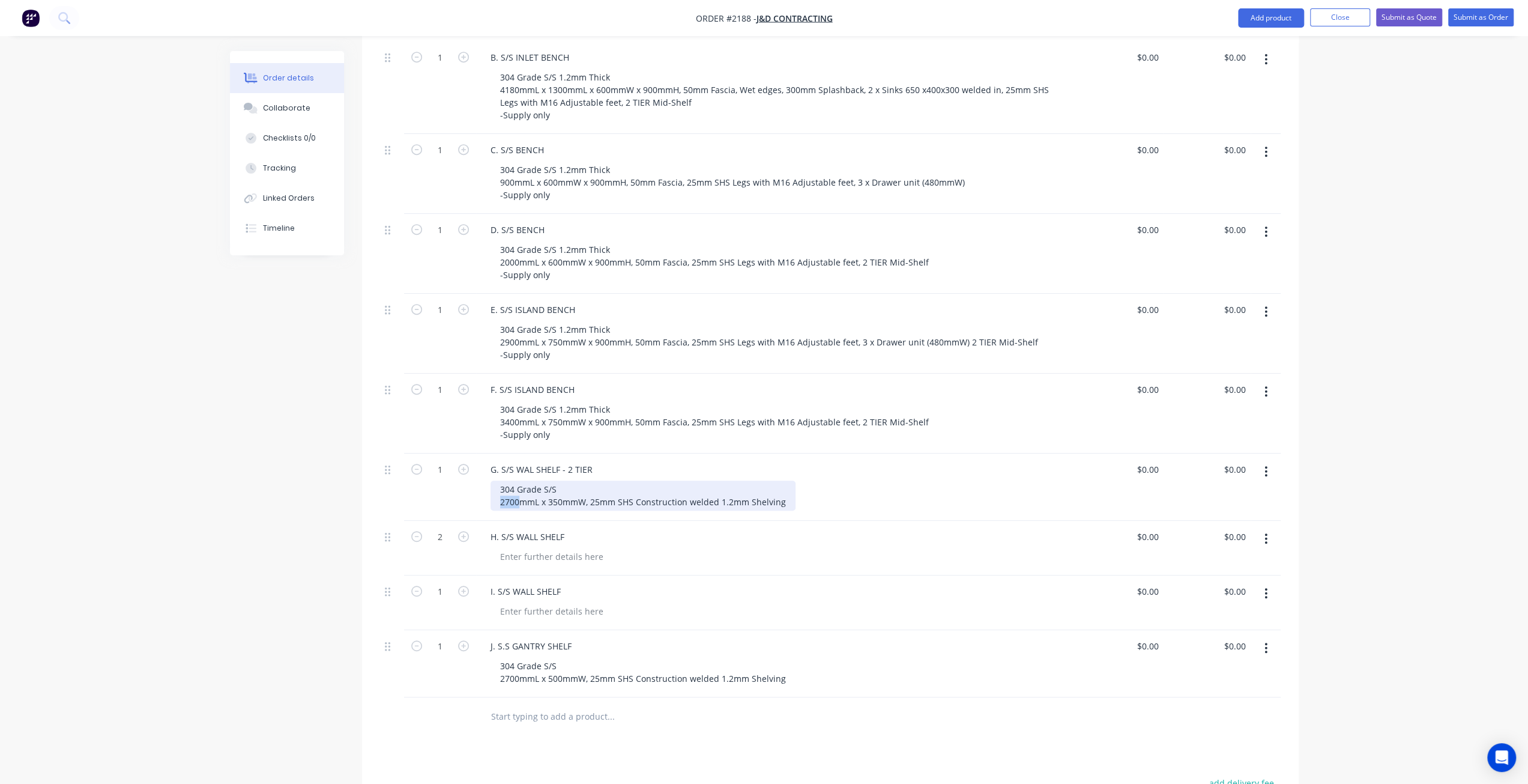
click at [485, 454] on div "G. S/S WAL SHELF - 2 TIER 304 Grade S/S 2700mmL x 350mmW, 25mm SHS Construction…" at bounding box center [777, 487] width 601 height 68
drag, startPoint x: 499, startPoint y: 434, endPoint x: 818, endPoint y: 451, distance: 319.5
click at [818, 480] on div "304 Grade S/S 1500mmL x 350mmW, 25mm SHS Construction welded 1.2mm Shelving" at bounding box center [781, 495] width 581 height 30
copy div "304 Grade S/S 1500mmL x 350mmW, 25mm SHS Construction welded 1.2mm Shelving"
click at [550, 548] on div at bounding box center [551, 556] width 123 height 18
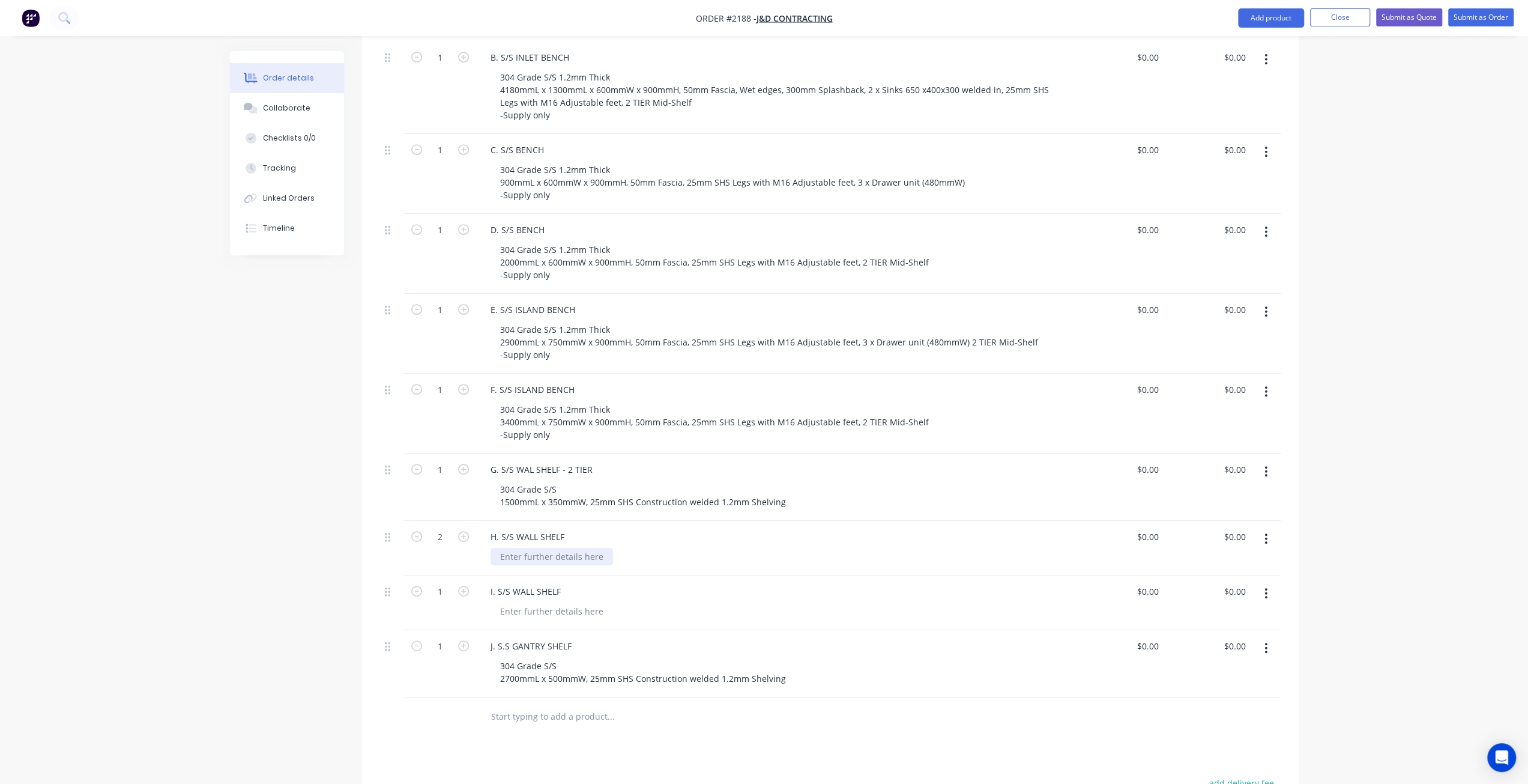
paste div
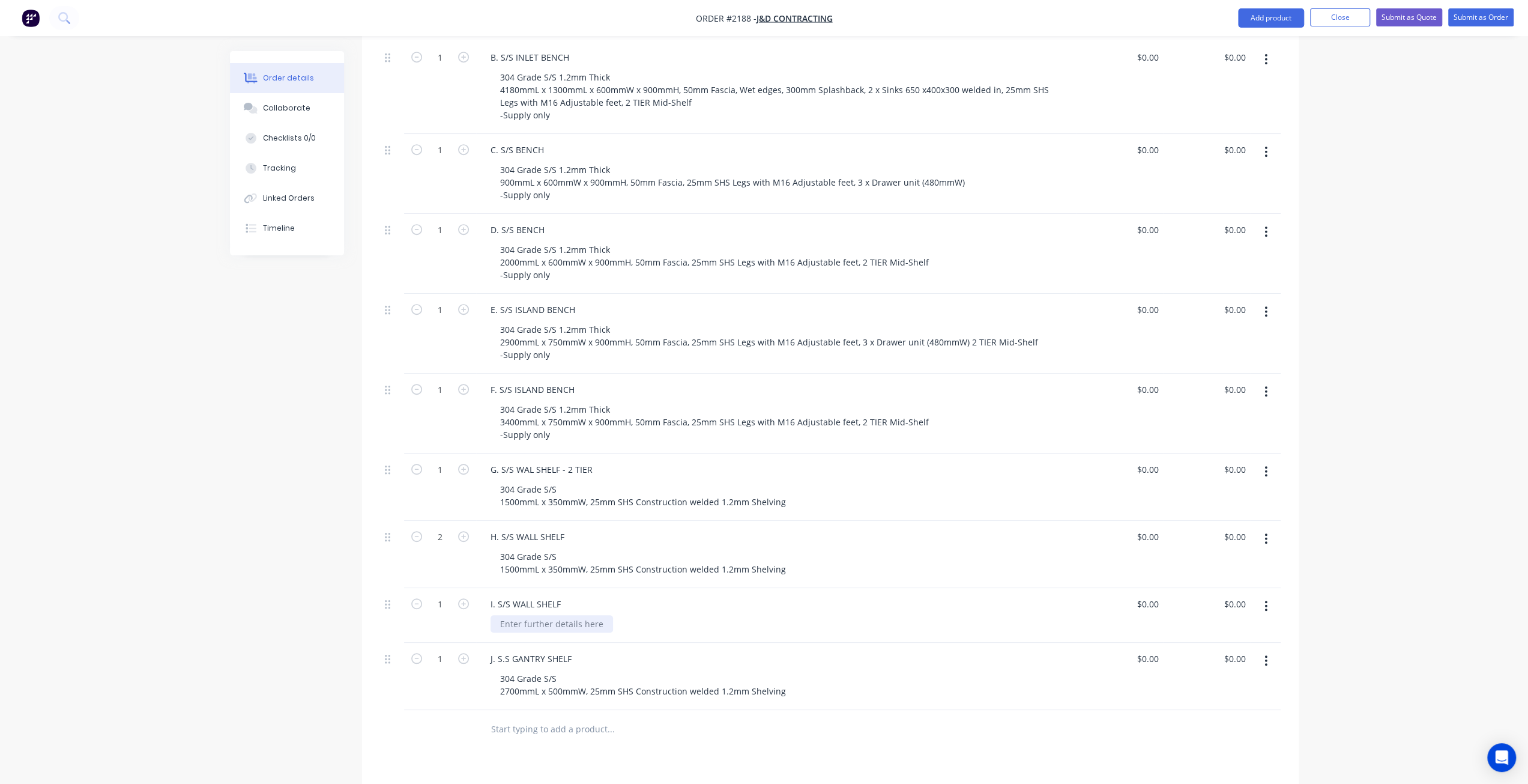
click at [540, 615] on div at bounding box center [551, 623] width 123 height 18
paste div
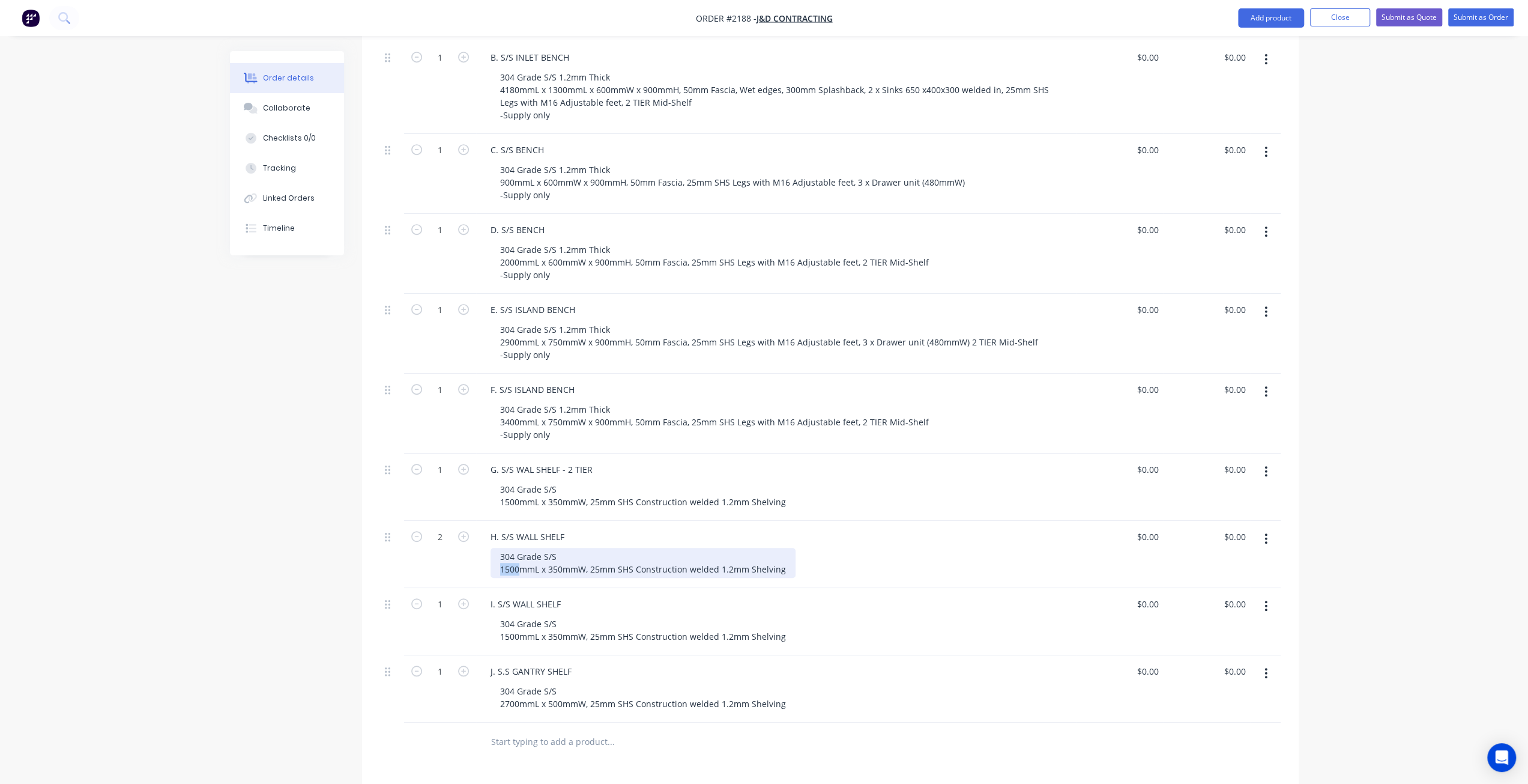
drag, startPoint x: 503, startPoint y: 512, endPoint x: 481, endPoint y: 511, distance: 22.0
click at [481, 520] on div "H. S/S WALL SHELF 304 Grade S/S 1500mmL x 350mmW, 25mm SHS Construction welded …" at bounding box center [777, 554] width 601 height 68
click at [1376, 432] on div "Order details Collaborate Checklists 0/0 Tracking Linked Orders Timeline Order …" at bounding box center [764, 253] width 1528 height 1577
click at [317, 586] on div "Created by Mark Created 14/08/25 Required 14/08/25 Assigned to Add team member …" at bounding box center [765, 278] width 1069 height 1525
click at [327, 641] on div "Created by Mark Created 14/08/25 Required 14/08/25 Assigned to Add team member …" at bounding box center [765, 278] width 1069 height 1525
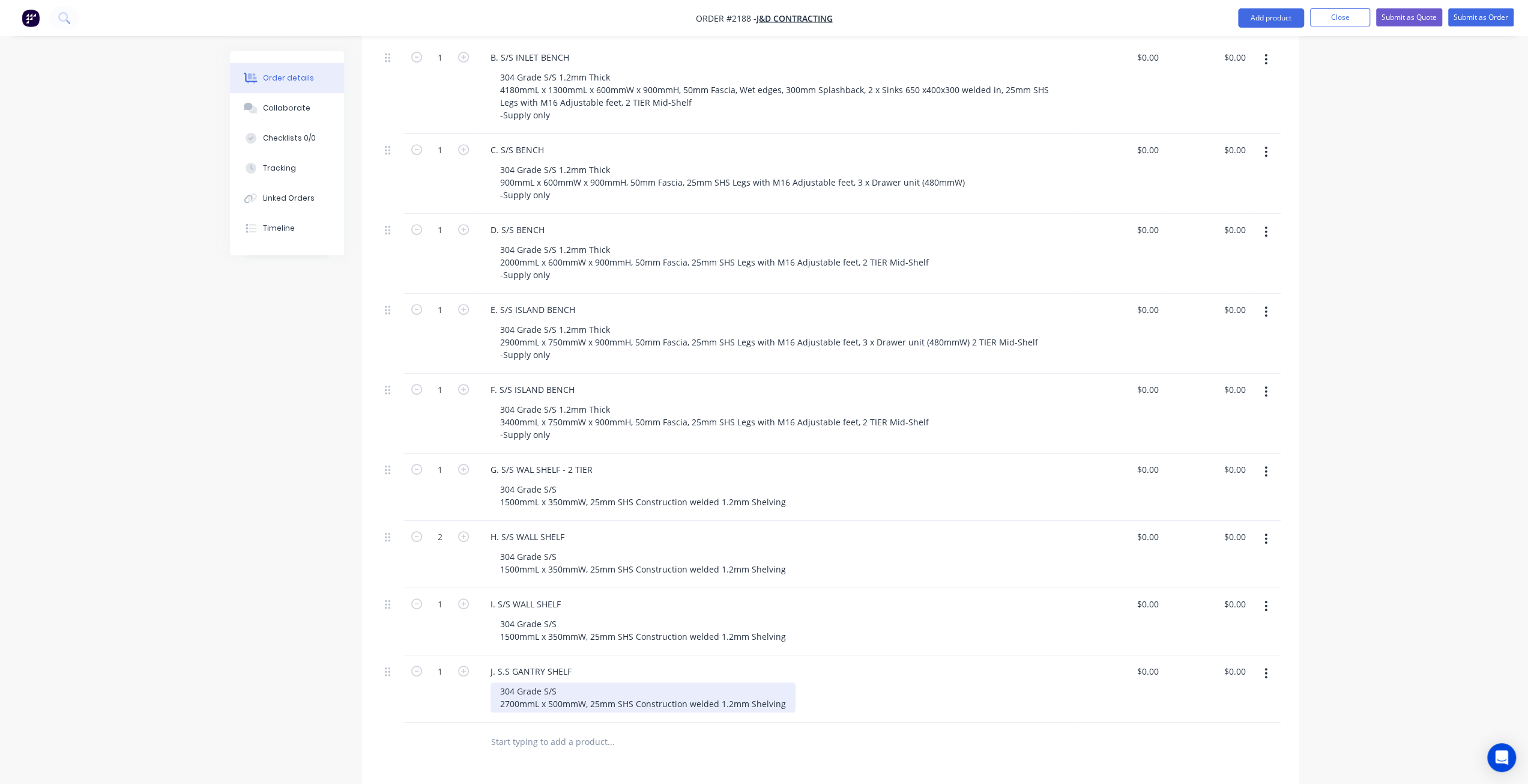
click at [586, 682] on div "304 Grade S/S 2700mmL x 500mmW, 25mm SHS Construction welded 1.2mm Shelving" at bounding box center [643, 697] width 305 height 30
click at [366, 634] on div "Qty Price Total 1 A. S/S OUTLET BENCH 304 Grade S/S 1.2mm Thick 700mmL x 750mmW…" at bounding box center [830, 349] width 937 height 824
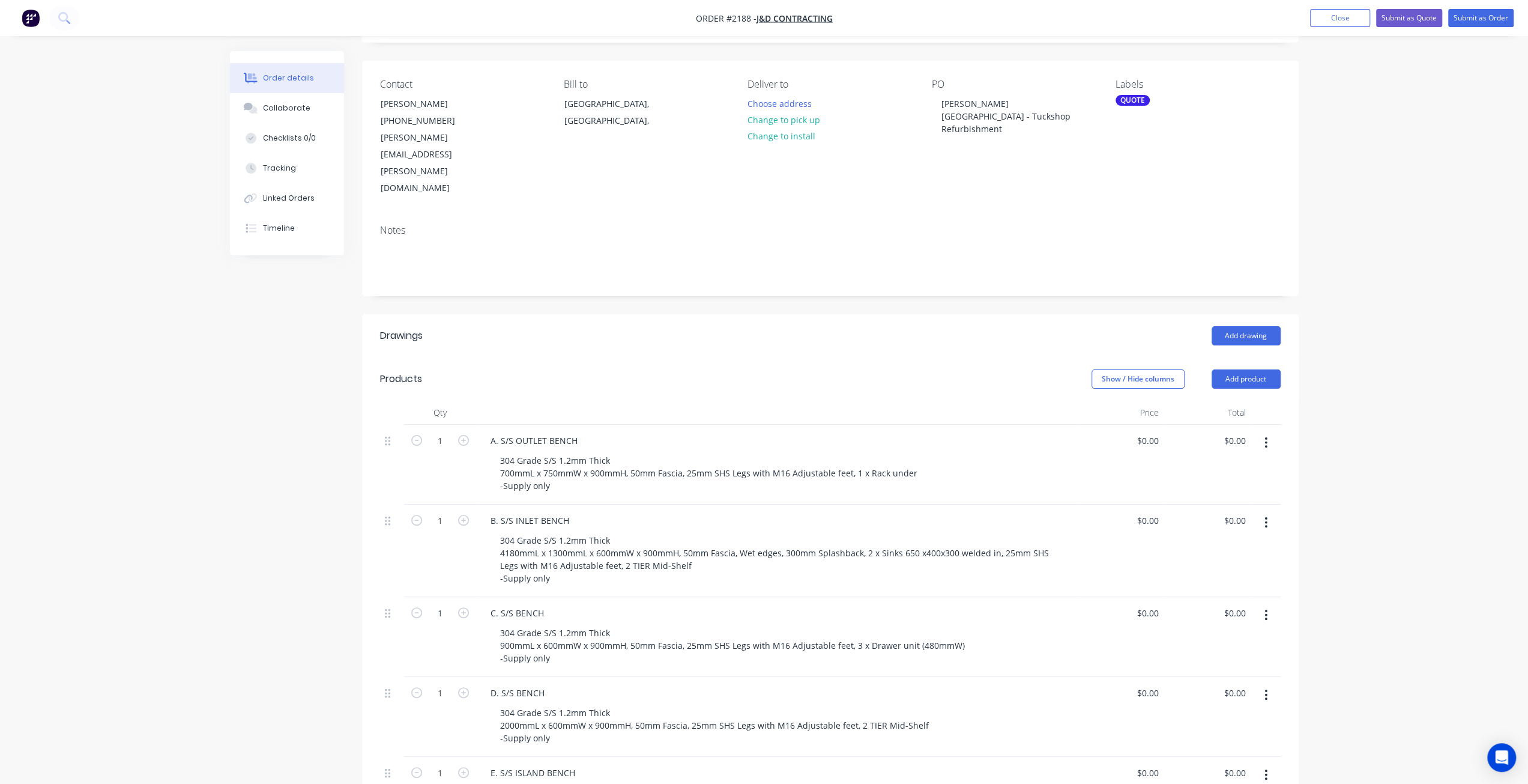
scroll to position [0, 0]
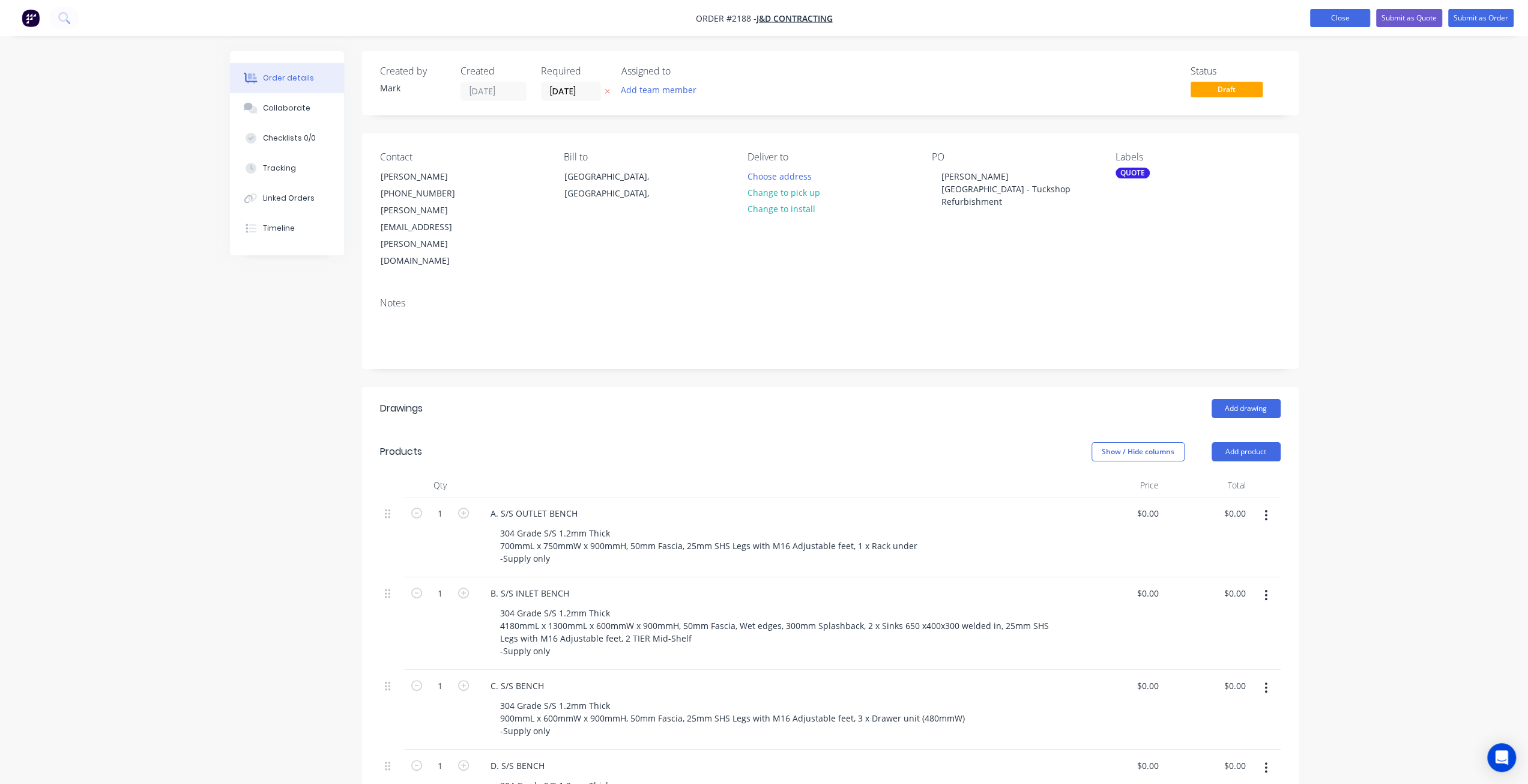
click at [1341, 16] on button "Close" at bounding box center [1340, 18] width 60 height 18
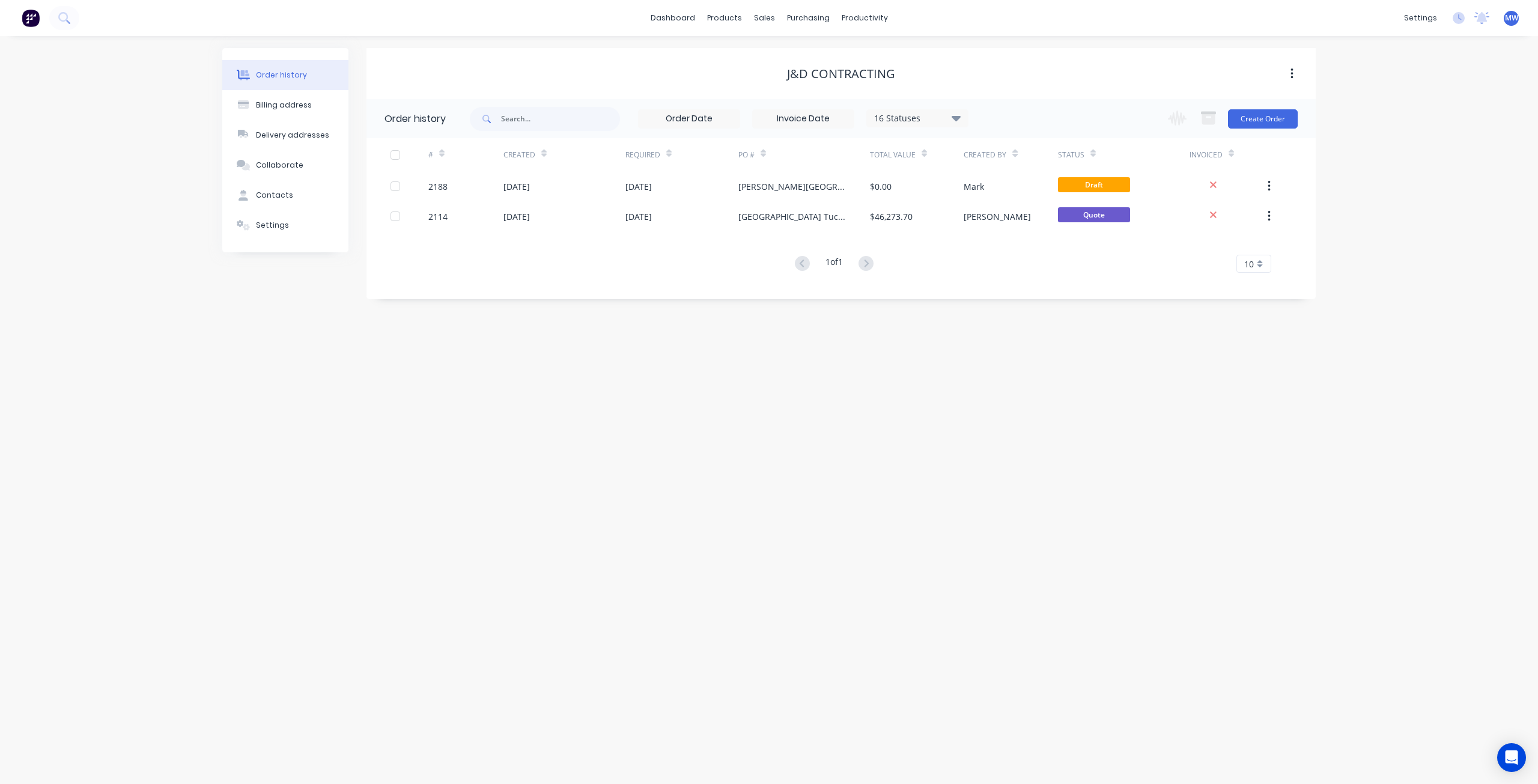
drag, startPoint x: 224, startPoint y: 380, endPoint x: 234, endPoint y: 369, distance: 14.9
click at [223, 374] on div "Order history Billing address Delivery addresses Collaborate Contacts Settings …" at bounding box center [769, 410] width 1538 height 747
drag, startPoint x: 79, startPoint y: 94, endPoint x: 78, endPoint y: 75, distance: 19.0
click at [78, 80] on div "Order history Billing address Delivery addresses Collaborate Contacts Settings …" at bounding box center [769, 410] width 1538 height 747
click at [808, 58] on div "Sales Orders" at bounding box center [809, 58] width 49 height 11
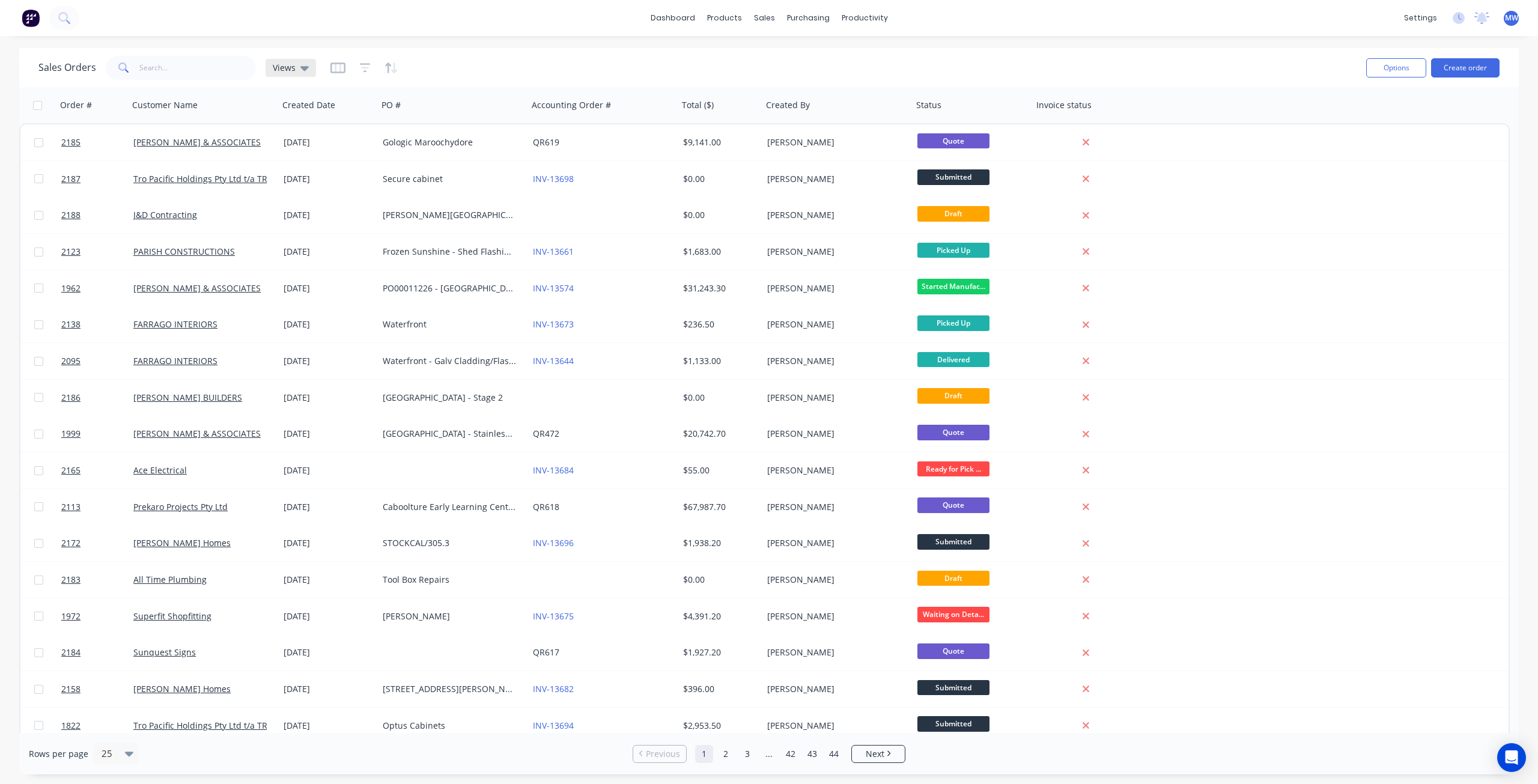
click at [303, 70] on icon at bounding box center [305, 68] width 8 height 5
click at [303, 195] on button "DRAFT QUOTES" at bounding box center [338, 193] width 137 height 14
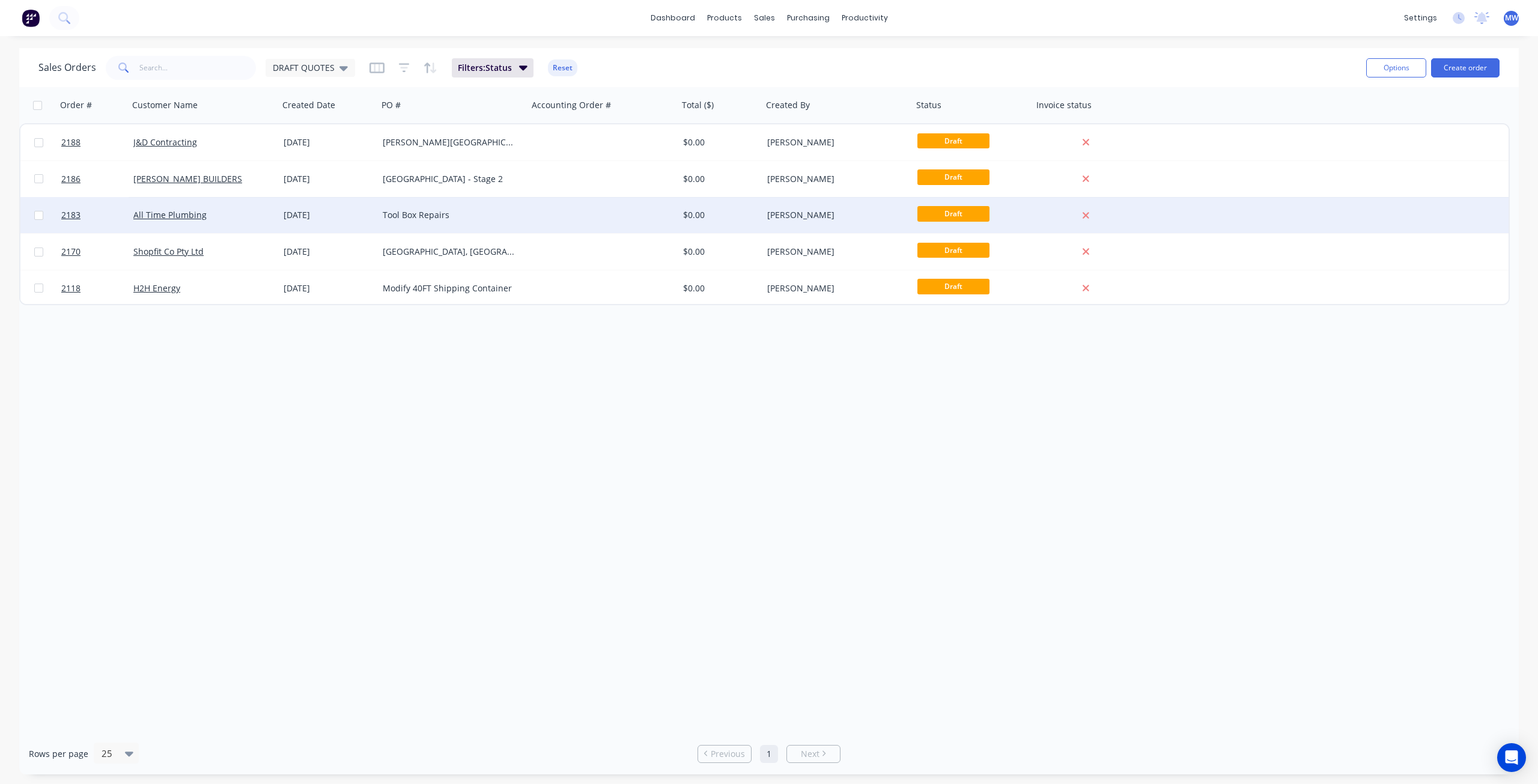
click at [413, 222] on div "Tool Box Repairs" at bounding box center [453, 214] width 150 height 36
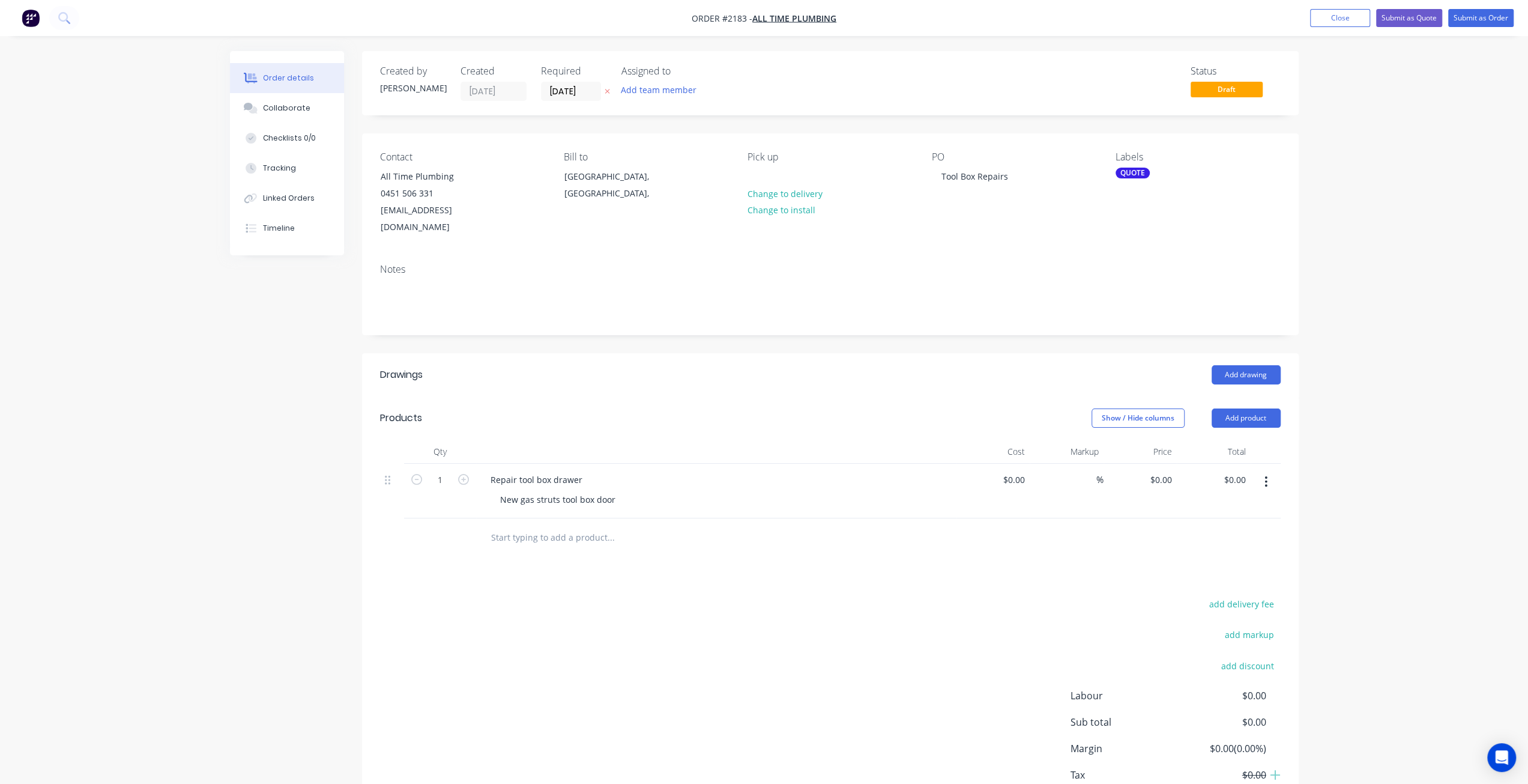
click at [211, 364] on div "Order details Collaborate Checklists 0/0 Tracking Linked Orders Timeline Order …" at bounding box center [764, 431] width 1528 height 863
click at [1366, 329] on div "Order details Collaborate Checklists 0/0 Tracking Linked Orders Timeline Order …" at bounding box center [764, 431] width 1528 height 863
drag, startPoint x: 319, startPoint y: 408, endPoint x: 671, endPoint y: 370, distance: 354.0
click at [319, 407] on div "Created by Tracy Created 13/08/25 Required 13/08/25 Assigned to Add team member…" at bounding box center [765, 457] width 1069 height 812
click at [1359, 255] on div "Order details Collaborate Checklists 0/0 Tracking Linked Orders Timeline Order …" at bounding box center [764, 431] width 1528 height 863
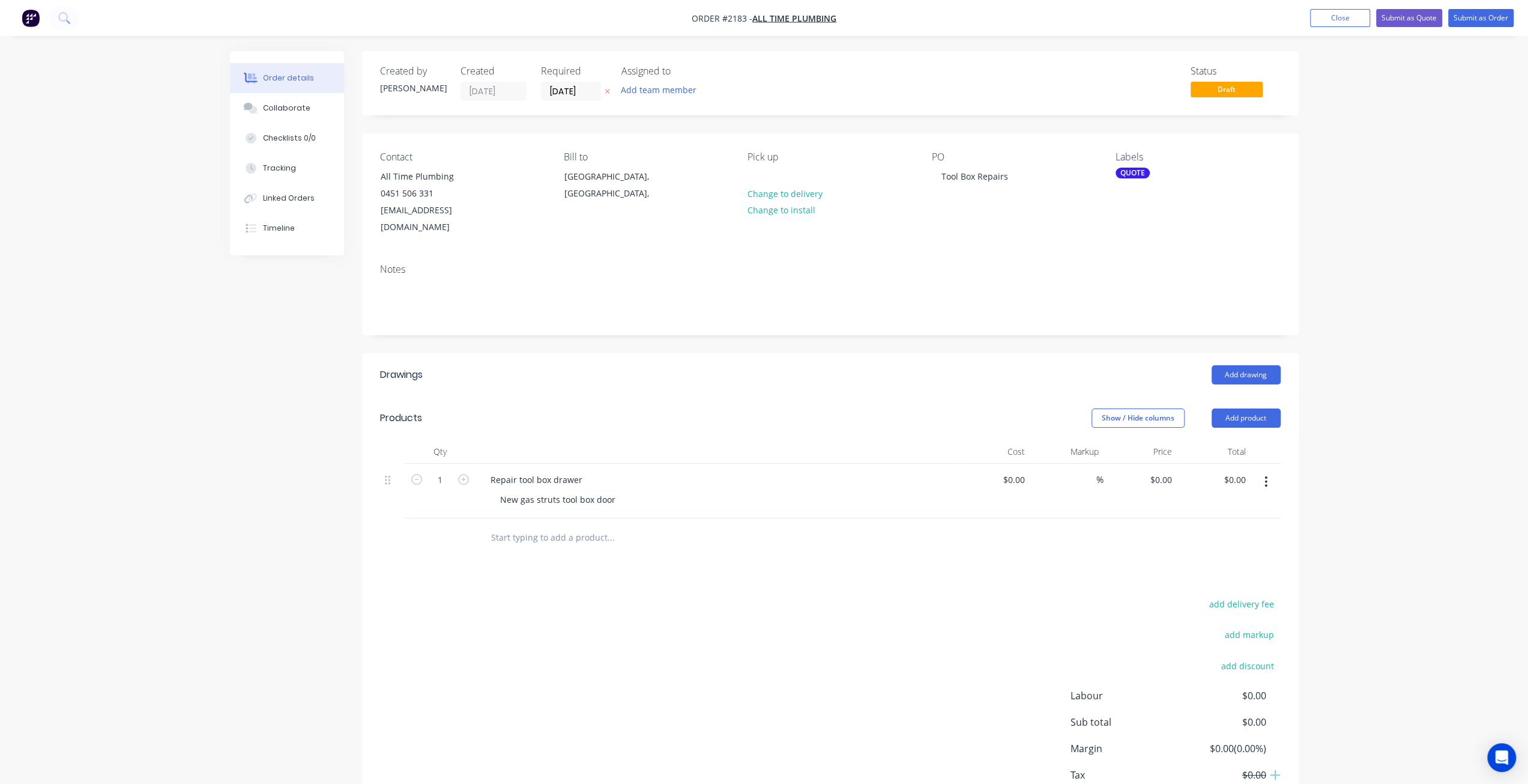
click at [1350, 244] on div "Order details Collaborate Checklists 0/0 Tracking Linked Orders Timeline Order …" at bounding box center [764, 431] width 1528 height 863
click at [211, 369] on div "Order details Collaborate Checklists 0/0 Tracking Linked Orders Timeline Order …" at bounding box center [764, 431] width 1528 height 863
click at [1363, 118] on div "Order details Collaborate Checklists 0/0 Tracking Linked Orders Timeline Order …" at bounding box center [764, 431] width 1528 height 863
click at [1337, 20] on button "Close" at bounding box center [1340, 18] width 60 height 18
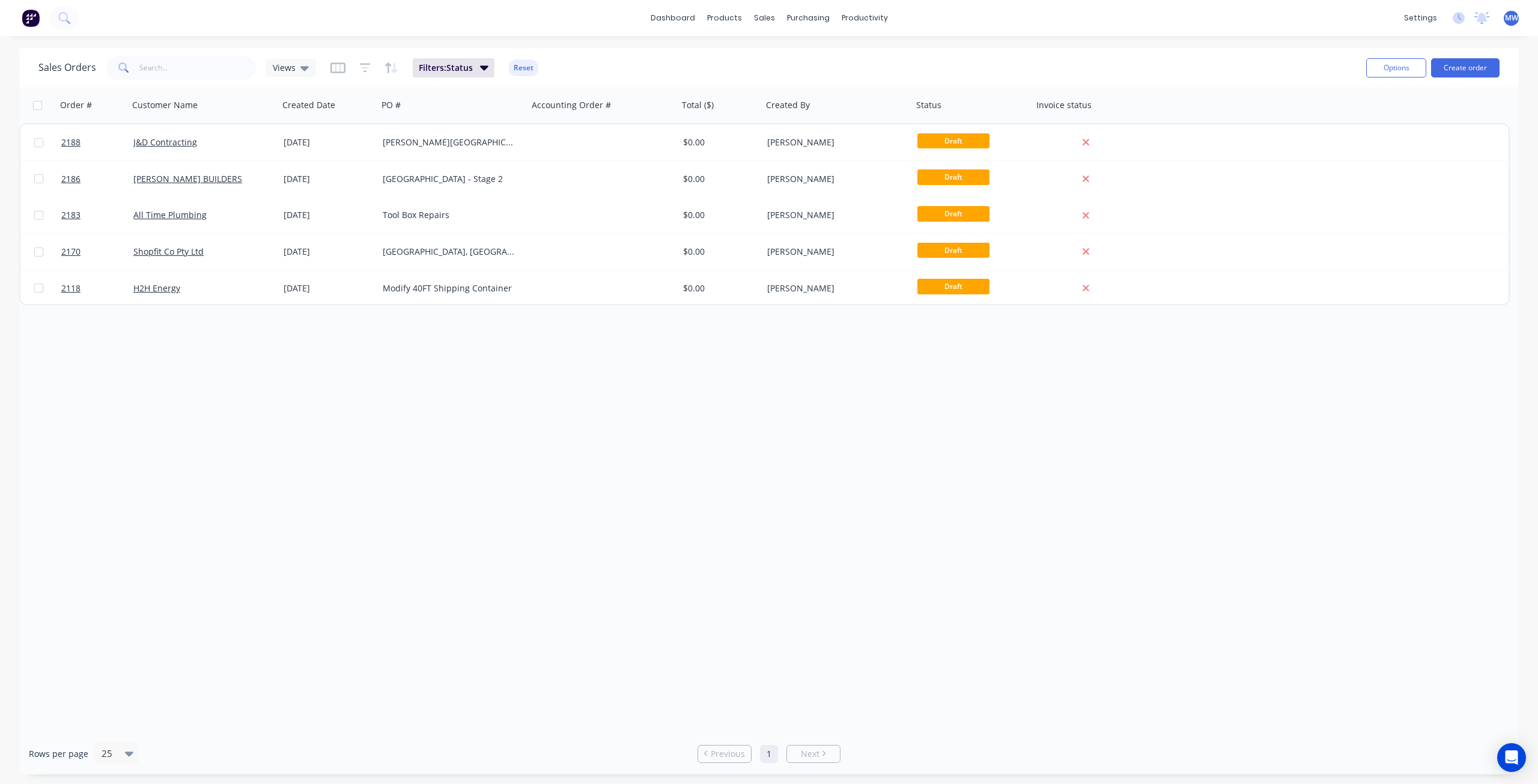
drag, startPoint x: 447, startPoint y: 436, endPoint x: 434, endPoint y: 410, distance: 29.1
click at [446, 435] on div "Order # Customer Name Created Date PO # Accounting Order # Total ($) Created By…" at bounding box center [769, 410] width 1500 height 646
click at [184, 455] on div "Order # Customer Name Created Date PO # Accounting Order # Total ($) Created By…" at bounding box center [769, 410] width 1500 height 646
click at [297, 450] on div "Order # Customer Name Created Date PO # Accounting Order # Total ($) Created By…" at bounding box center [769, 410] width 1500 height 646
click at [300, 68] on icon at bounding box center [305, 68] width 8 height 13
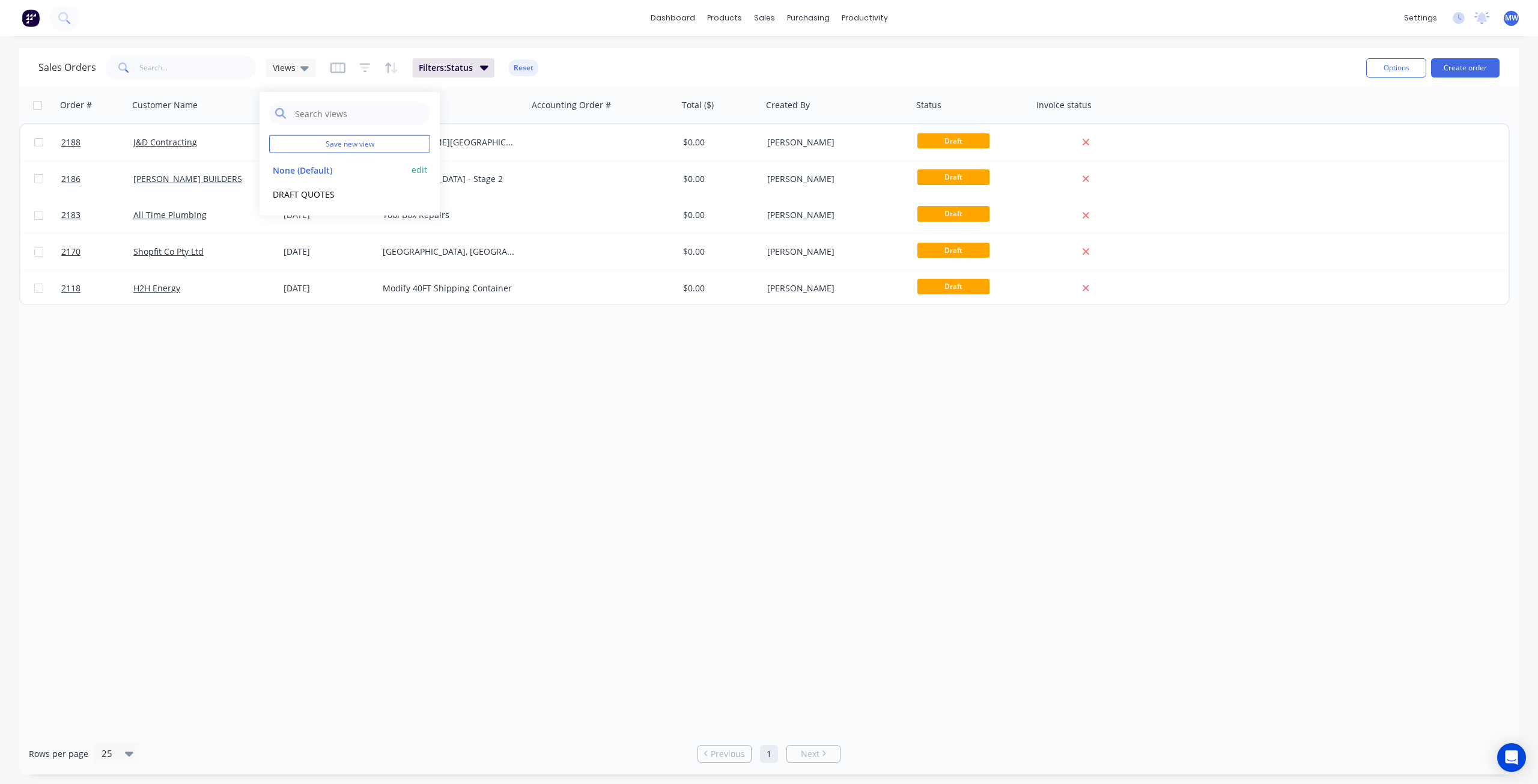
click at [328, 172] on button "None (Default)" at bounding box center [338, 169] width 137 height 14
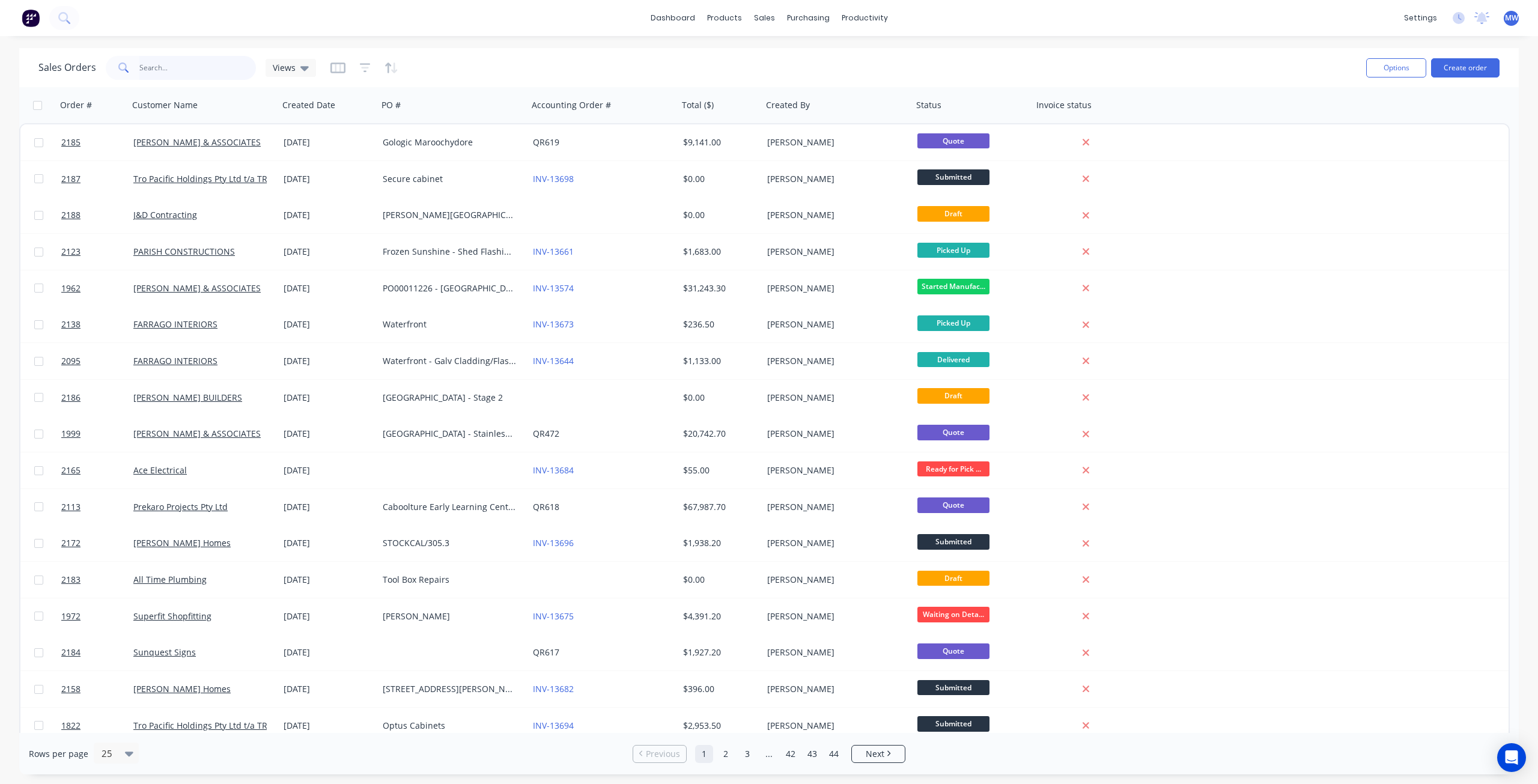
click at [237, 63] on input "text" at bounding box center [198, 68] width 117 height 24
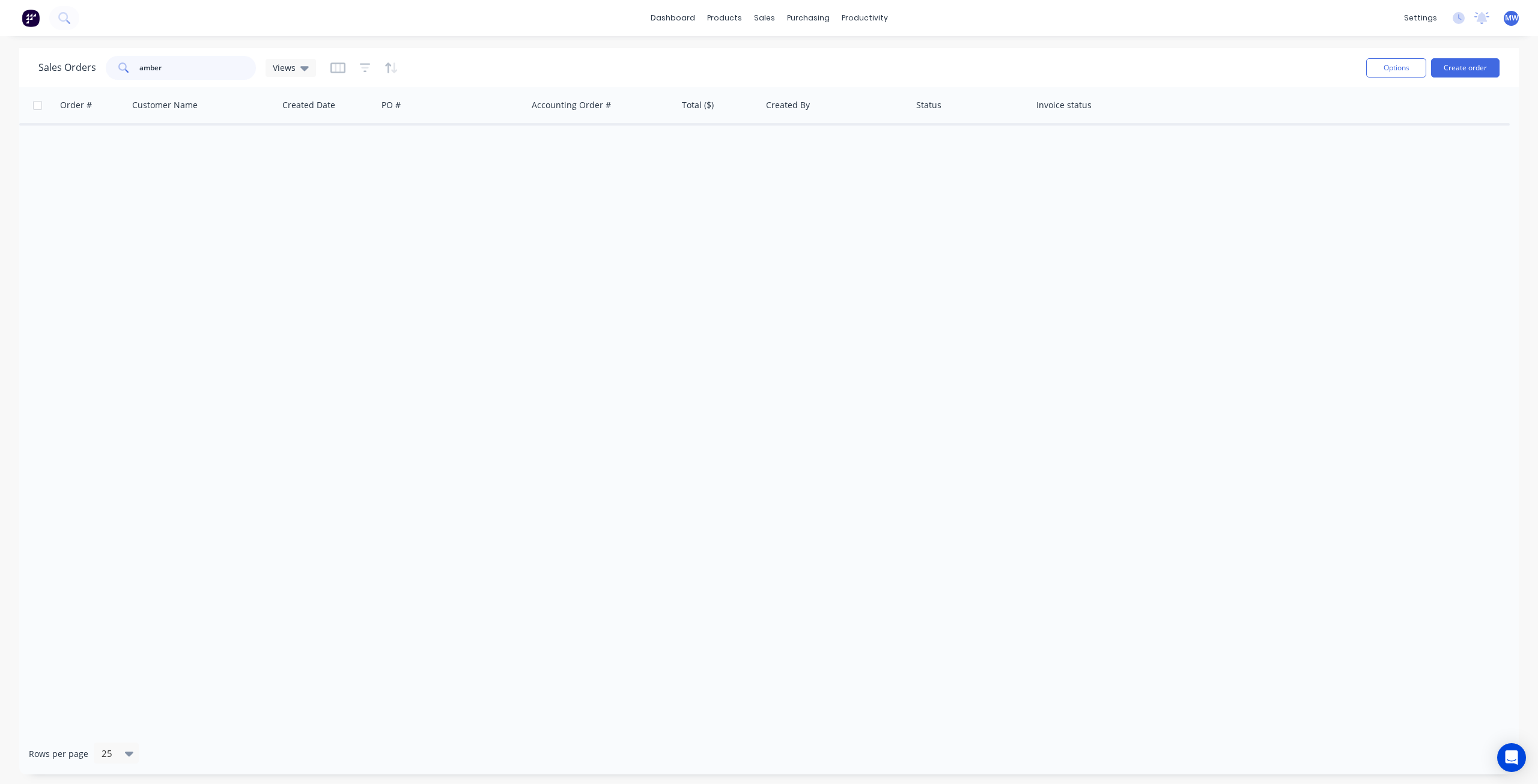
type input "amber"
drag, startPoint x: 167, startPoint y: 68, endPoint x: 84, endPoint y: 76, distance: 83.4
click at [93, 80] on div "Sales Orders amber Views" at bounding box center [698, 67] width 1319 height 29
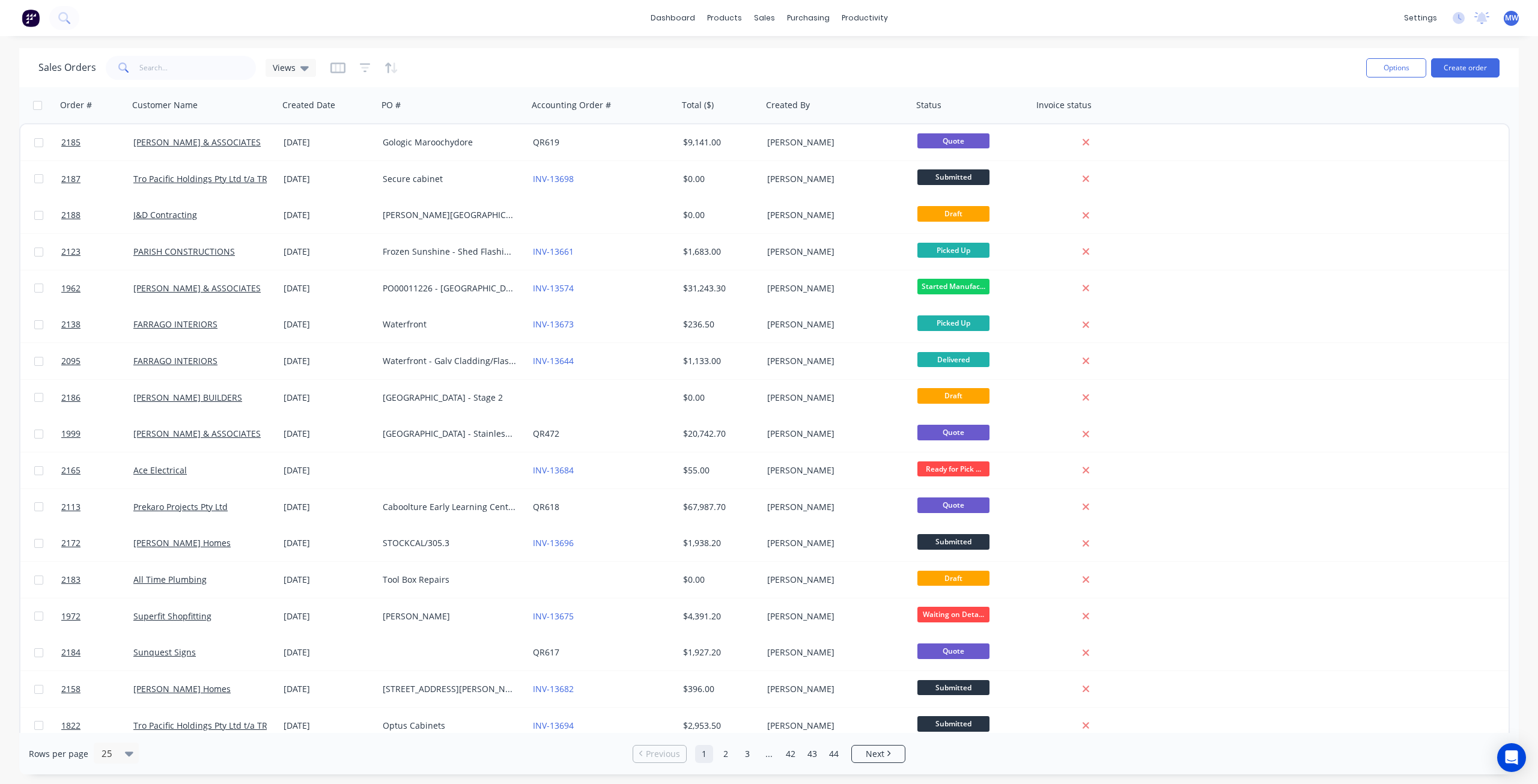
drag, startPoint x: 810, startPoint y: 48, endPoint x: 969, endPoint y: 42, distance: 159.1
click at [810, 48] on div "Sales Orders Views Options Create order" at bounding box center [769, 68] width 1500 height 39
click at [1094, 27] on div "dashboard products sales purchasing productivity dashboard products Product Cat…" at bounding box center [769, 18] width 1538 height 36
click at [1100, 21] on div "dashboard products sales purchasing productivity dashboard products Product Cat…" at bounding box center [769, 18] width 1538 height 36
click at [1459, 70] on button "Create order" at bounding box center [1465, 68] width 68 height 19
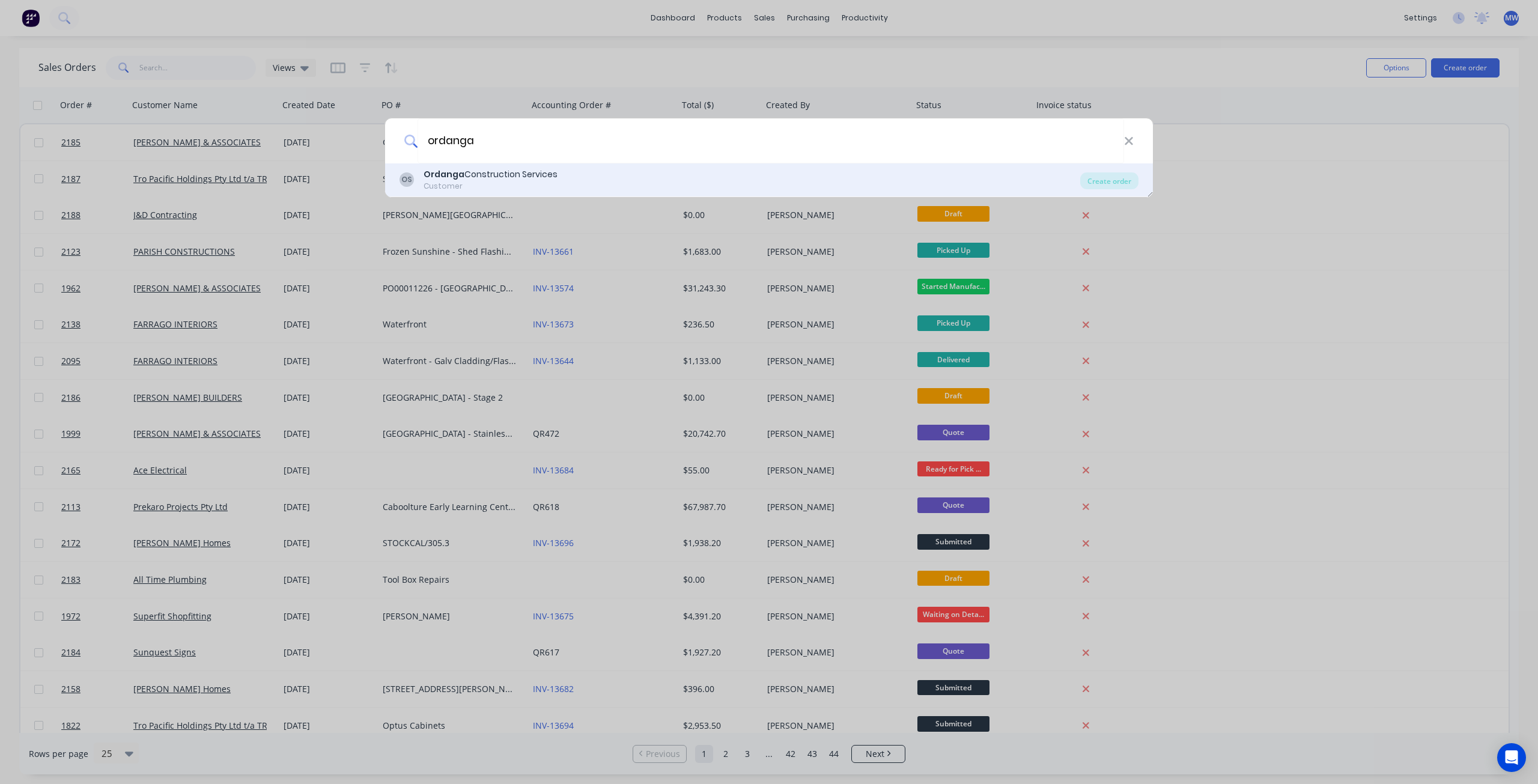
type input "ordanga"
click at [469, 170] on div "Ordanga Construction Services" at bounding box center [491, 174] width 134 height 13
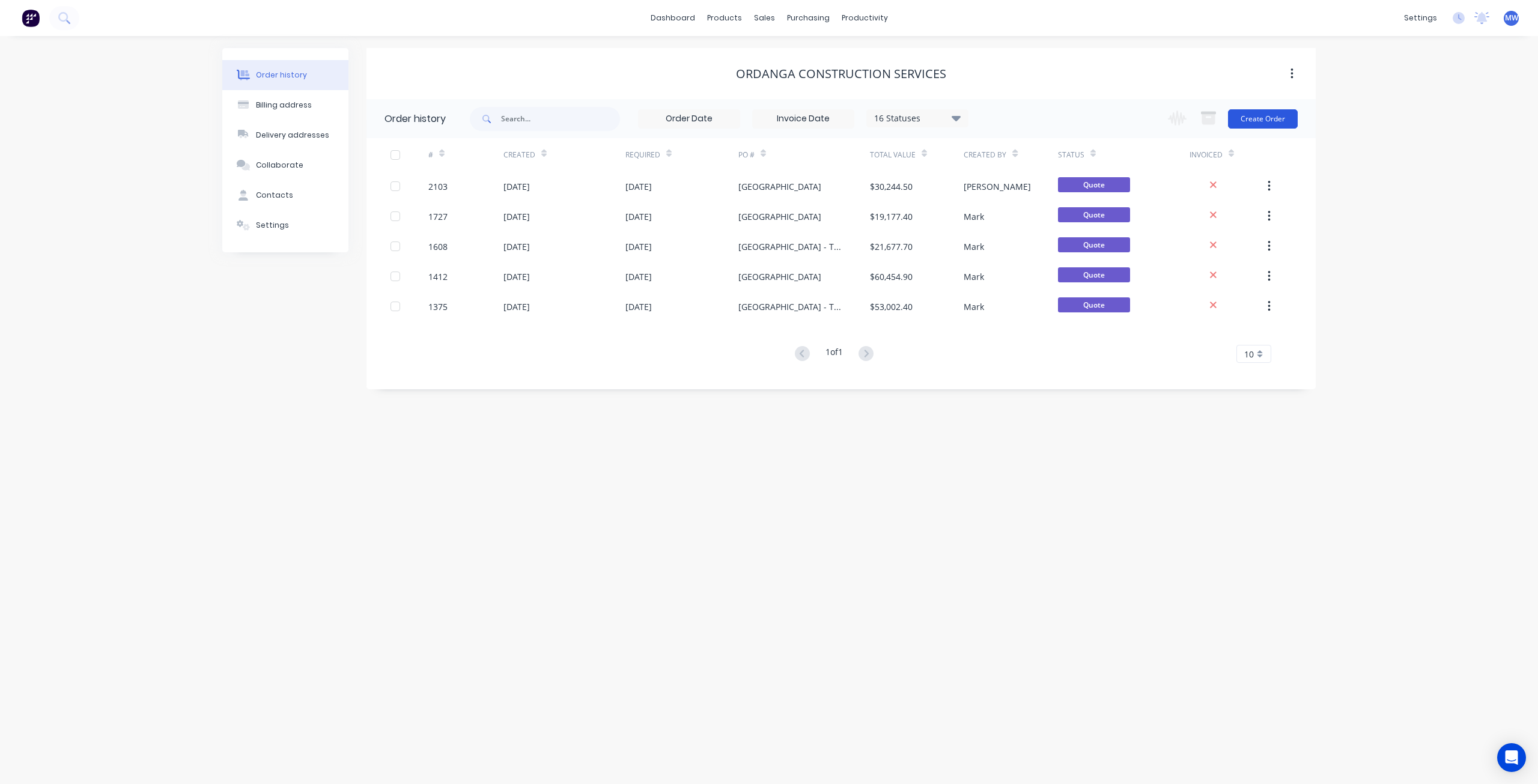
click at [1267, 118] on button "Create Order" at bounding box center [1263, 118] width 70 height 19
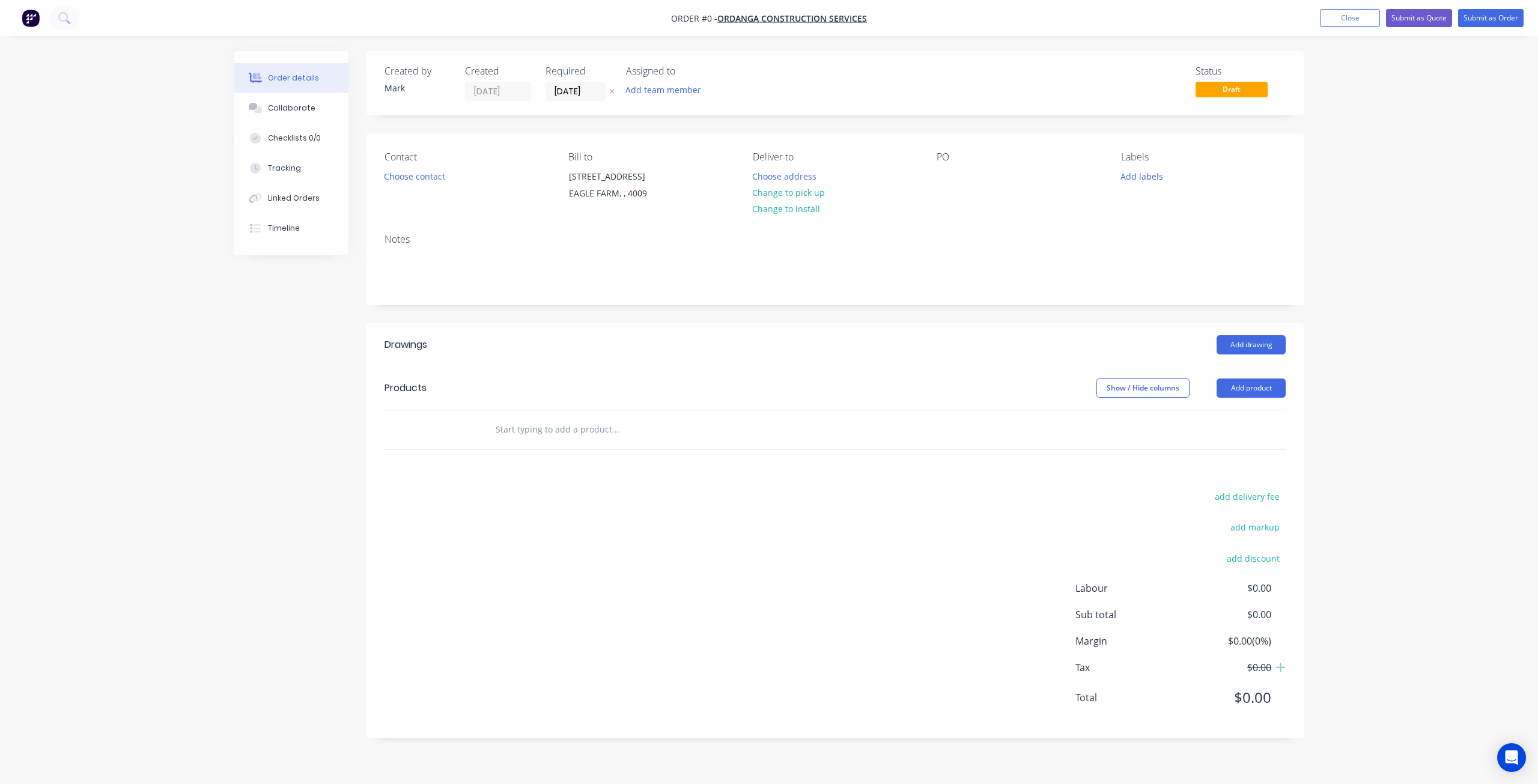
click at [589, 432] on input "text" at bounding box center [615, 429] width 240 height 24
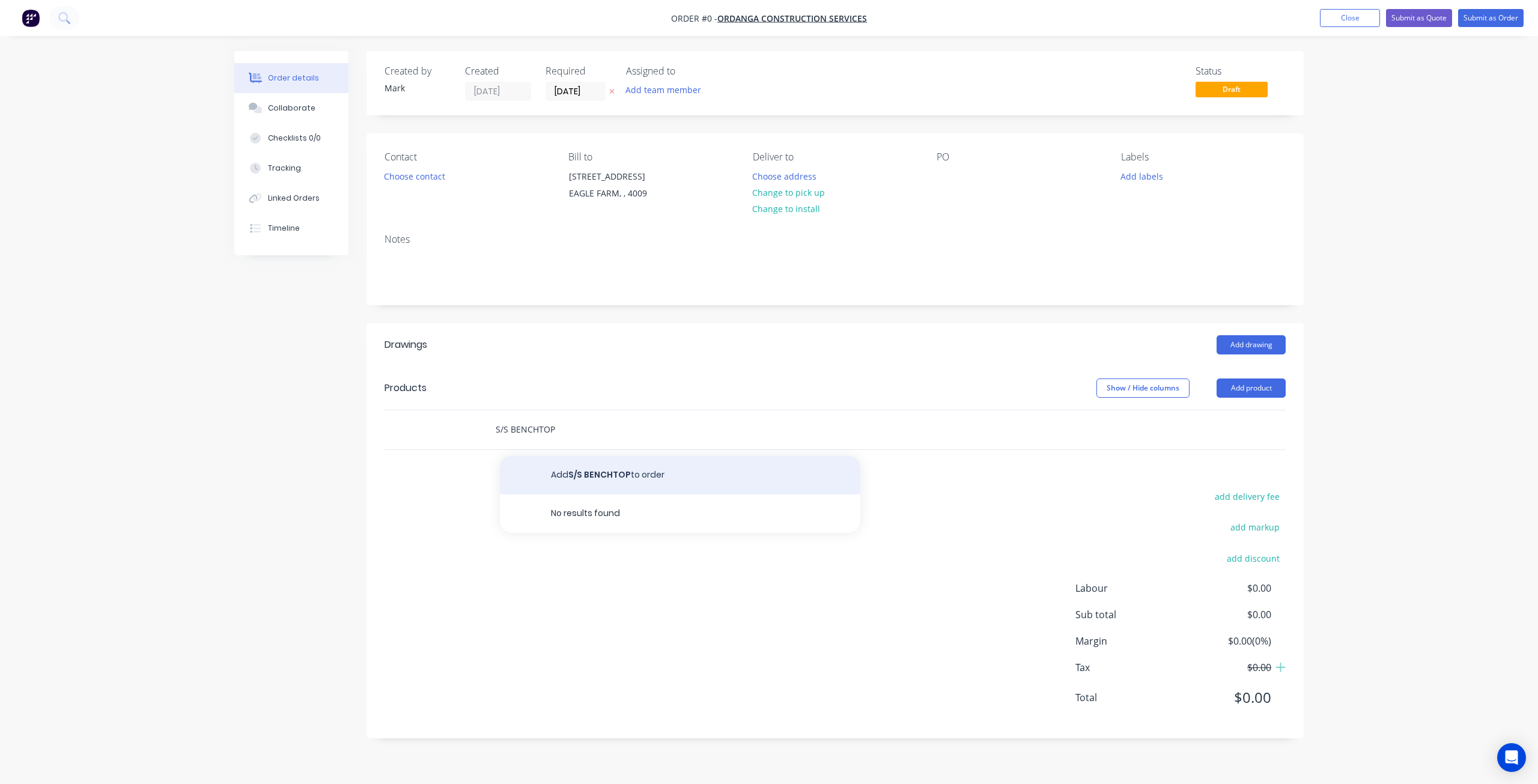
type input "S/S BENCHTOP"
click at [613, 475] on button "Add S/S BENCHTOP to order" at bounding box center [680, 475] width 361 height 38
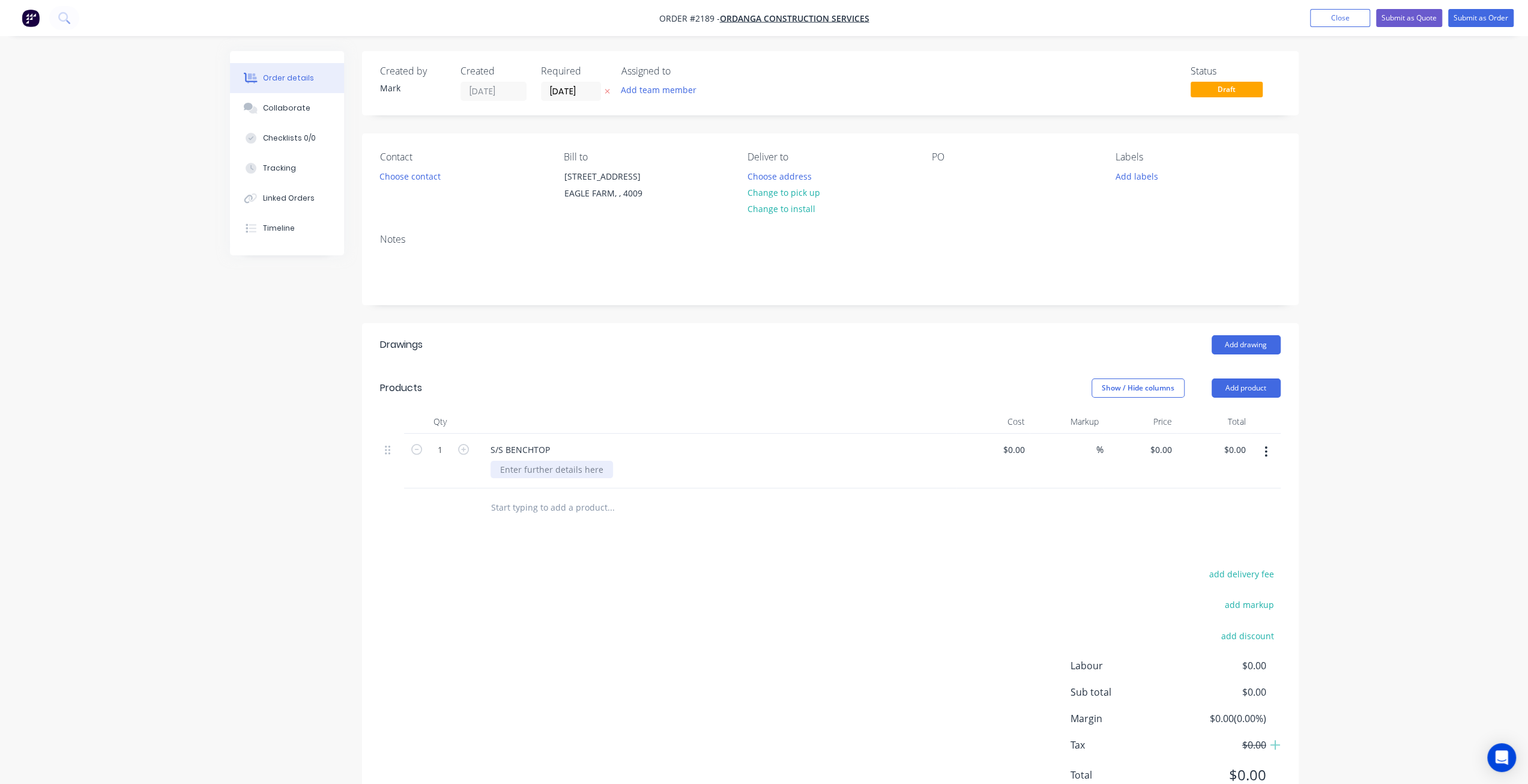
paste div
drag, startPoint x: 782, startPoint y: 479, endPoint x: 450, endPoint y: 483, distance: 332.0
click at [450, 483] on div "1 S/S BENCHTOP 304 Grade S/S 1500mmL x 350mmW, 25mm SHS Construction welded 1.2…" at bounding box center [831, 467] width 901 height 68
click at [560, 470] on div "304 Grade S/S" at bounding box center [528, 469] width 76 height 18
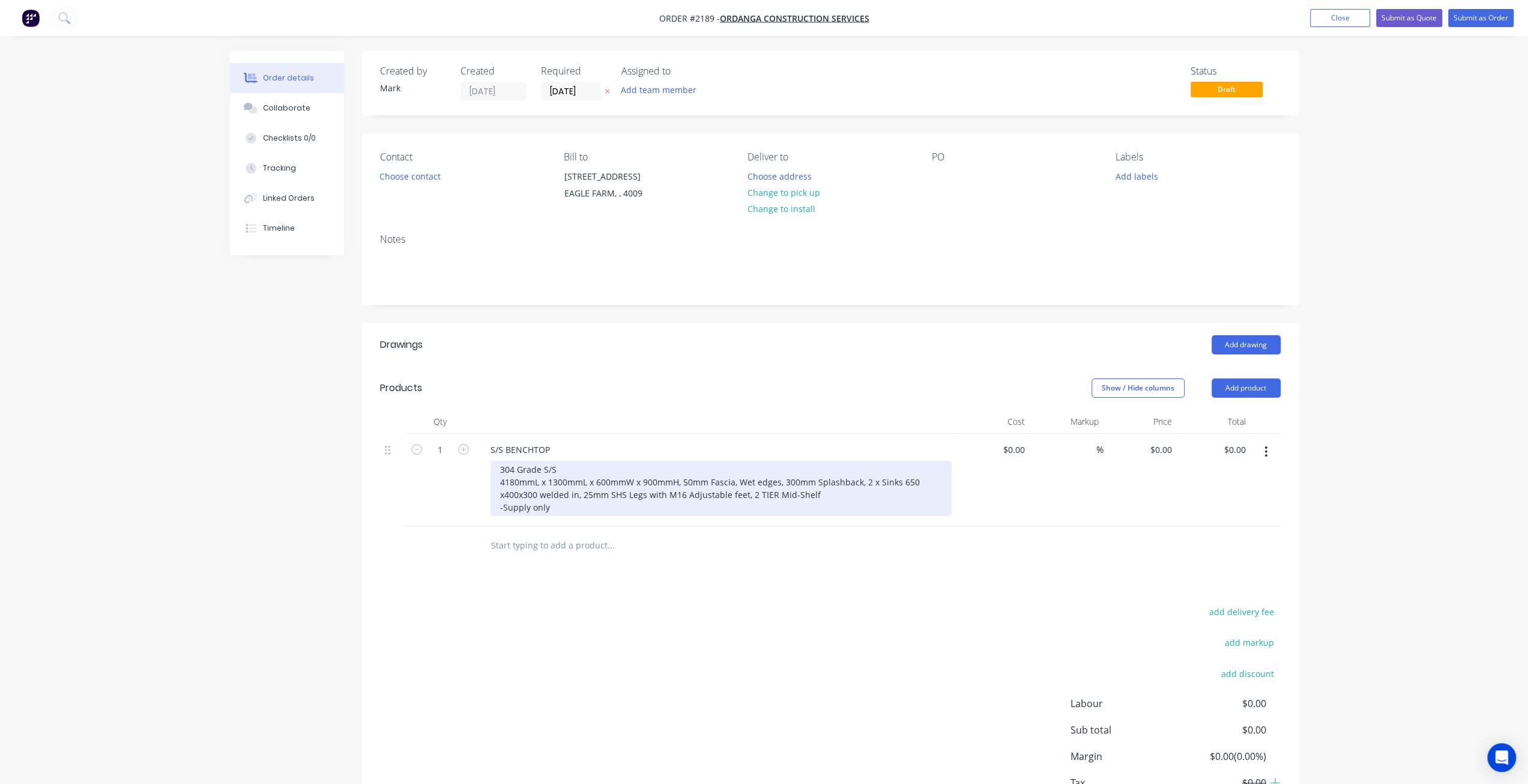
click at [560, 463] on div "304 Grade S/S 4180mmL x 1300mmL x 600mmW x 900mmH, 50mm Fascia, Wet edges, 300m…" at bounding box center [721, 488] width 461 height 55
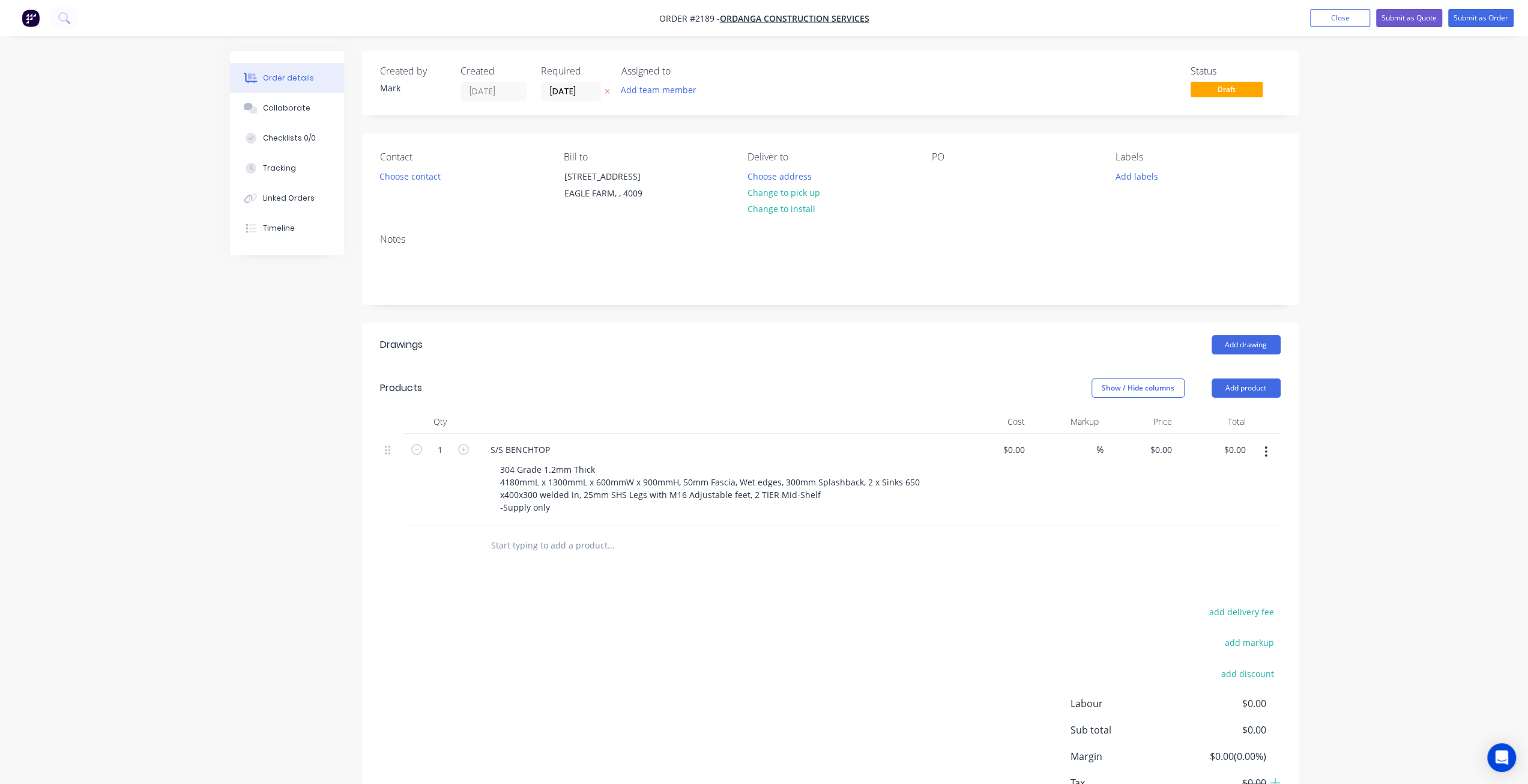
drag, startPoint x: 305, startPoint y: 515, endPoint x: 327, endPoint y: 517, distance: 22.1
click at [306, 517] on div "Created by Mark Created 14/08/25 Required 14/08/25 Assigned to Add team member …" at bounding box center [765, 460] width 1069 height 820
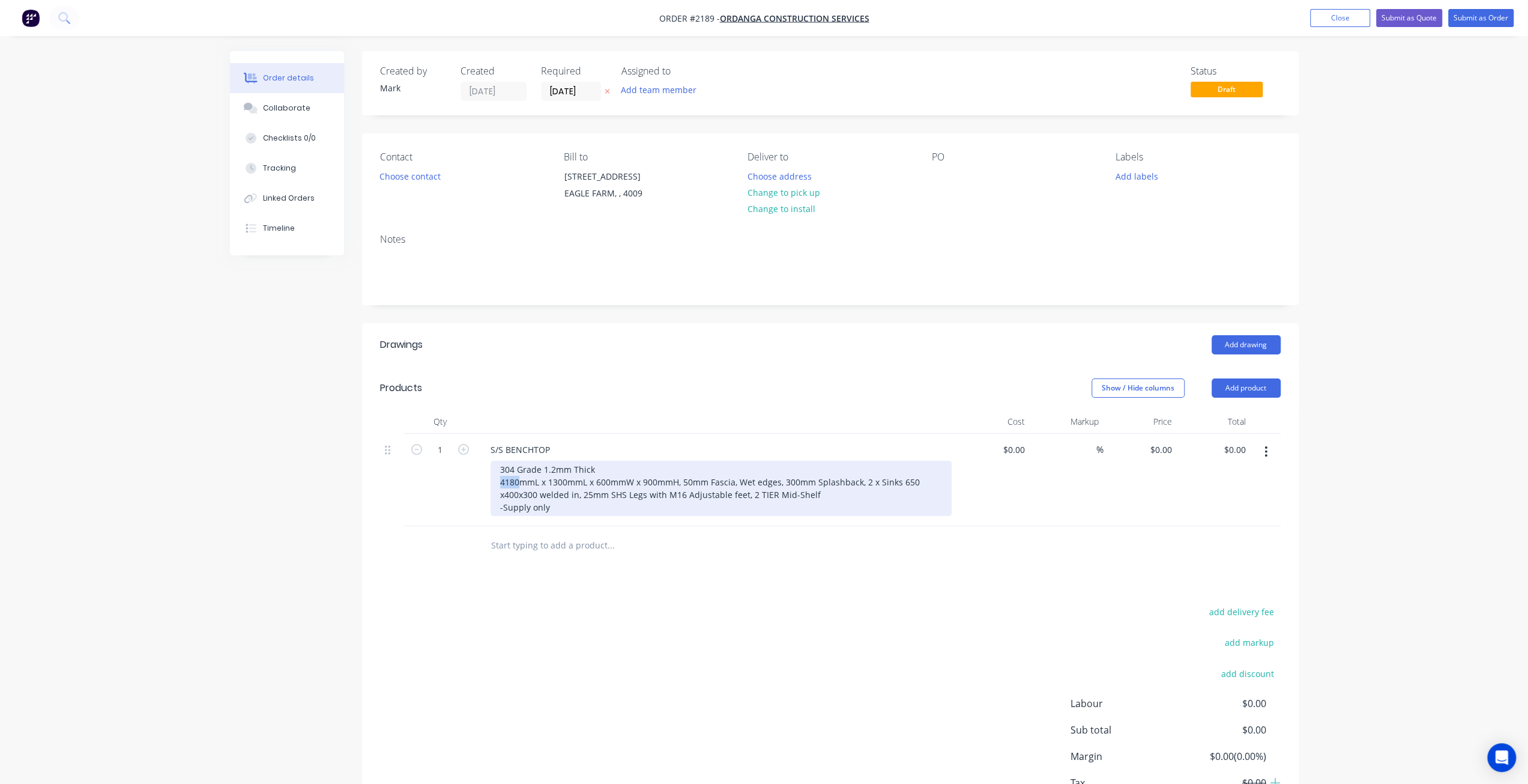
drag, startPoint x: 520, startPoint y: 481, endPoint x: 496, endPoint y: 479, distance: 24.1
click at [496, 479] on div "304 Grade 1.2mm Thick 4180mmL x 1300mmL x 600mmW x 900mmH, 50mm Fascia, Wet edg…" at bounding box center [721, 488] width 461 height 55
drag, startPoint x: 625, startPoint y: 503, endPoint x: 698, endPoint y: 490, distance: 74.1
click at [625, 501] on div "304 Grade 1.2mm Thick 5000mmL x 600mmW x 900mmH, 50mm Fascia, Wet edges, 300mm …" at bounding box center [721, 488] width 461 height 55
drag, startPoint x: 691, startPoint y: 477, endPoint x: 732, endPoint y: 476, distance: 41.0
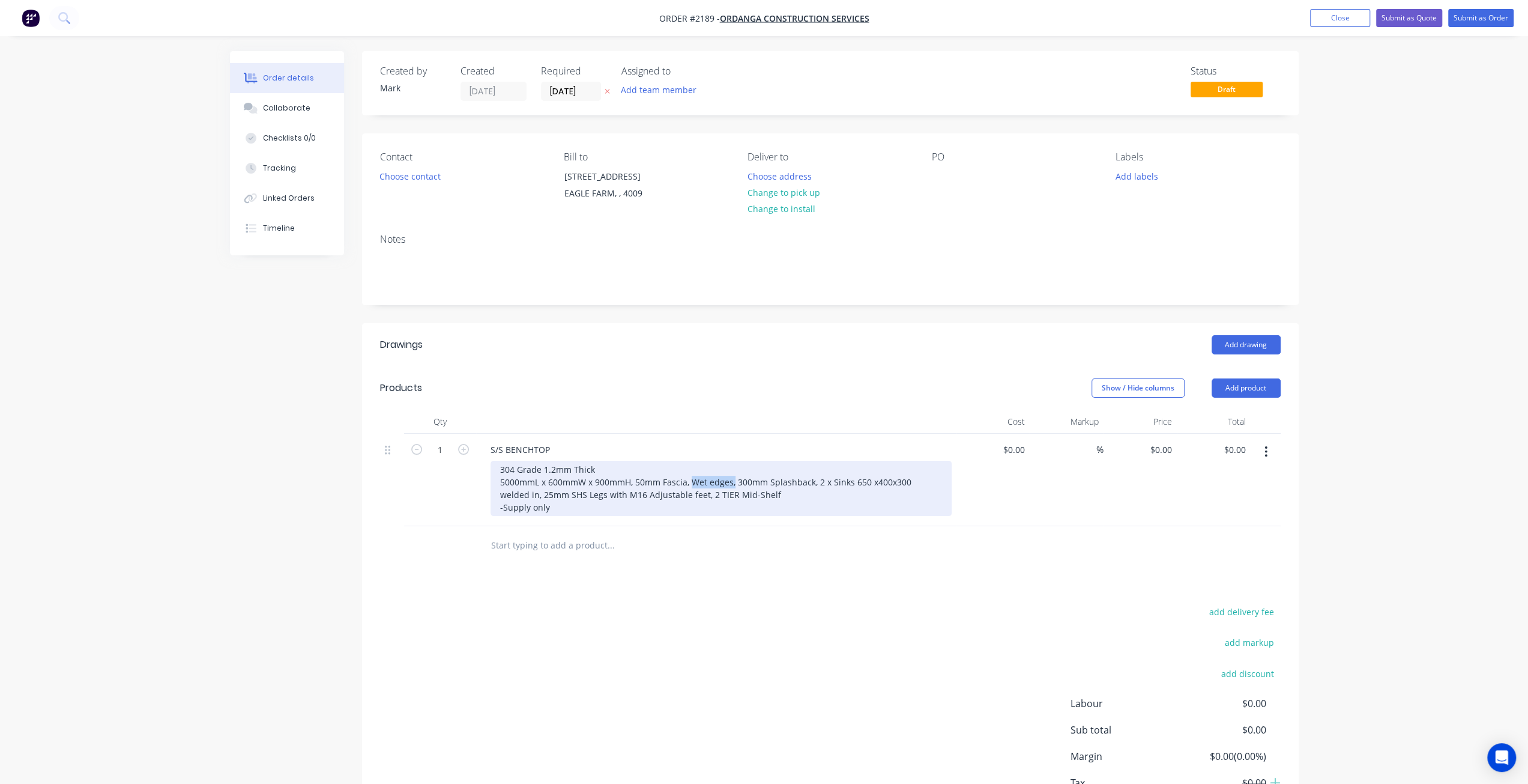
click at [732, 476] on div "304 Grade 1.2mm Thick 5000mmL x 600mmW x 900mmH, 50mm Fascia, Wet edges, 300mm …" at bounding box center [721, 488] width 461 height 55
click at [824, 504] on div "304 Grade 1.2mm Thick 5000mmL x 600mmW x 900mmH, 50mm Fascia, 300mm Splashback,…" at bounding box center [721, 488] width 461 height 55
click at [827, 498] on div "304 Grade 1.2mm Thick 5000mmL x 600mmW x 900mmH, 50mm Fascia, 300mm Splashback,…" at bounding box center [721, 488] width 461 height 55
drag, startPoint x: 807, startPoint y: 481, endPoint x: 820, endPoint y: 481, distance: 13.0
click at [820, 481] on div "304 Grade 1.2mm Thick 5000mmL x 600mmW x 900mmH, 50mm Fascia, 300mm Splashback,…" at bounding box center [721, 488] width 461 height 55
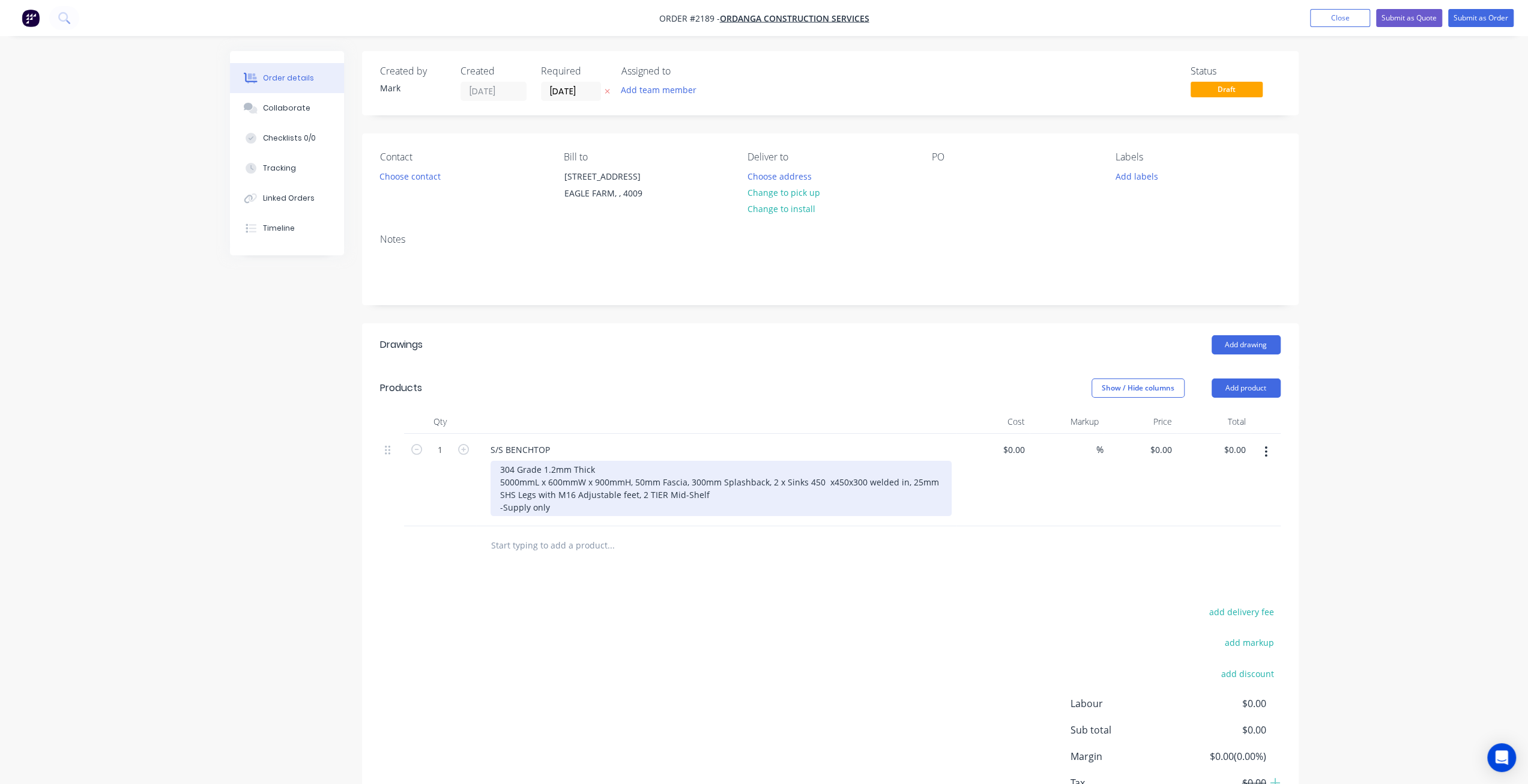
click at [820, 495] on div "304 Grade 1.2mm Thick 5000mmL x 600mmW x 900mmH, 50mm Fascia, 300mm Splashback,…" at bounding box center [721, 488] width 461 height 55
click at [825, 477] on div "304 Grade 1.2mm Thick 5000mmL x 600mmW x 900mmH, 50mm Fascia, 300mm Splashback,…" at bounding box center [721, 488] width 461 height 55
drag, startPoint x: 691, startPoint y: 481, endPoint x: 698, endPoint y: 488, distance: 9.9
click at [691, 481] on div "304 Grade 1.2mm Thick 5000mmL x 600mmW x 900mmH, 50mm Fascia, 300mm Splashback,…" at bounding box center [721, 488] width 461 height 55
click at [685, 506] on div "304 Grade 1.2mm Thick 5000mmL x 600mmW x 900mmH, 50mm Fascia, Wet edges around …" at bounding box center [721, 494] width 461 height 68
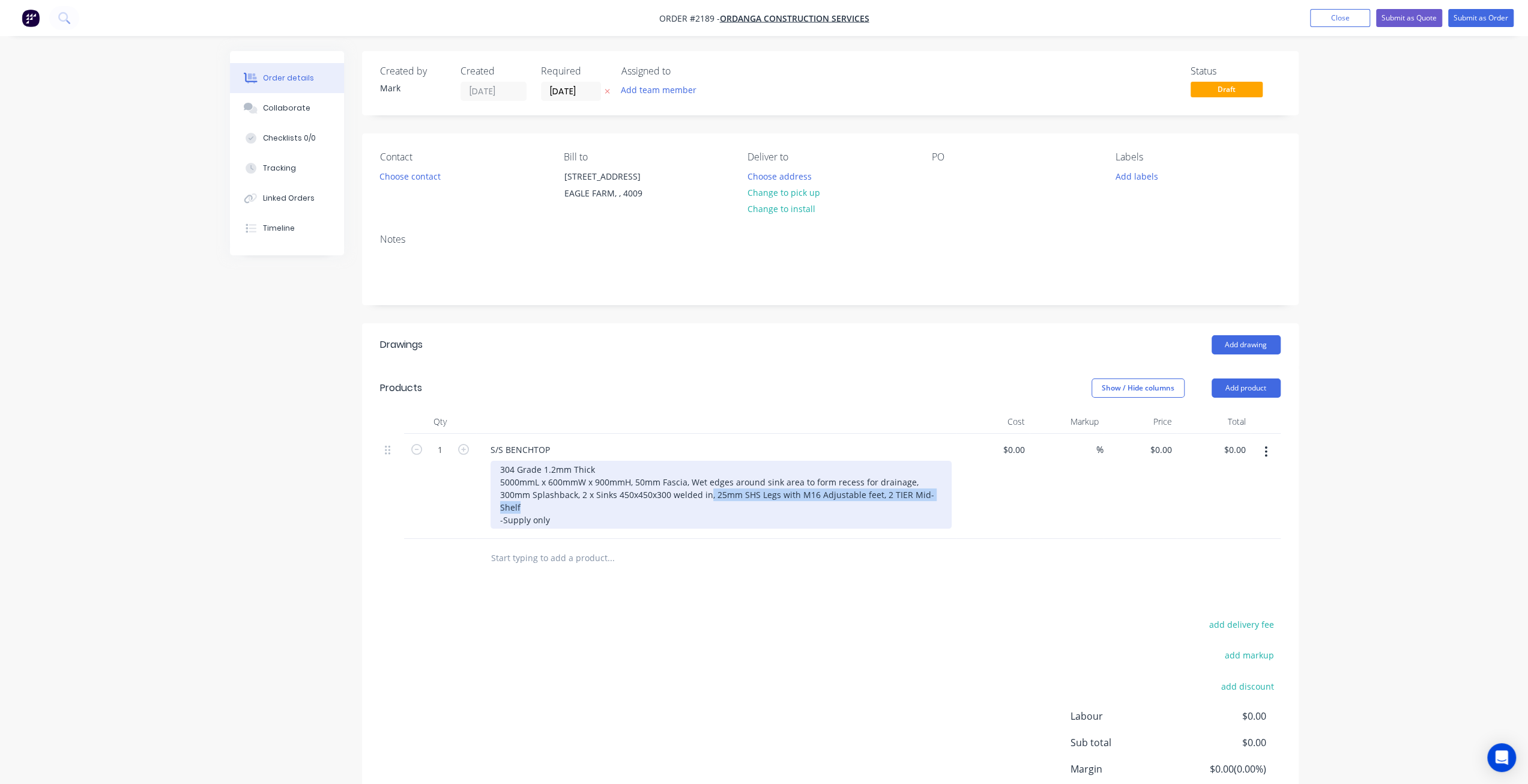
drag, startPoint x: 708, startPoint y: 493, endPoint x: 932, endPoint y: 500, distance: 224.1
click at [932, 500] on div "304 Grade 1.2mm Thick 5000mmL x 600mmW x 900mmH, 50mm Fascia, Wet edges around …" at bounding box center [721, 494] width 461 height 68
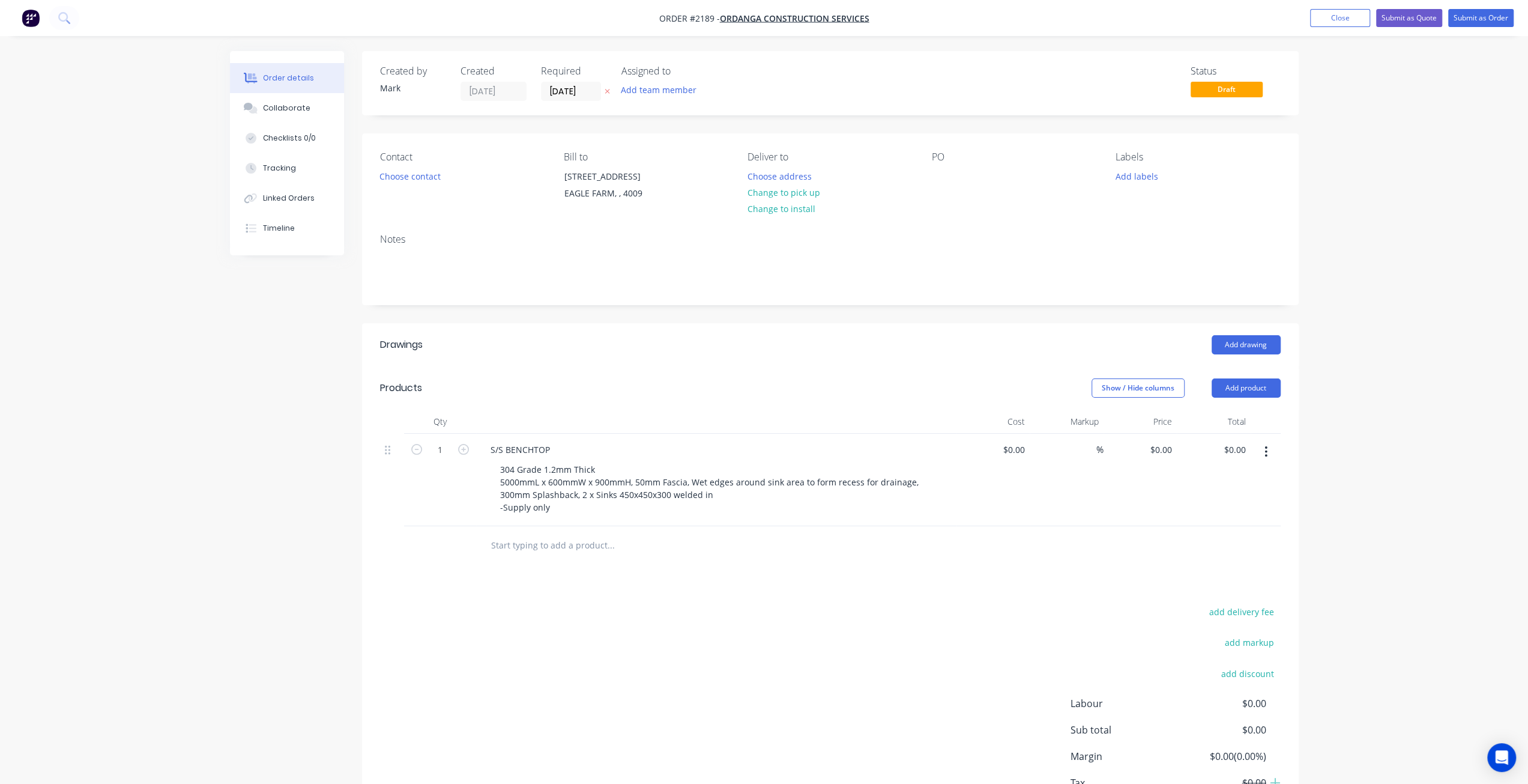
click at [551, 549] on input "text" at bounding box center [611, 545] width 240 height 24
type input "S/S PIPE SHELF"
click at [576, 589] on button "Add S/S PIPE SHELF to order" at bounding box center [676, 591] width 360 height 38
click at [555, 559] on div at bounding box center [551, 561] width 123 height 18
paste div
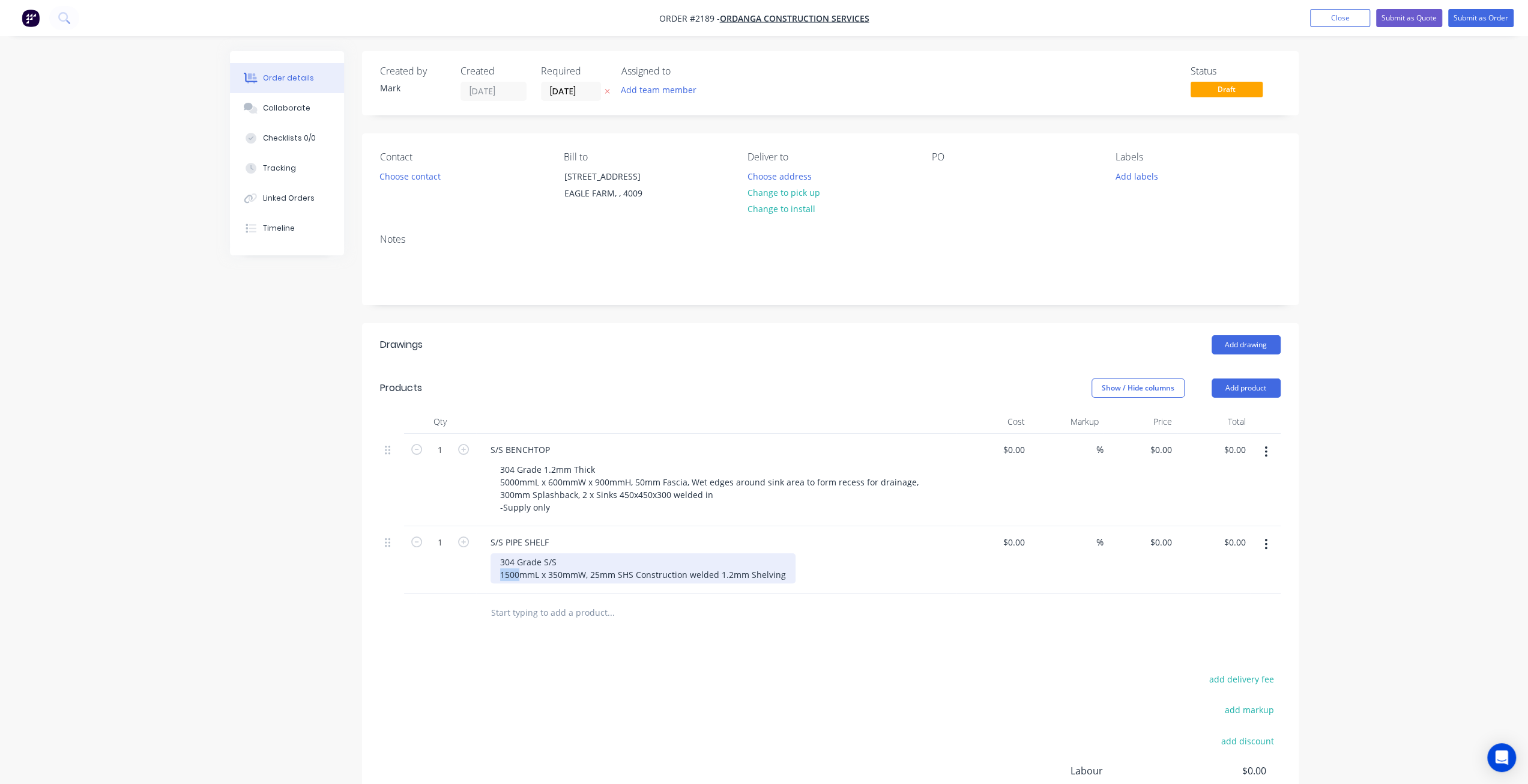
drag, startPoint x: 518, startPoint y: 569, endPoint x: 504, endPoint y: 570, distance: 14.0
click at [500, 571] on div "304 Grade S/S 1500mmL x 350mmW, 25mm SHS Construction welded 1.2mm Shelving" at bounding box center [643, 568] width 305 height 30
click at [557, 571] on div "304 Grade S/S 2400mmL x 350mmW, 25mm SHS Construction welded 1.2mm Shelving" at bounding box center [643, 568] width 305 height 30
click at [787, 575] on div "304 Grade S/S 2400mmL x 300mmW, 25mm SHS Construction welded 1.2mm Shelving" at bounding box center [643, 568] width 305 height 30
click at [299, 604] on div "Created by Mark Created 14/08/25 Required 14/08/25 Assigned to Add team member …" at bounding box center [765, 495] width 1069 height 887
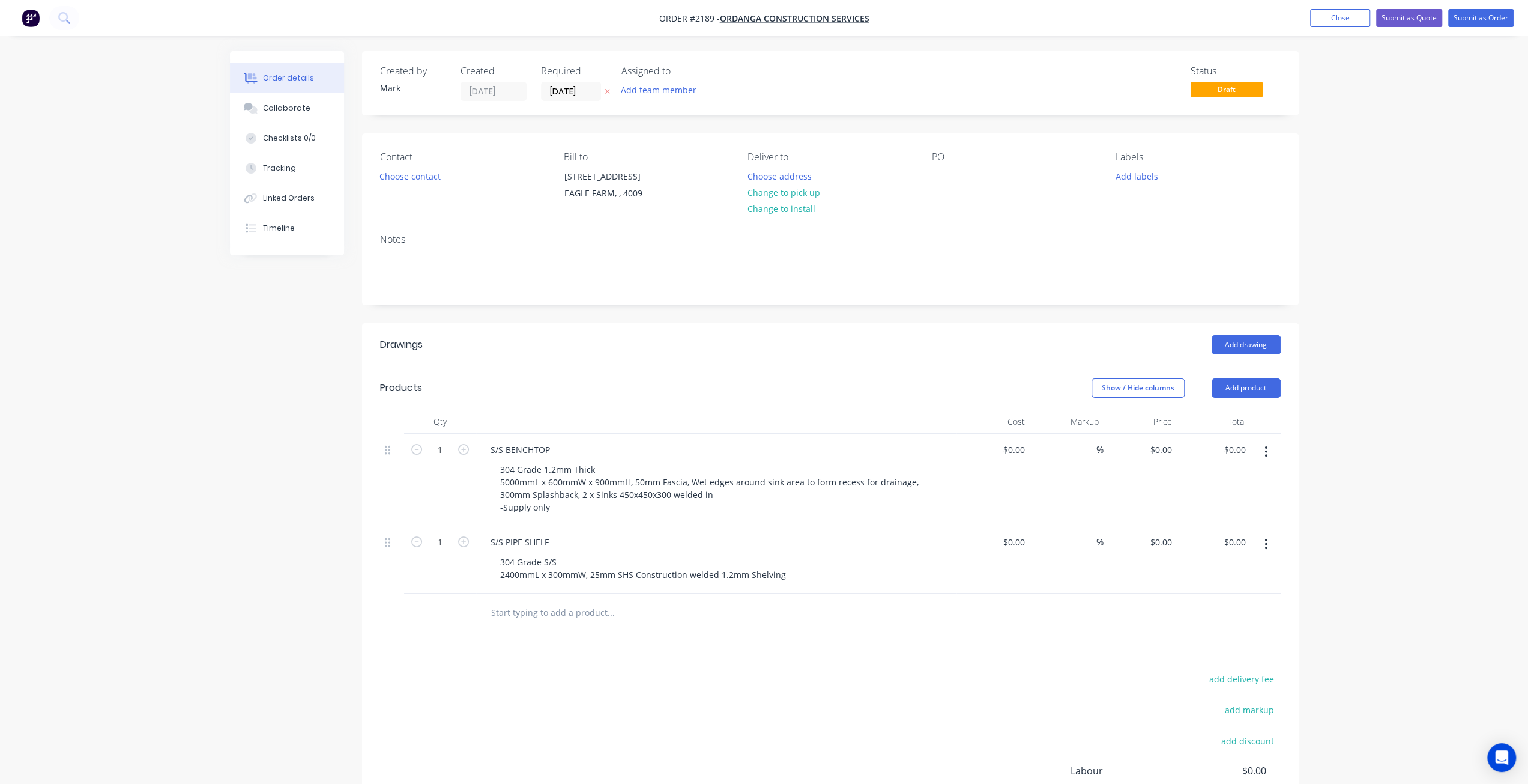
click at [68, 623] on div "Order details Collaborate Checklists 0/0 Tracking Linked Orders Timeline Order …" at bounding box center [764, 469] width 1528 height 938
click at [1169, 541] on input "0" at bounding box center [1163, 541] width 28 height 18
type input "$1,583.00"
click at [1485, 458] on div "Order details Collaborate Checklists 0/0 Tracking Linked Orders Timeline Order …" at bounding box center [764, 469] width 1528 height 938
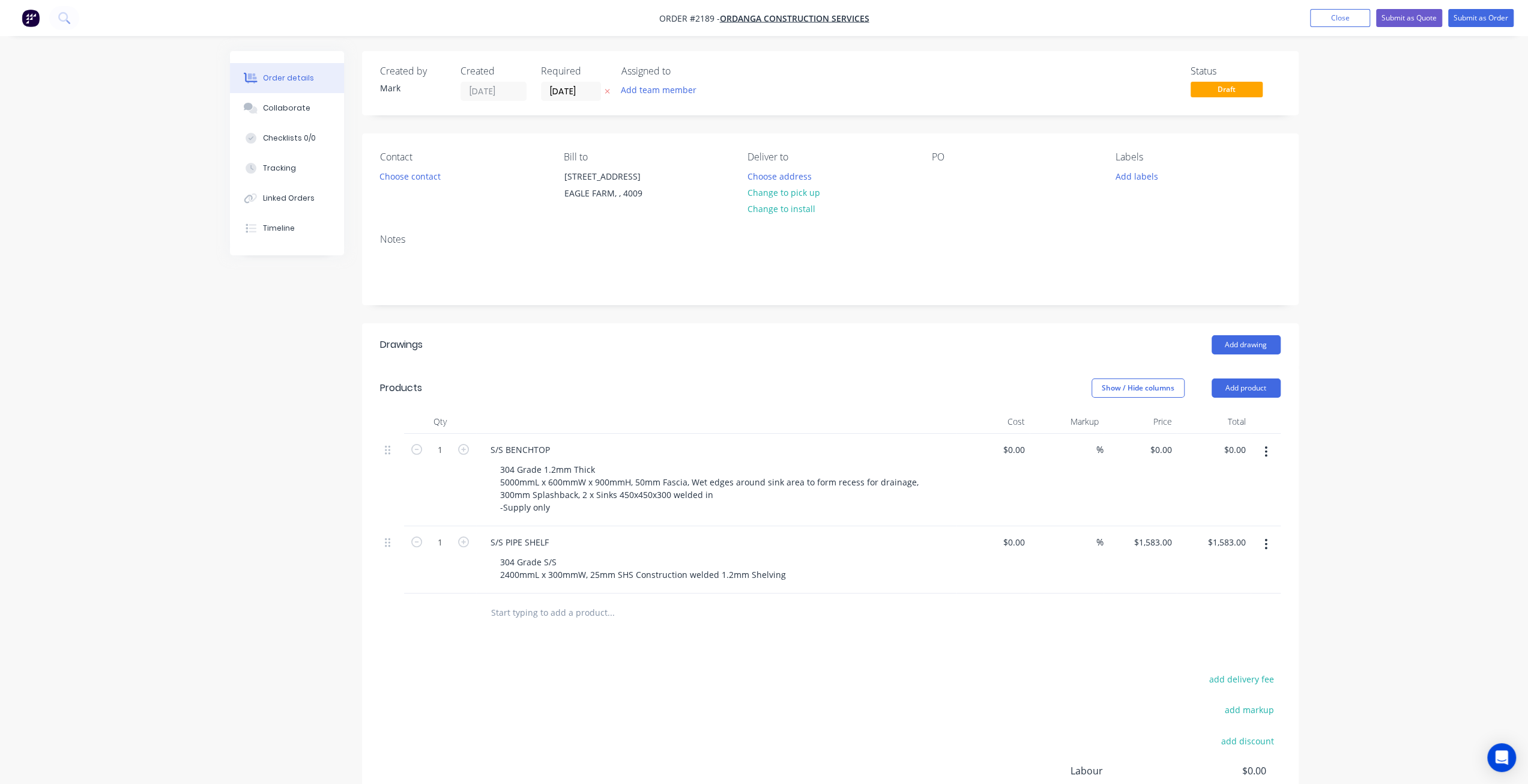
click at [1337, 520] on div "Order details Collaborate Checklists 0/0 Tracking Linked Orders Timeline Order …" at bounding box center [764, 469] width 1528 height 938
click at [1166, 539] on input "1583" at bounding box center [1155, 541] width 44 height 18
type input "$1,683.00"
click at [1420, 496] on div "Order details Collaborate Checklists 0/0 Tracking Linked Orders Timeline Order …" at bounding box center [764, 469] width 1528 height 938
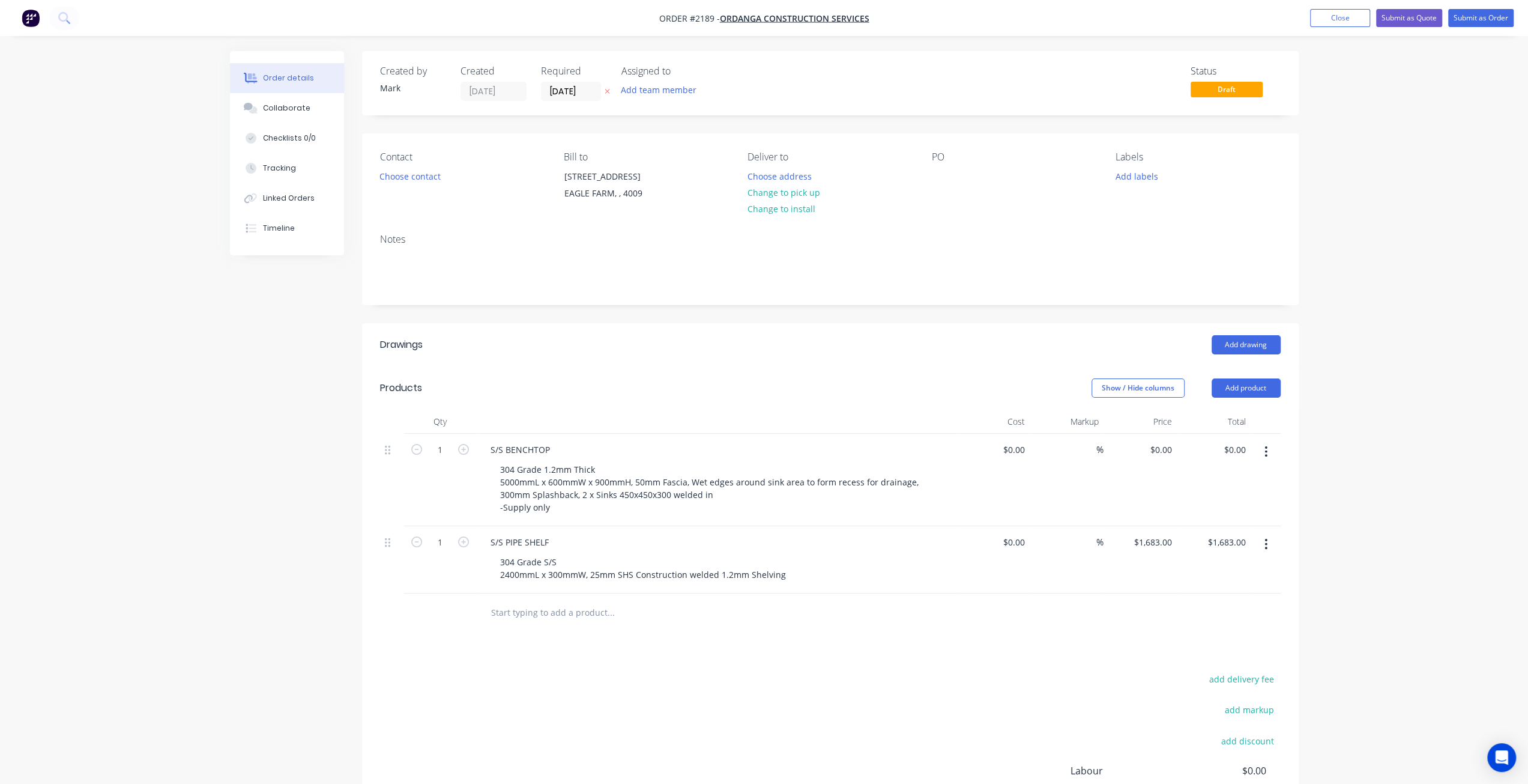
click at [113, 528] on div "Order details Collaborate Checklists 0/0 Tracking Linked Orders Timeline Order …" at bounding box center [764, 469] width 1528 height 938
click at [1172, 443] on input "0" at bounding box center [1163, 449] width 28 height 18
type input "$5,208.00"
click at [1425, 488] on div "Order details Collaborate Checklists 0/0 Tracking Linked Orders Timeline Order …" at bounding box center [764, 469] width 1528 height 938
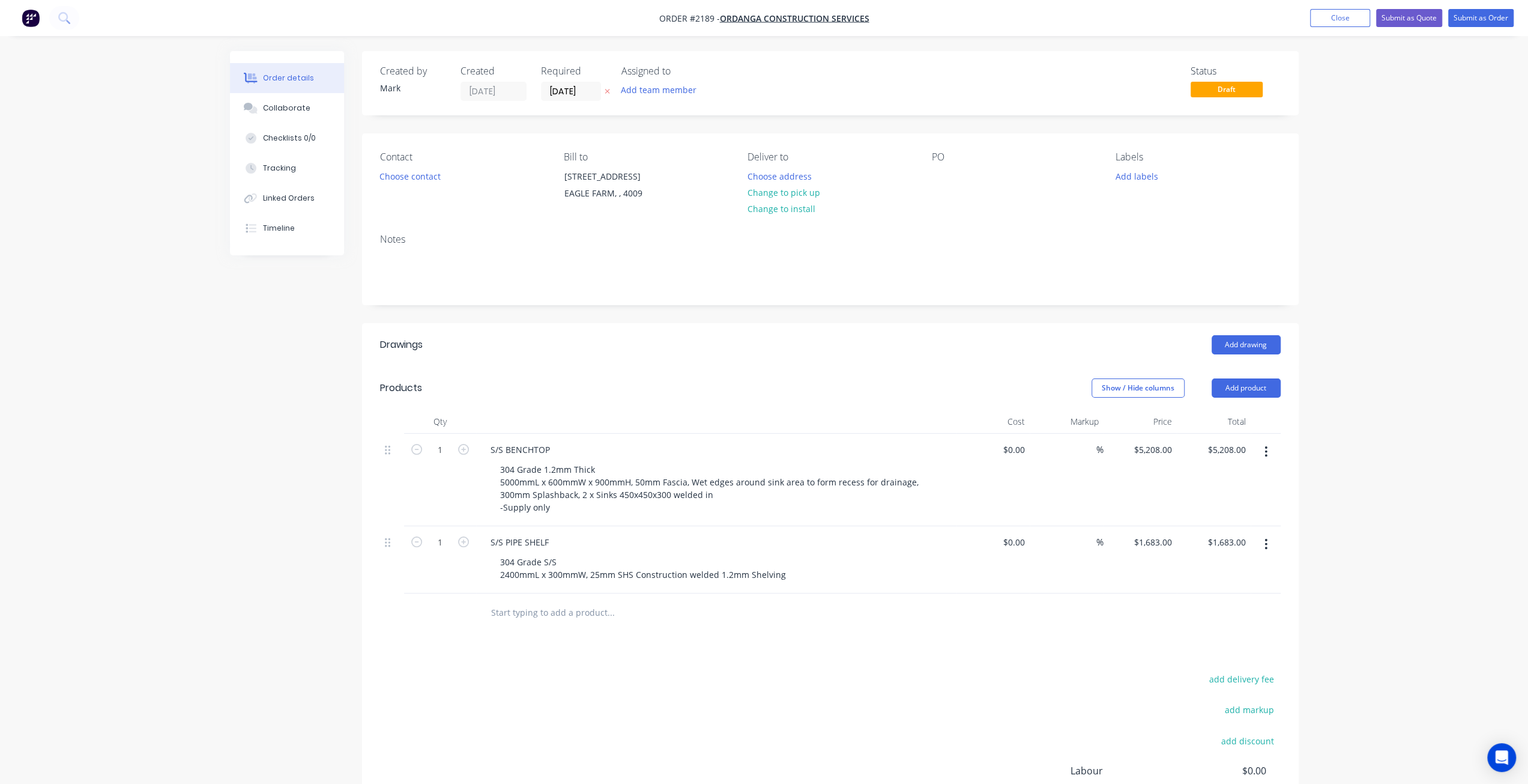
click at [1393, 441] on div "Order details Collaborate Checklists 0/0 Tracking Linked Orders Timeline Order …" at bounding box center [764, 469] width 1528 height 938
click at [541, 610] on input "text" at bounding box center [611, 612] width 240 height 24
drag, startPoint x: 485, startPoint y: 608, endPoint x: 463, endPoint y: 608, distance: 22.0
click at [463, 608] on div "SITE Add SITE to order Hood Installation Description Manufacture & Installation…" at bounding box center [831, 612] width 901 height 39
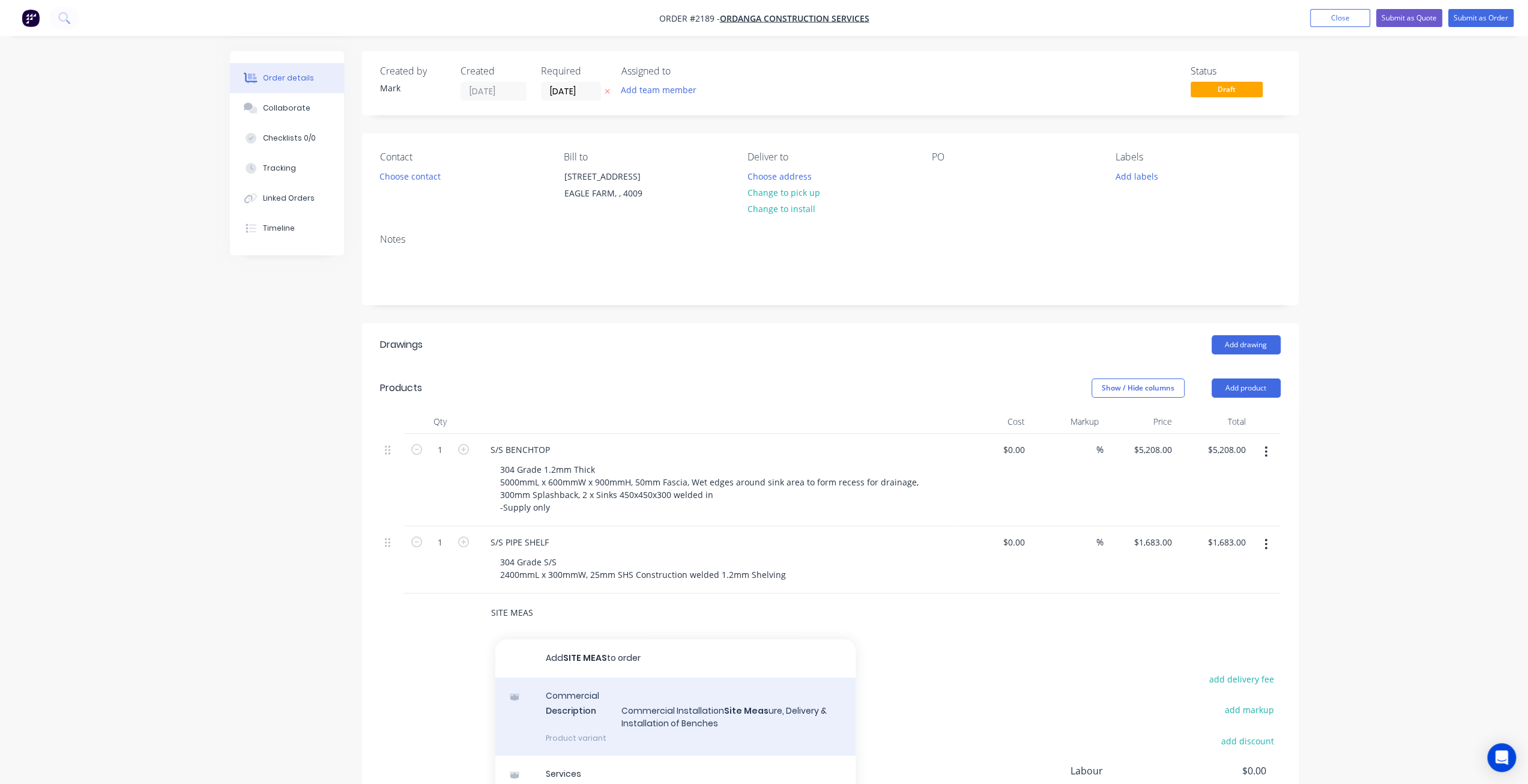
type input "SITE MEAS"
click at [707, 720] on div "Commercial Description Commercial Installation Site Meas ure, Delivery & Instal…" at bounding box center [676, 716] width 360 height 78
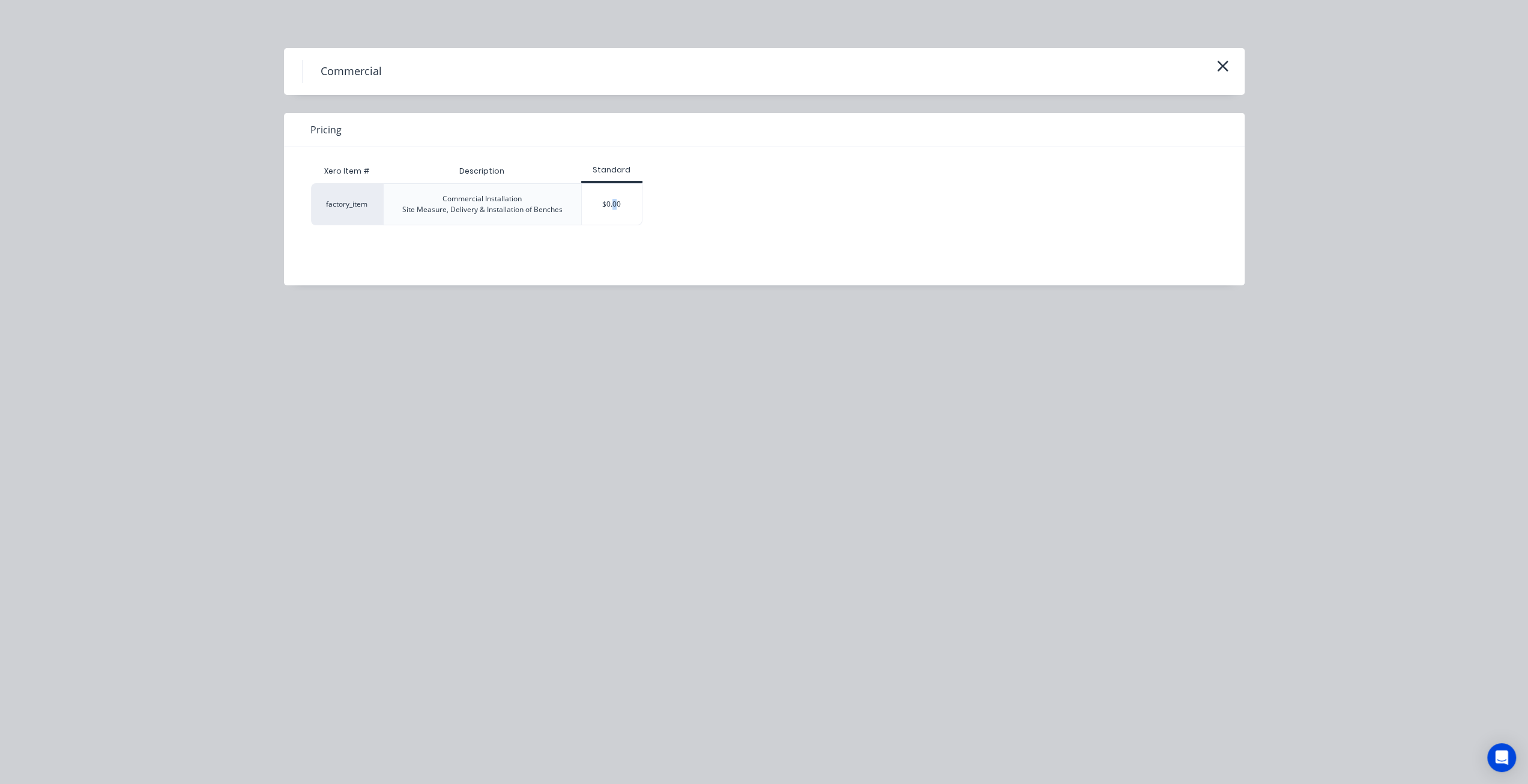
click at [616, 202] on div "$0.00" at bounding box center [612, 204] width 60 height 41
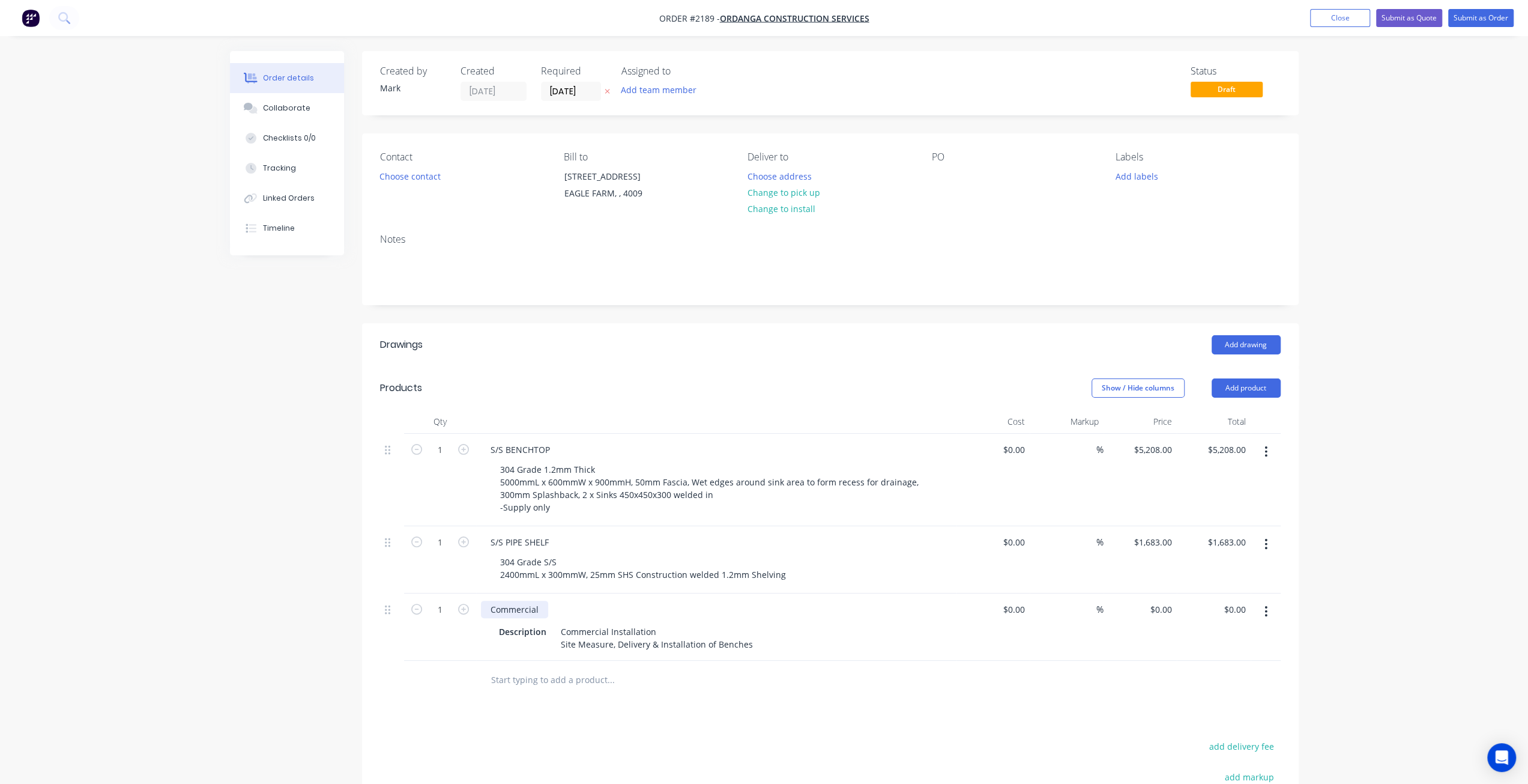
drag, startPoint x: 530, startPoint y: 607, endPoint x: 430, endPoint y: 595, distance: 100.7
click at [430, 597] on div "1 Commercial Description Commercial Installation Site Measure, Delivery & Insta…" at bounding box center [831, 626] width 901 height 68
drag, startPoint x: 547, startPoint y: 626, endPoint x: 425, endPoint y: 622, distance: 122.1
click at [420, 624] on div "1 SITE MEASURE & INSTALLTION Description Commercial Installation Site Measure, …" at bounding box center [831, 626] width 901 height 68
click at [551, 631] on div "Commercial Installation Site Measure, Delivery & Installation of Benches" at bounding box center [618, 638] width 202 height 30
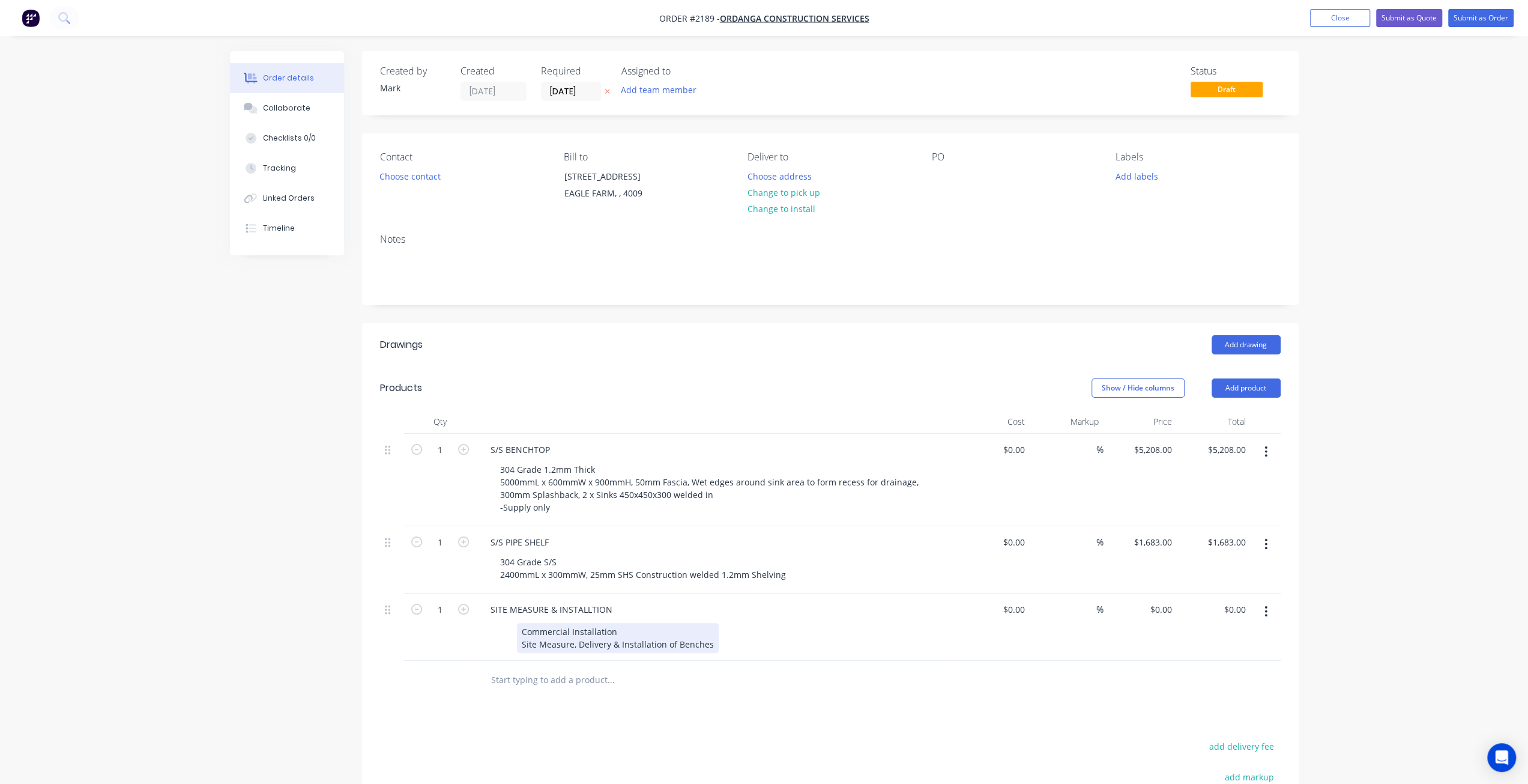
click at [708, 637] on div "Commercial Installation Site Measure, Delivery & Installation of Benches" at bounding box center [618, 638] width 202 height 30
click at [1172, 608] on input "0" at bounding box center [1163, 609] width 28 height 18
type input "$4,510.00"
click at [1448, 368] on div "Order details Collaborate Checklists 0/0 Tracking Linked Orders Timeline Order …" at bounding box center [764, 503] width 1528 height 1006
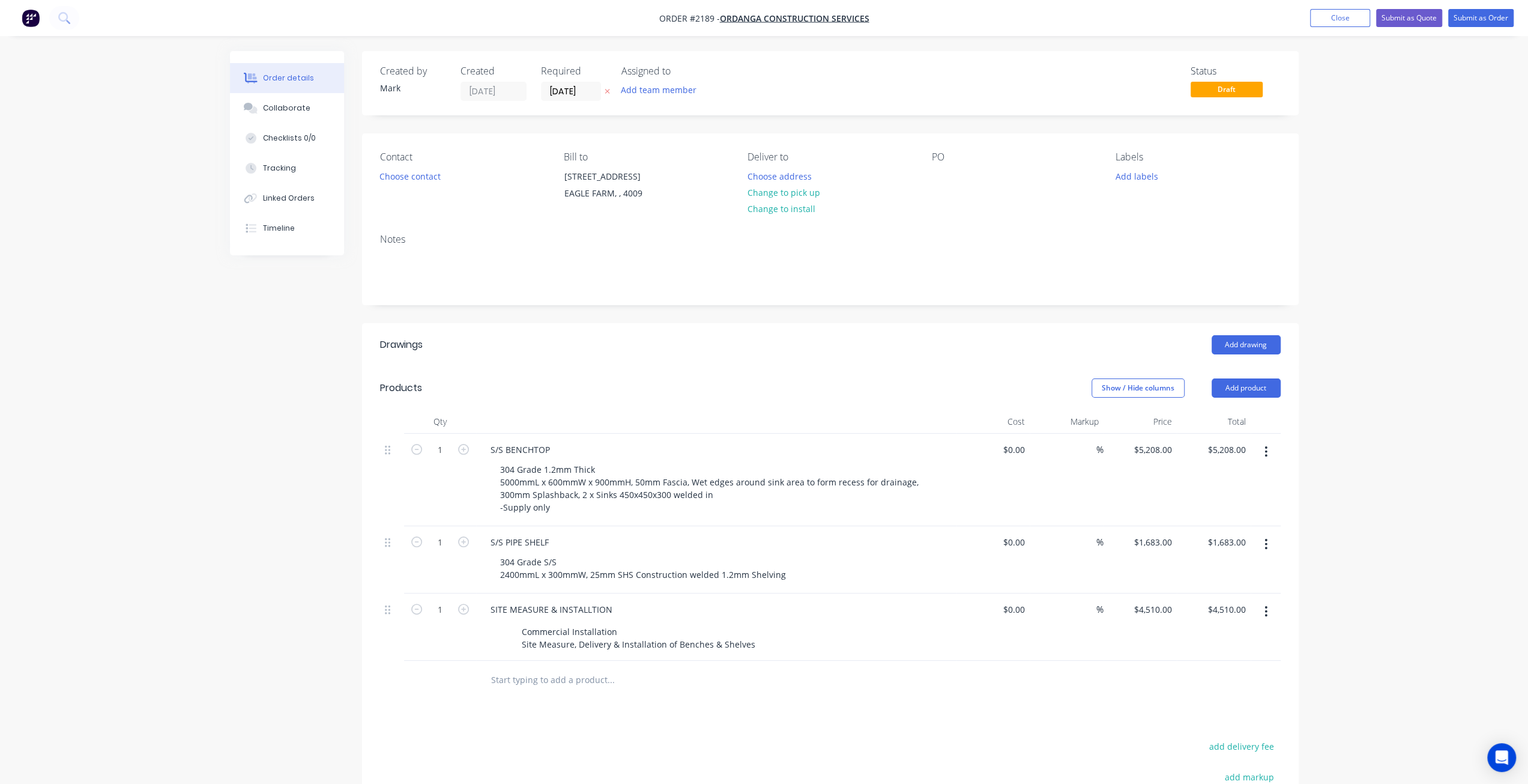
click at [1389, 400] on div "Order details Collaborate Checklists 0/0 Tracking Linked Orders Timeline Order …" at bounding box center [764, 503] width 1528 height 1006
click at [1382, 400] on div "Order details Collaborate Checklists 0/0 Tracking Linked Orders Timeline Order …" at bounding box center [764, 503] width 1528 height 1006
click at [942, 177] on div at bounding box center [941, 176] width 19 height 18
click at [945, 178] on div at bounding box center [941, 176] width 19 height 18
paste div
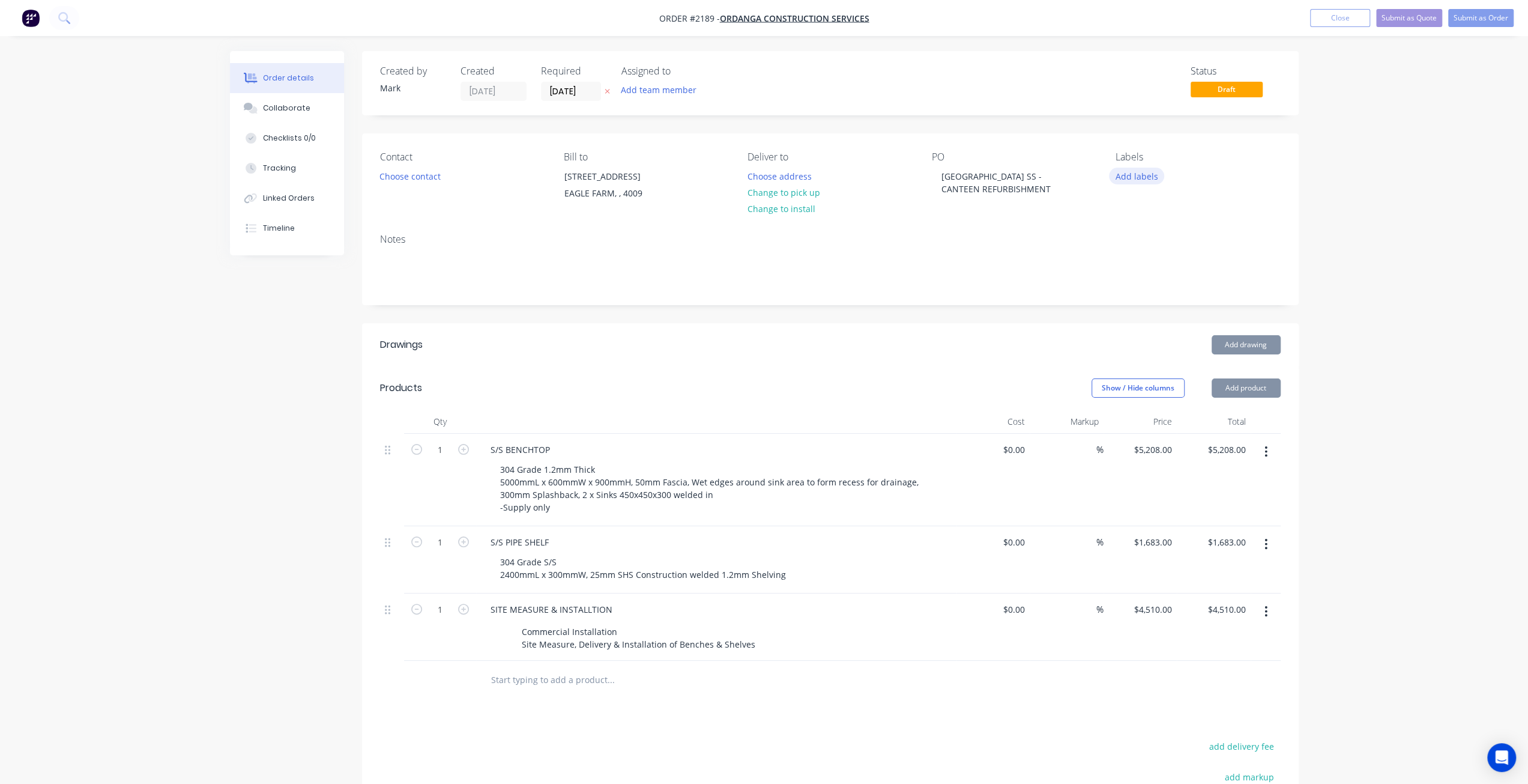
click at [1146, 178] on button "Add labels" at bounding box center [1137, 175] width 55 height 16
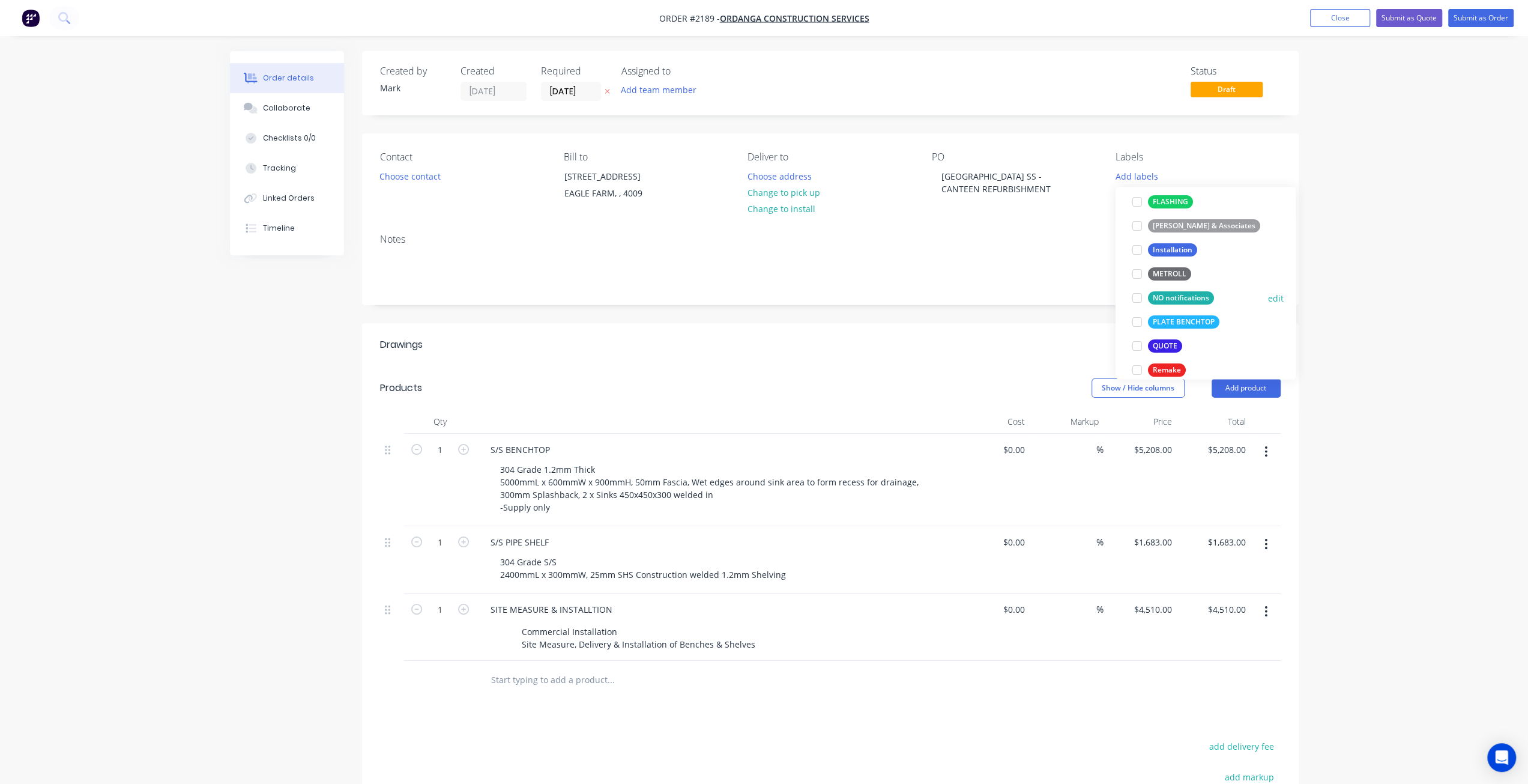
scroll to position [300, 0]
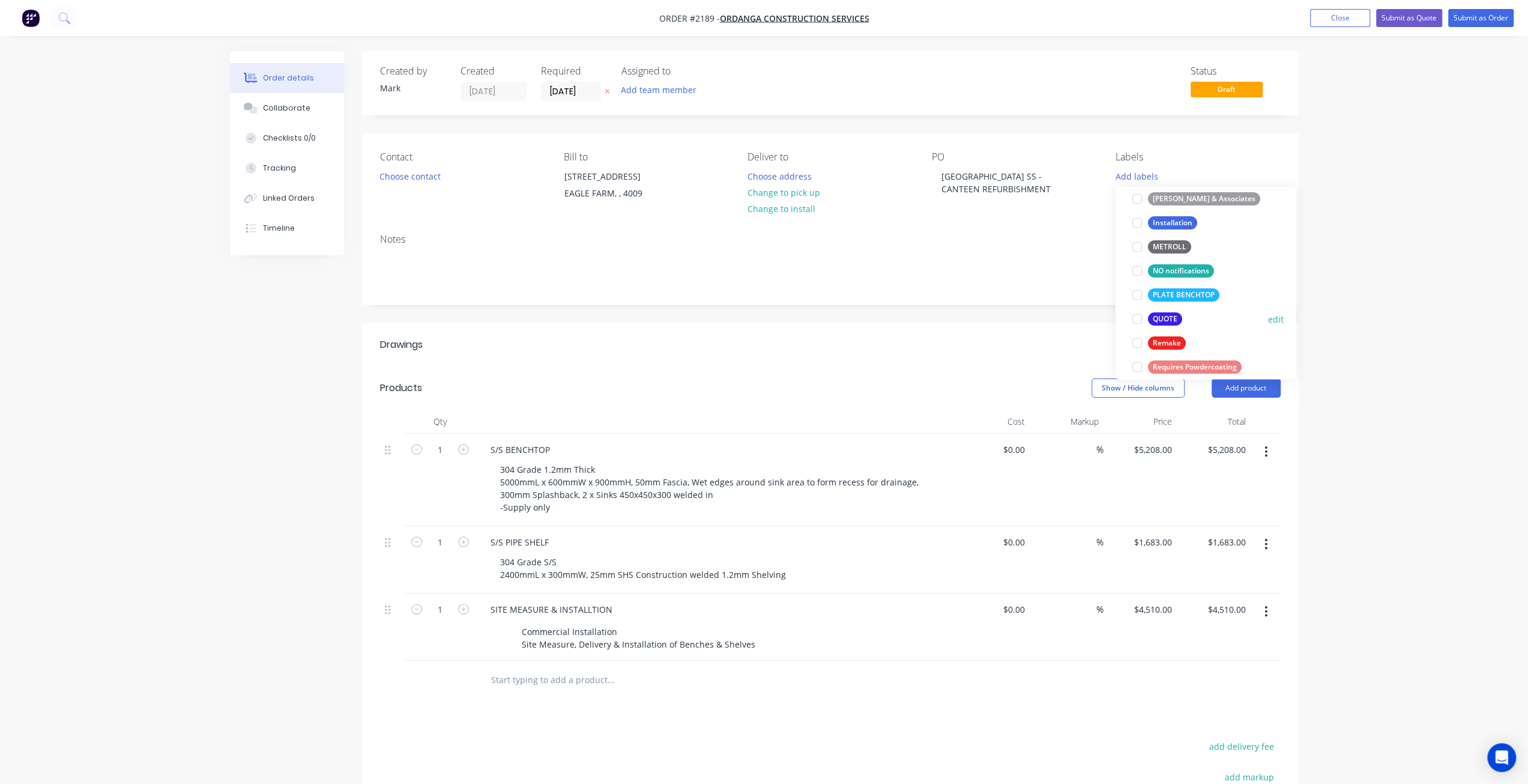
click at [1141, 319] on div at bounding box center [1137, 319] width 24 height 24
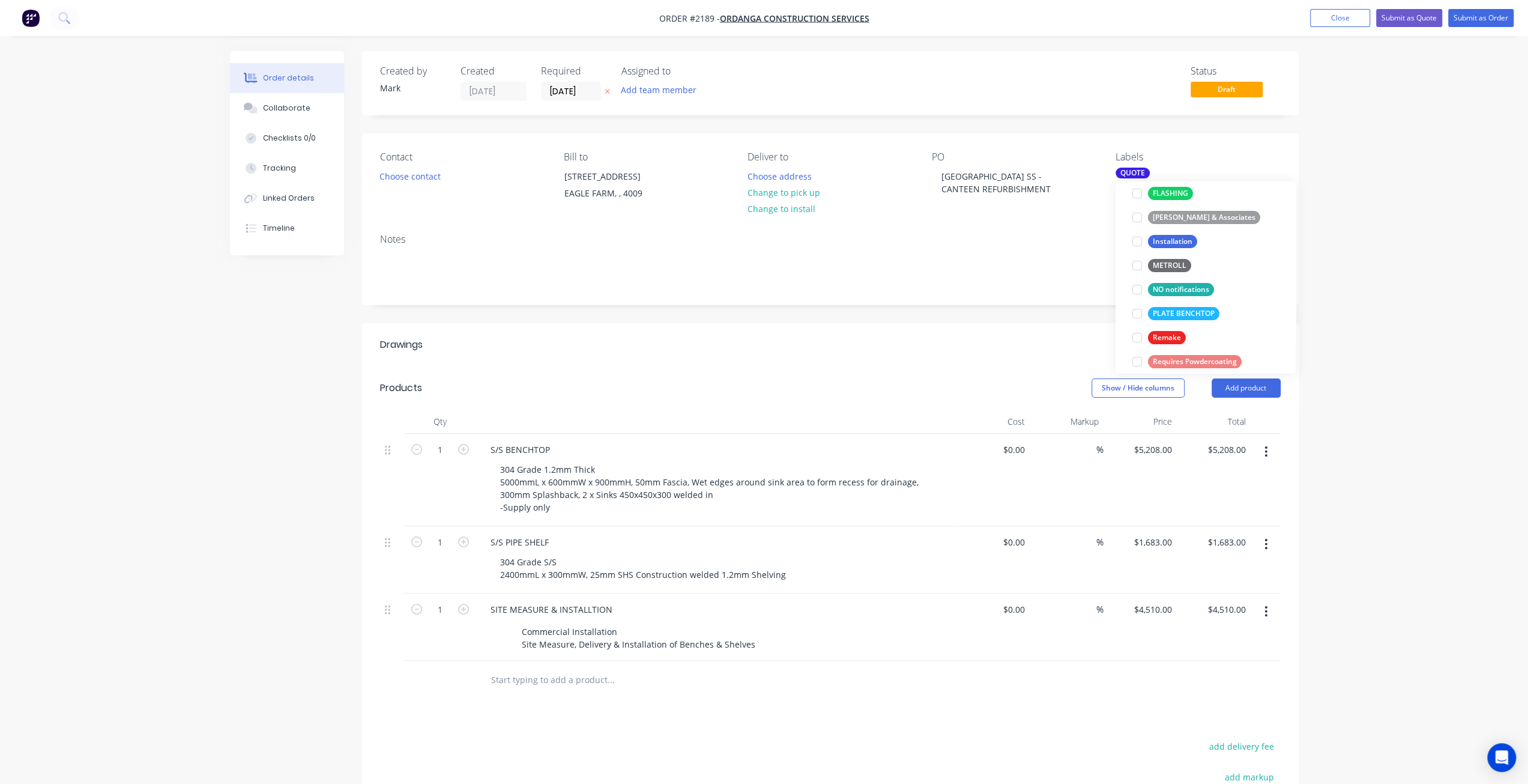
scroll to position [0, 0]
drag, startPoint x: 1369, startPoint y: 124, endPoint x: 1370, endPoint y: 118, distance: 6.1
click at [1369, 124] on div "Order details Collaborate Checklists 0/0 Tracking Linked Orders Timeline Order …" at bounding box center [764, 503] width 1528 height 1006
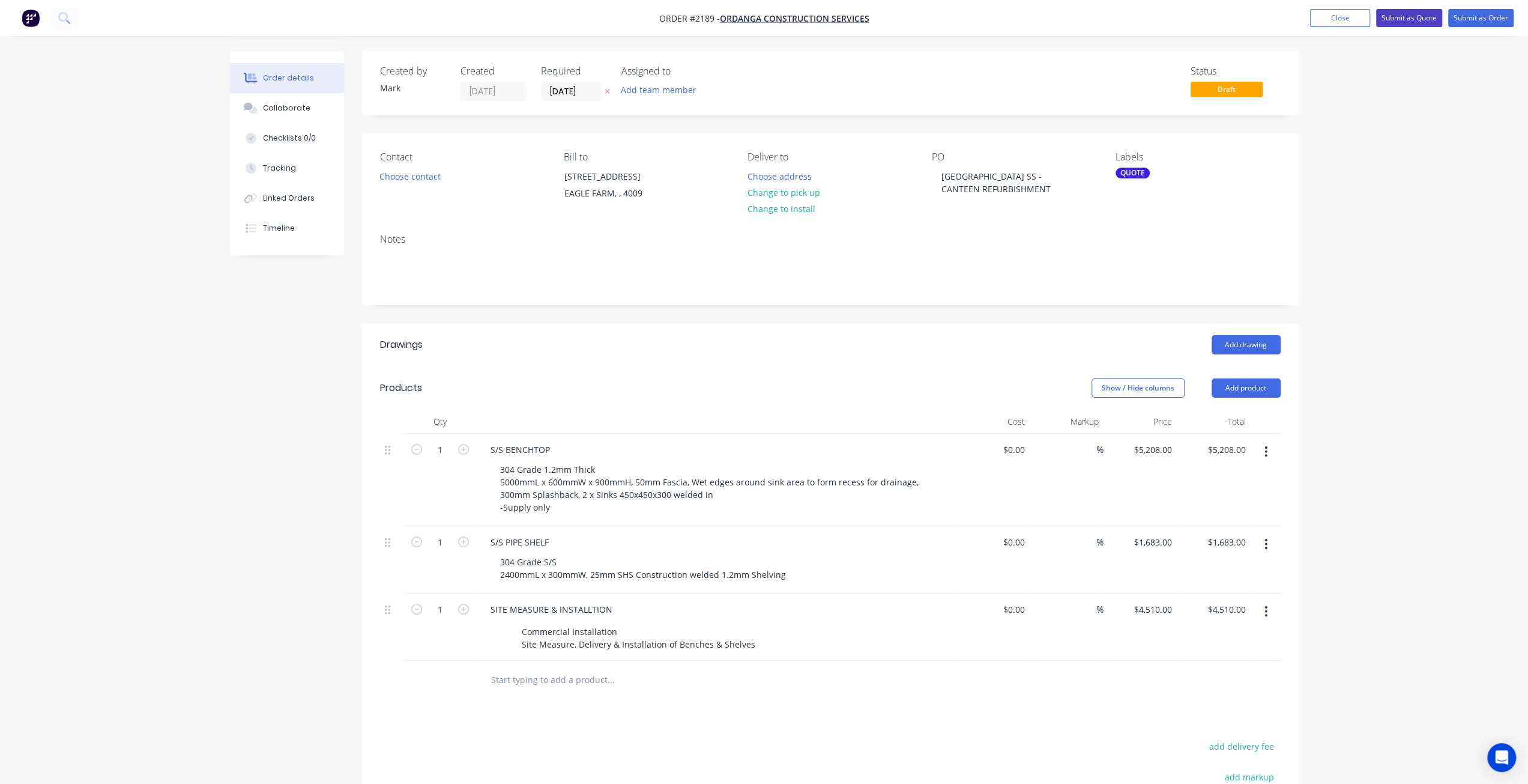
click at [1419, 23] on button "Submit as Quote" at bounding box center [1409, 18] width 66 height 18
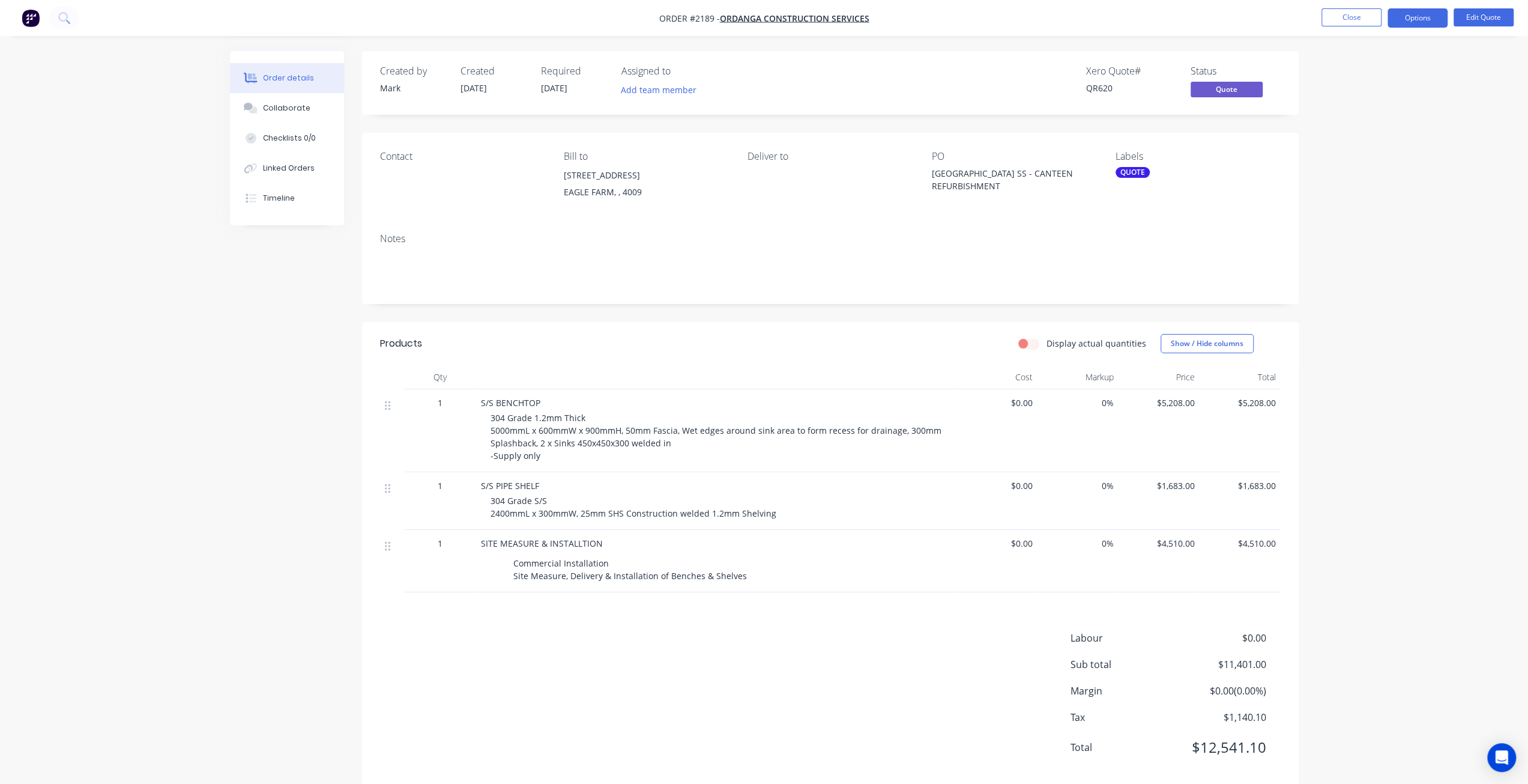
click at [440, 202] on div "Contact" at bounding box center [462, 178] width 164 height 55
click at [466, 172] on div "Contact" at bounding box center [462, 178] width 164 height 55
click at [1500, 12] on button "Edit Quote" at bounding box center [1484, 18] width 60 height 18
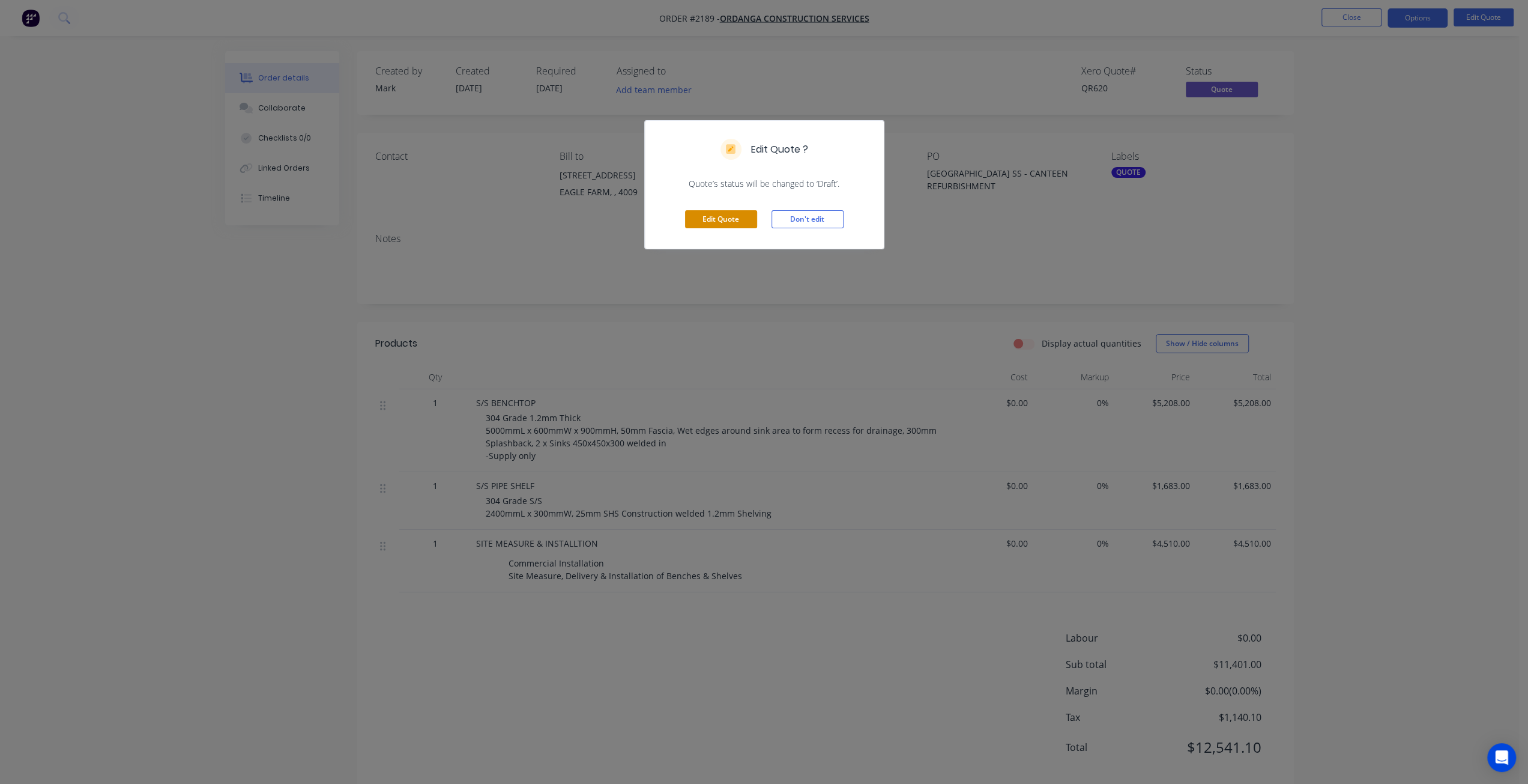
click at [687, 215] on button "Edit Quote" at bounding box center [721, 219] width 72 height 18
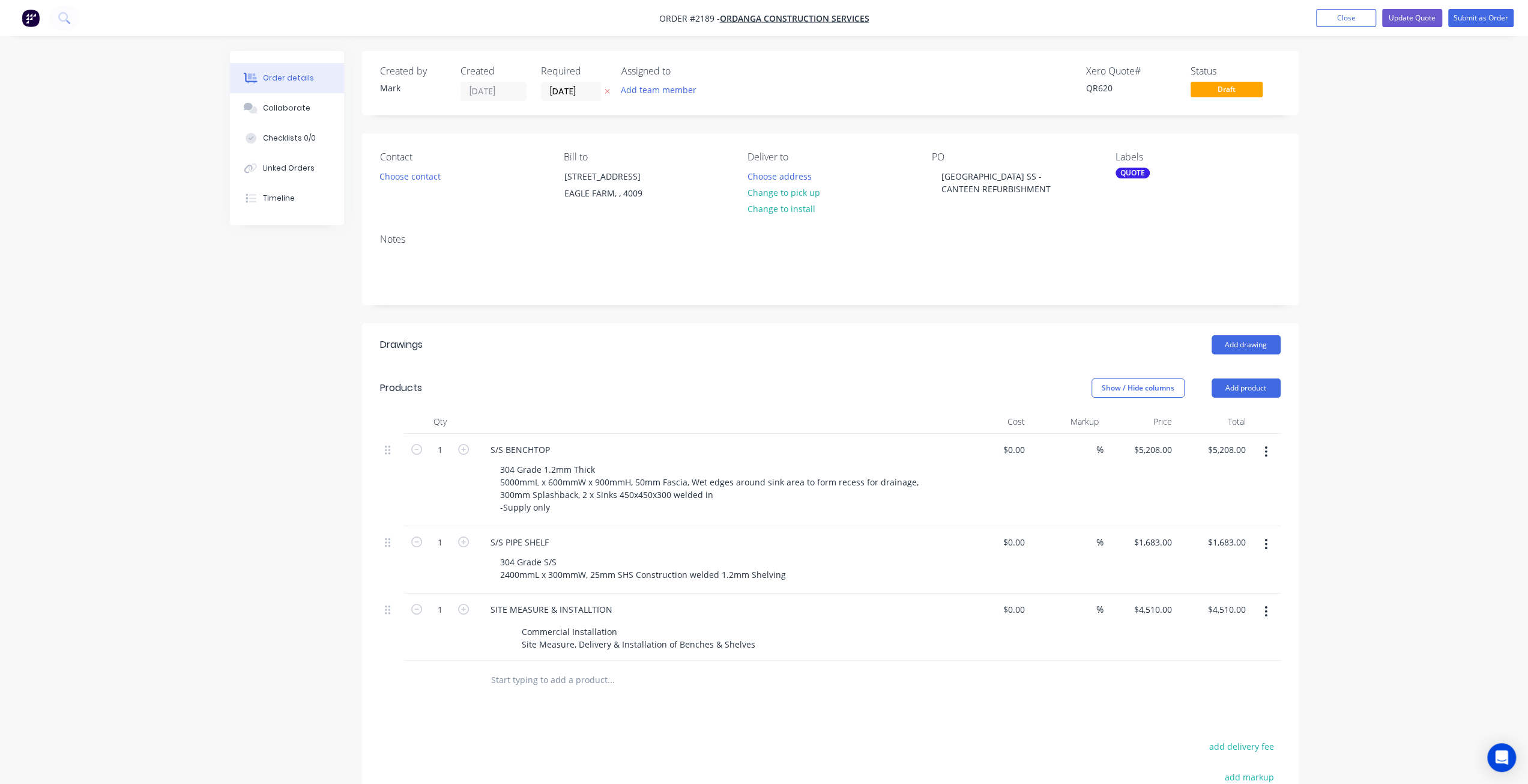
click at [439, 201] on div "Contact Choose contact" at bounding box center [462, 178] width 164 height 55
click at [427, 173] on button "Choose contact" at bounding box center [410, 175] width 74 height 16
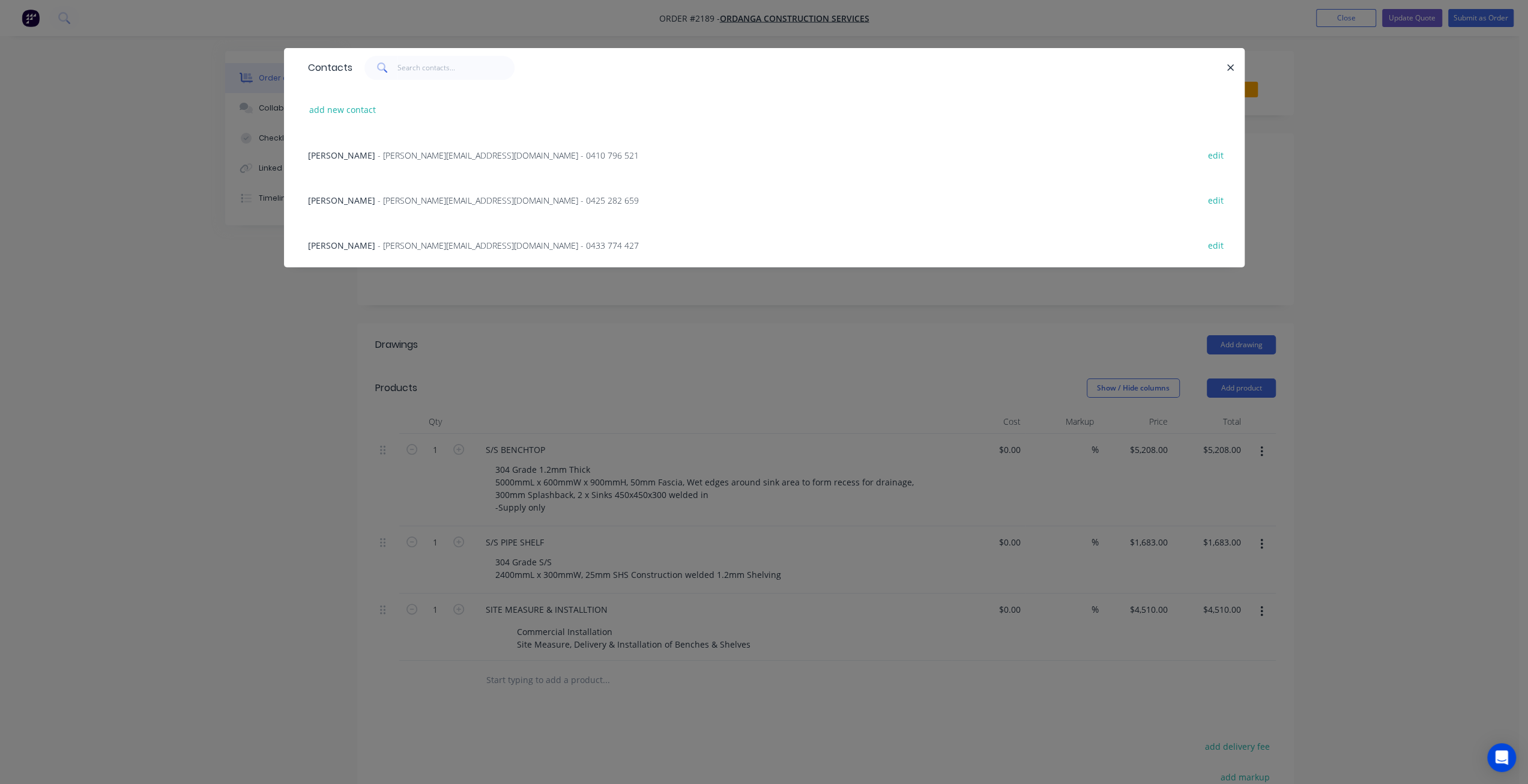
click at [398, 164] on div "Mitch Connery - mitch@ordanga.com - 0410 796 521 edit" at bounding box center [764, 154] width 925 height 45
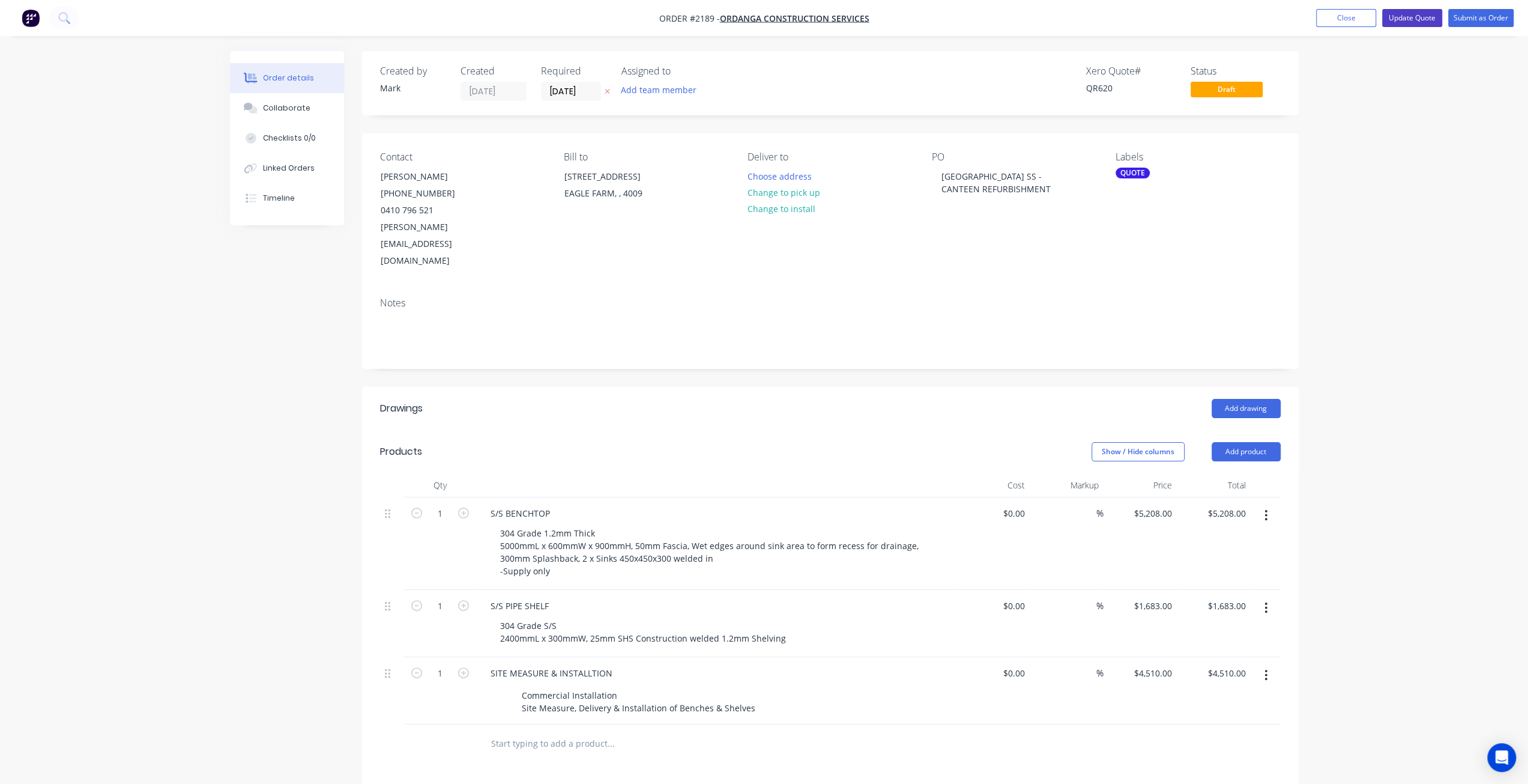
click at [1429, 14] on button "Update Quote" at bounding box center [1412, 18] width 60 height 18
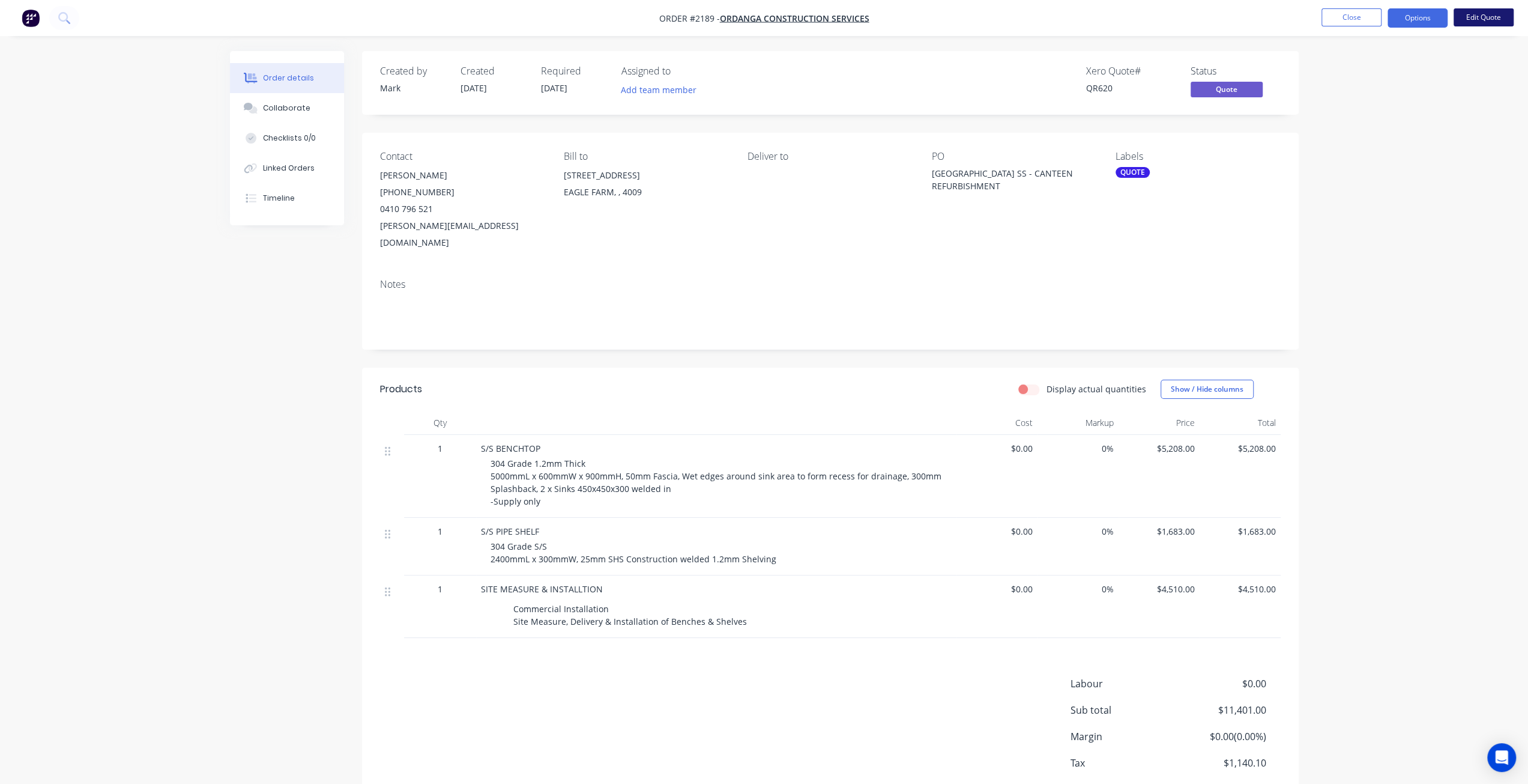
click at [1471, 14] on button "Edit Quote" at bounding box center [1484, 18] width 60 height 18
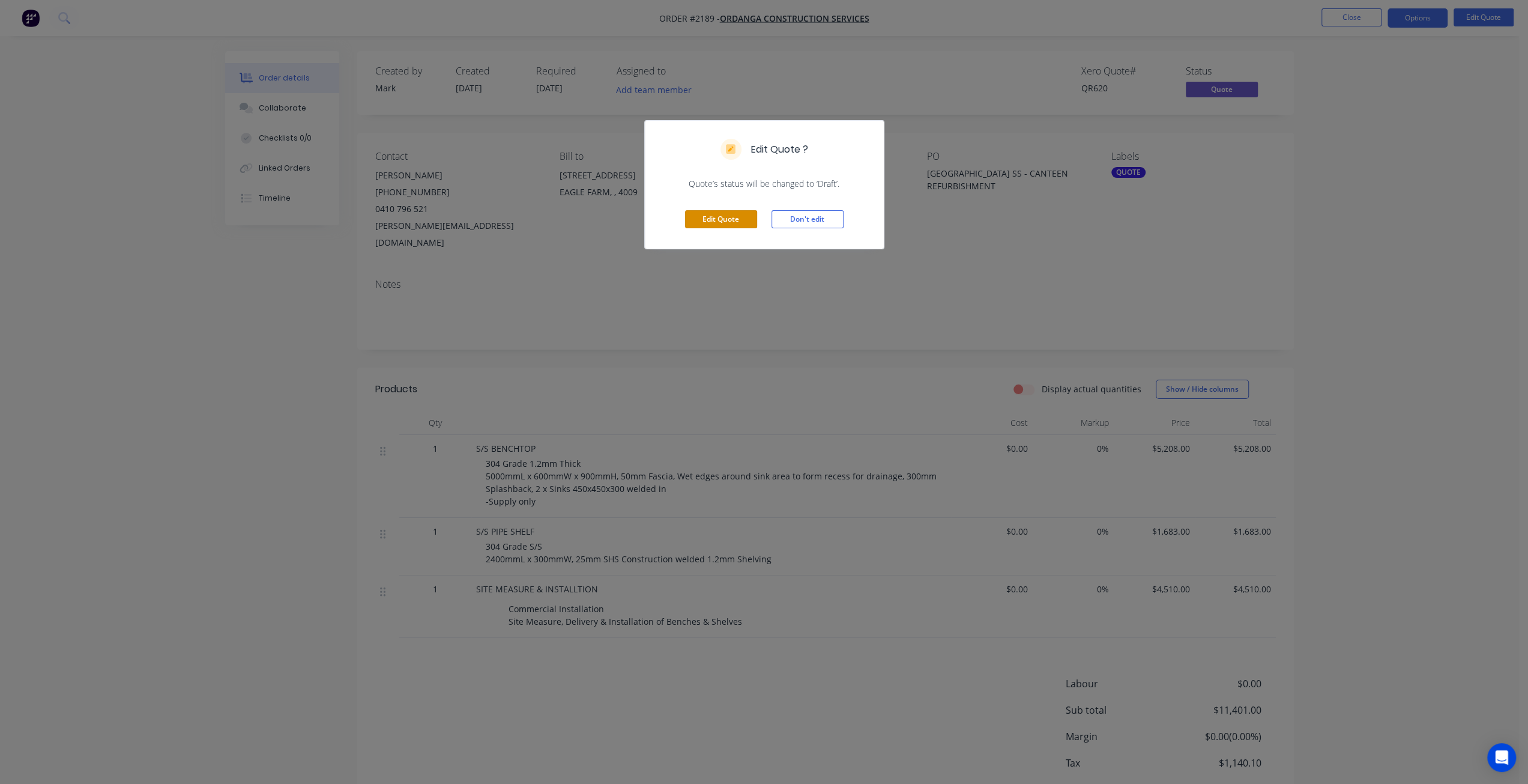
click at [728, 217] on button "Edit Quote" at bounding box center [721, 219] width 72 height 18
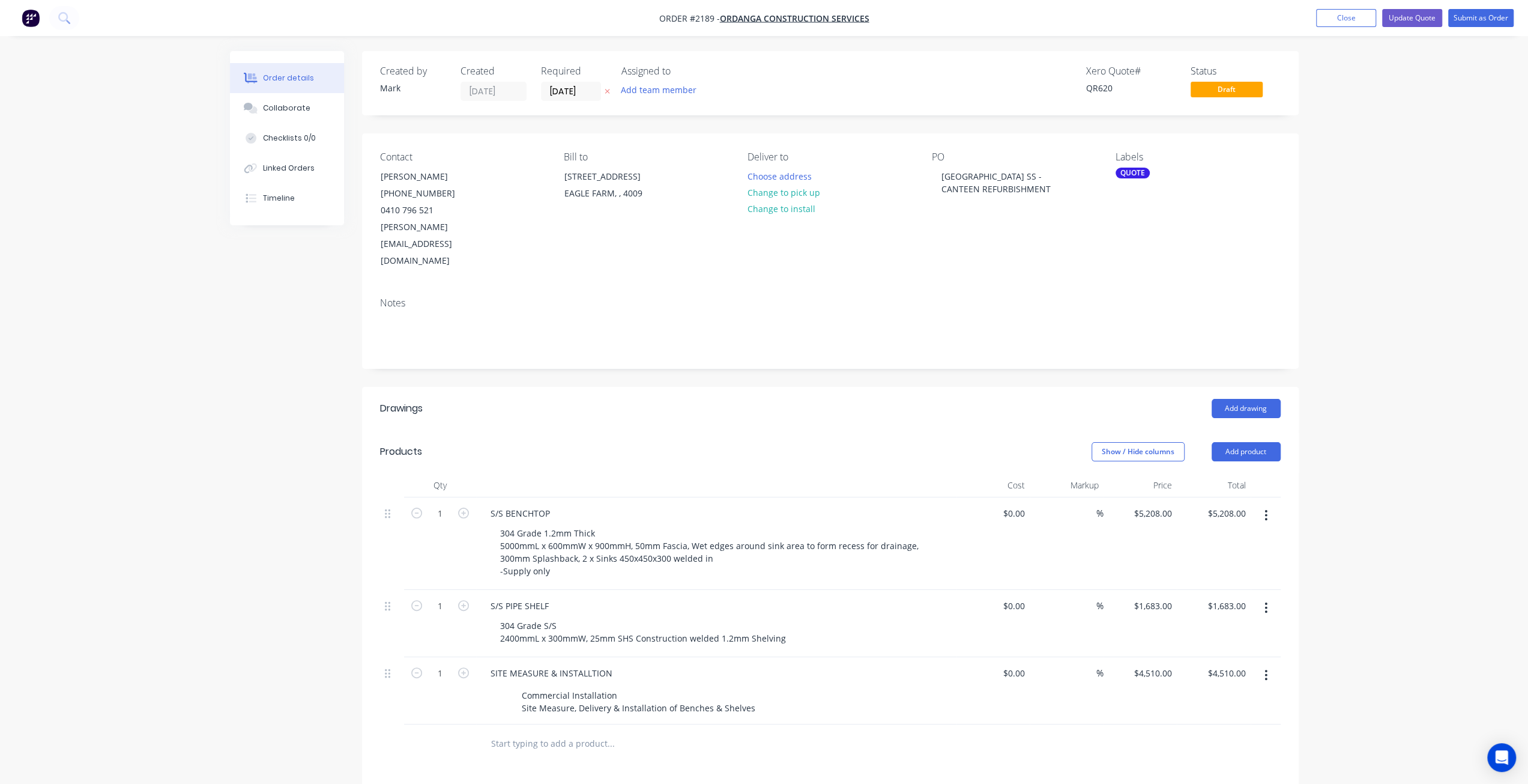
click at [537, 731] on input "text" at bounding box center [611, 743] width 240 height 24
type input "S/S SPLASHBACK"
click at [579, 770] on button "Add S/S SPLASHBACK to order" at bounding box center [676, 789] width 360 height 38
click at [565, 751] on div at bounding box center [551, 760] width 123 height 18
click at [587, 751] on div "To wall above bench - 1.2mm Thick No.4 finish" at bounding box center [593, 766] width 206 height 30
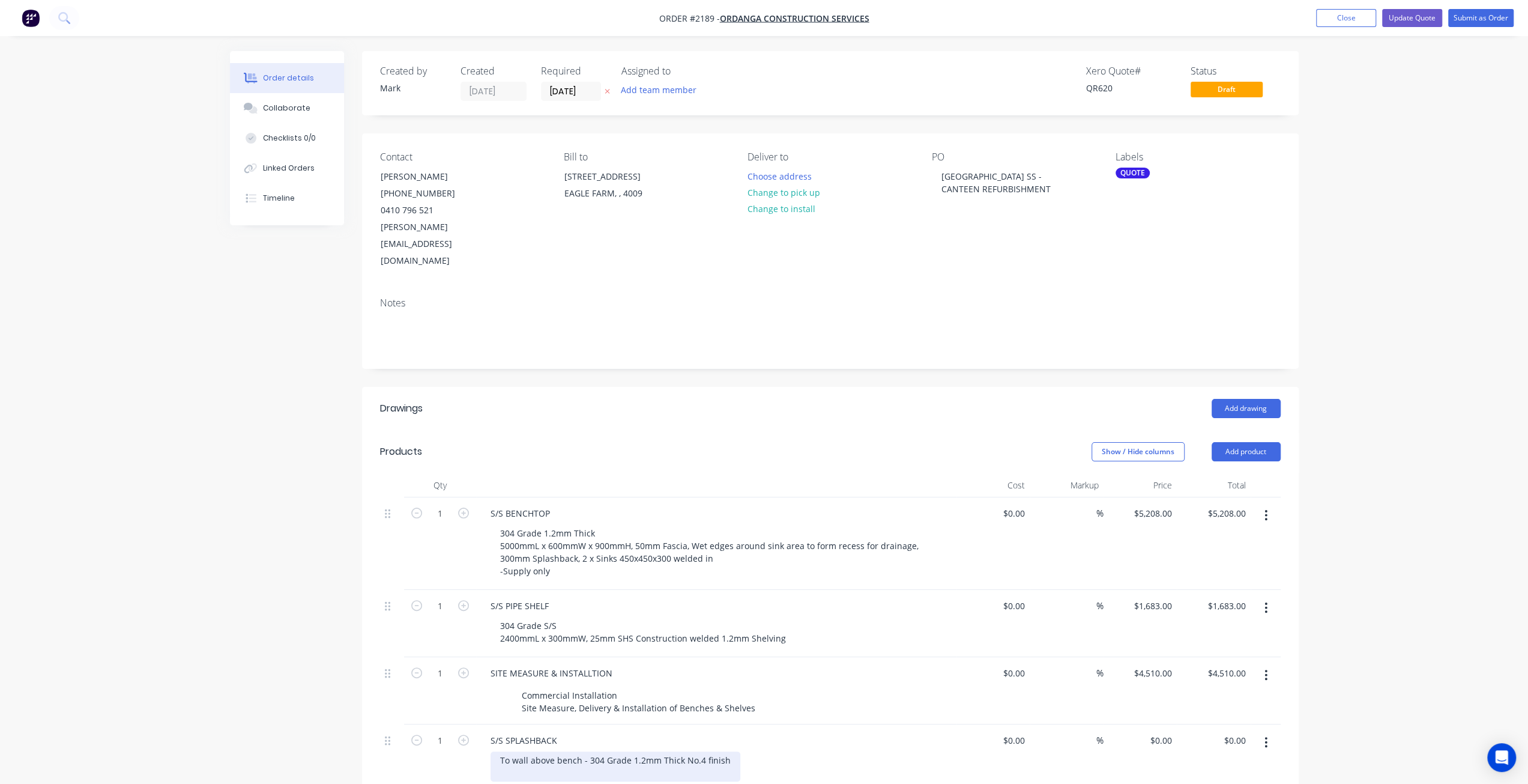
click at [726, 751] on div "To wall above bench - 304 Grade 1.2mm Thick No.4 finish" at bounding box center [616, 766] width 250 height 30
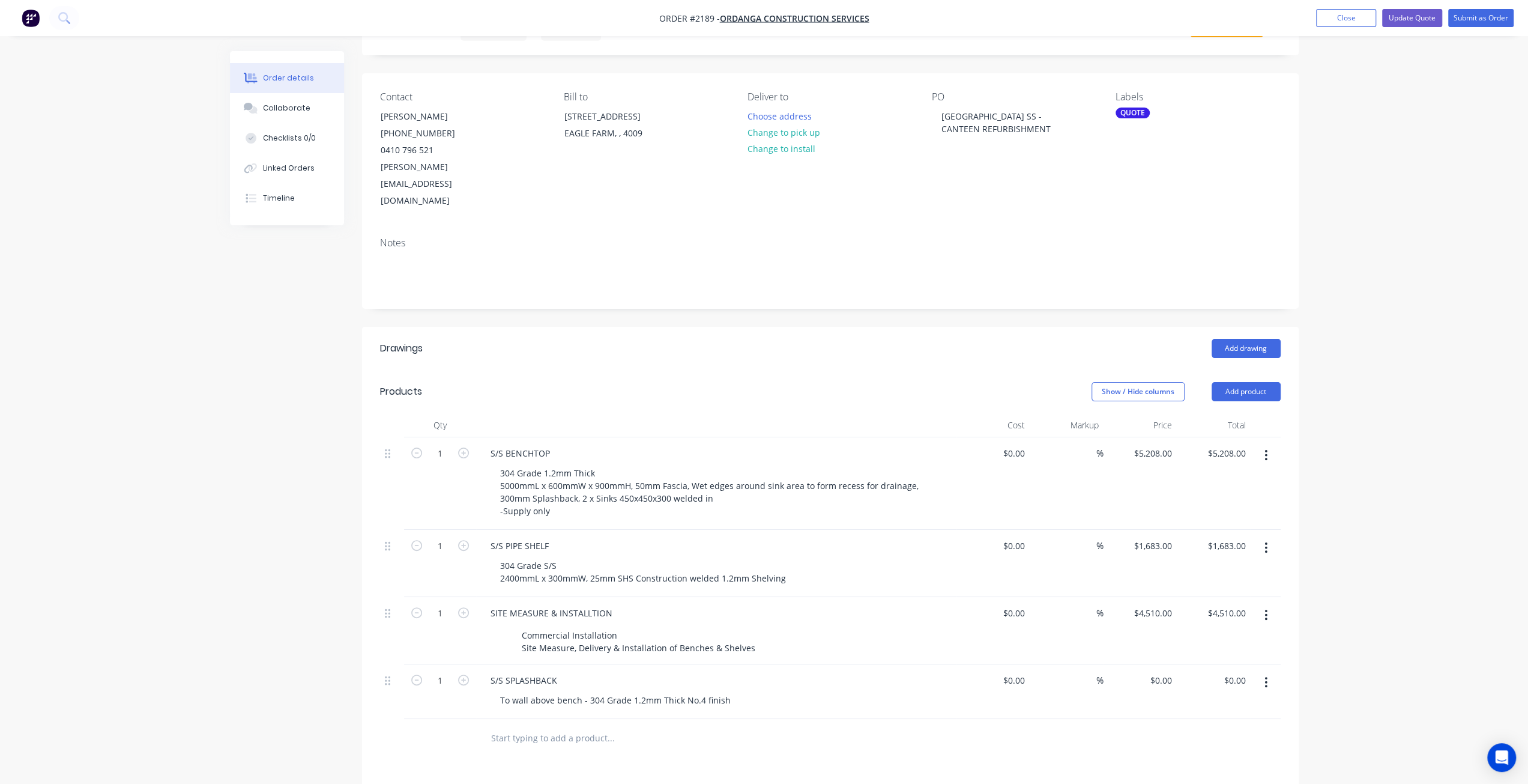
scroll to position [180, 0]
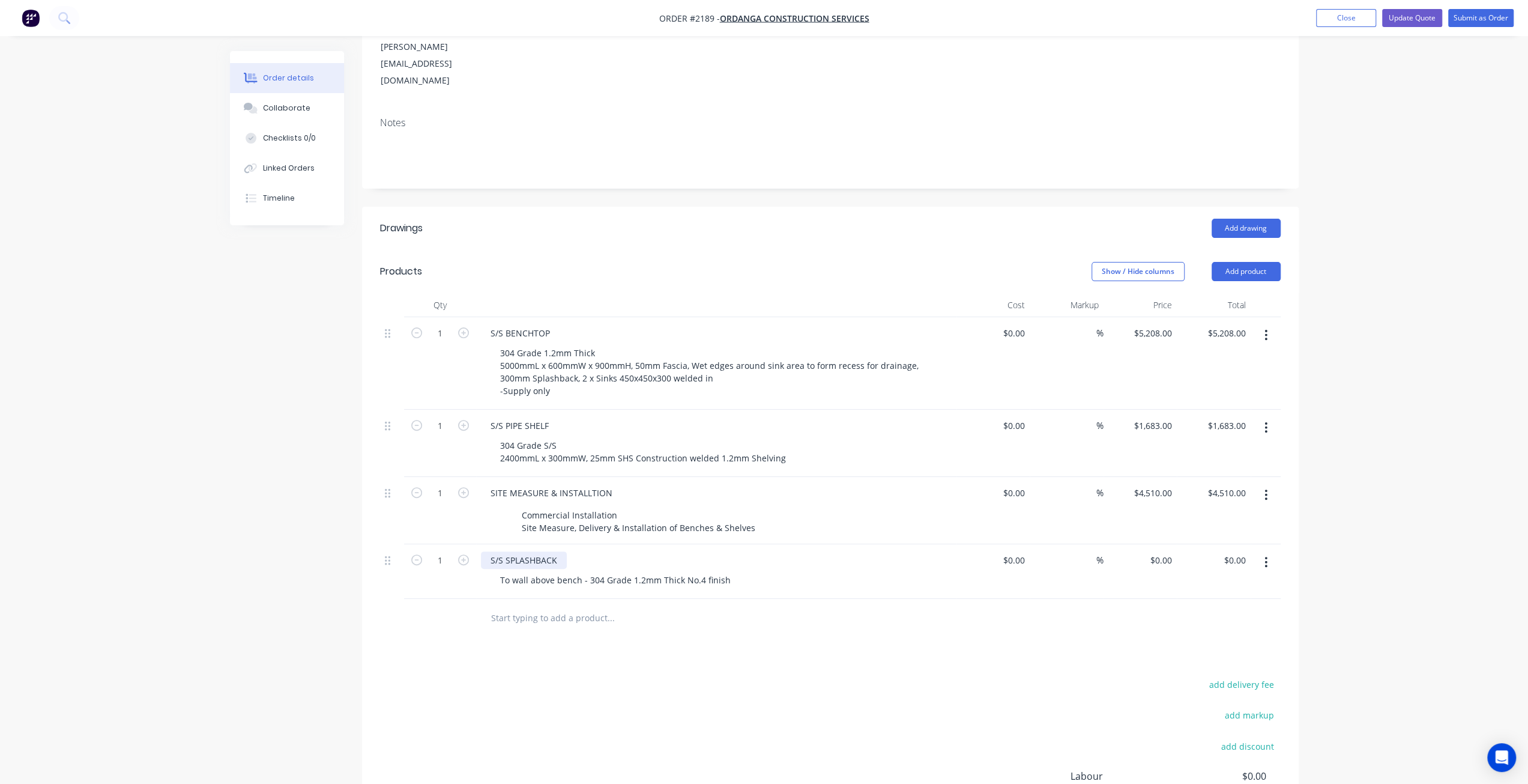
drag, startPoint x: 560, startPoint y: 525, endPoint x: 601, endPoint y: 563, distance: 55.9
click at [560, 551] on div "S/S SPLASHBACK" at bounding box center [524, 560] width 86 height 18
click at [579, 571] on div "To wall above bench - 304 Grade 1.2mm Thick No.4 finish" at bounding box center [616, 580] width 250 height 18
drag, startPoint x: 671, startPoint y: 540, endPoint x: 578, endPoint y: 537, distance: 93.0
click at [578, 571] on div "To wall above bench AND BEHIND COOKINE - 304 Grade 1.2mm Thick No.4 finish" at bounding box center [663, 580] width 346 height 18
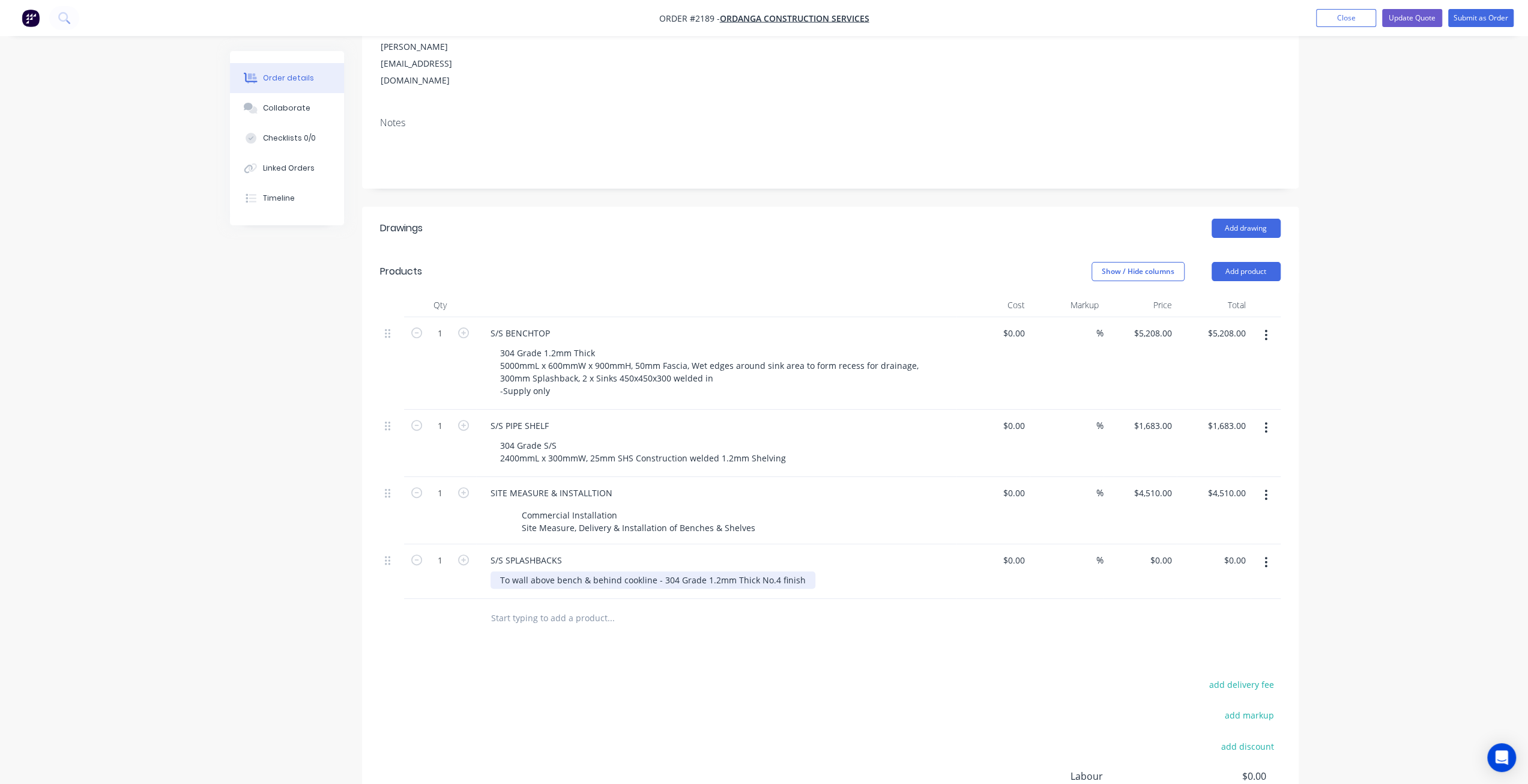
click at [801, 571] on div "To wall above bench & behind cookline - 304 Grade 1.2mm Thick No.4 finish" at bounding box center [652, 580] width 324 height 18
drag, startPoint x: 582, startPoint y: 542, endPoint x: 610, endPoint y: 574, distance: 42.5
click at [582, 571] on div "To wall above bench & behind cookline - 304 Grade 1.2mm Thick No.4 finish" at bounding box center [652, 586] width 324 height 30
click at [588, 571] on div "To wall above bench 2600mmL x & behind cookline - 304 Grade 1.2mm Thick No.4 fi…" at bounding box center [676, 580] width 373 height 18
click at [630, 571] on div "To wall above bench 2800mmL x & behind cookline - 304 Grade 1.2mm Thick No.4 fi…" at bounding box center [676, 580] width 373 height 18
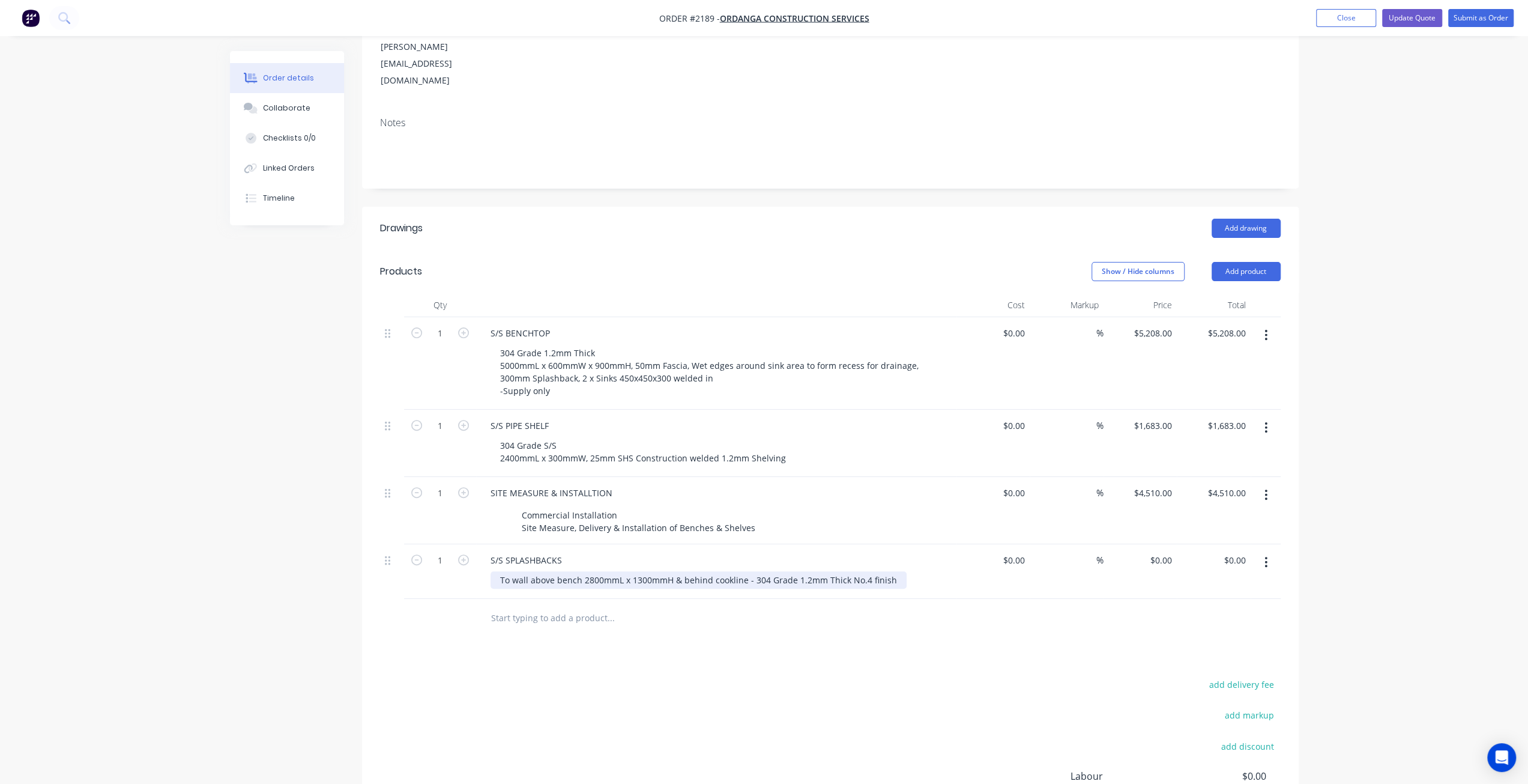
click at [746, 571] on div "To wall above bench 2800mmL x 1300mmH & behind cookline - 304 Grade 1.2mm Thick…" at bounding box center [698, 580] width 416 height 18
click at [683, 571] on div "To wall above bench 2800mmL x 1300mmH & behind cookline 3600mmL x 2100mmH - 304…" at bounding box center [721, 586] width 461 height 30
click at [1165, 551] on input "0" at bounding box center [1163, 560] width 28 height 18
type input "$3,200.00"
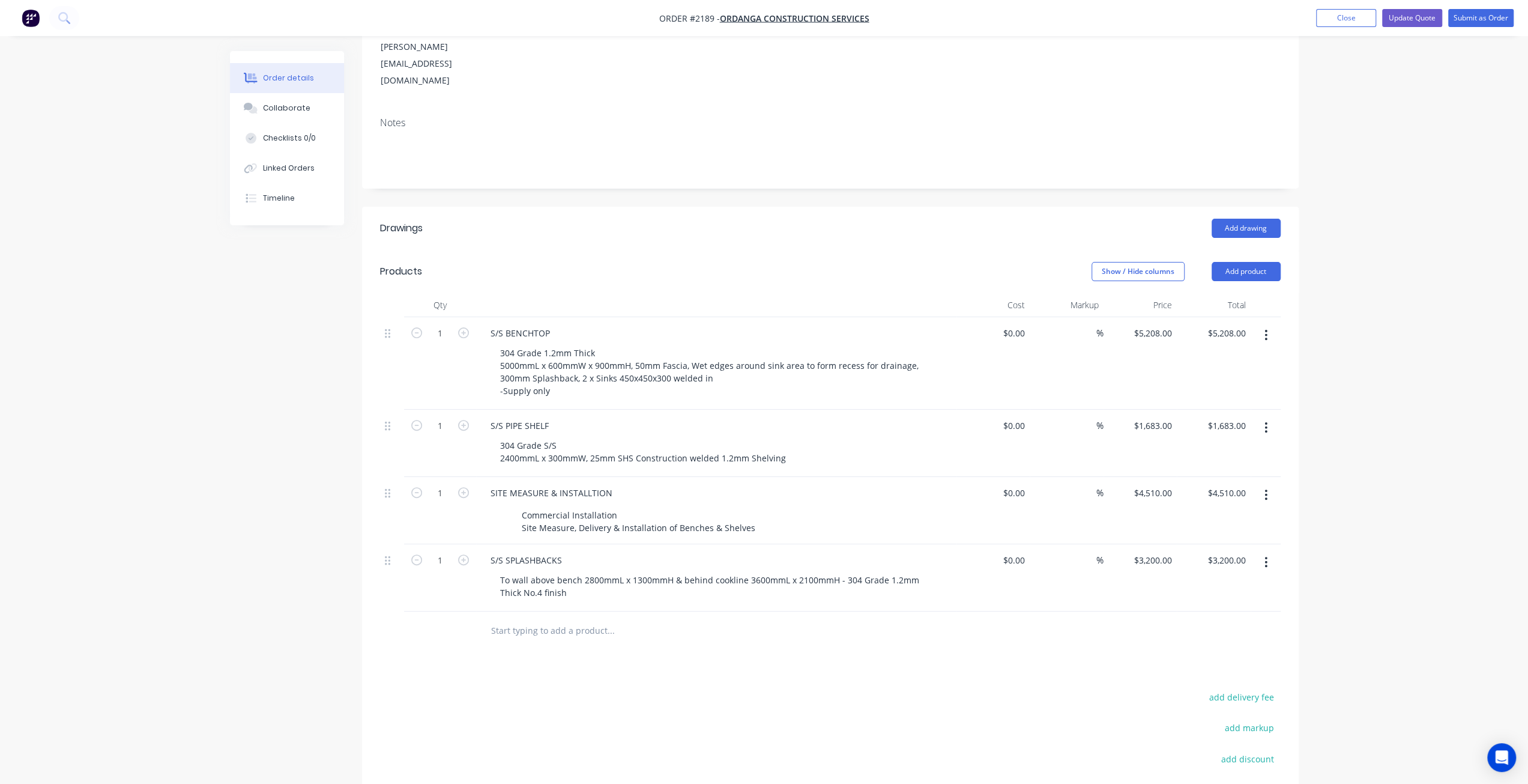
drag, startPoint x: 1324, startPoint y: 527, endPoint x: 1318, endPoint y: 520, distance: 9.2
click at [1322, 525] on div "Order details Collaborate Checklists 0/0 Linked Orders Timeline Order details C…" at bounding box center [764, 388] width 1528 height 1137
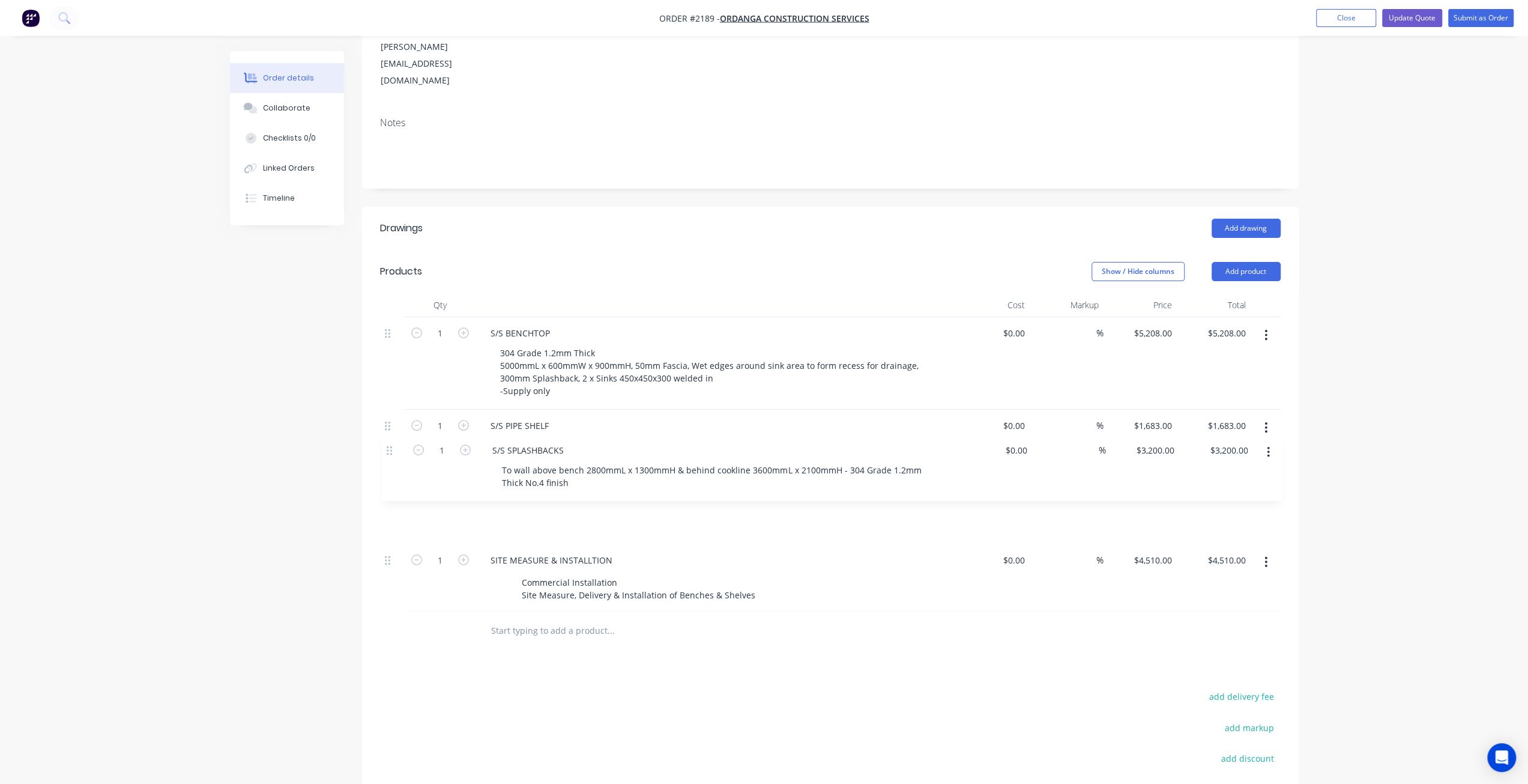
drag, startPoint x: 387, startPoint y: 529, endPoint x: 393, endPoint y: 448, distance: 81.2
click at [393, 448] on div "1 S/S BENCHTOP 304 Grade 1.2mm Thick 5000mmL x 600mmW x 900mmH, 50mm Fascia, We…" at bounding box center [831, 464] width 901 height 294
click at [319, 495] on div "Created by Mark Created 14/08/25 Required 14/08/25 Assigned to Add team member …" at bounding box center [765, 413] width 1069 height 1085
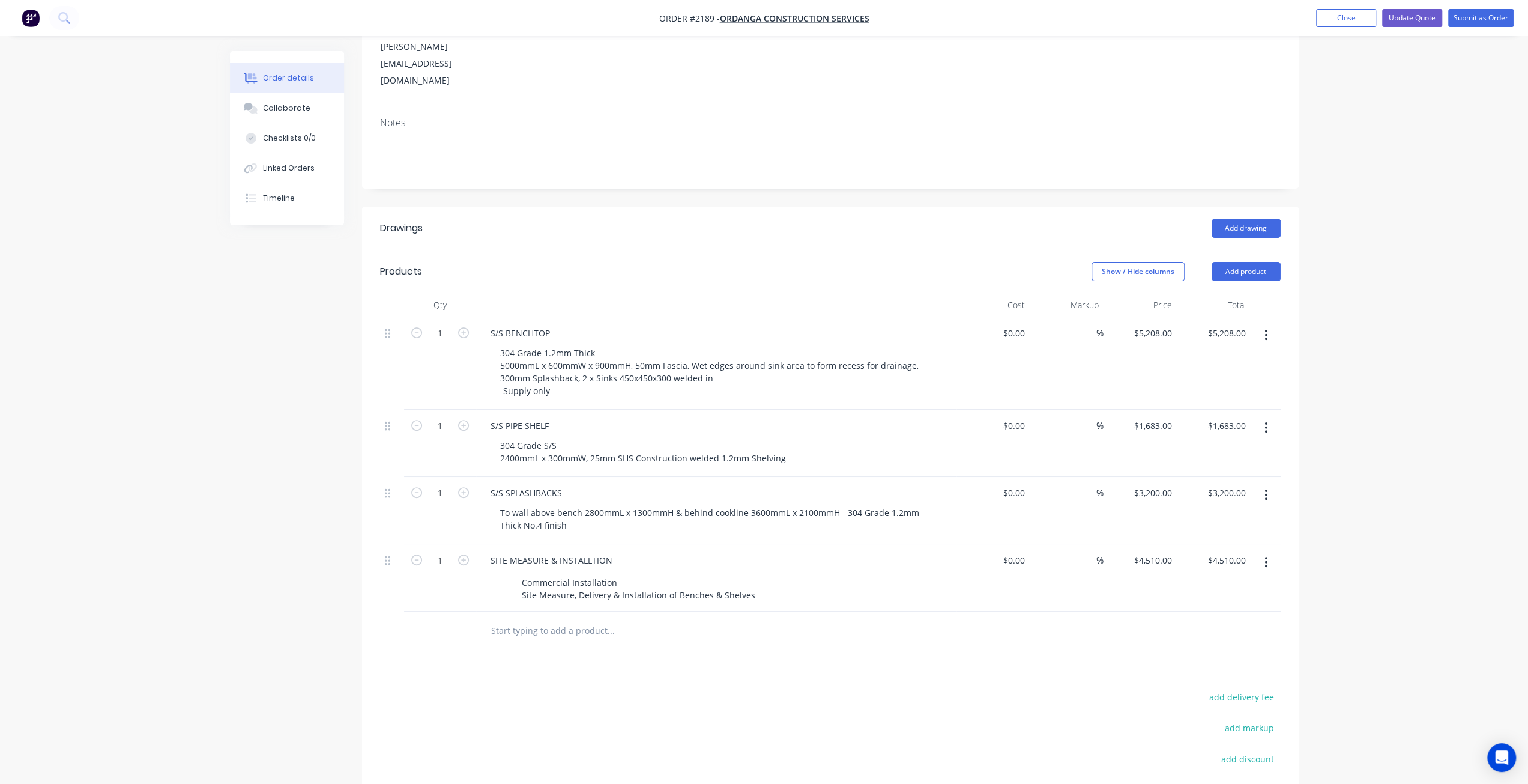
click at [1340, 425] on div "Order details Collaborate Checklists 0/0 Linked Orders Timeline Order details C…" at bounding box center [764, 388] width 1528 height 1137
click at [1378, 406] on div "Order details Collaborate Checklists 0/0 Linked Orders Timeline Order details C…" at bounding box center [764, 388] width 1528 height 1137
click at [1151, 484] on div "3200 $3,200.00" at bounding box center [1155, 492] width 44 height 18
type input "$1,650.00"
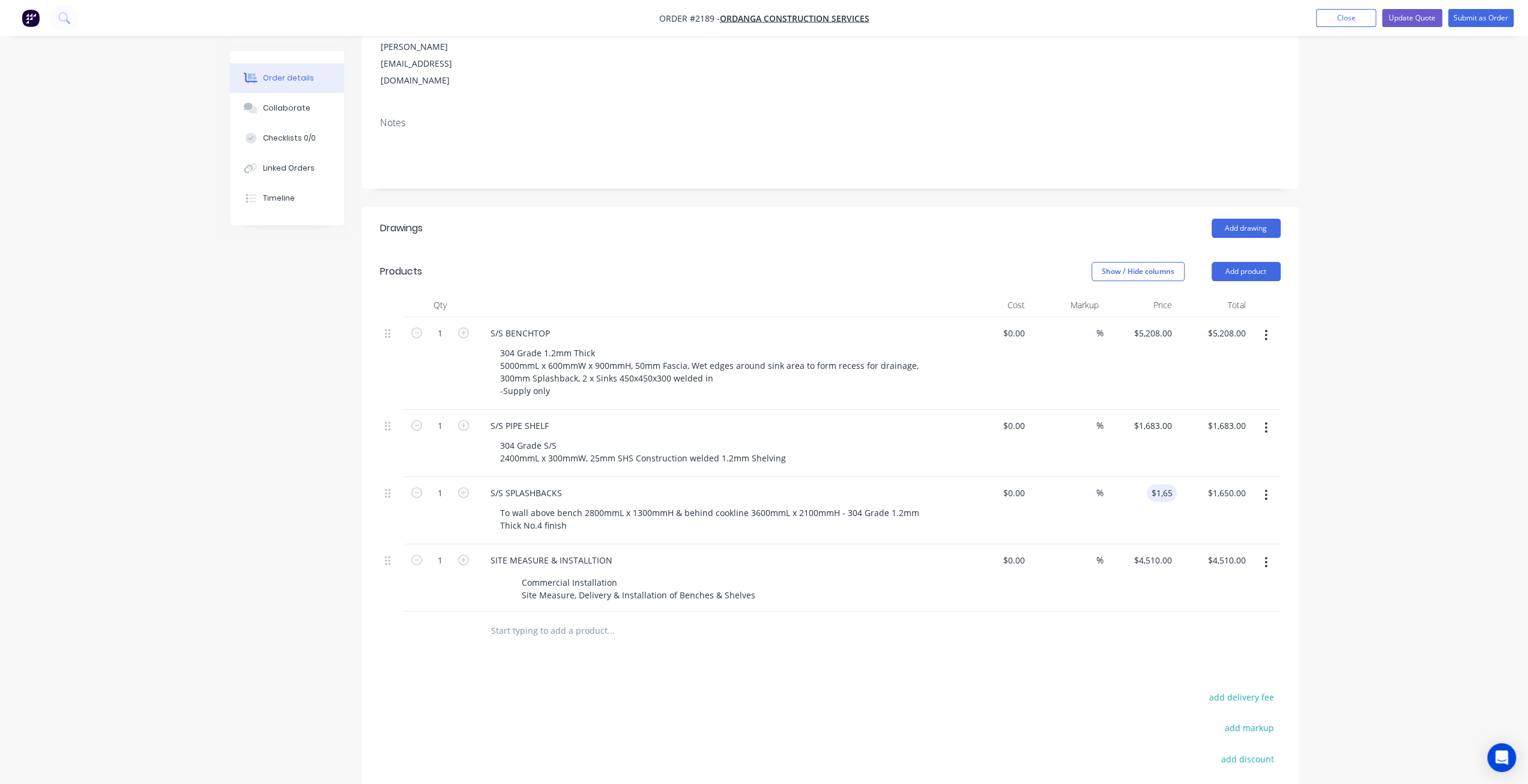
click at [1394, 411] on div "Order details Collaborate Checklists 0/0 Linked Orders Timeline Order details C…" at bounding box center [764, 388] width 1528 height 1137
click at [1352, 457] on div "Order details Collaborate Checklists 0/0 Linked Orders Timeline Order details C…" at bounding box center [764, 388] width 1528 height 1137
click at [1168, 484] on input "1650" at bounding box center [1164, 492] width 25 height 18
type input "$1,750.00"
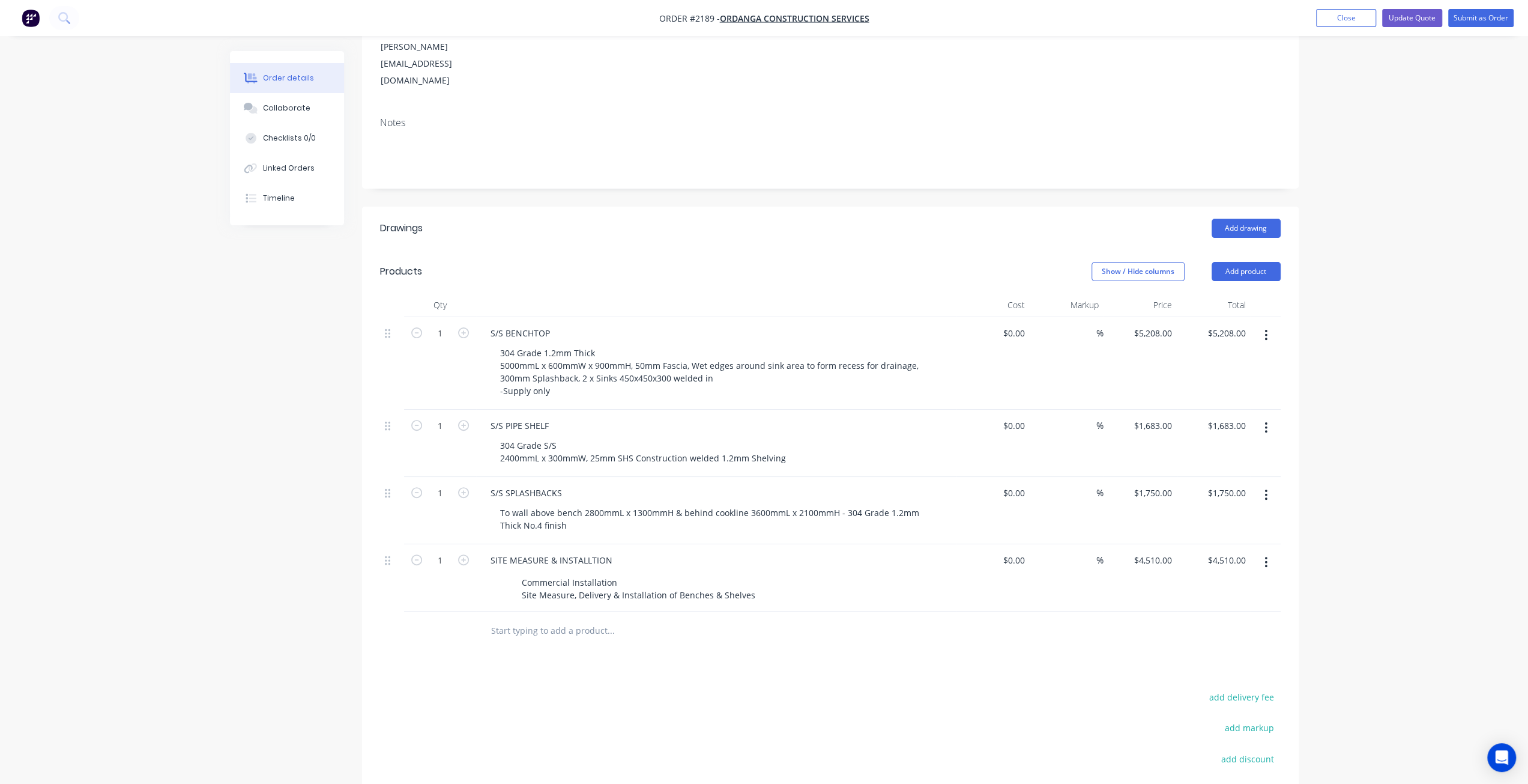
click at [1430, 365] on div "Order details Collaborate Checklists 0/0 Linked Orders Timeline Order details C…" at bounding box center [764, 388] width 1528 height 1137
click at [1425, 19] on button "Update Quote" at bounding box center [1412, 18] width 60 height 18
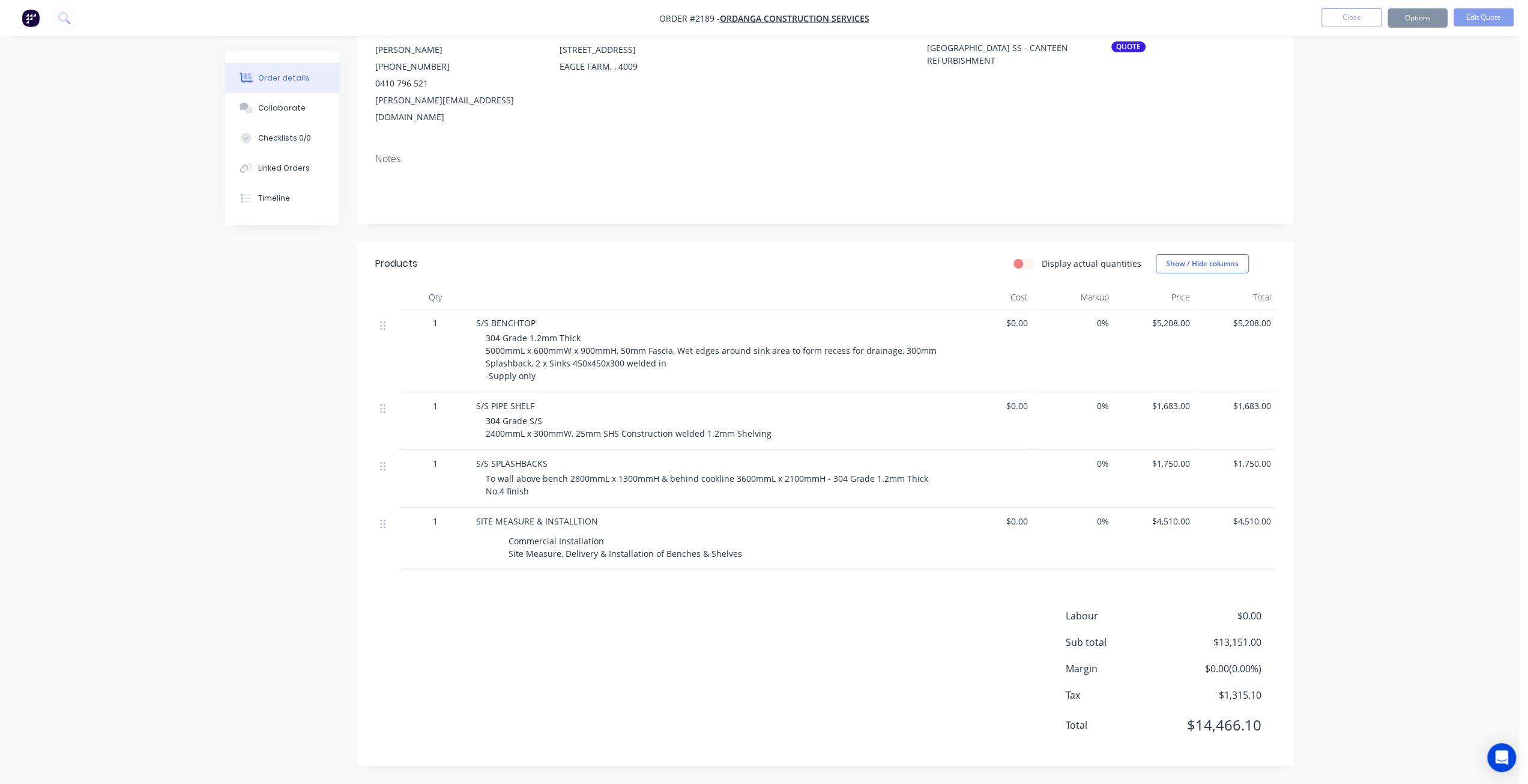
scroll to position [0, 0]
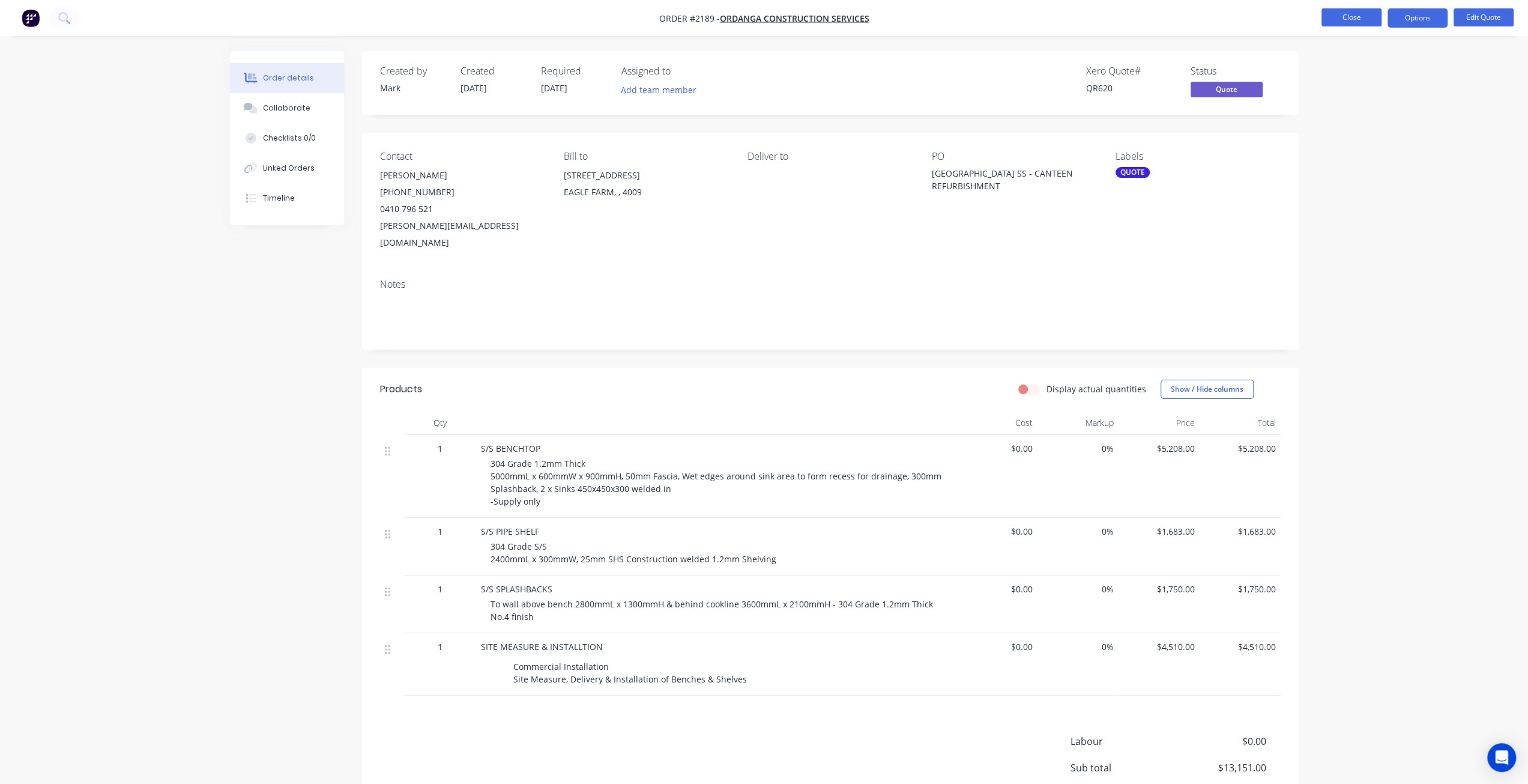
click at [1352, 21] on button "Close" at bounding box center [1352, 18] width 60 height 18
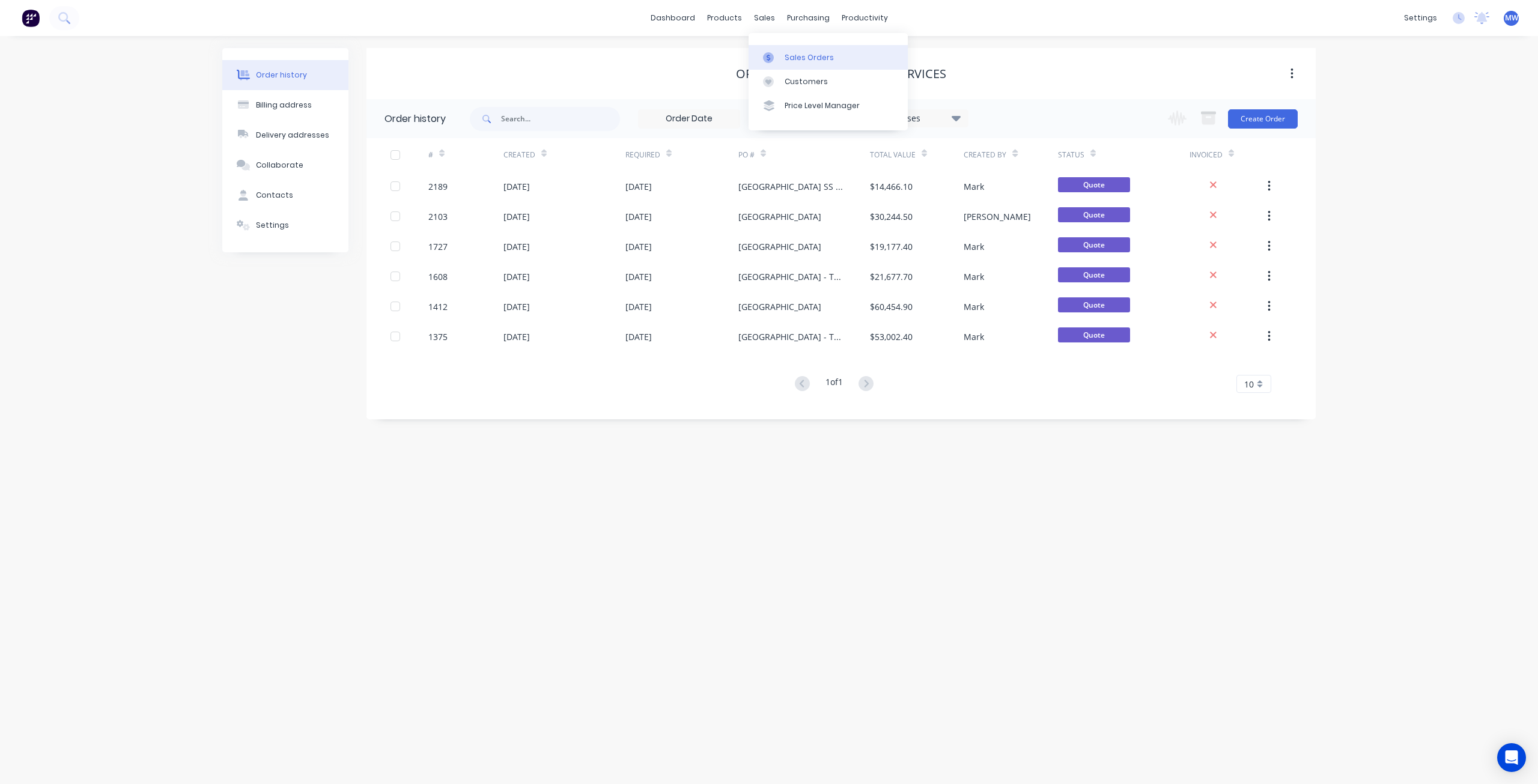
click at [795, 51] on link "Sales Orders" at bounding box center [828, 57] width 159 height 24
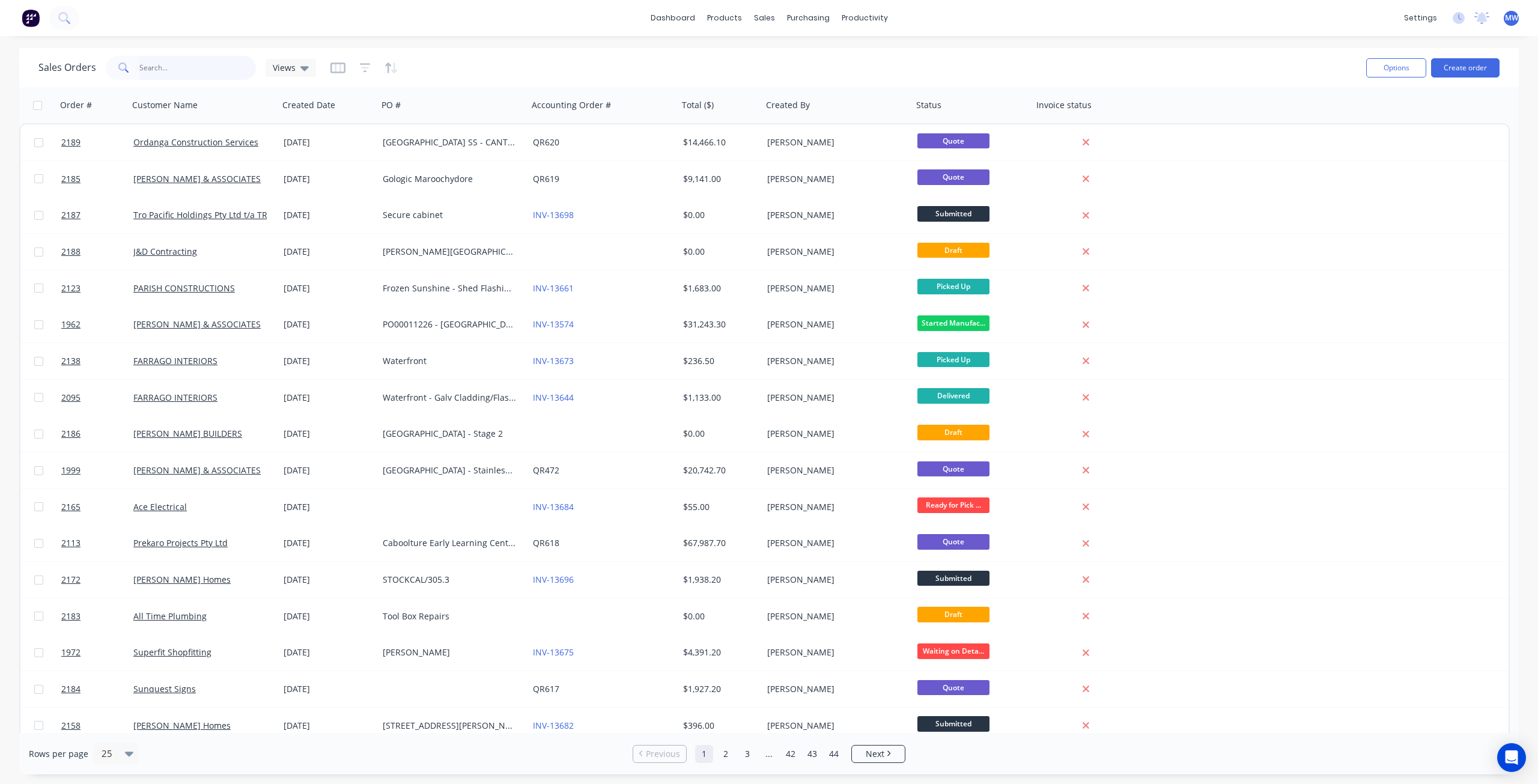
click at [209, 68] on input "text" at bounding box center [198, 68] width 117 height 24
type input "1748"
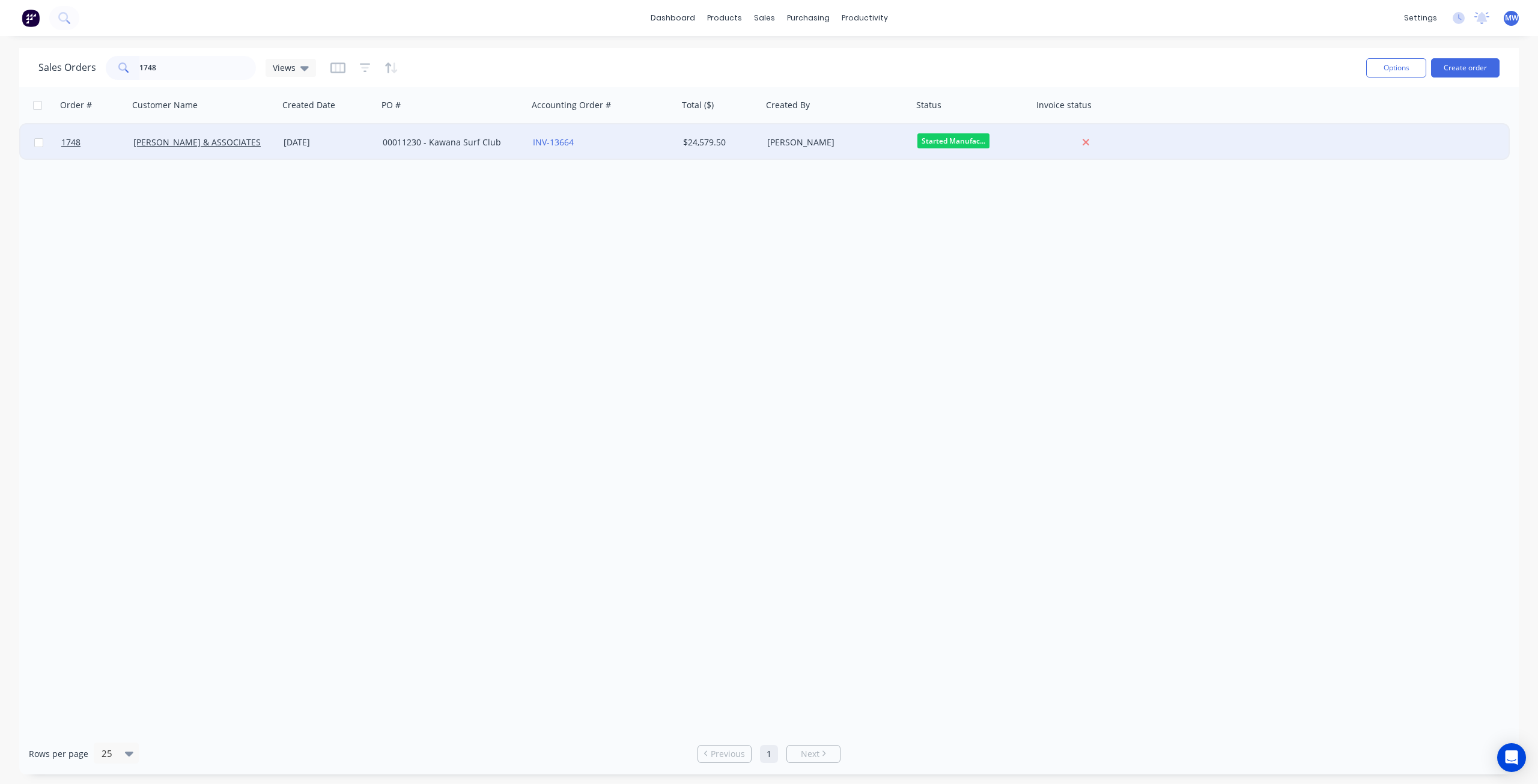
click at [289, 152] on div "[DATE]" at bounding box center [328, 142] width 99 height 36
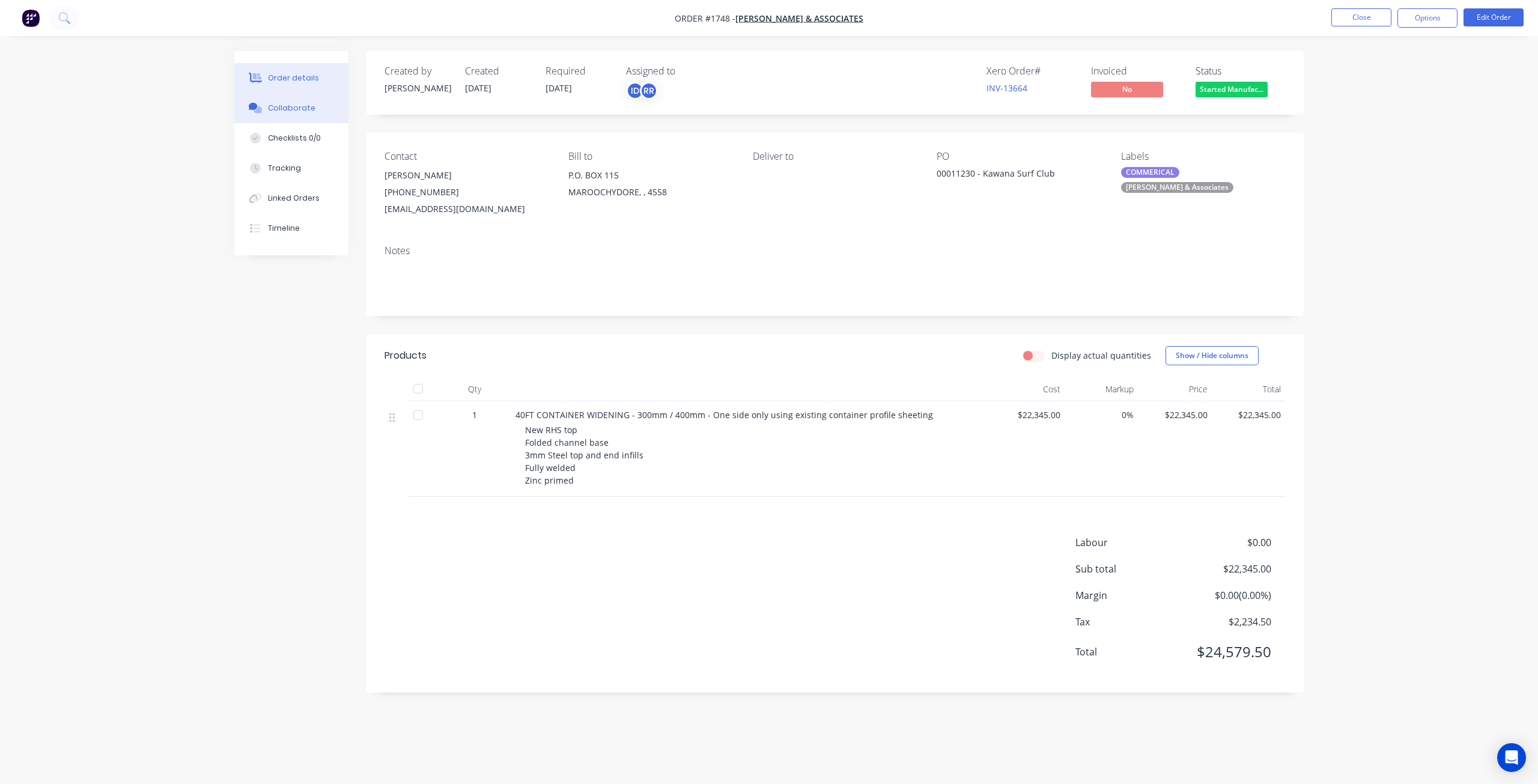
click at [286, 118] on button "Collaborate" at bounding box center [291, 108] width 114 height 30
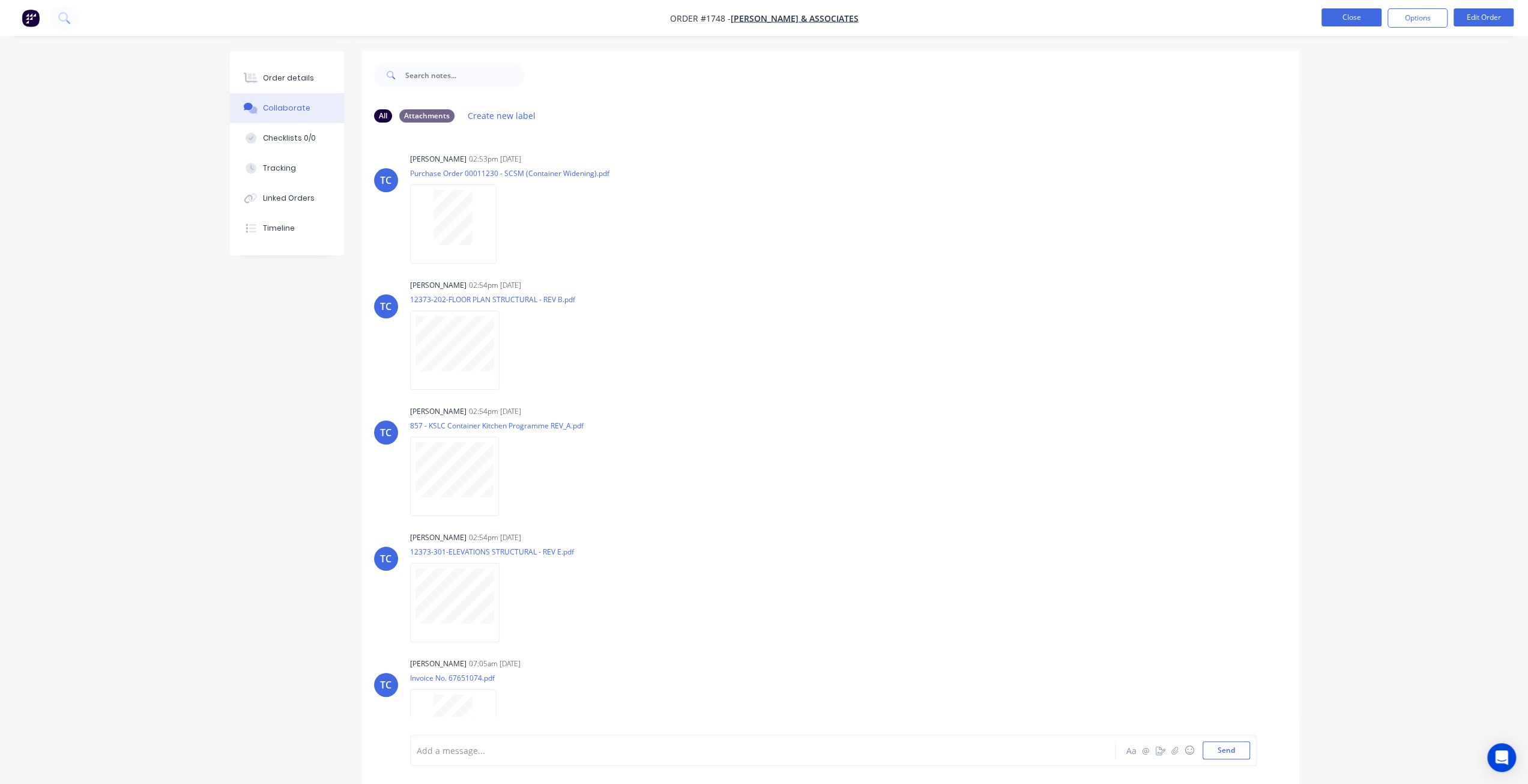
click at [1329, 21] on button "Close" at bounding box center [1352, 18] width 60 height 18
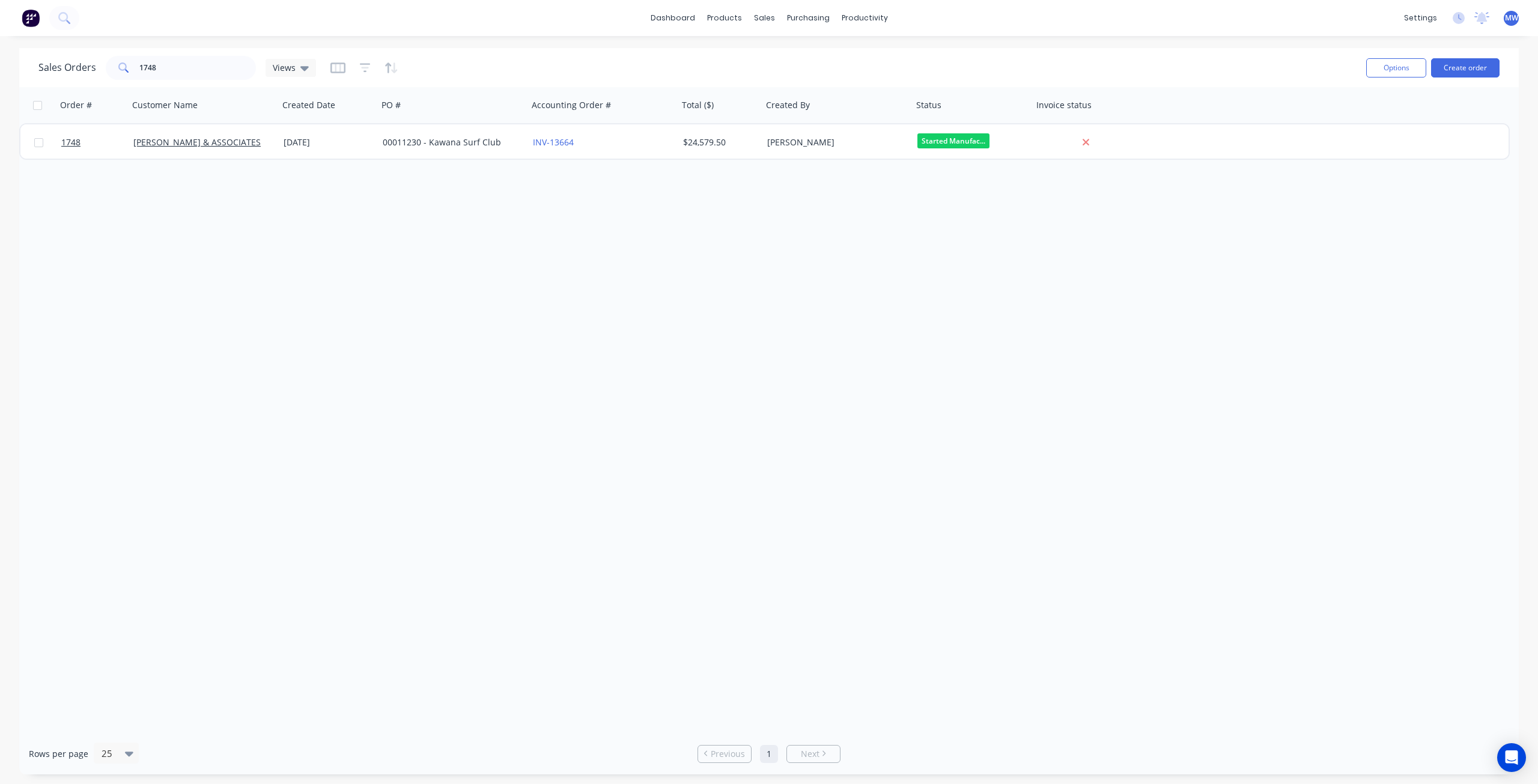
click at [359, 220] on div "Order # Customer Name Created Date PO # Accounting Order # Total ($) Created By…" at bounding box center [769, 410] width 1500 height 646
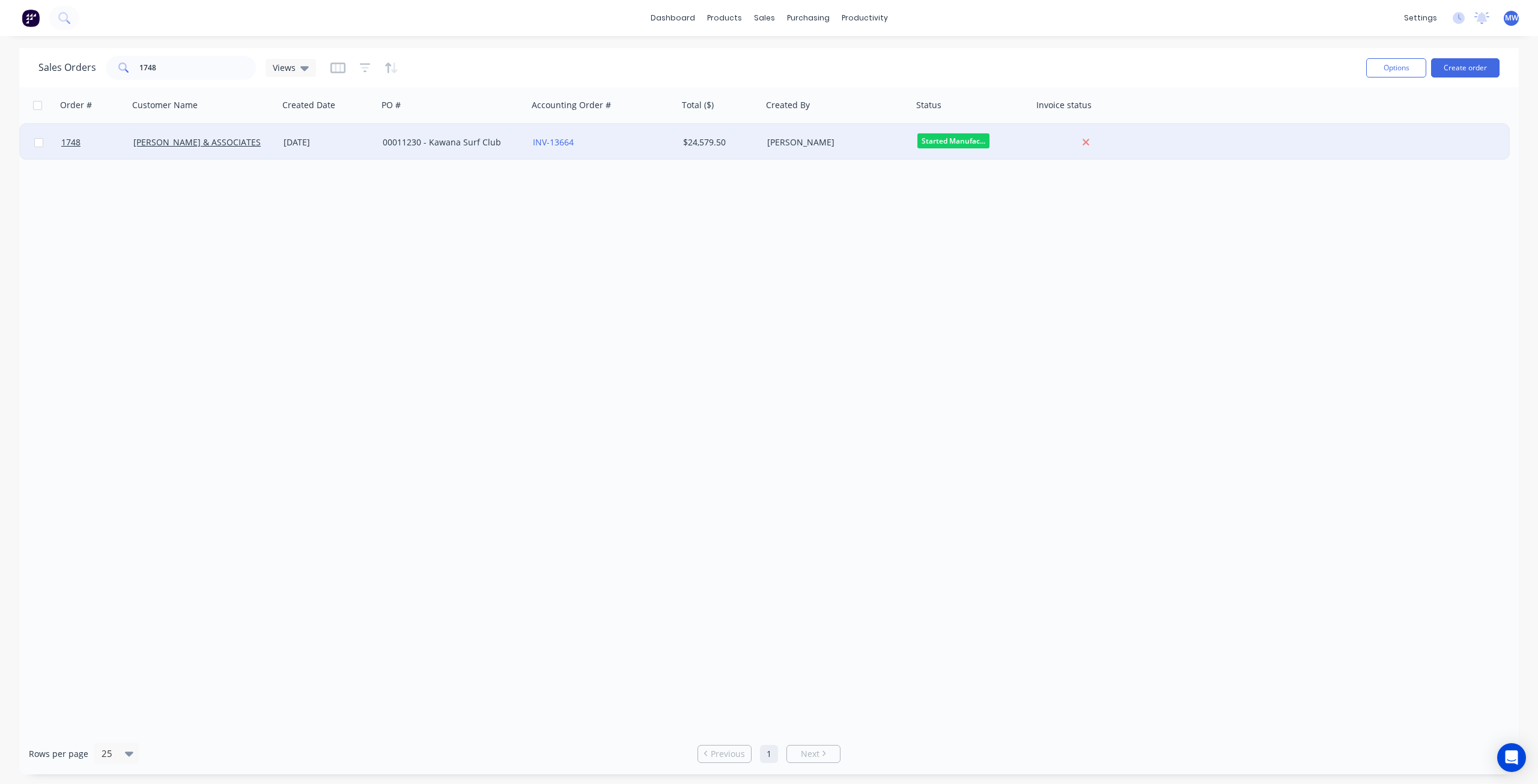
click at [350, 144] on div "[DATE]" at bounding box center [328, 142] width 89 height 12
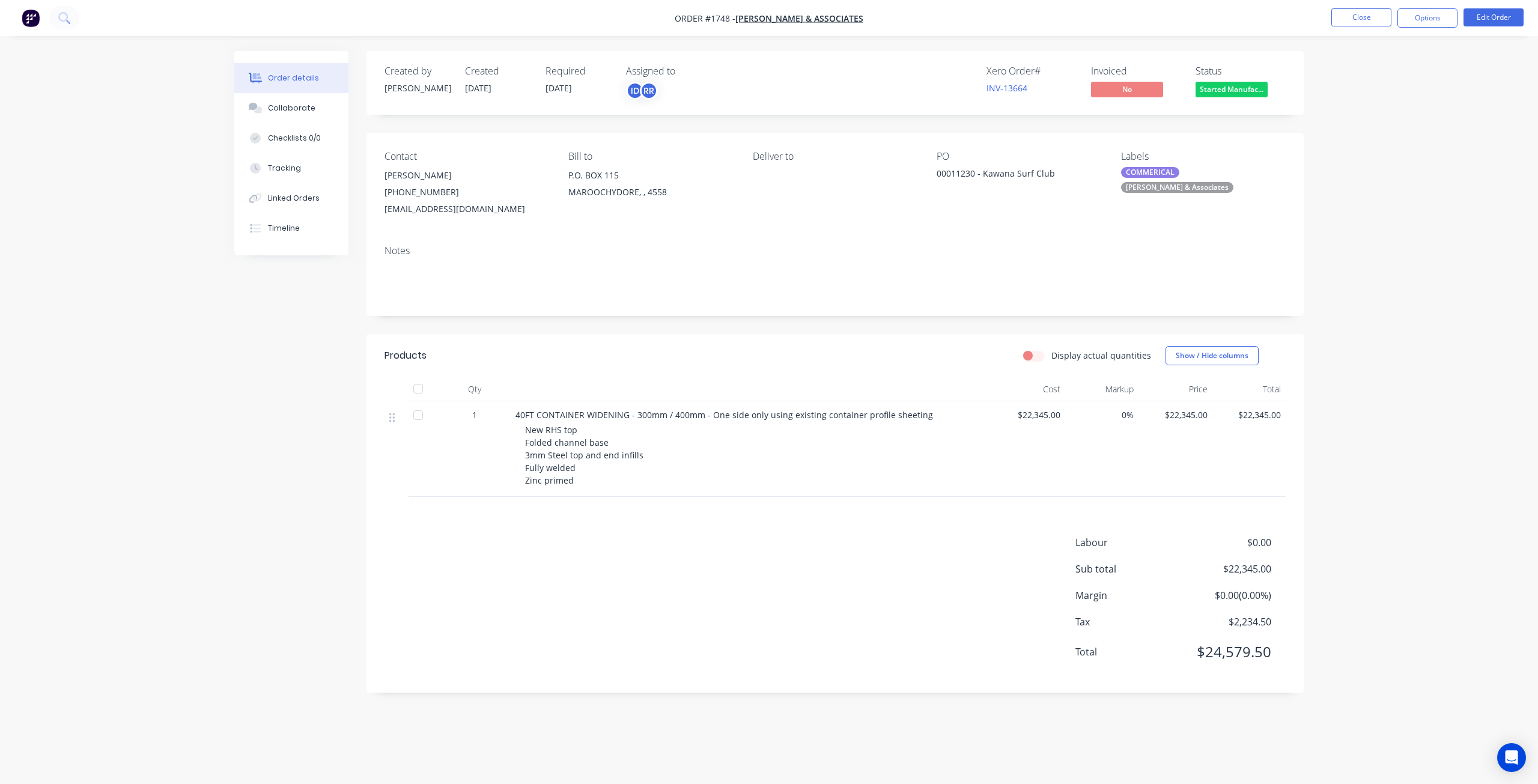
click at [574, 470] on div "New RHS top Folded channel base 3mm Steel top and end infills Fully welded Zinc…" at bounding box center [755, 455] width 461 height 63
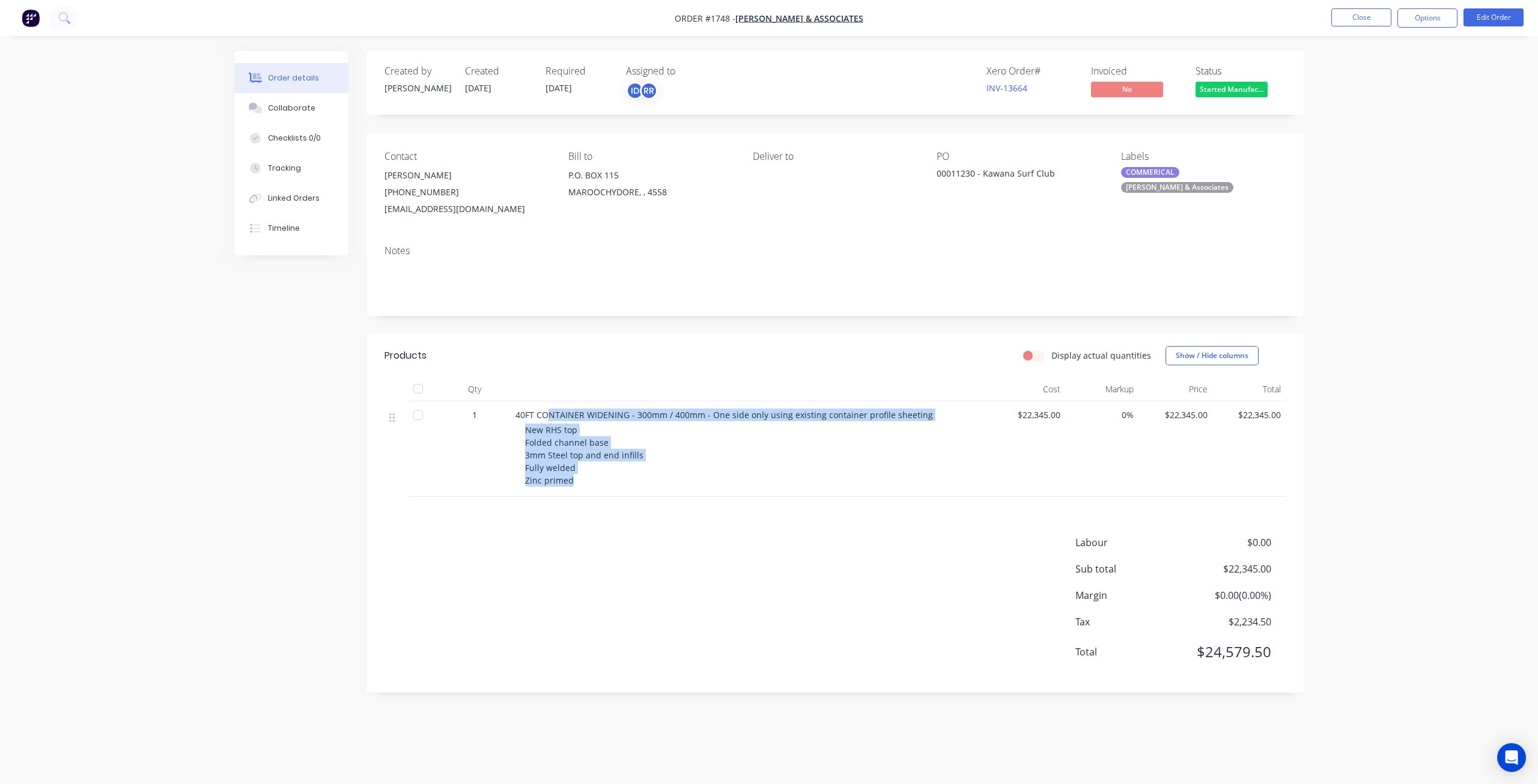
drag, startPoint x: 550, startPoint y: 412, endPoint x: 603, endPoint y: 487, distance: 91.8
click at [602, 487] on div "40FT CONTAINER WIDENING - 300mm / 400mm - One side only using existing containe…" at bounding box center [751, 449] width 481 height 95
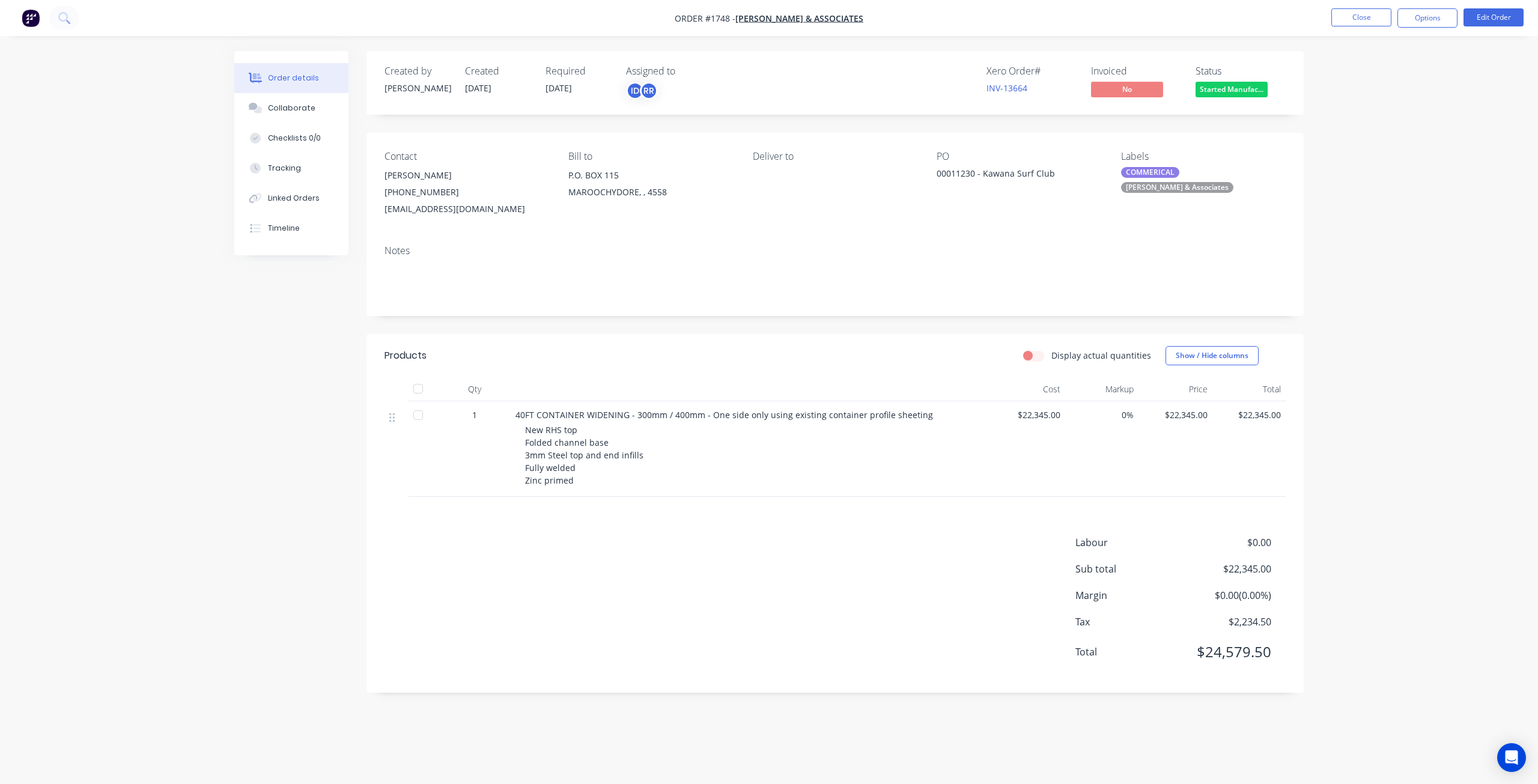
drag, startPoint x: 1380, startPoint y: 441, endPoint x: 1374, endPoint y: 440, distance: 6.1
click at [1381, 441] on div "Order details Collaborate Checklists 0/0 Tracking Linked Orders Timeline Order …" at bounding box center [769, 392] width 1538 height 784
click at [1369, 421] on div "Order details Collaborate Checklists 0/0 Tracking Linked Orders Timeline Order …" at bounding box center [769, 392] width 1538 height 784
click at [724, 512] on div "Products Display actual quantities Show / Hide columns Qty Cost Markup Price To…" at bounding box center [835, 513] width 937 height 359
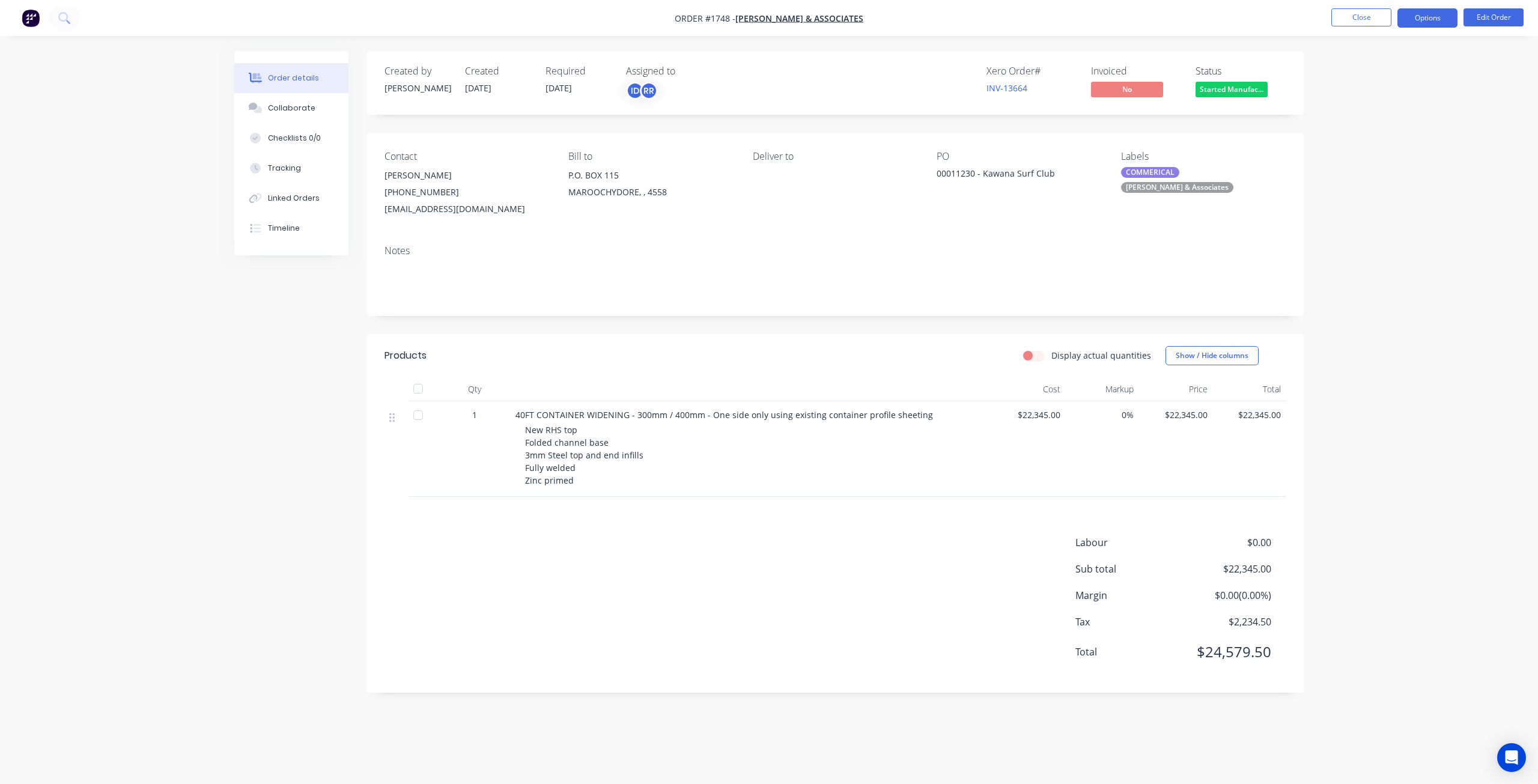
drag, startPoint x: 1439, startPoint y: 72, endPoint x: 1399, endPoint y: 27, distance: 60.2
click at [1439, 72] on div "Order details Collaborate Checklists 0/0 Tracking Linked Orders Timeline Order …" at bounding box center [769, 392] width 1538 height 784
click at [1365, 24] on button "Close" at bounding box center [1361, 18] width 60 height 18
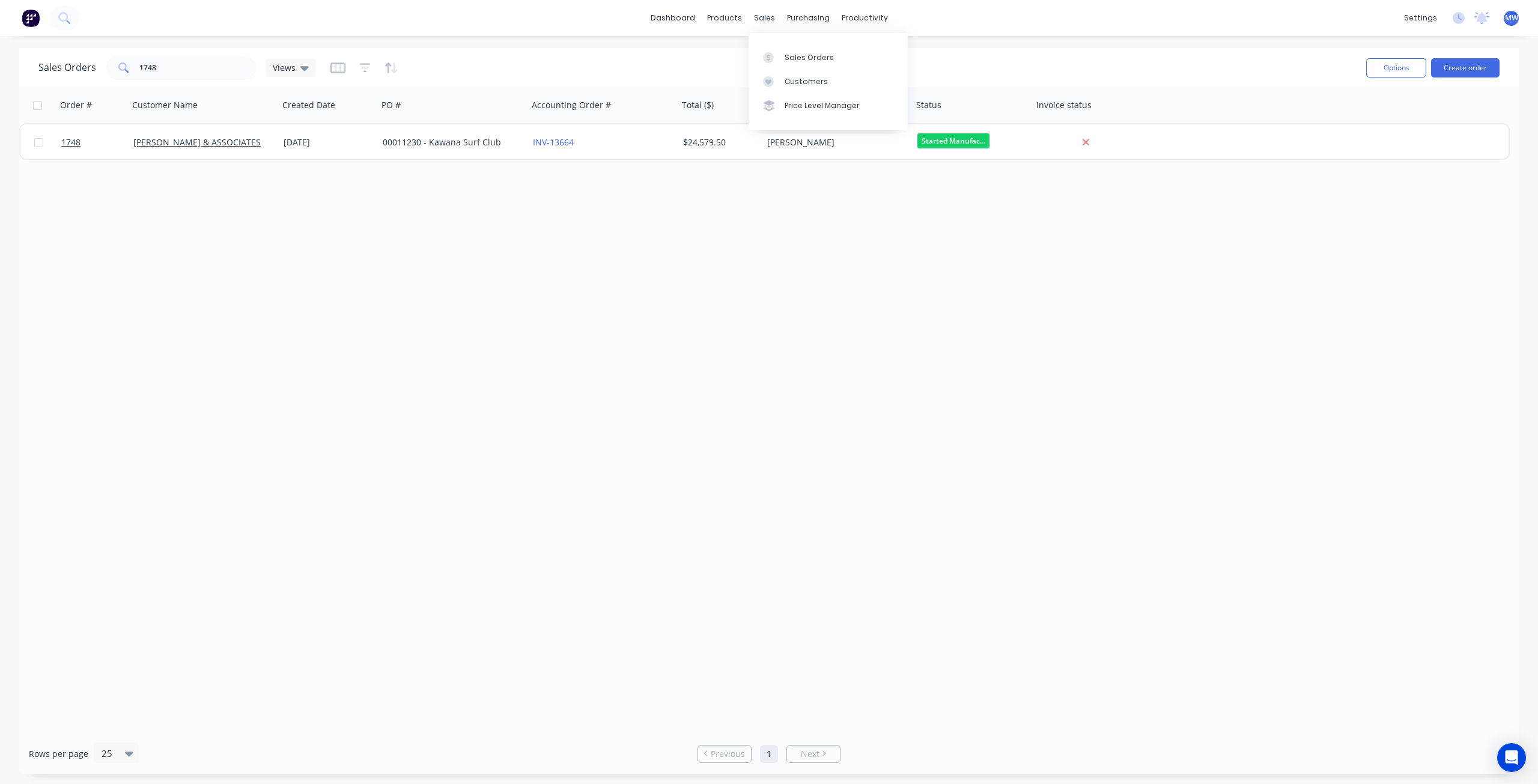
click at [808, 42] on div "Sales Orders Customers Price Level Manager" at bounding box center [828, 82] width 159 height 97
click at [808, 56] on div "Sales Orders" at bounding box center [809, 58] width 49 height 11
drag, startPoint x: 85, startPoint y: 70, endPoint x: 79, endPoint y: 68, distance: 6.3
click at [81, 70] on div "Sales Orders 1748 Views" at bounding box center [177, 68] width 278 height 24
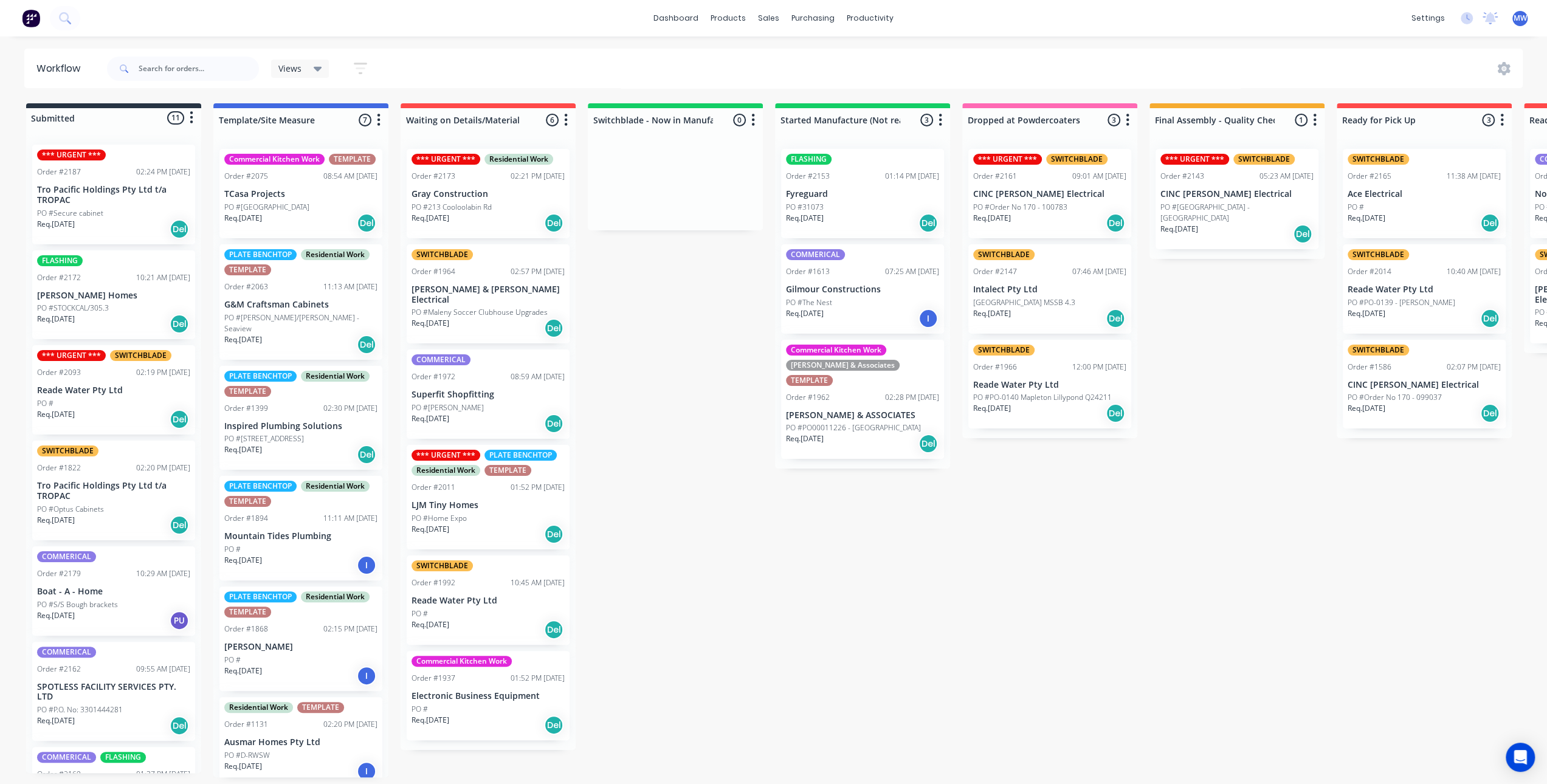
click at [634, 327] on div "Submitted 11 Status colour #273444 hex #273444 Save Cancel Summaries Total orde…" at bounding box center [1004, 440] width 2027 height 673
drag, startPoint x: 610, startPoint y: 370, endPoint x: 537, endPoint y: 217, distance: 169.5
click at [605, 358] on div "Submitted 11 Status colour #273444 hex #273444 Save Cancel Summaries Total orde…" at bounding box center [1004, 440] width 2027 height 673
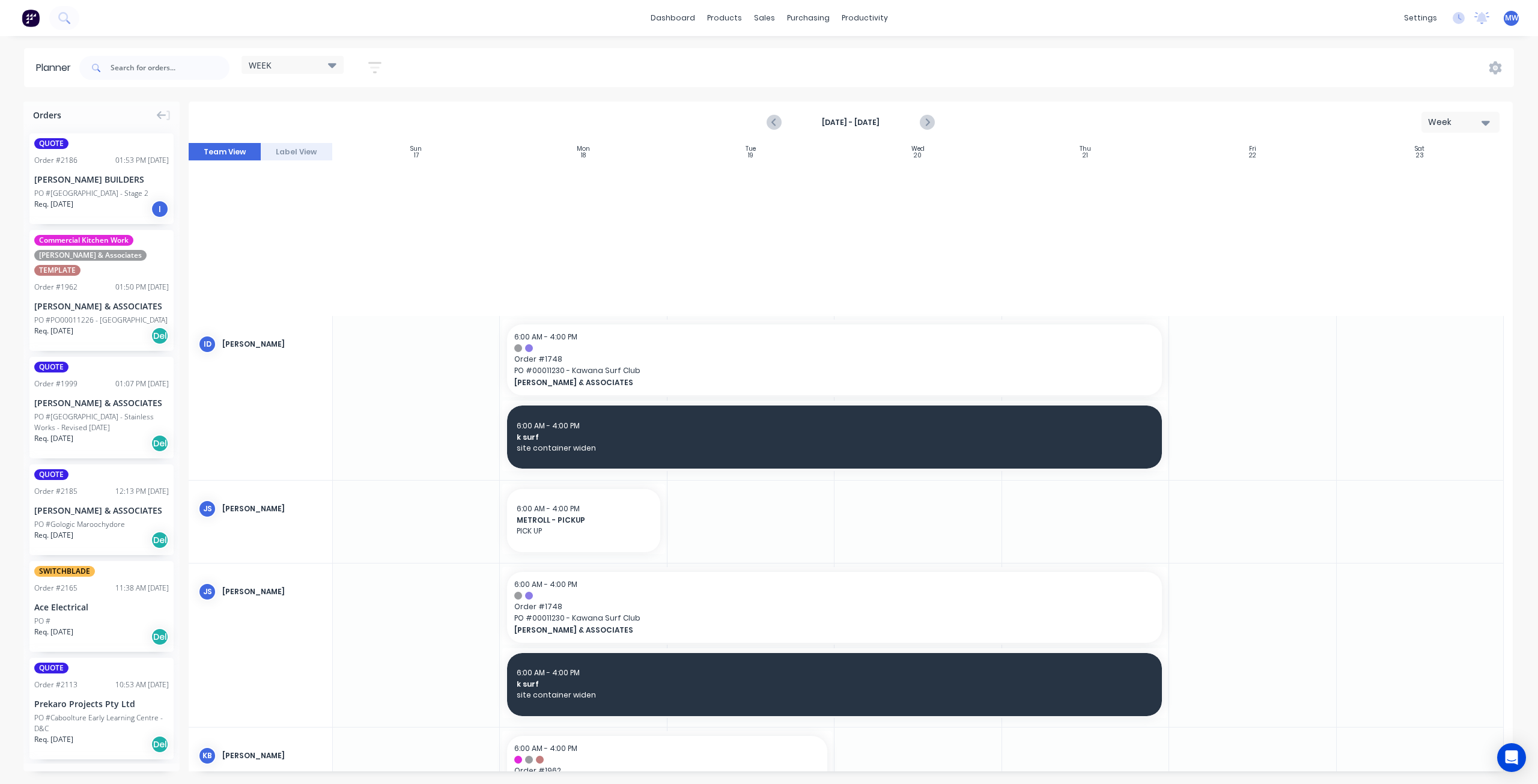
scroll to position [620, 0]
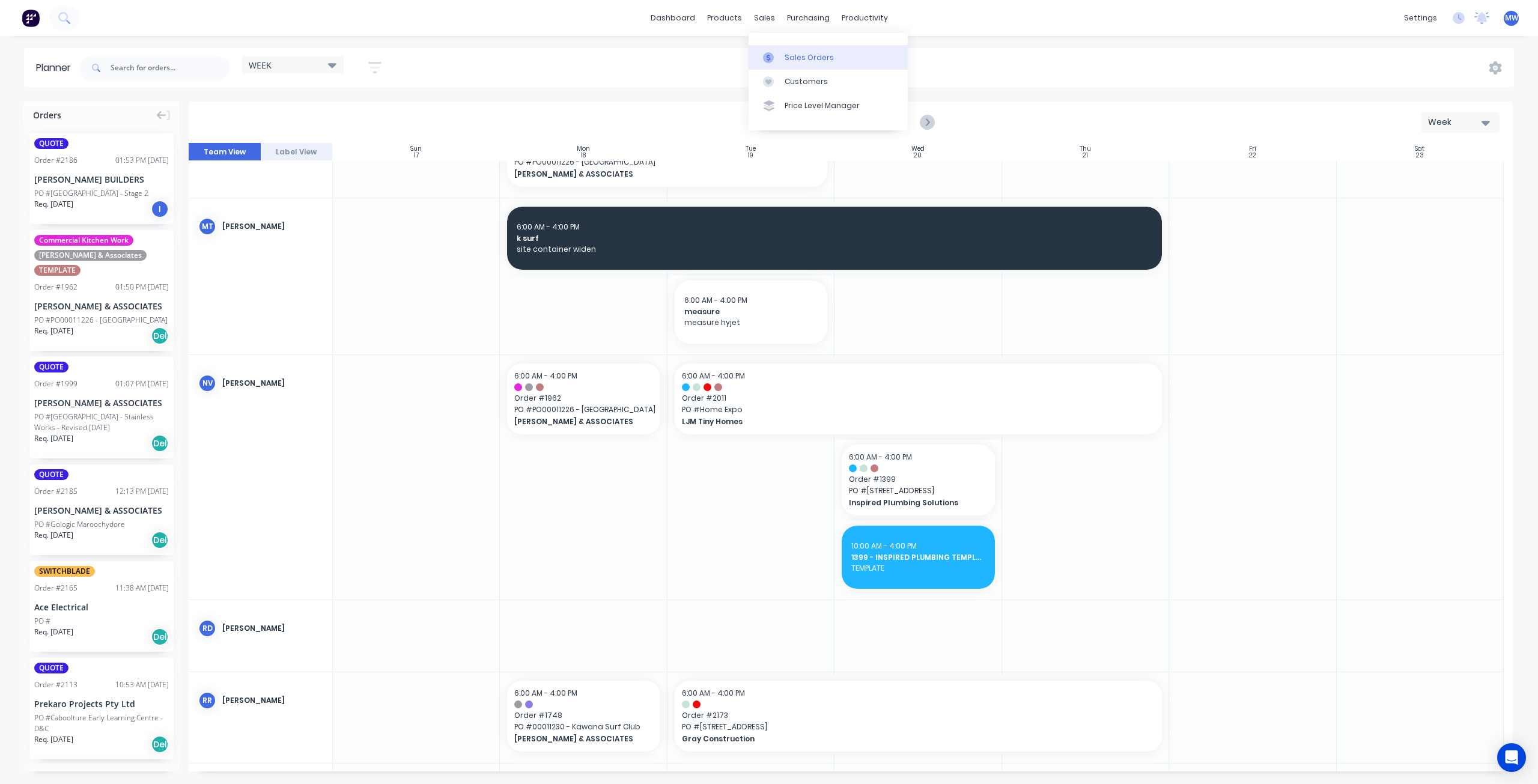
click at [799, 63] on div "Sales Orders" at bounding box center [809, 58] width 49 height 11
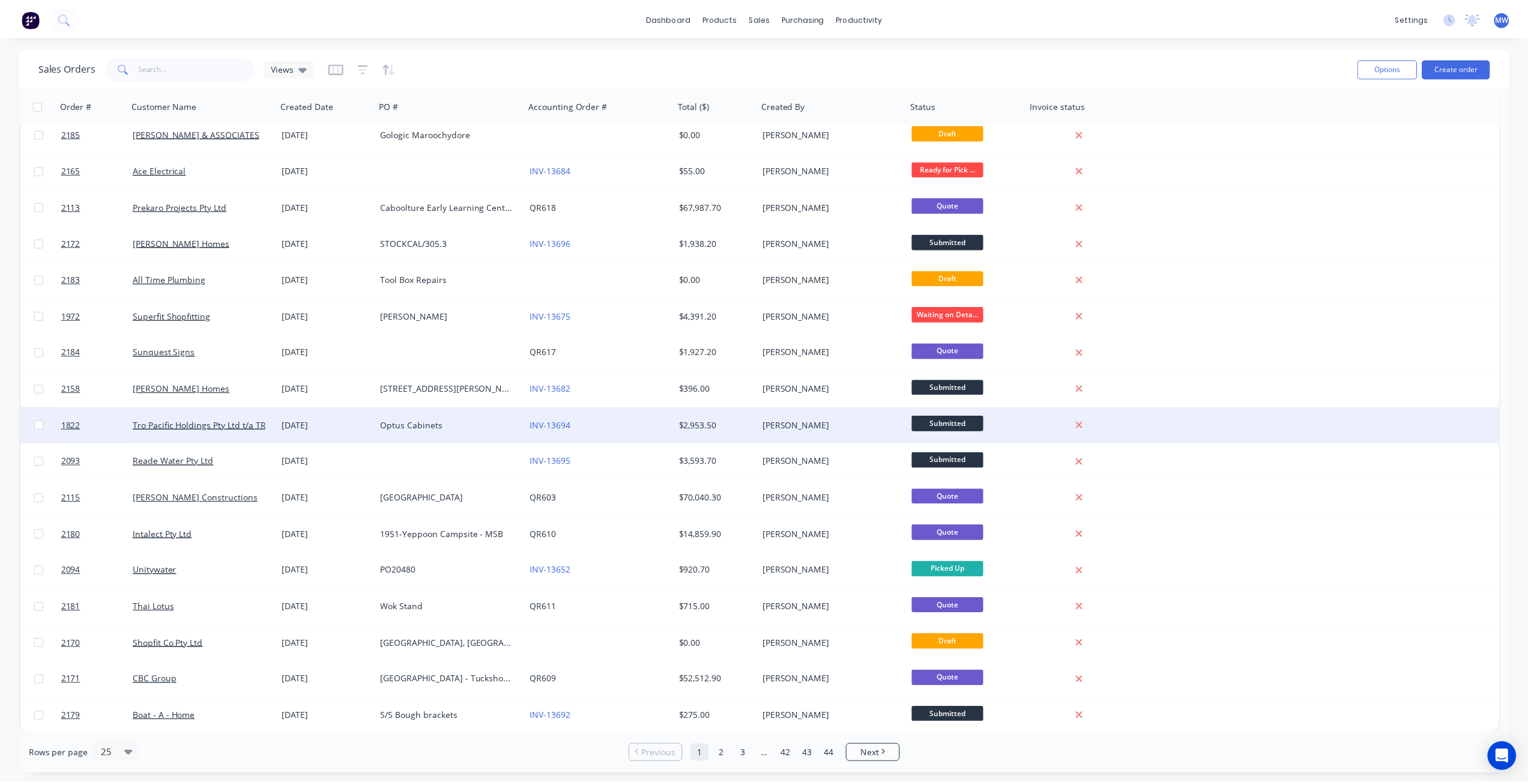
scroll to position [301, 0]
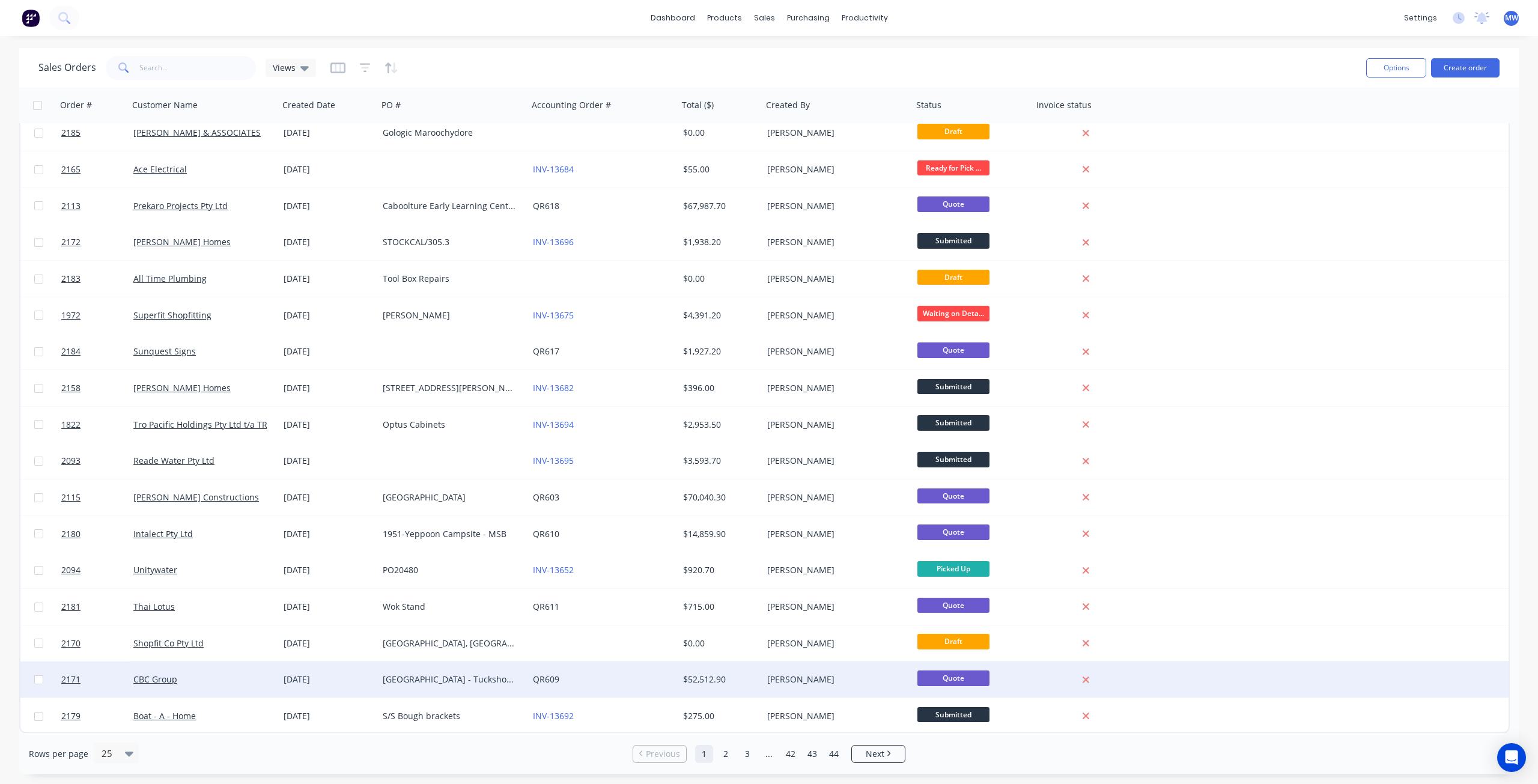
click at [393, 679] on div "[GEOGRAPHIC_DATA] - Tuckshop Refurbishment" at bounding box center [450, 679] width 134 height 12
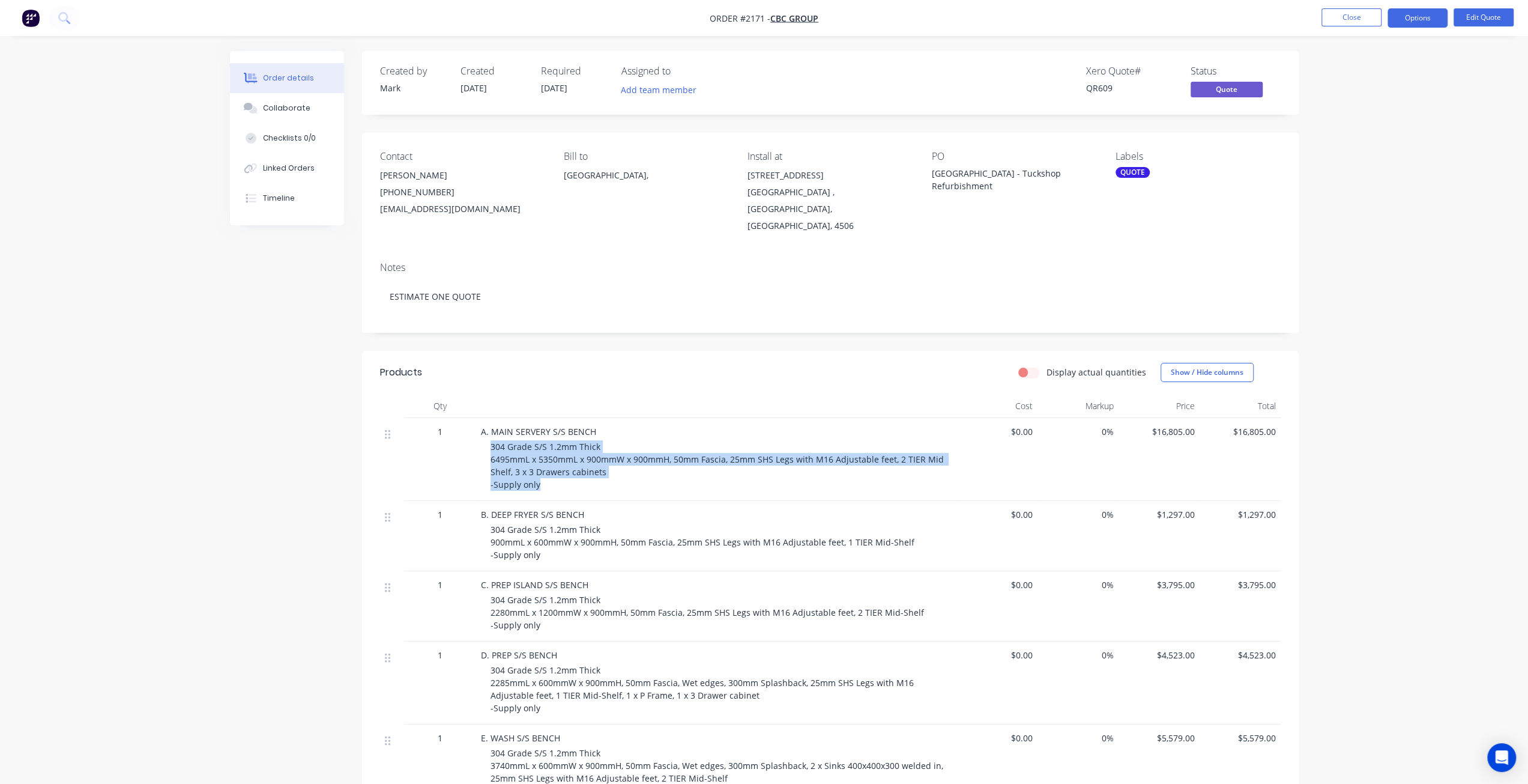
drag, startPoint x: 491, startPoint y: 430, endPoint x: 565, endPoint y: 467, distance: 82.7
click at [565, 467] on div "304 Grade S/S 1.2mm Thick 6495mmL x 5350mmL x 900mmW x 900mmH, 50mm Fascia, 25m…" at bounding box center [721, 465] width 461 height 50
copy span "304 Grade S/S 1.2mm Thick 6495mmL x 5350mmL x 900mmW x 900mmH, 50mm Fascia, 25m…"
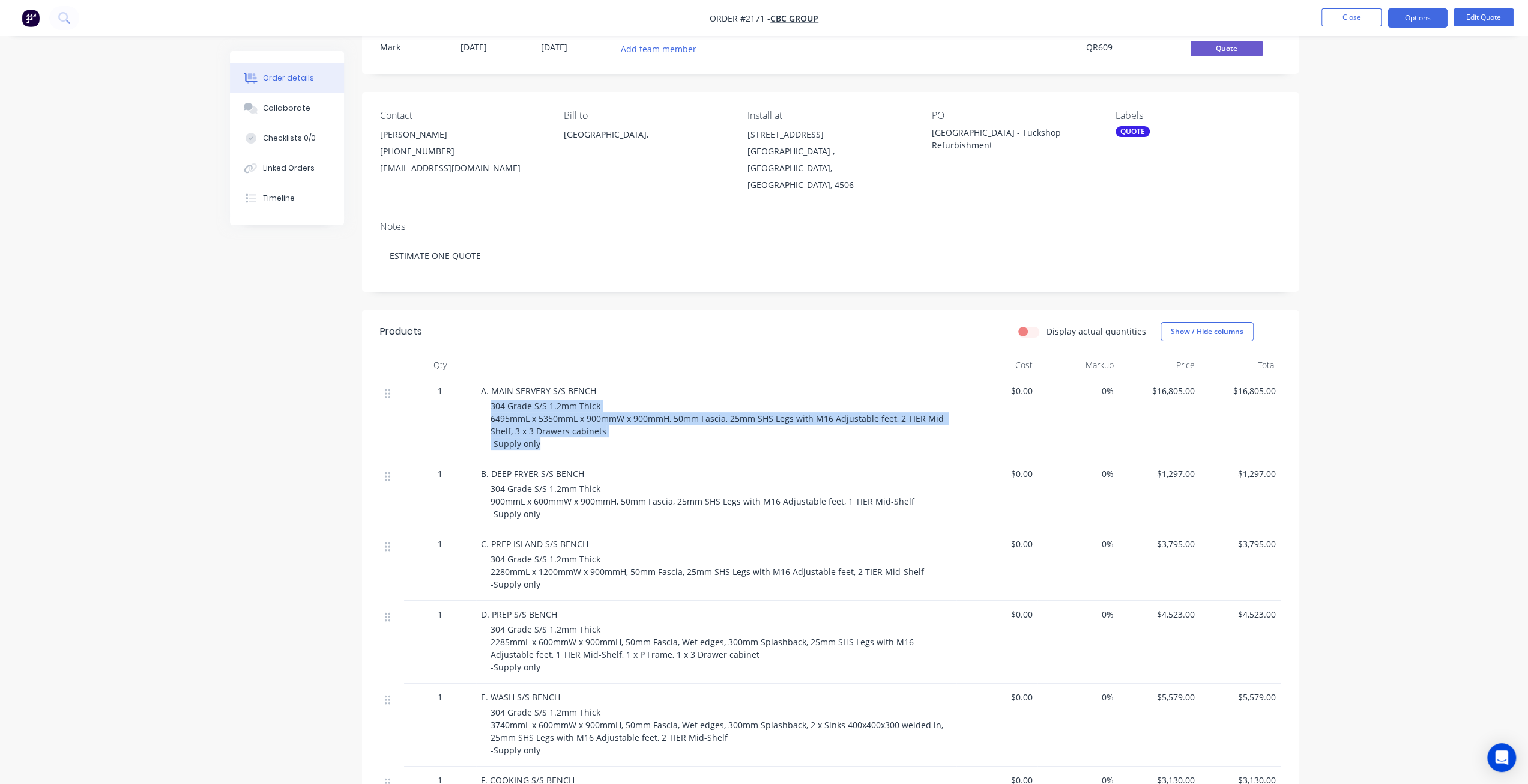
scroll to position [60, 0]
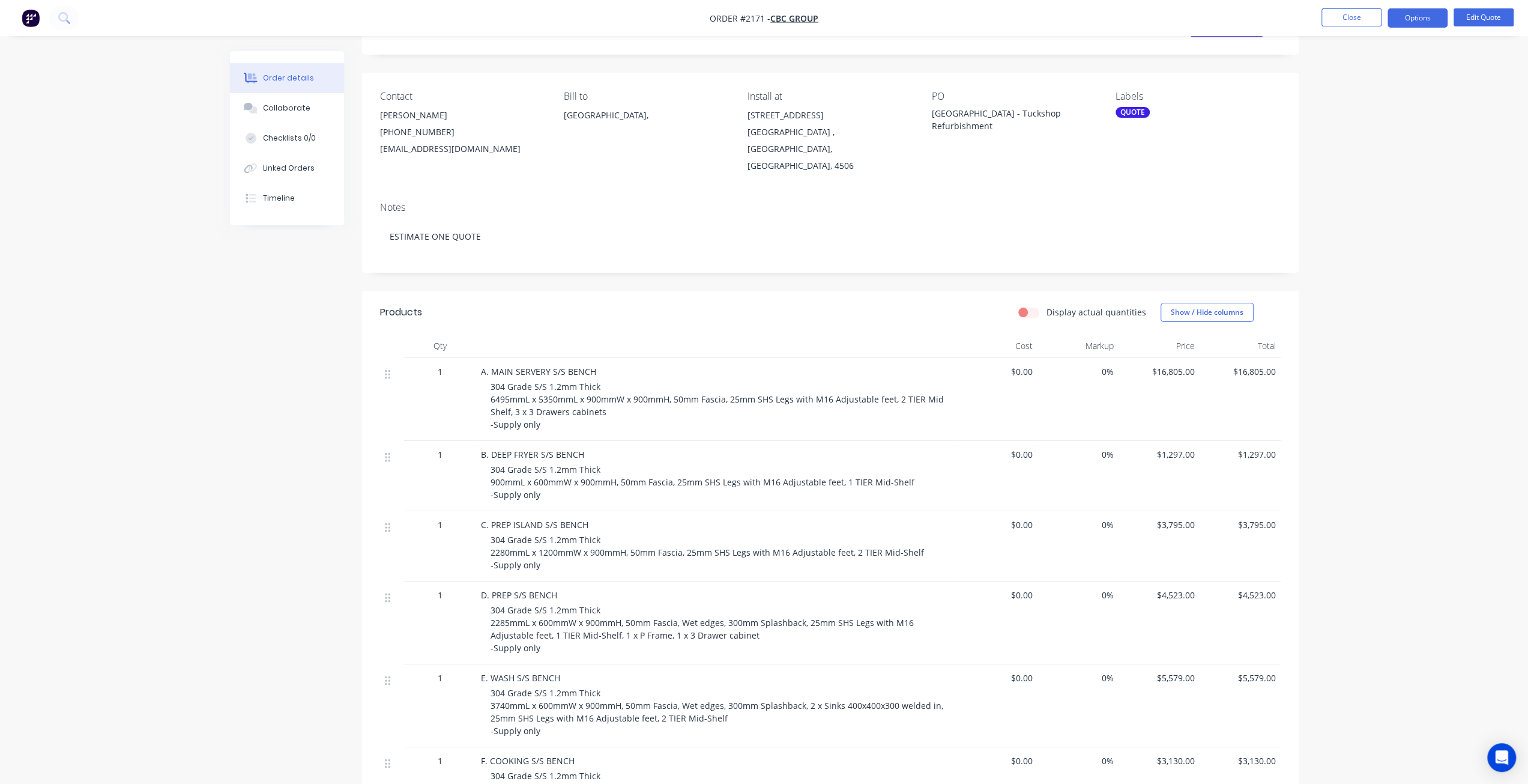
click at [513, 698] on span "304 Grade S/S 1.2mm Thick 3740mmL x 600mmW x 900mmH, 50mm Fascia, Wet edges, 30…" at bounding box center [718, 711] width 455 height 49
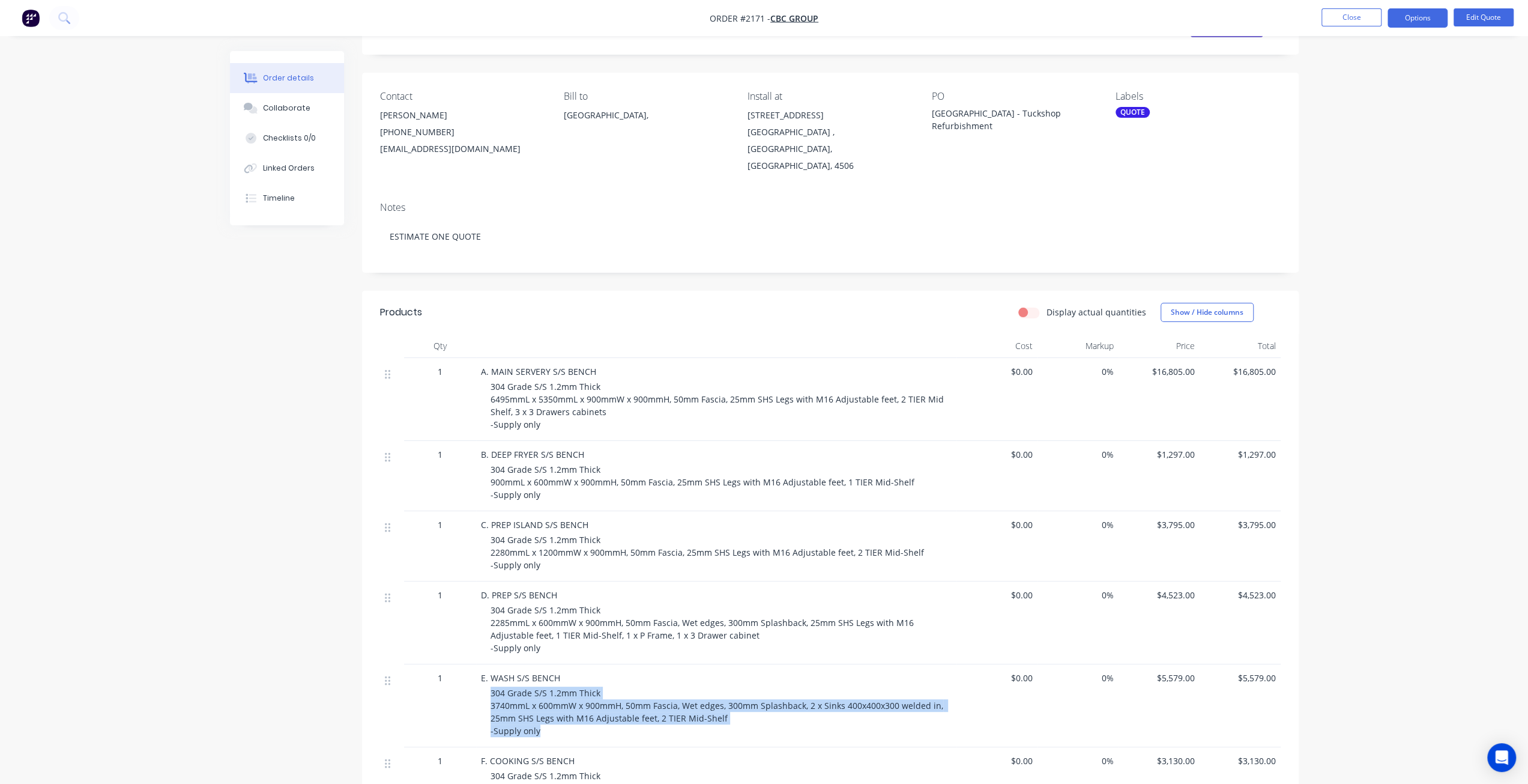
drag, startPoint x: 491, startPoint y: 675, endPoint x: 543, endPoint y: 706, distance: 60.5
click at [543, 717] on div "304 Grade S/S 1.2mm Thick 3740mmL x 600mmW x 900mmH, 50mm Fascia, Wet edges, 30…" at bounding box center [721, 711] width 461 height 50
copy span "304 Grade S/S 1.2mm Thick 3740mmL x 600mmW x 900mmH, 50mm Fascia, Wet edges, 30…"
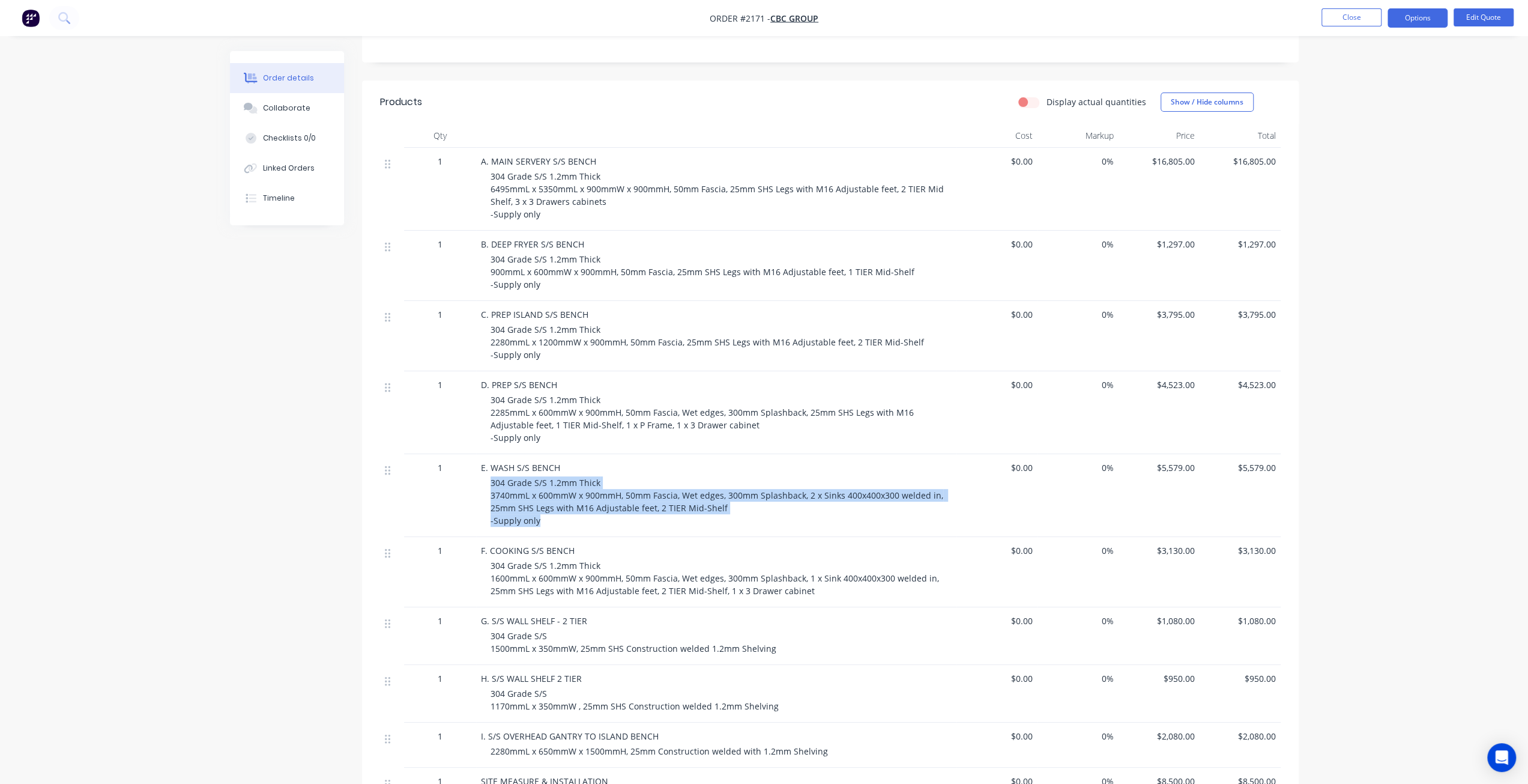
scroll to position [360, 0]
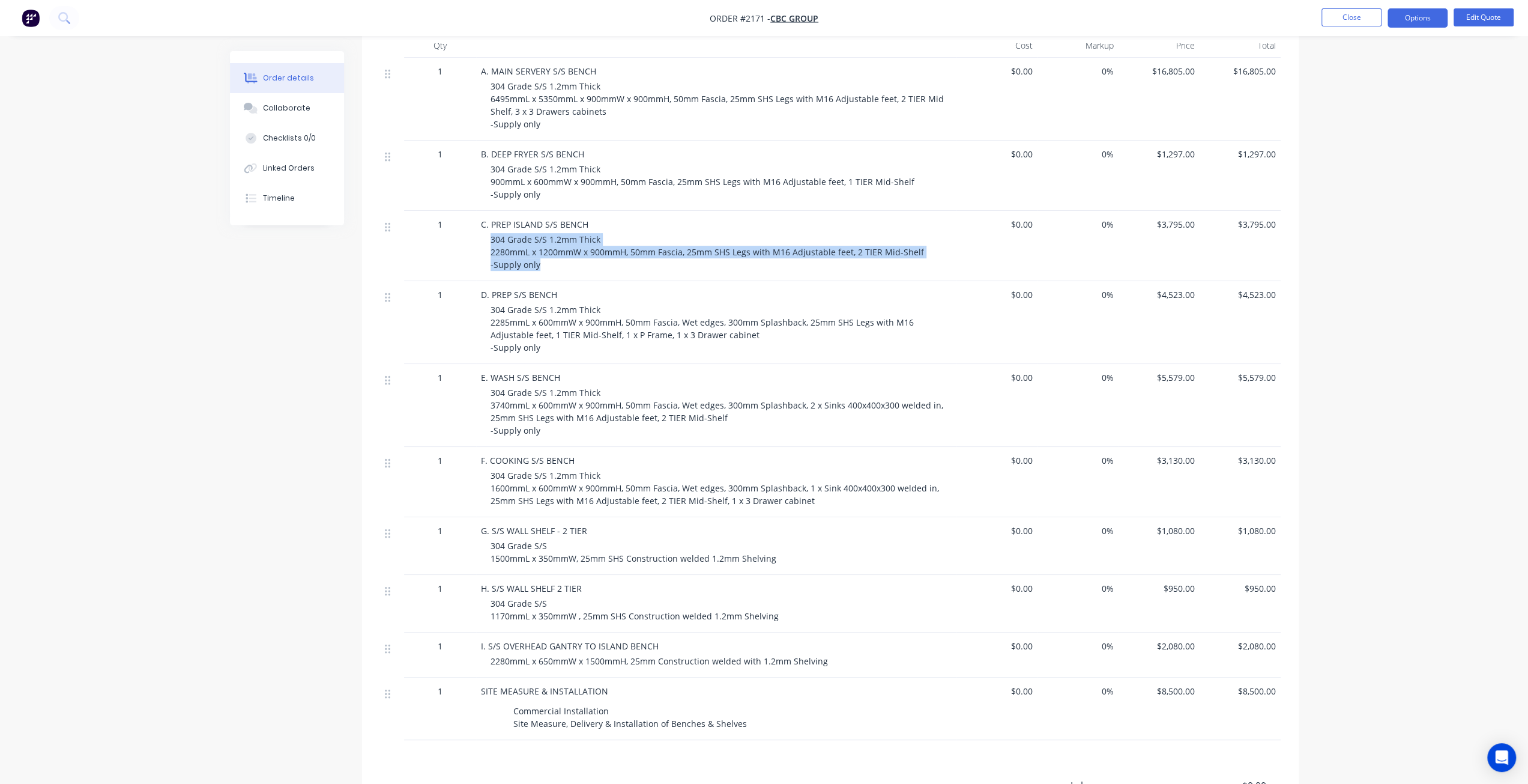
drag, startPoint x: 491, startPoint y: 218, endPoint x: 563, endPoint y: 252, distance: 79.6
click at [563, 252] on div "304 Grade S/S 1.2mm Thick 2280mmL x 1200mmW x 900mmH, 50mm Fascia, 25mm SHS Leg…" at bounding box center [721, 251] width 461 height 38
copy span "304 Grade S/S 1.2mm Thick 2280mmL x 1200mmW x 900mmH, 50mm Fascia, 25mm SHS Leg…"
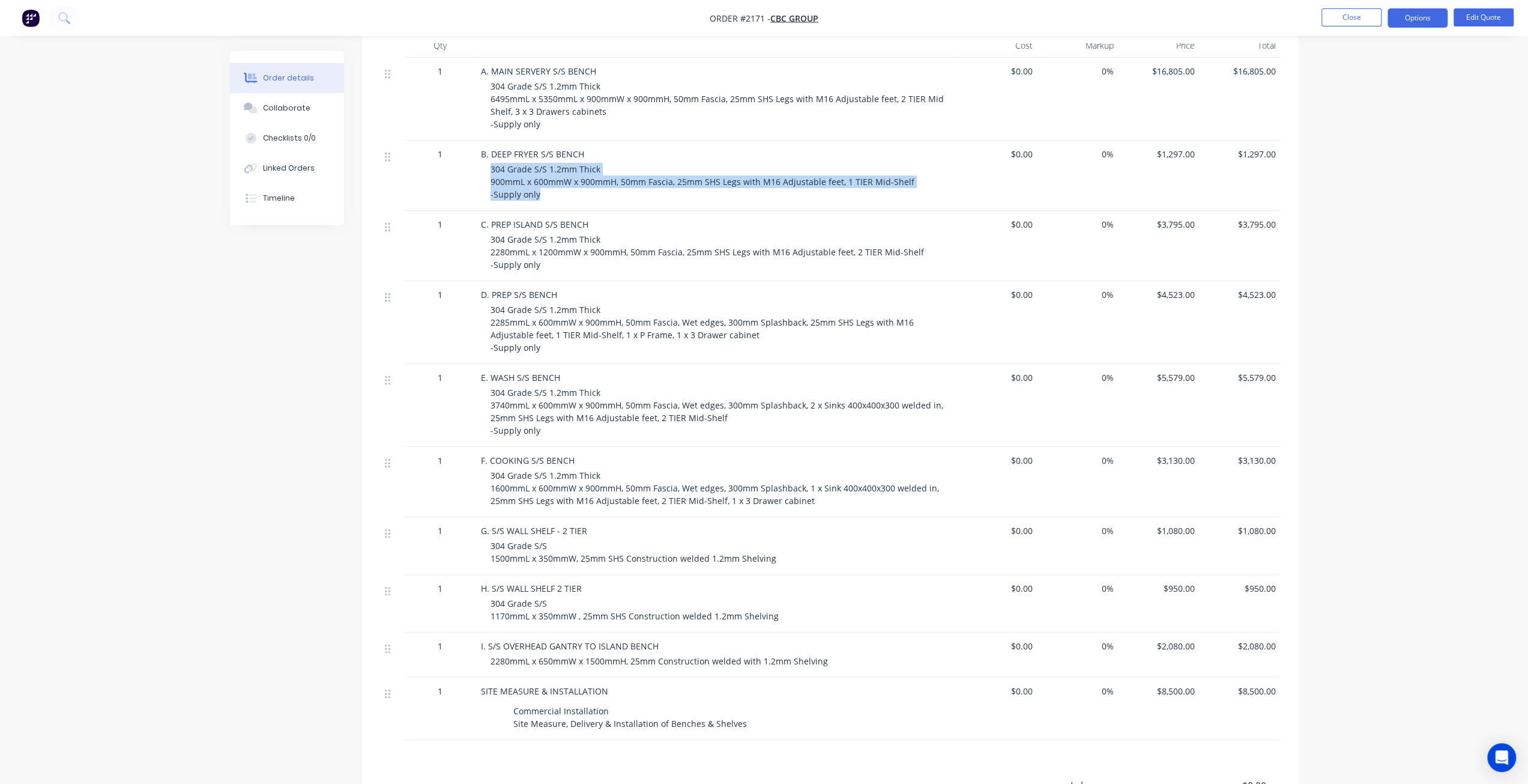
drag, startPoint x: 491, startPoint y: 152, endPoint x: 545, endPoint y: 159, distance: 54.5
click at [548, 175] on div "304 Grade S/S 1.2mm Thick 900mmL x 600mmW x 900mmH, 50mm Fascia, 25mm SHS Legs …" at bounding box center [721, 181] width 461 height 38
copy span "304 Grade S/S 1.2mm Thick 900mmL x 600mmW x 900mmH, 50mm Fascia, 25mm SHS Legs …"
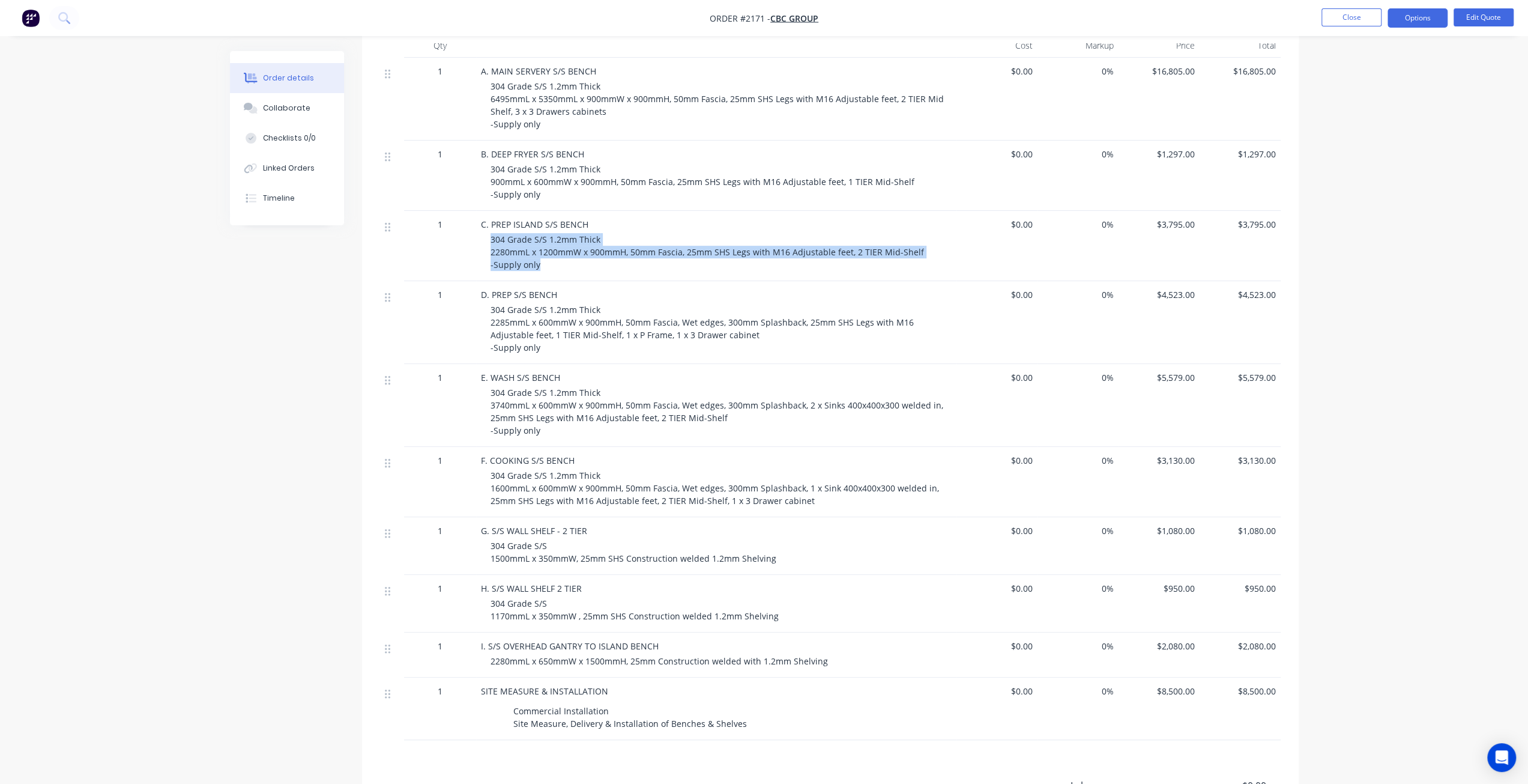
drag, startPoint x: 491, startPoint y: 222, endPoint x: 550, endPoint y: 241, distance: 62.0
click at [550, 244] on div "304 Grade S/S 1.2mm Thick 2280mmL x 1200mmW x 900mmH, 50mm Fascia, 25mm SHS Leg…" at bounding box center [721, 251] width 461 height 38
copy span "304 Grade S/S 1.2mm Thick 2280mmL x 1200mmW x 900mmH, 50mm Fascia, 25mm SHS Leg…"
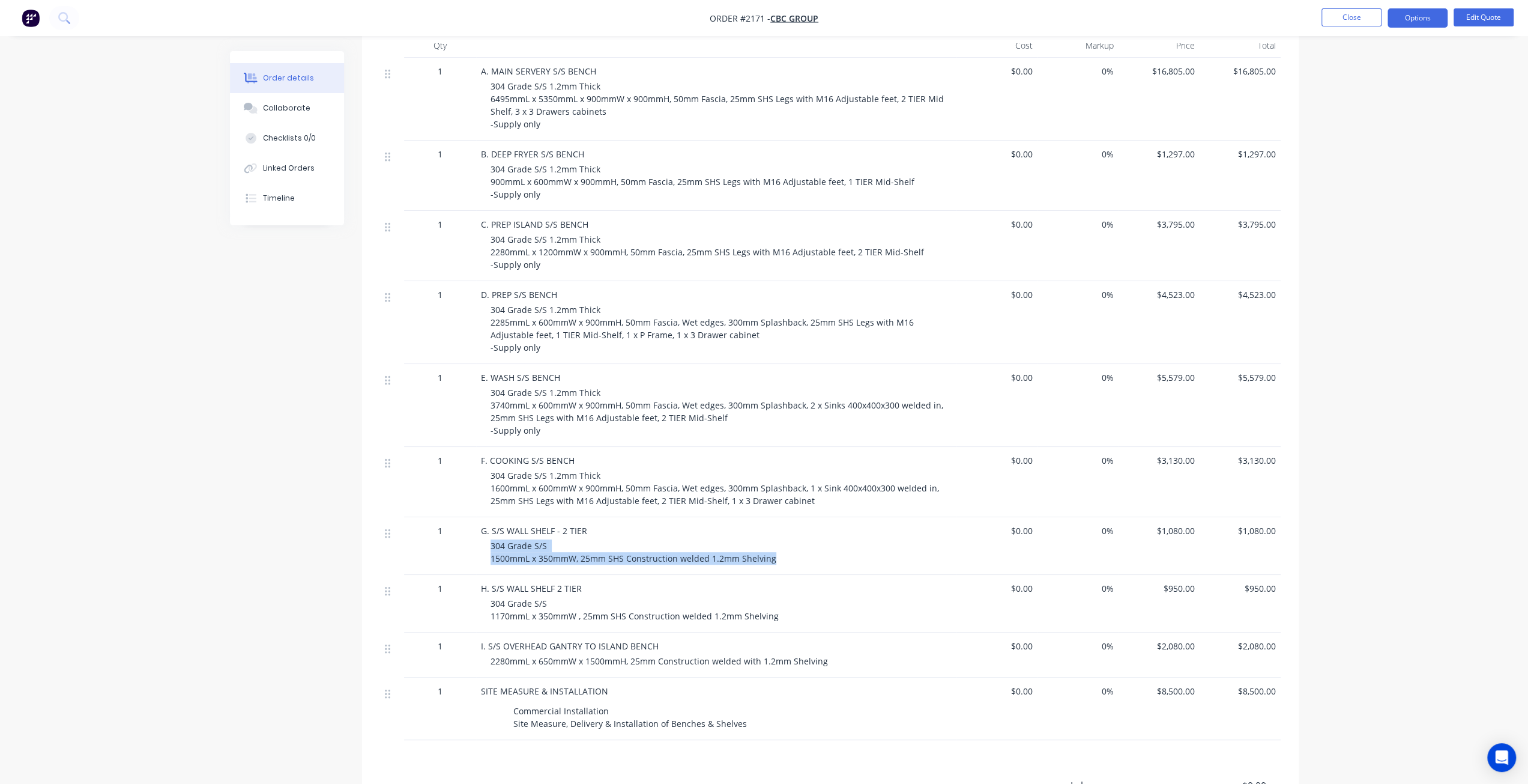
drag, startPoint x: 490, startPoint y: 526, endPoint x: 906, endPoint y: 541, distance: 416.3
click at [906, 541] on div "304 Grade S/S 1500mmL x 350mmW, 25mm SHS Construction welded 1.2mm Shelving" at bounding box center [721, 552] width 461 height 25
copy span "304 Grade S/S 1500mmL x 350mmW, 25mm SHS Construction welded 1.2mm Shelving"
